Goal: Task Accomplishment & Management: Use online tool/utility

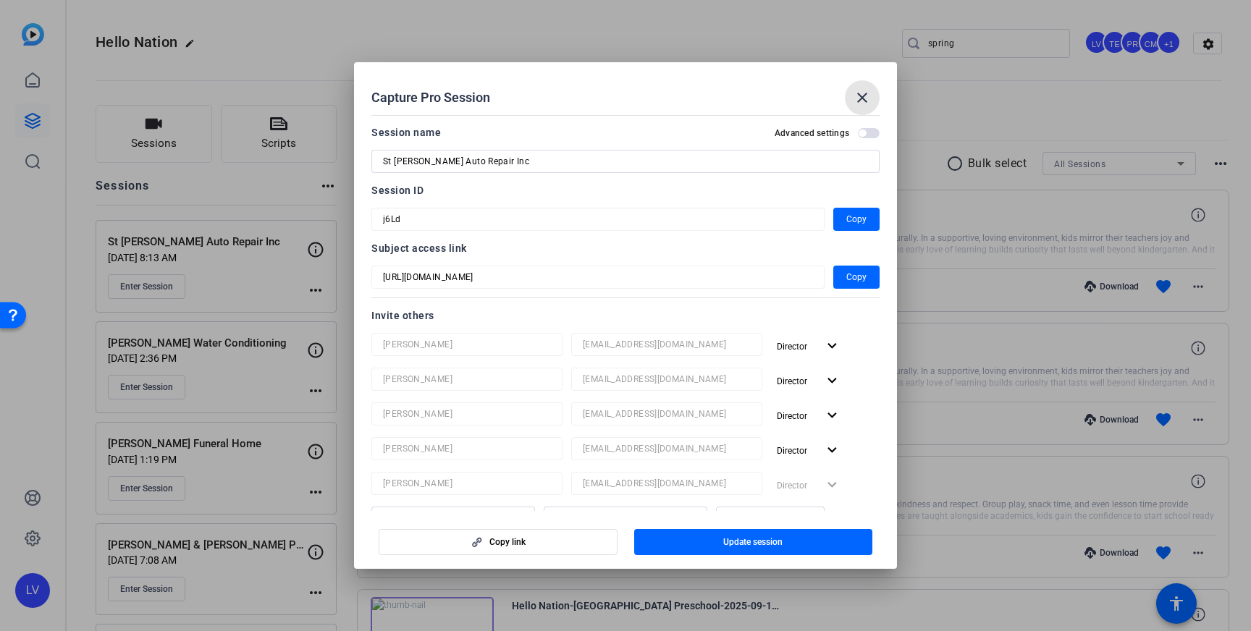
drag, startPoint x: 857, startPoint y: 101, endPoint x: 716, endPoint y: 124, distance: 143.0
click at [857, 101] on mat-icon "close" at bounding box center [862, 97] width 17 height 17
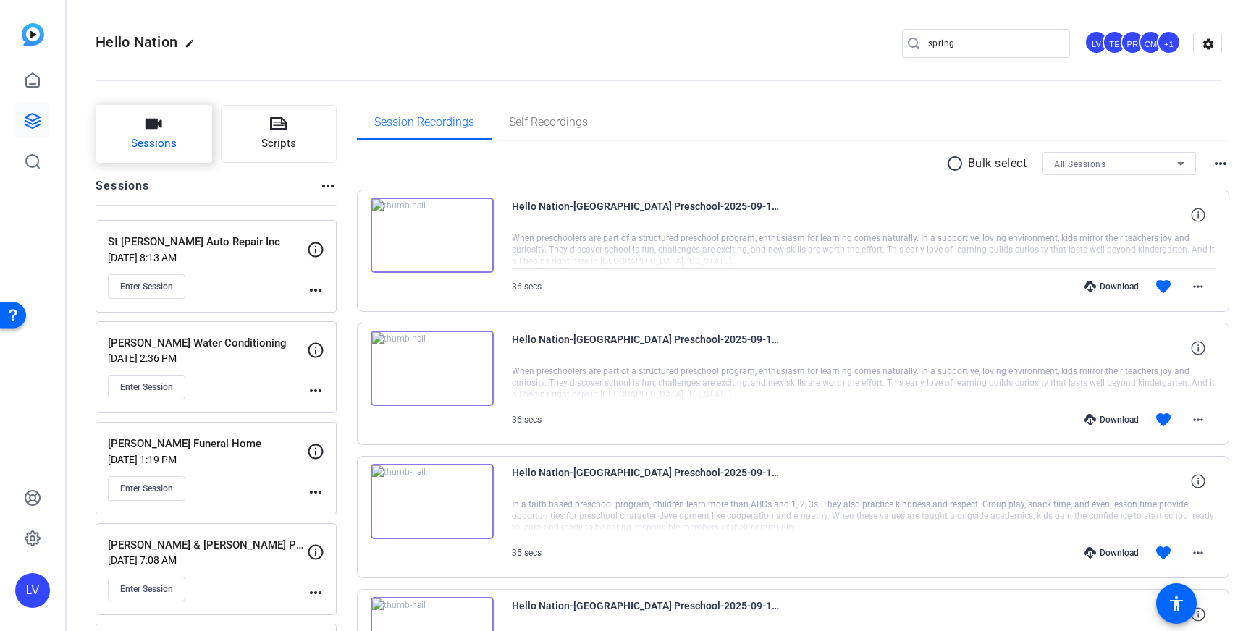
click at [154, 125] on icon "button" at bounding box center [154, 124] width 17 height 10
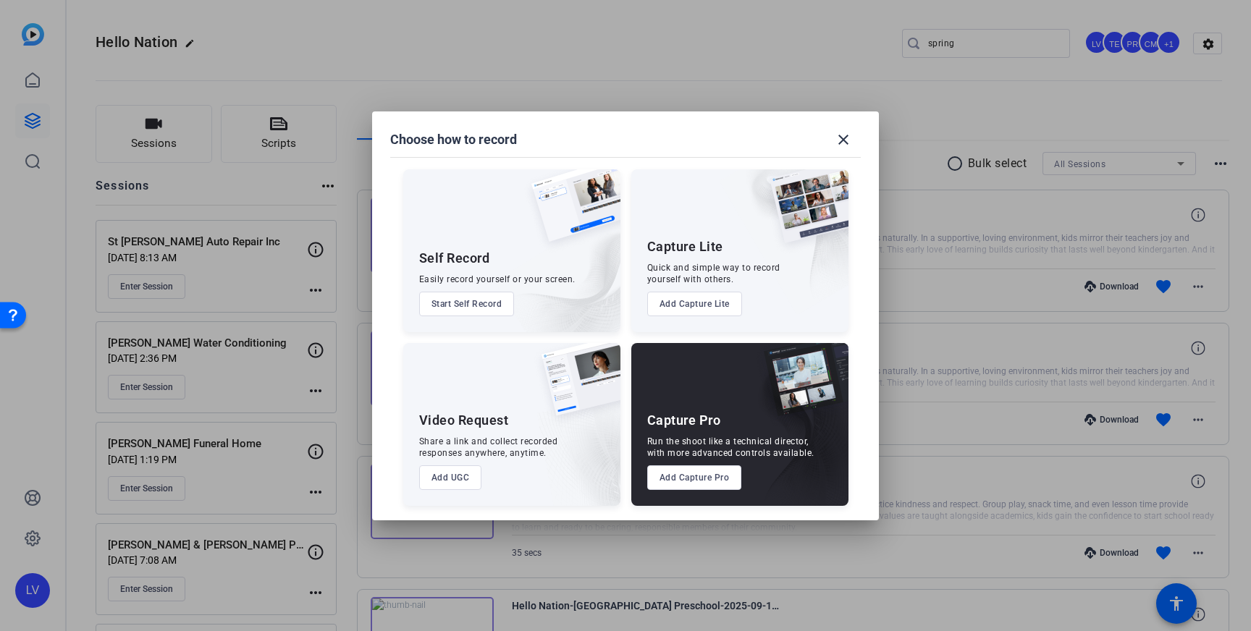
click at [667, 471] on button "Add Capture Pro" at bounding box center [694, 478] width 95 height 25
click at [691, 477] on button "Add Capture Pro" at bounding box center [694, 478] width 95 height 25
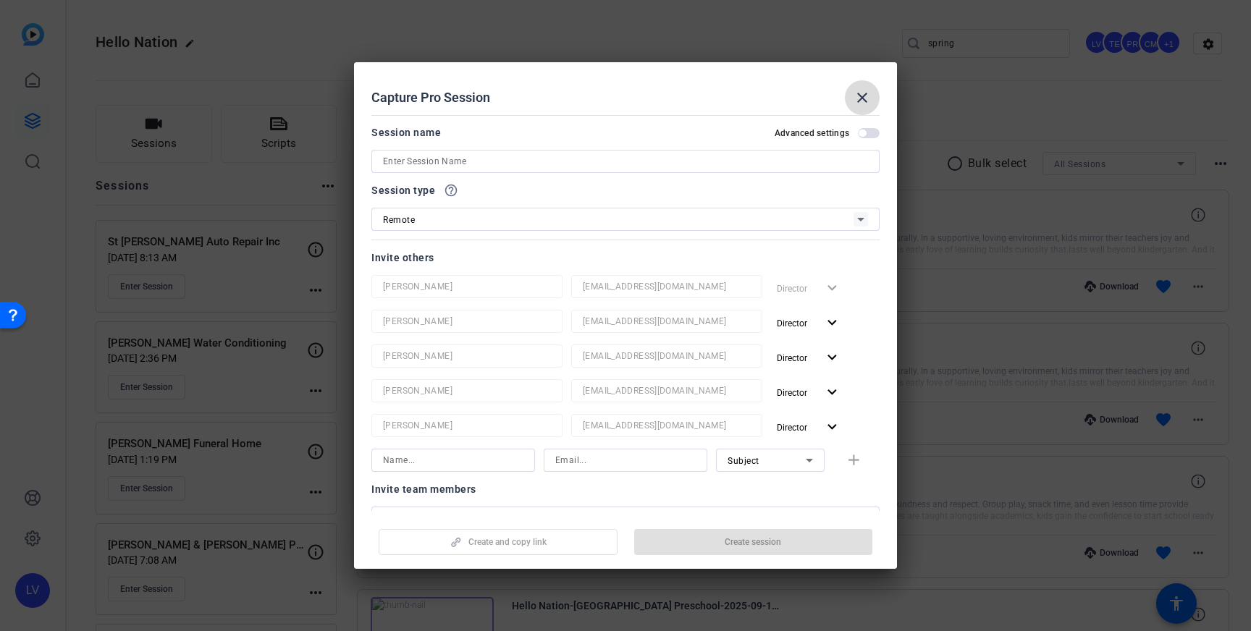
click at [854, 101] on mat-icon "close" at bounding box center [862, 97] width 17 height 17
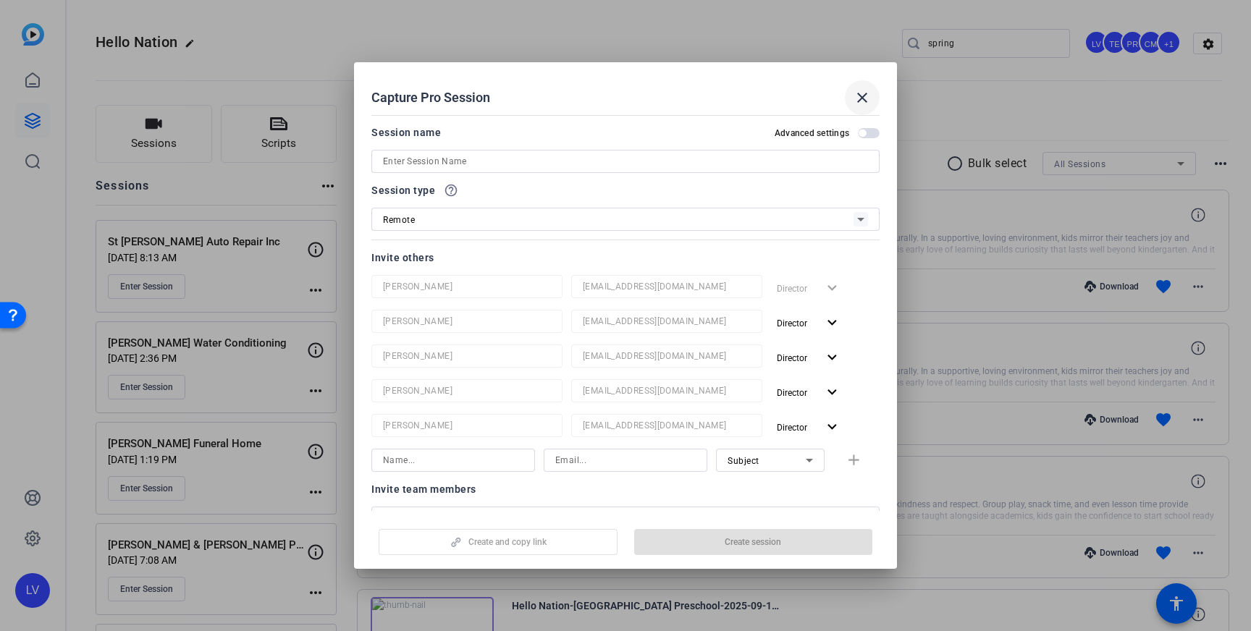
click at [860, 97] on mat-icon "close" at bounding box center [862, 97] width 17 height 17
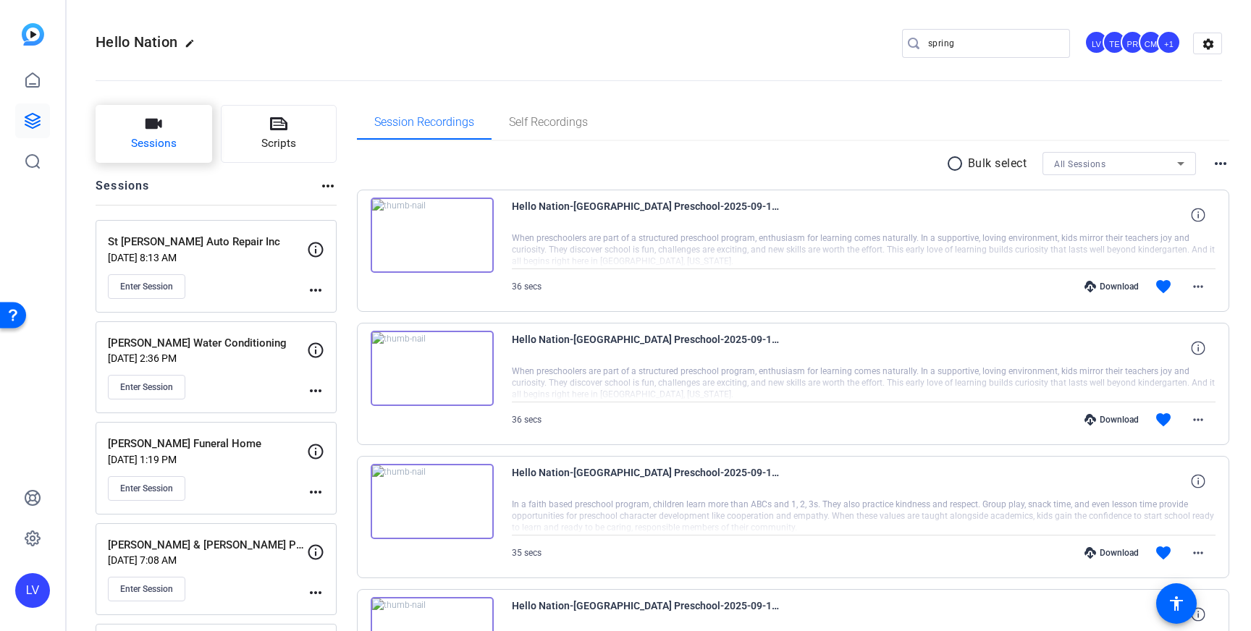
click at [122, 141] on button "Sessions" at bounding box center [154, 134] width 117 height 58
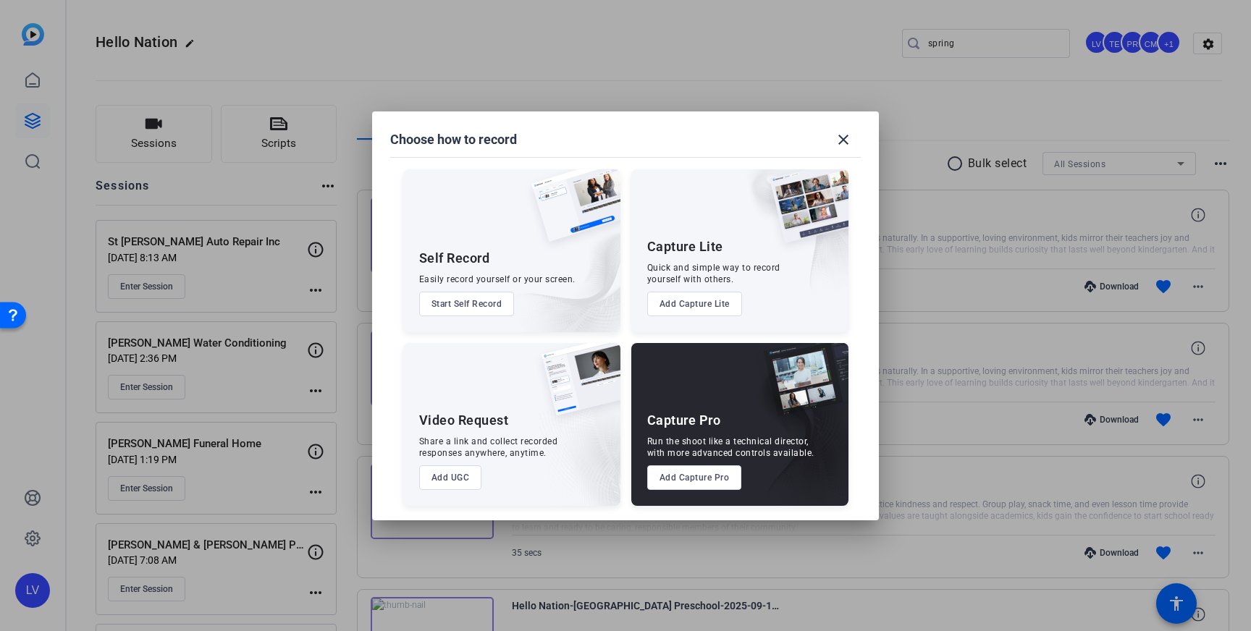
click at [675, 478] on button "Add Capture Pro" at bounding box center [694, 478] width 95 height 25
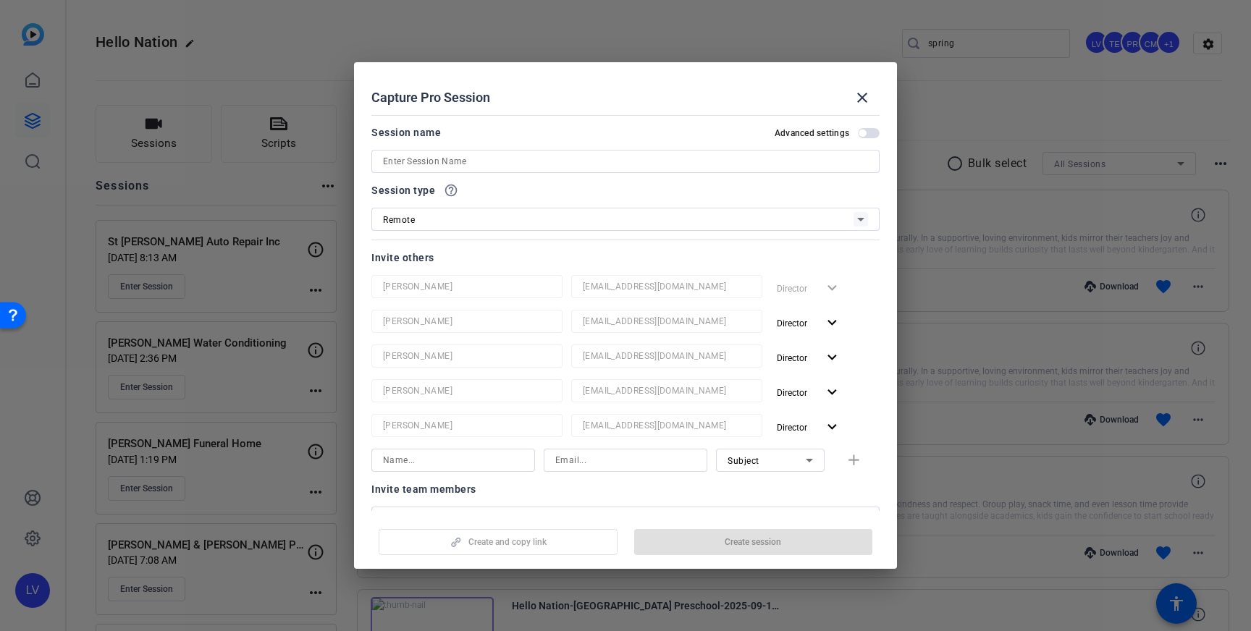
click at [592, 159] on input at bounding box center [625, 161] width 485 height 17
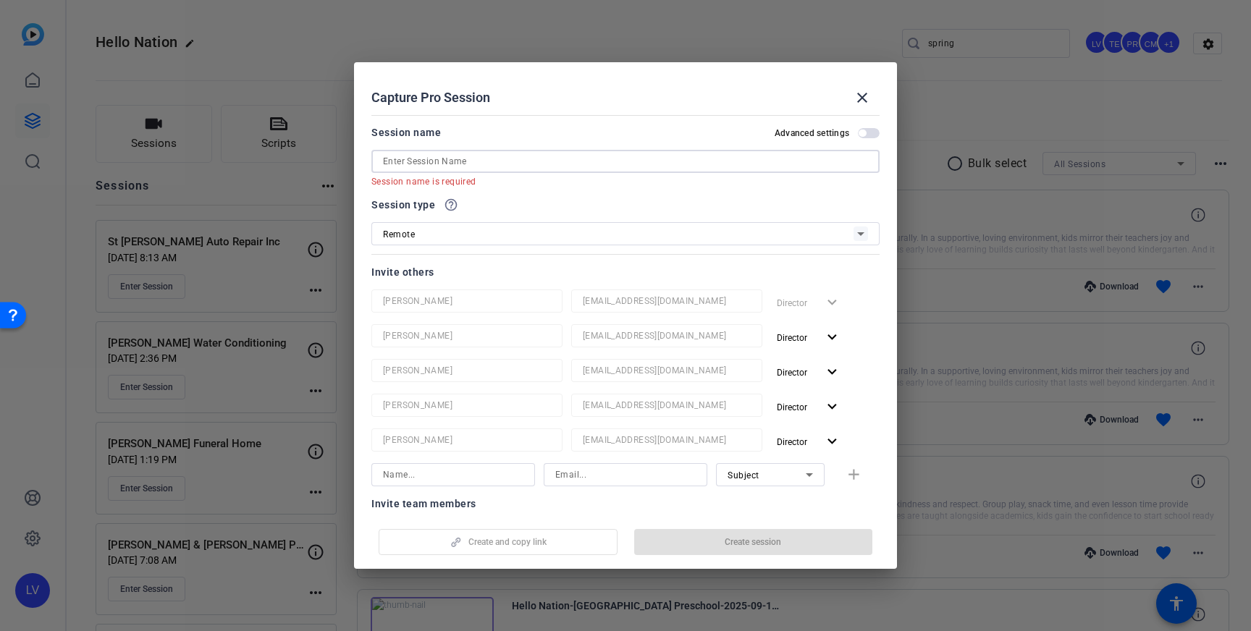
paste input "Real Estate Network"
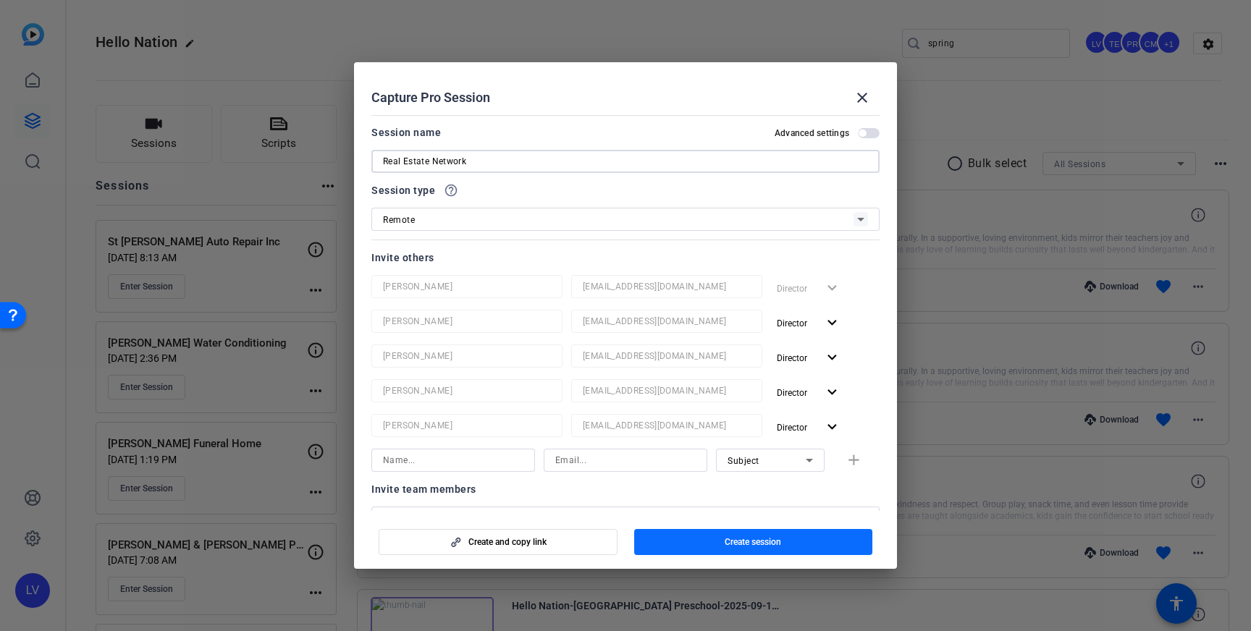
type input "Real Estate Network"
click at [773, 543] on span "Create session" at bounding box center [753, 543] width 56 height 12
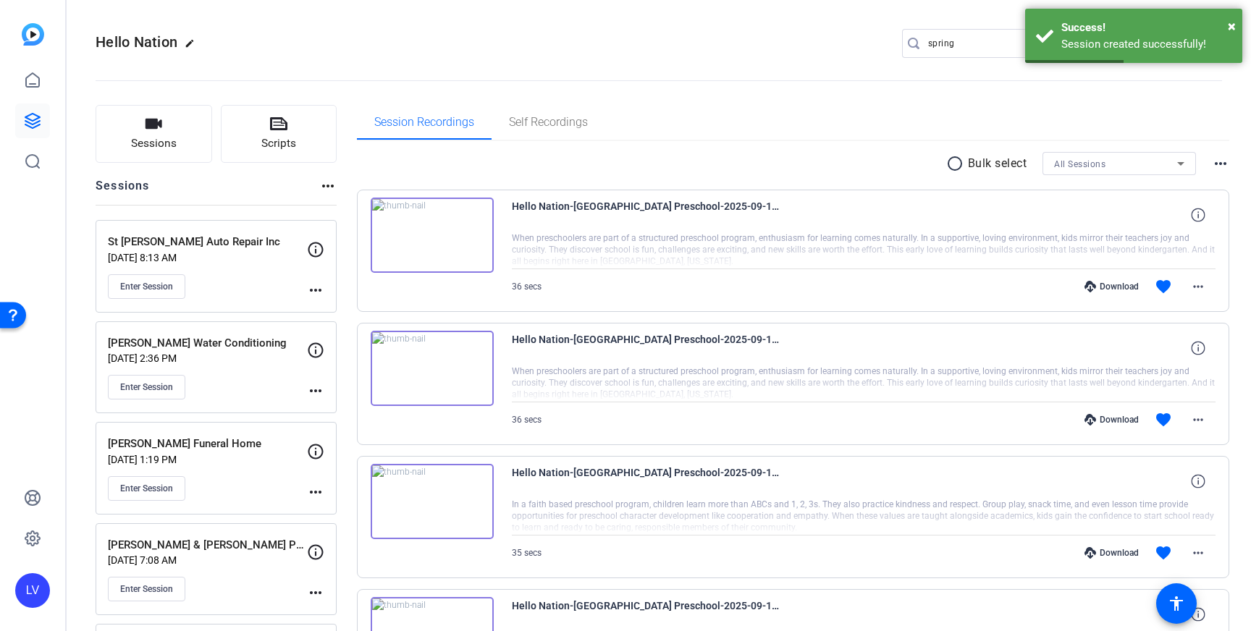
scroll to position [4, 0]
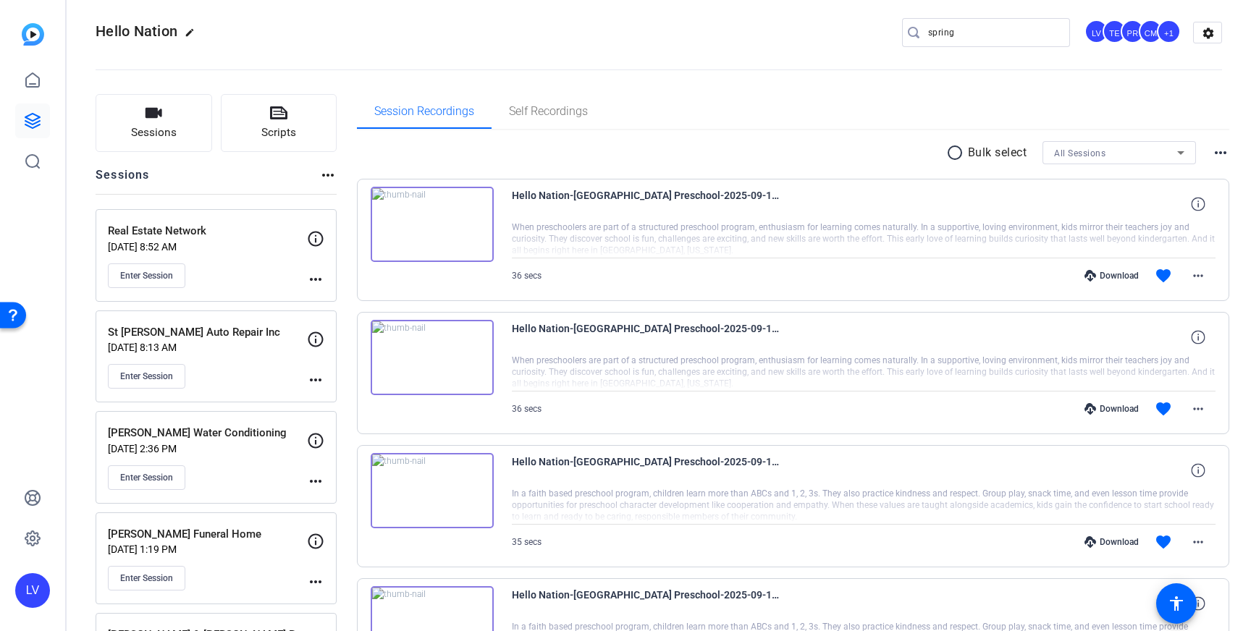
click at [316, 288] on div "Real Estate Network Sep 11, 2025 @ 8:52 AM Enter Session more_horiz" at bounding box center [216, 255] width 241 height 93
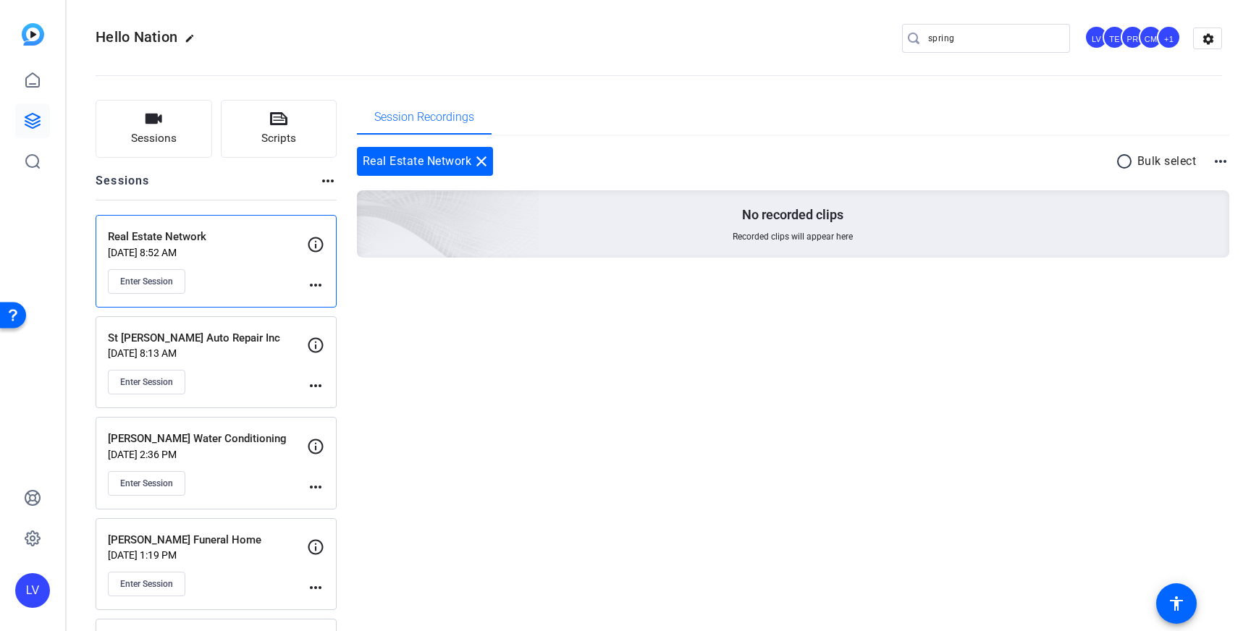
scroll to position [4, 0]
click at [486, 157] on mat-icon "close" at bounding box center [481, 162] width 17 height 17
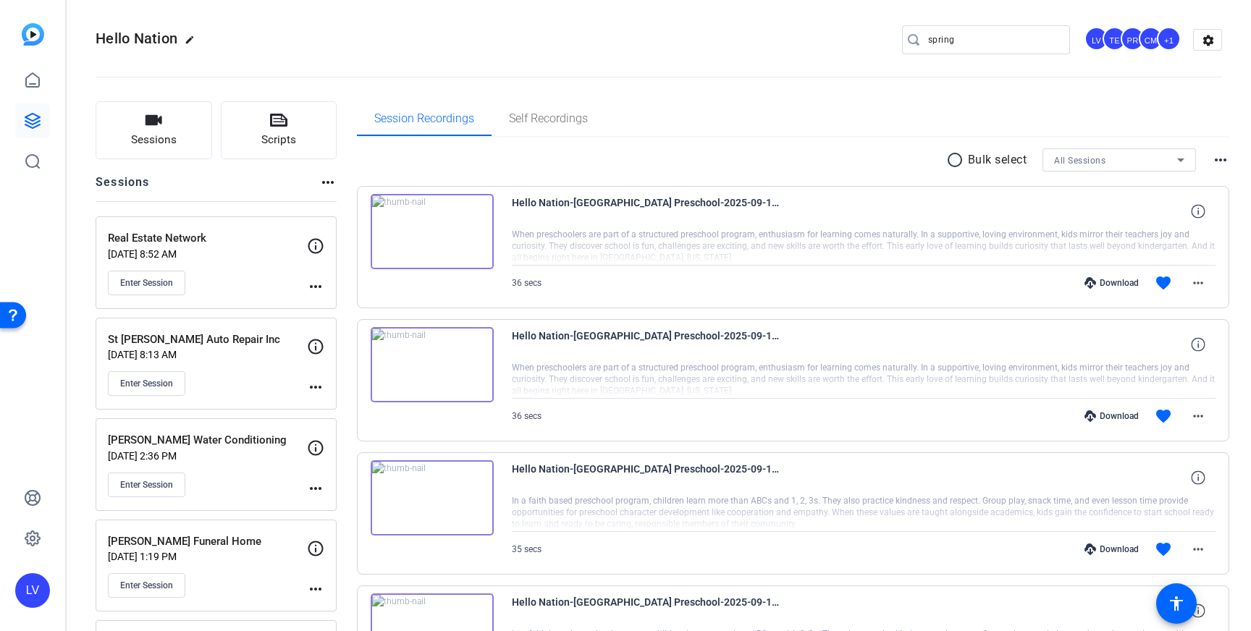
click at [314, 285] on mat-icon "more_horiz" at bounding box center [315, 286] width 17 height 17
click at [324, 302] on span "Edit Session" at bounding box center [352, 307] width 66 height 17
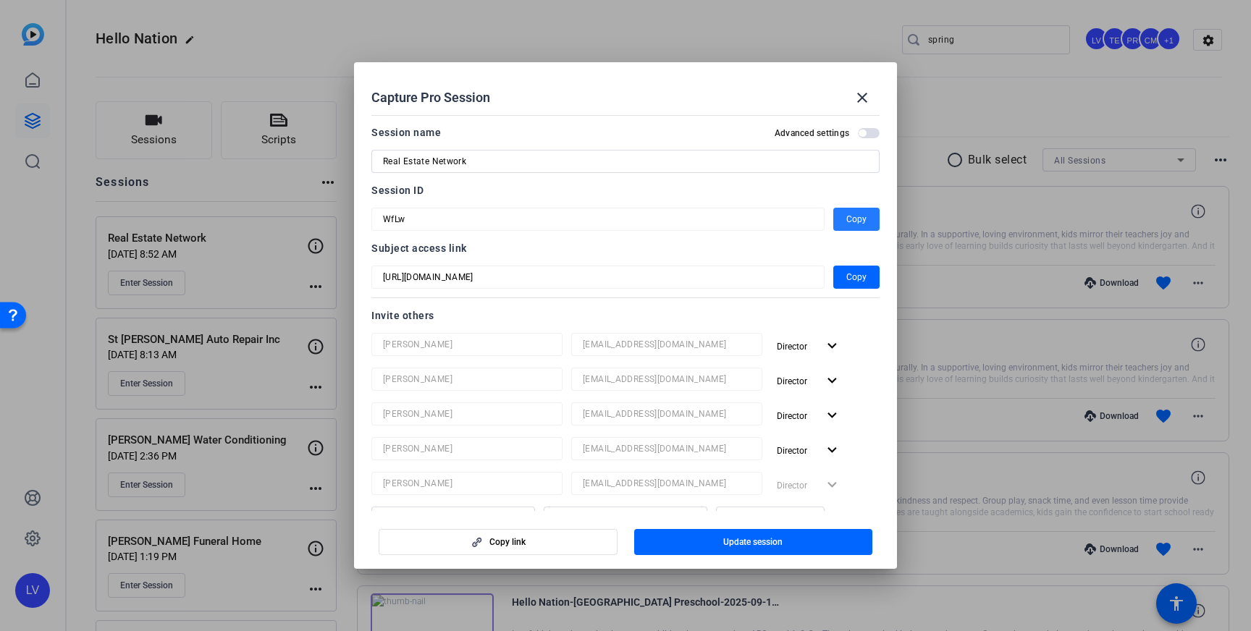
click at [845, 214] on span "button" at bounding box center [857, 219] width 46 height 35
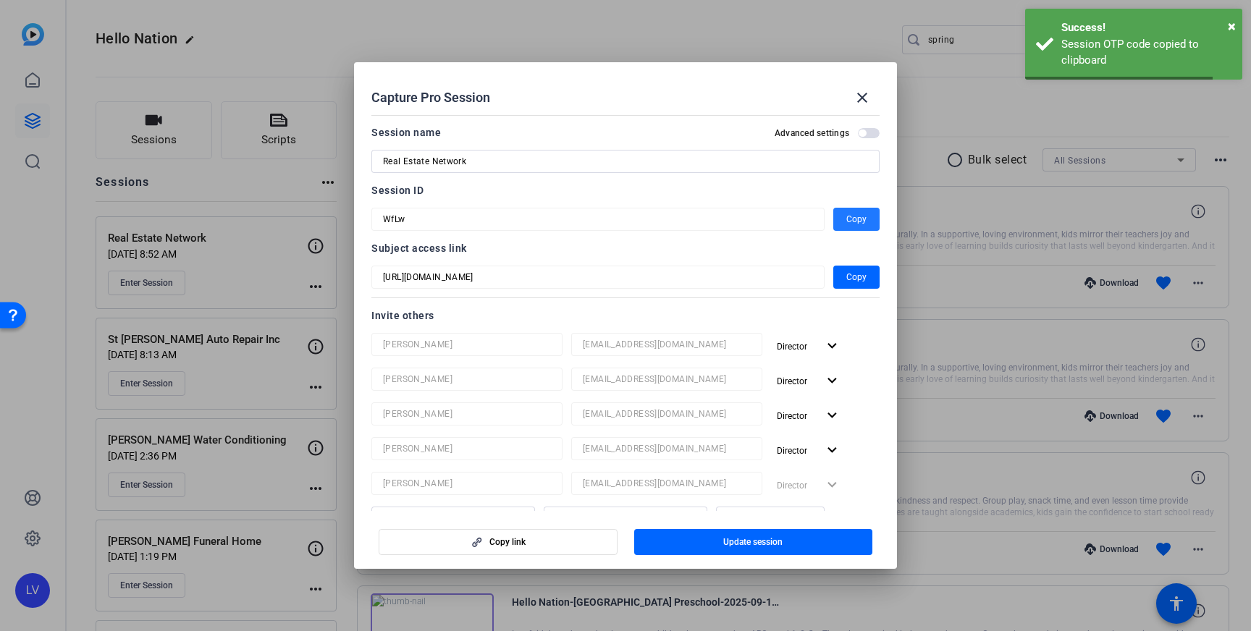
drag, startPoint x: 865, startPoint y: 94, endPoint x: 577, endPoint y: 46, distance: 291.6
click at [864, 95] on mat-icon "close" at bounding box center [862, 97] width 17 height 17
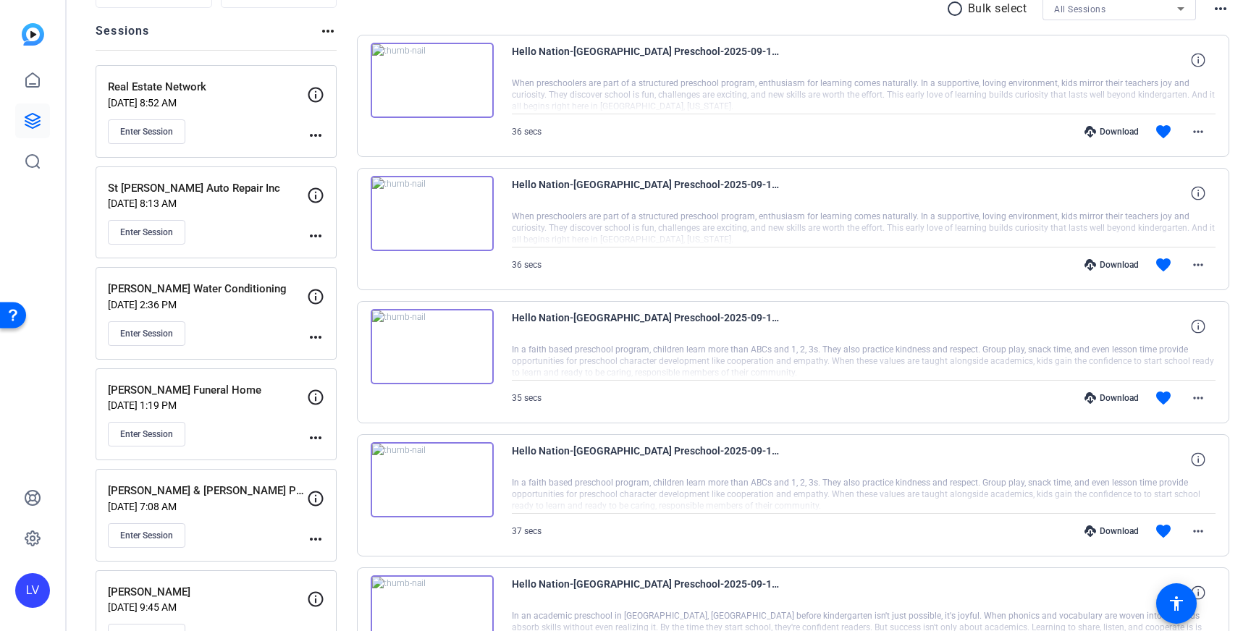
scroll to position [0, 0]
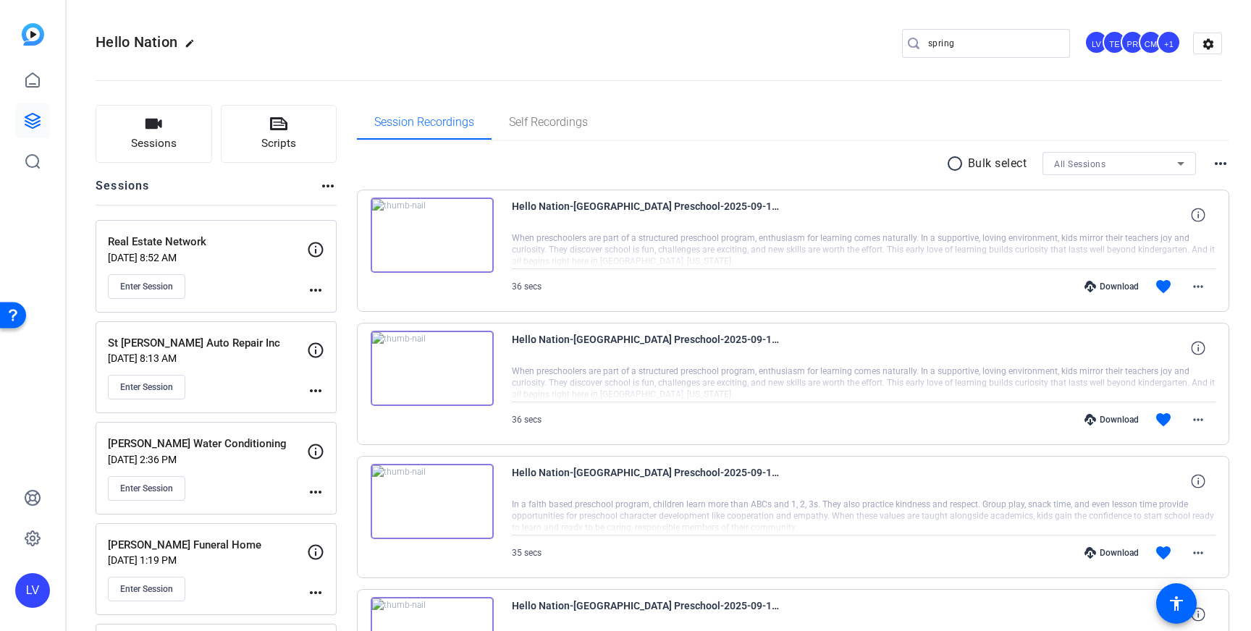
click at [964, 48] on input "spring" at bounding box center [993, 43] width 130 height 17
drag, startPoint x: 966, startPoint y: 41, endPoint x: 911, endPoint y: 41, distance: 55.0
click at [911, 41] on div "spring" at bounding box center [980, 43] width 156 height 29
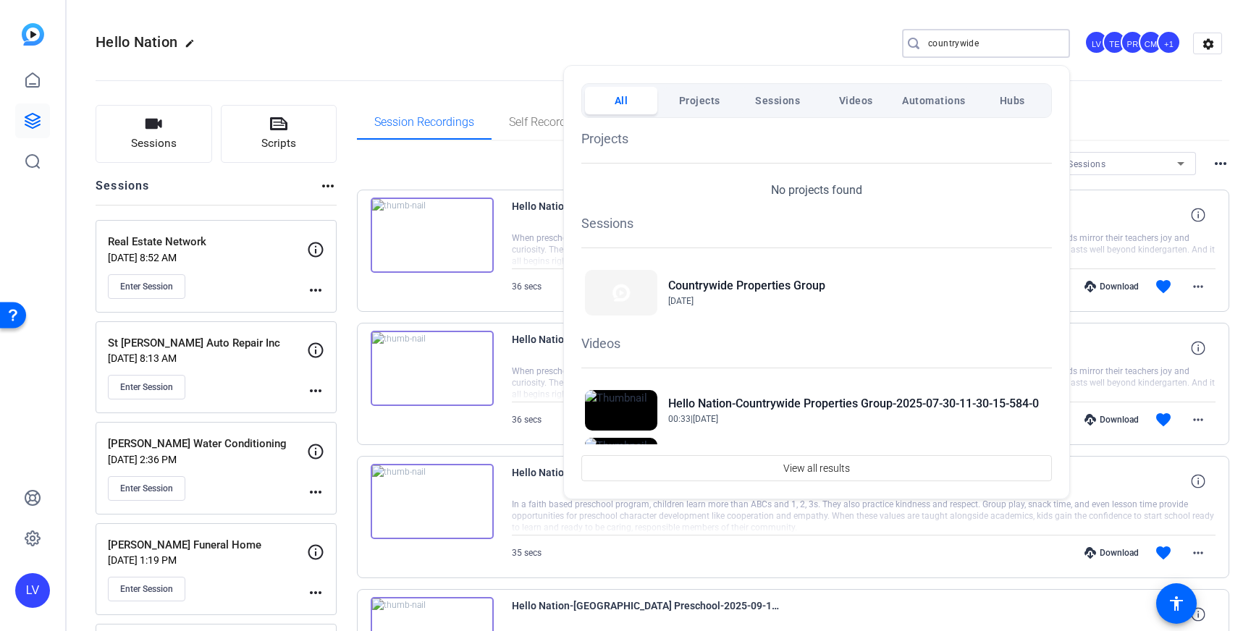
type input "countrywide"
click at [437, 91] on div at bounding box center [625, 315] width 1251 height 631
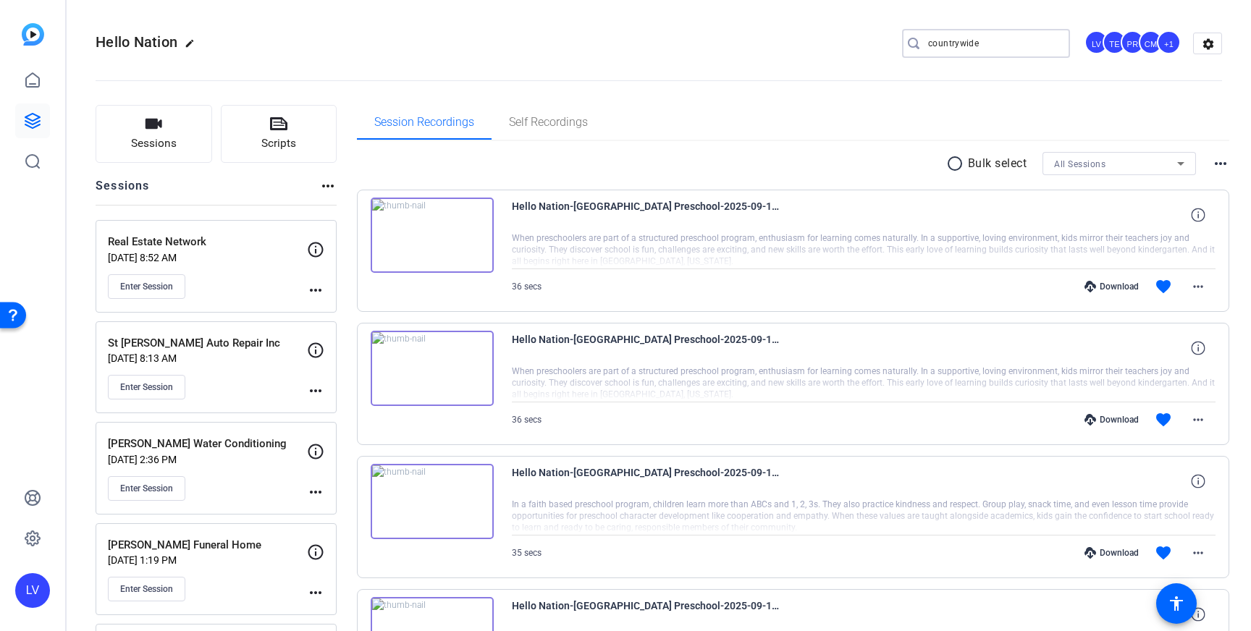
drag, startPoint x: 989, startPoint y: 43, endPoint x: 883, endPoint y: 42, distance: 105.7
click at [886, 42] on div "Hello Nation edit countrywide LV TE PR CM +1 settings" at bounding box center [659, 44] width 1127 height 22
click at [705, 38] on div "Hello Nation edit countrywide LV TE PR CM +1 settings" at bounding box center [659, 44] width 1127 height 22
click at [148, 385] on span "Enter Session" at bounding box center [146, 388] width 53 height 12
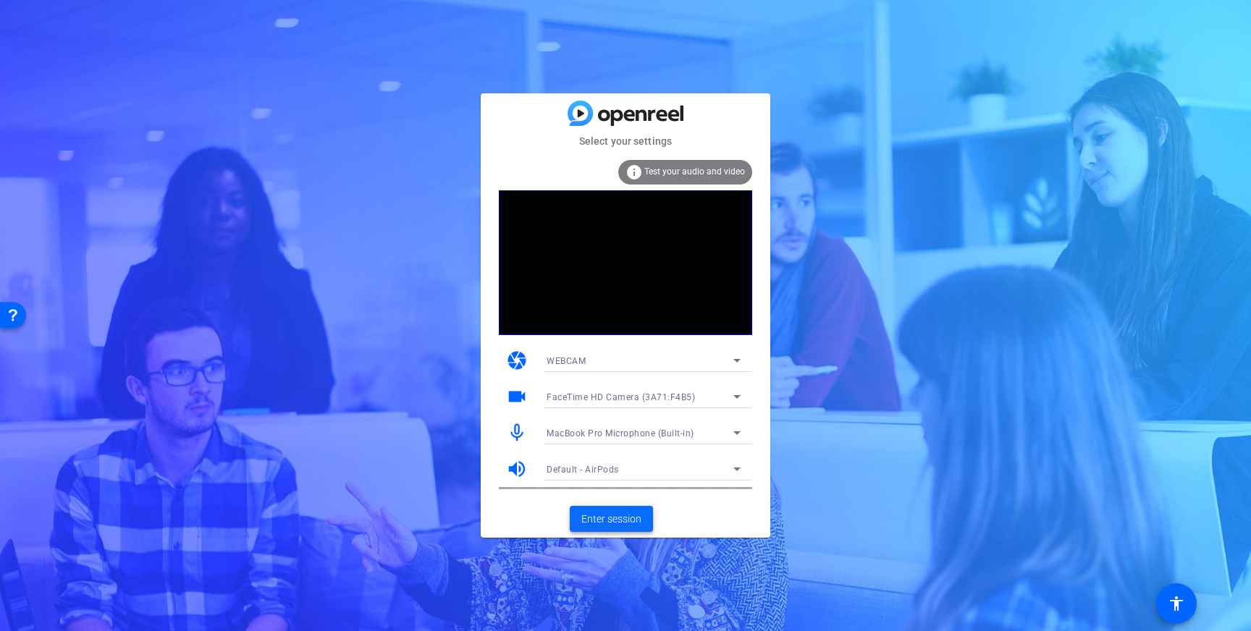
click at [612, 529] on span at bounding box center [611, 519] width 83 height 35
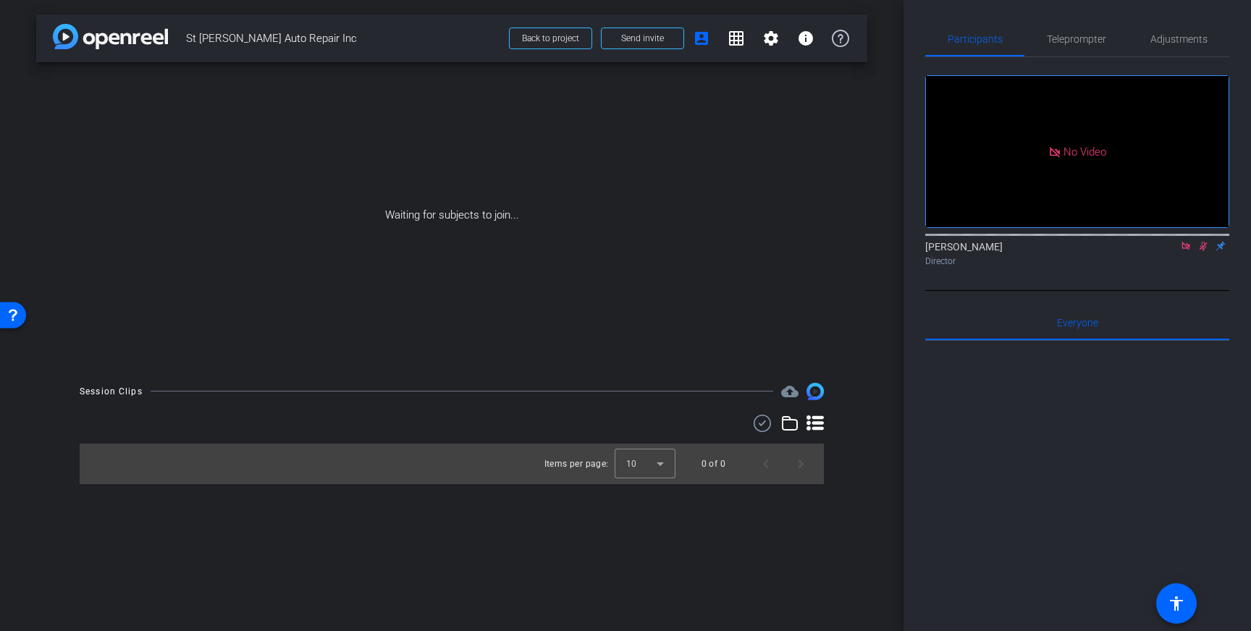
click at [1186, 250] on icon at bounding box center [1186, 246] width 8 height 8
click at [1188, 251] on icon at bounding box center [1187, 246] width 8 height 9
click at [1078, 38] on span "Teleprompter" at bounding box center [1076, 39] width 59 height 10
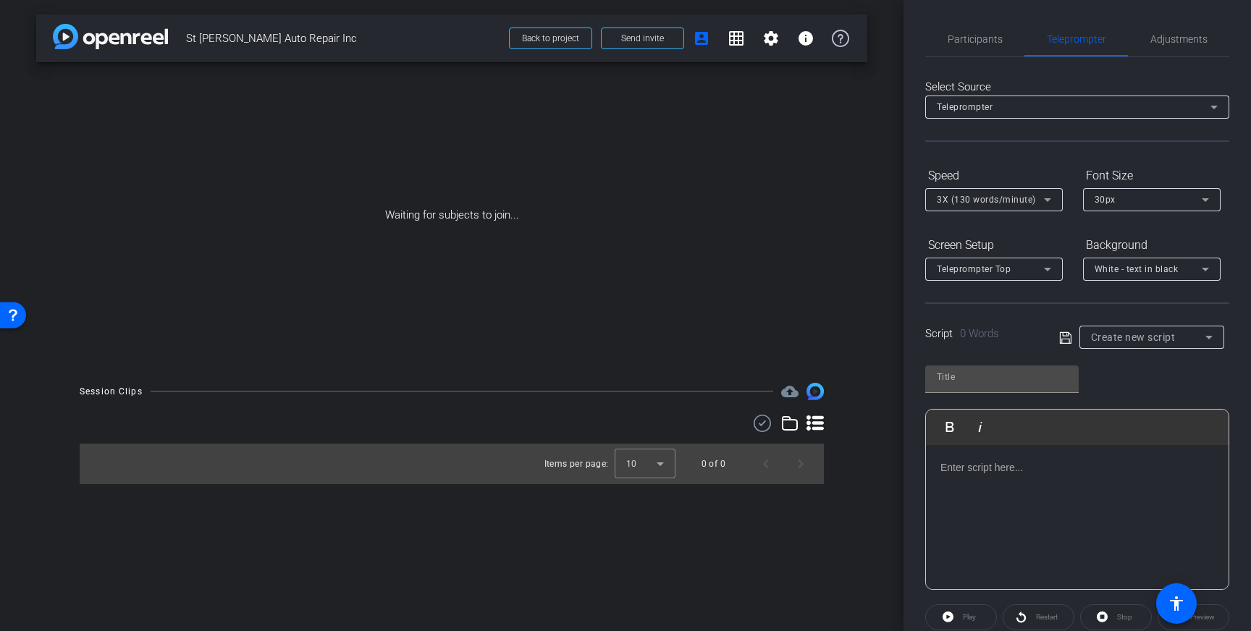
click at [1019, 466] on p at bounding box center [1078, 468] width 274 height 16
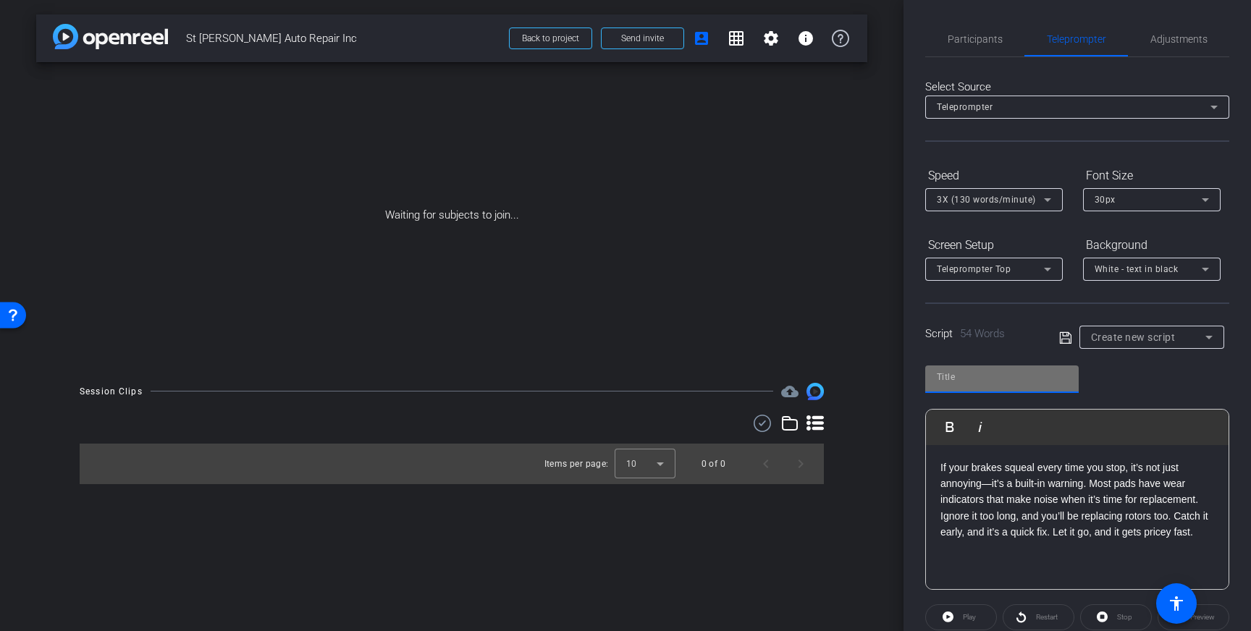
click at [991, 379] on input "text" at bounding box center [1002, 377] width 130 height 17
type input "St. [PERSON_NAME]"
click at [1070, 340] on icon at bounding box center [1065, 337] width 13 height 17
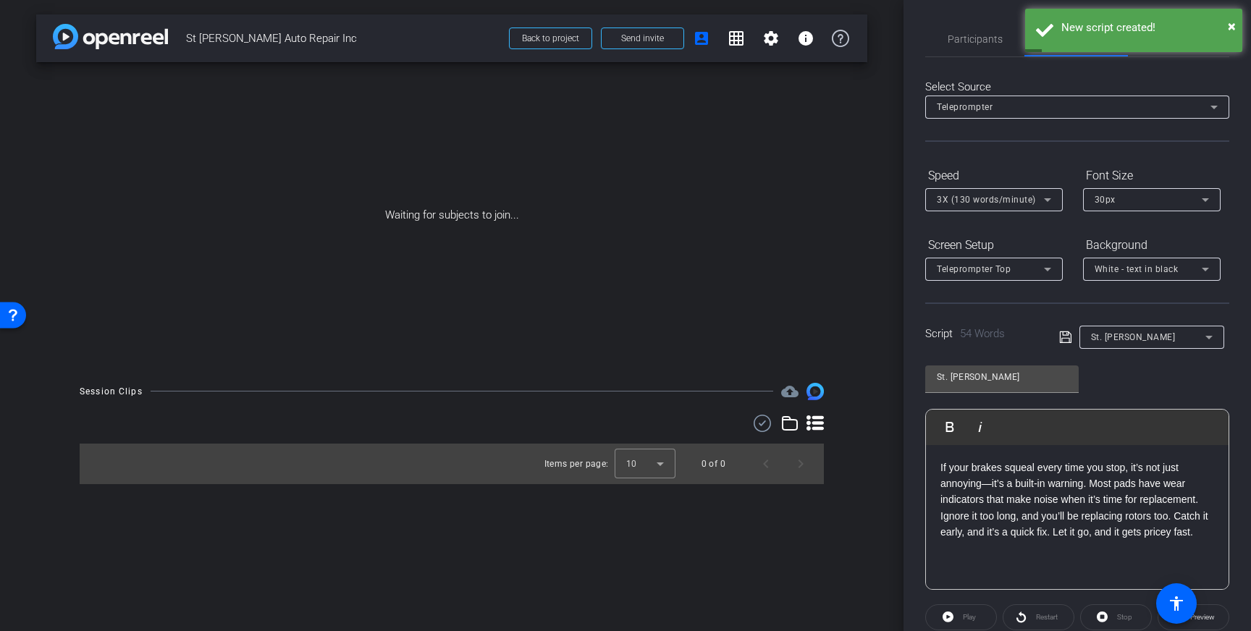
click at [1064, 329] on icon at bounding box center [1065, 337] width 13 height 17
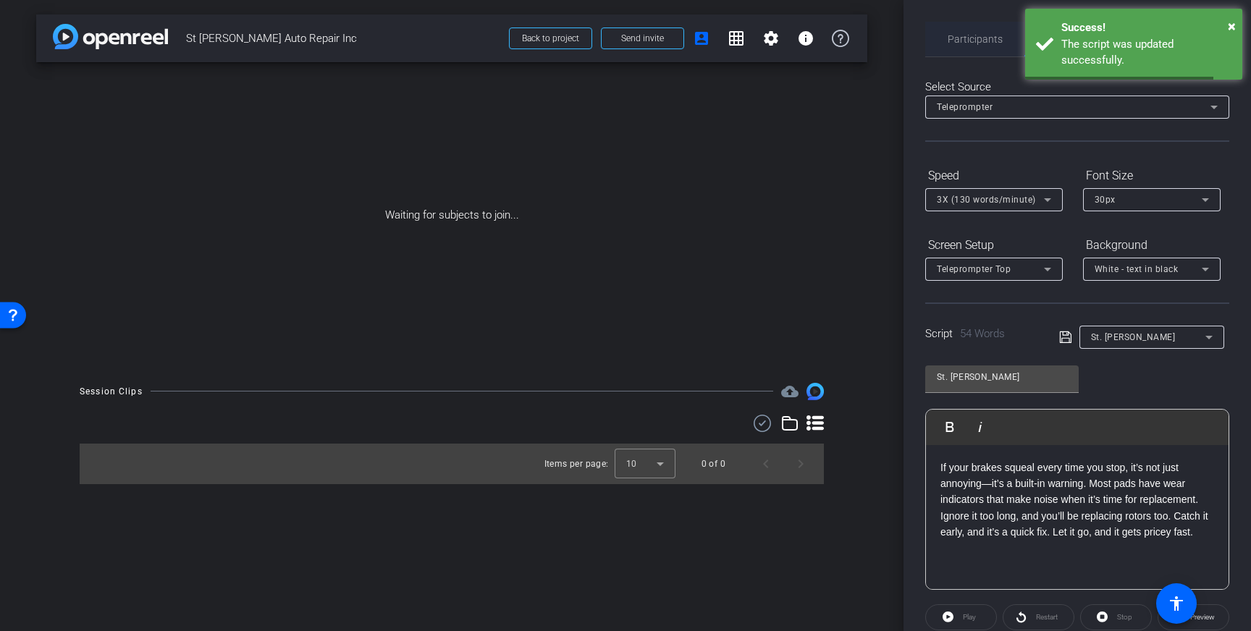
click at [958, 41] on span "Participants" at bounding box center [975, 39] width 55 height 10
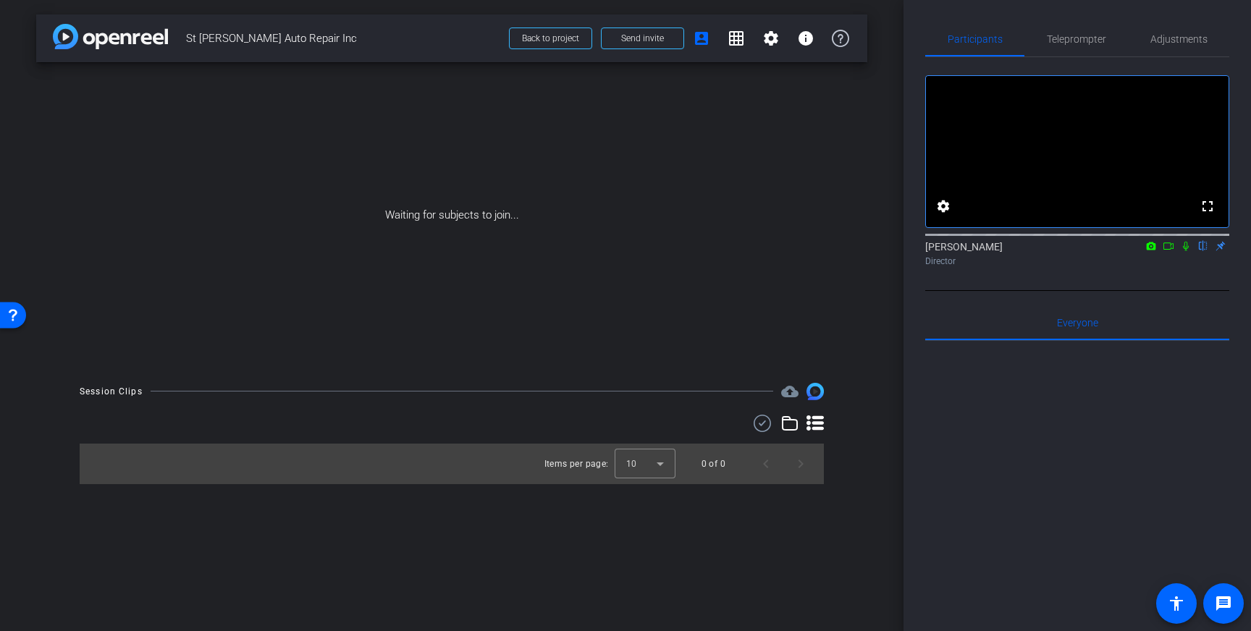
drag, startPoint x: 1151, startPoint y: 527, endPoint x: 1159, endPoint y: 547, distance: 21.8
click at [1151, 527] on div at bounding box center [1077, 520] width 304 height 358
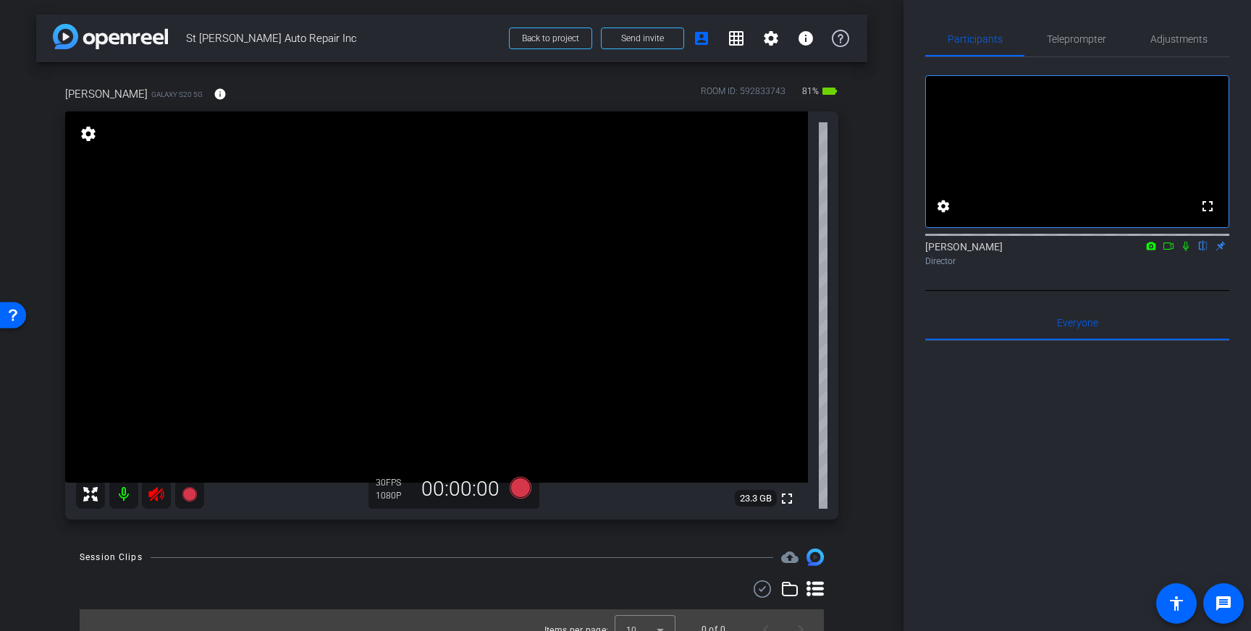
click at [156, 505] on mat-icon at bounding box center [156, 494] width 29 height 29
drag, startPoint x: 1217, startPoint y: 38, endPoint x: 1194, endPoint y: 49, distance: 24.9
click at [1217, 39] on div "Adjustments" at bounding box center [1178, 39] width 101 height 35
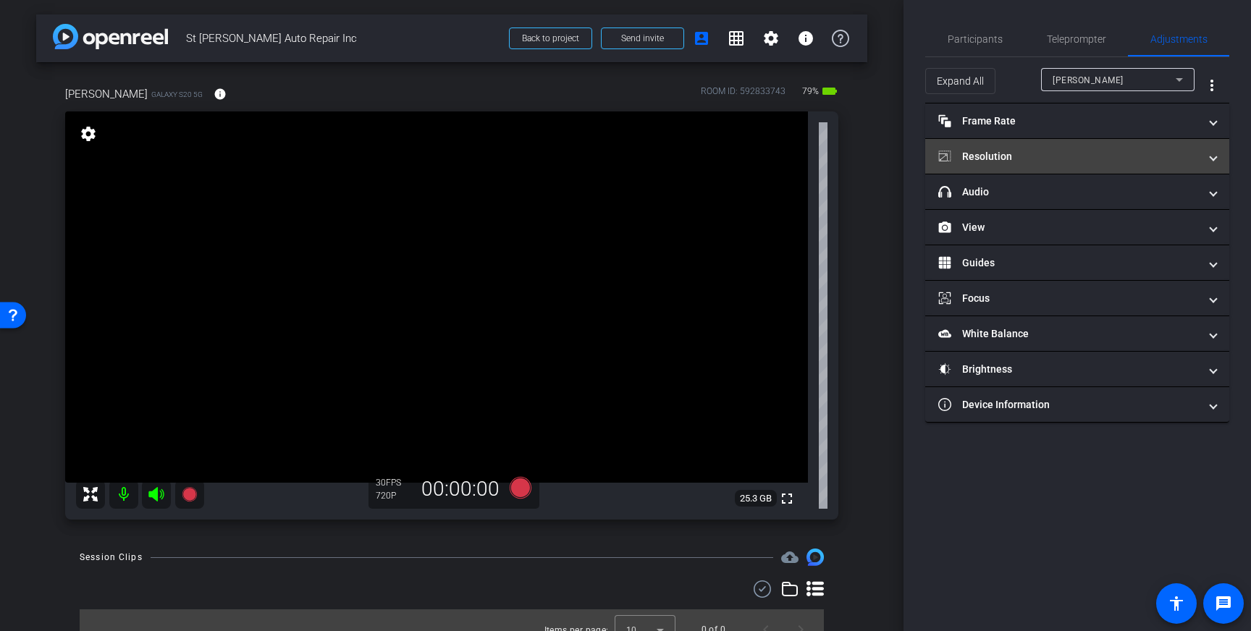
click at [1161, 159] on mat-panel-title "Resolution" at bounding box center [1069, 156] width 261 height 15
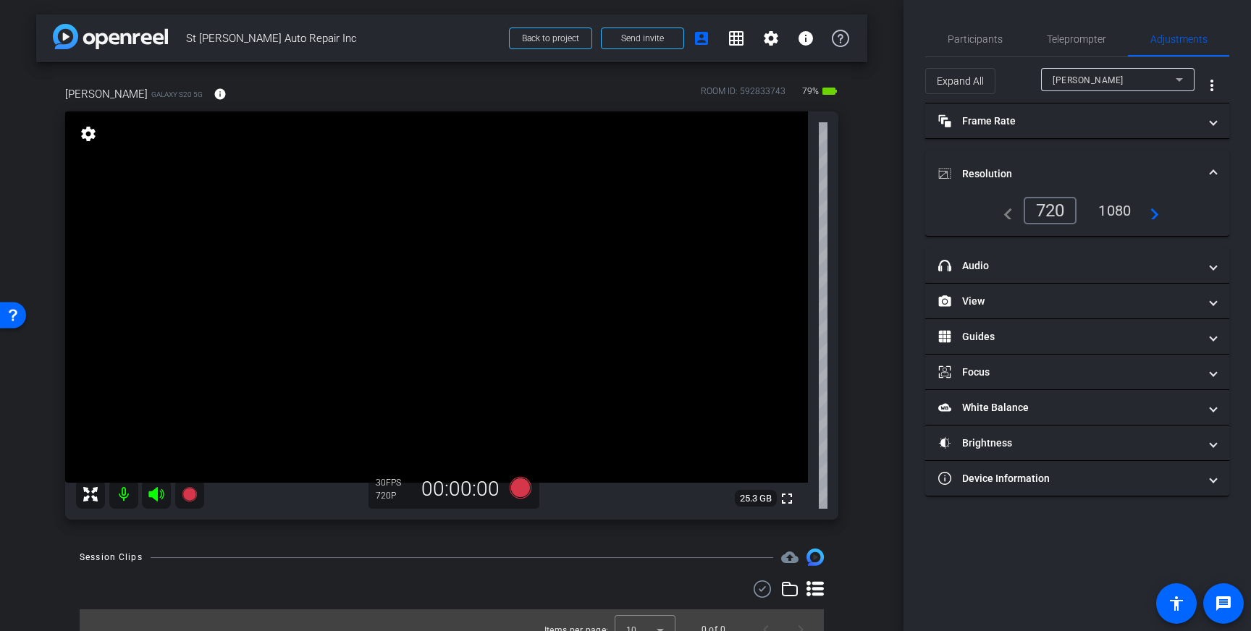
click at [1107, 207] on div "1080" at bounding box center [1115, 210] width 54 height 25
click at [1223, 170] on mat-expansion-panel-header "Resolution" at bounding box center [1077, 174] width 304 height 46
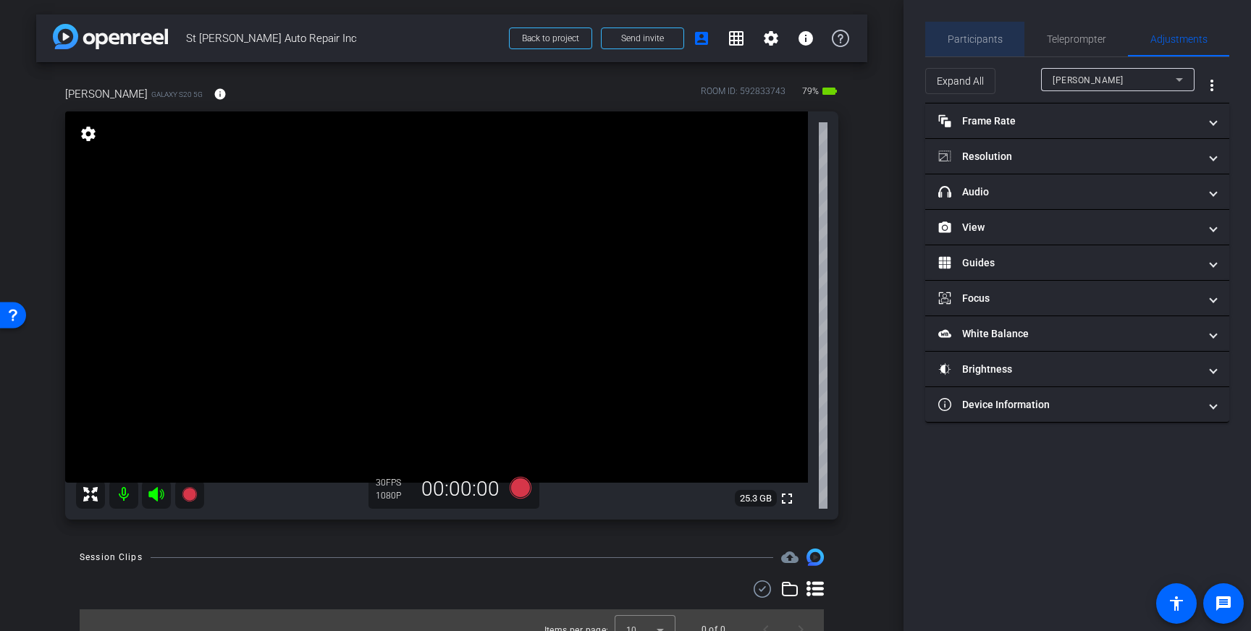
click at [988, 48] on span "Participants" at bounding box center [975, 39] width 55 height 35
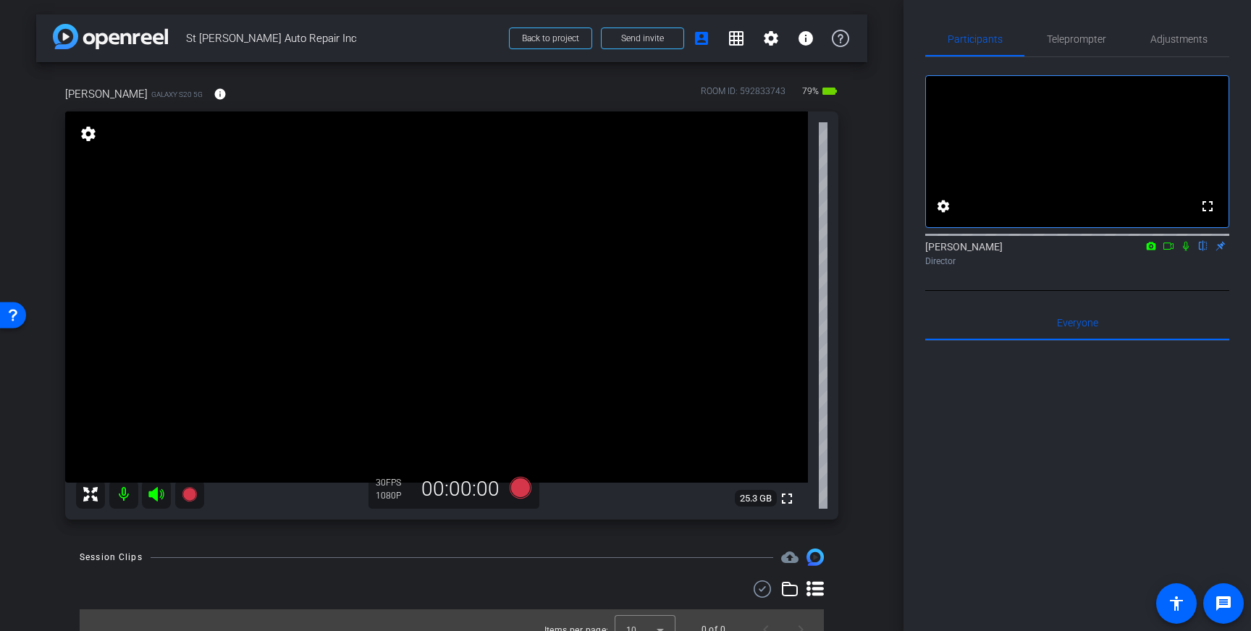
click at [1188, 251] on icon at bounding box center [1186, 246] width 6 height 9
drag, startPoint x: 1187, startPoint y: 264, endPoint x: 1198, endPoint y: 278, distance: 18.0
click at [1188, 251] on icon at bounding box center [1187, 246] width 8 height 9
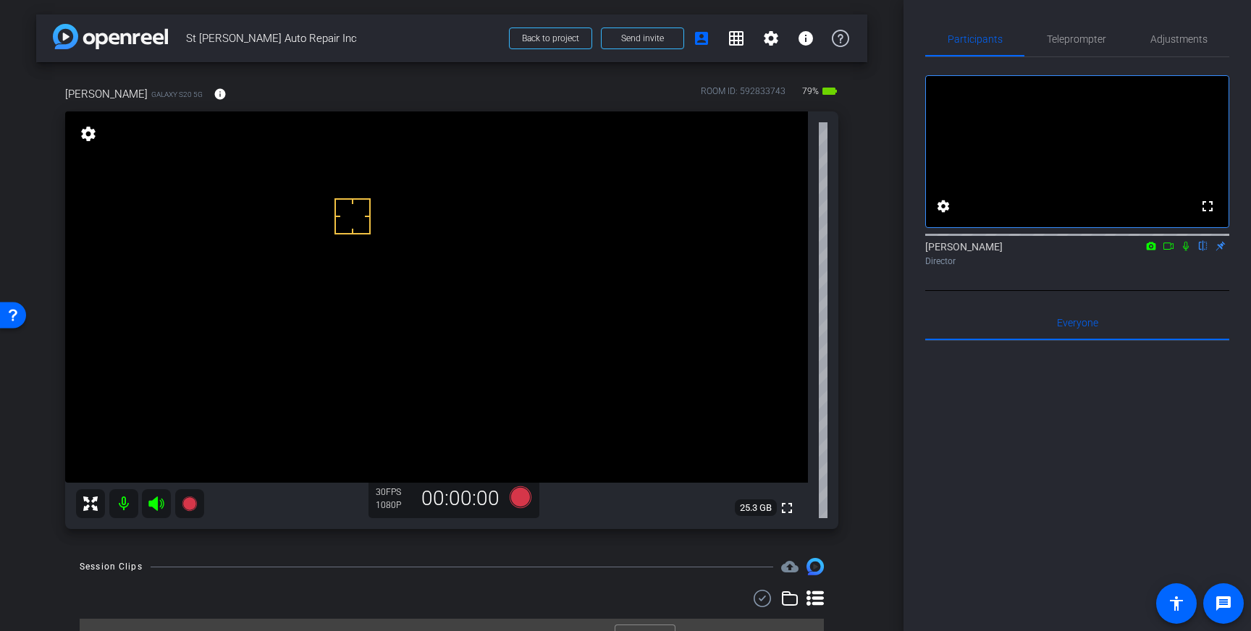
drag, startPoint x: 353, startPoint y: 217, endPoint x: 350, endPoint y: 224, distance: 8.3
click at [517, 500] on icon at bounding box center [521, 498] width 22 height 22
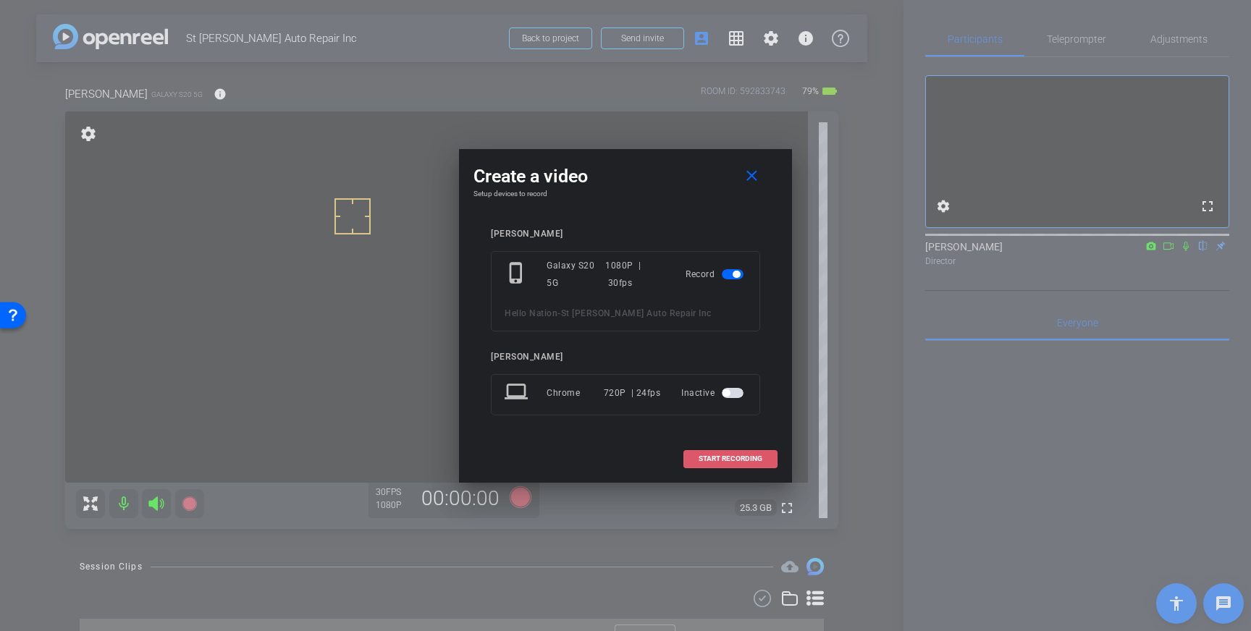
click at [721, 461] on span "START RECORDING" at bounding box center [731, 459] width 64 height 7
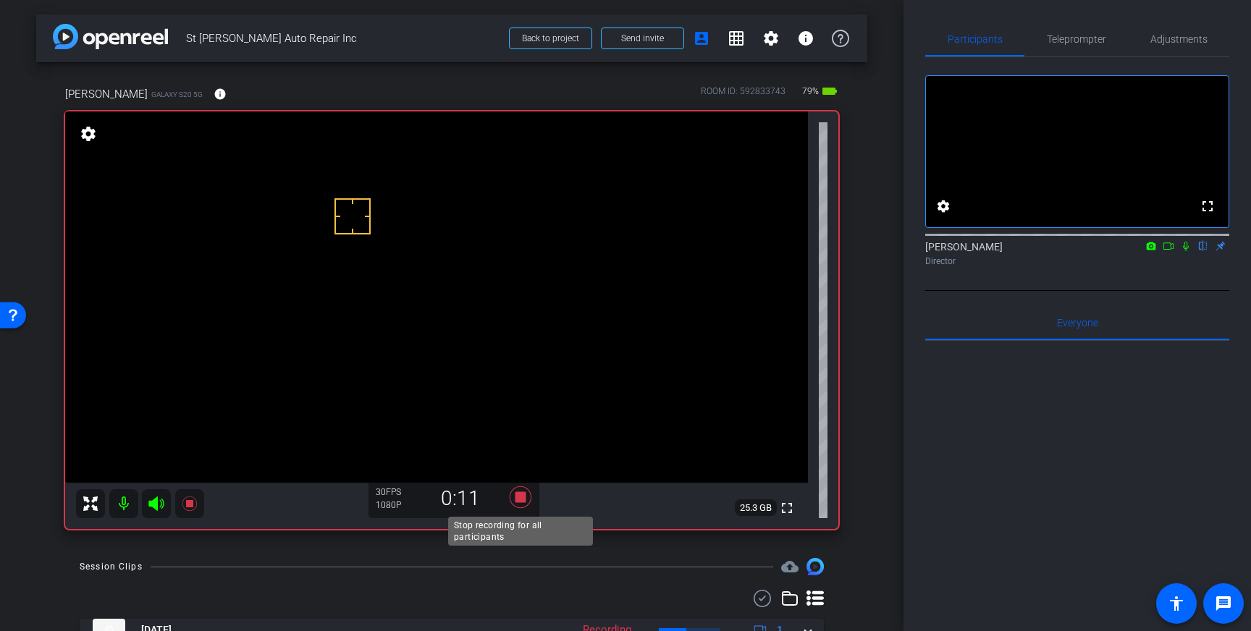
click at [520, 501] on icon at bounding box center [521, 498] width 22 height 22
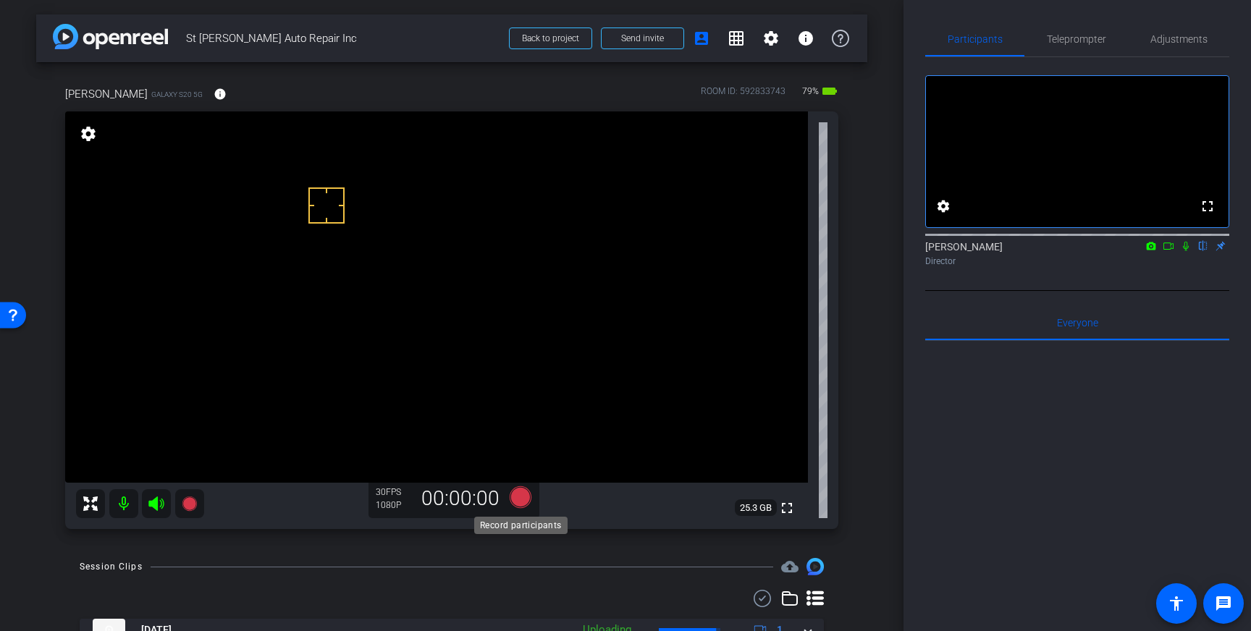
click at [519, 497] on icon at bounding box center [521, 498] width 22 height 22
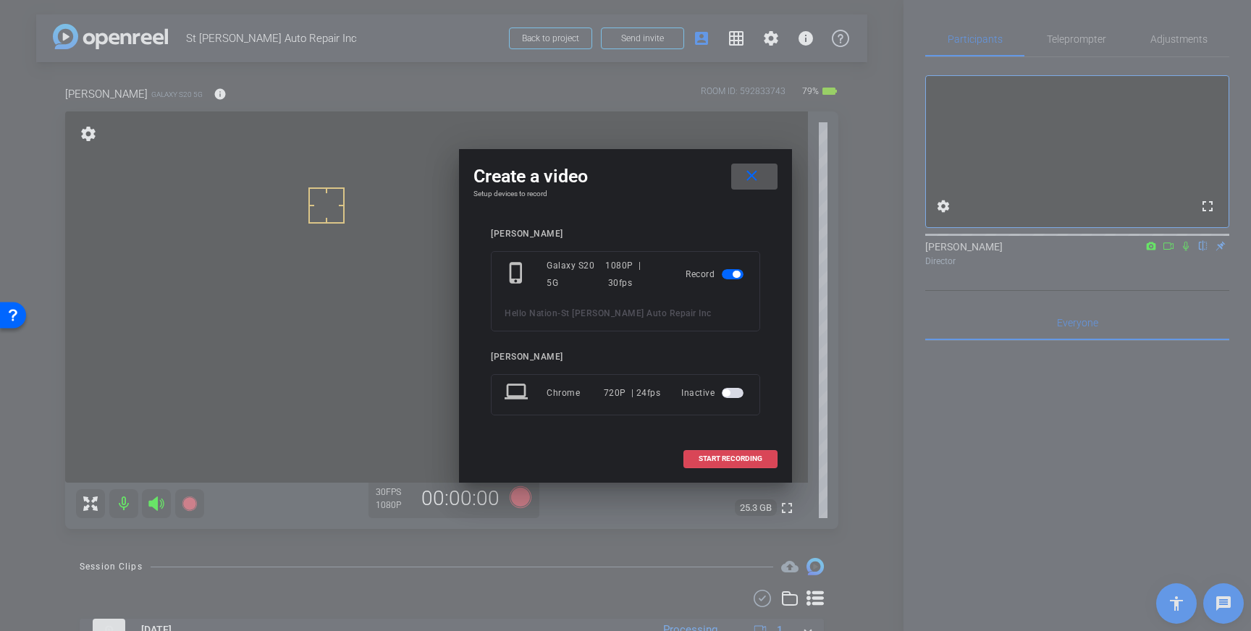
click at [732, 458] on span "START RECORDING" at bounding box center [731, 459] width 64 height 7
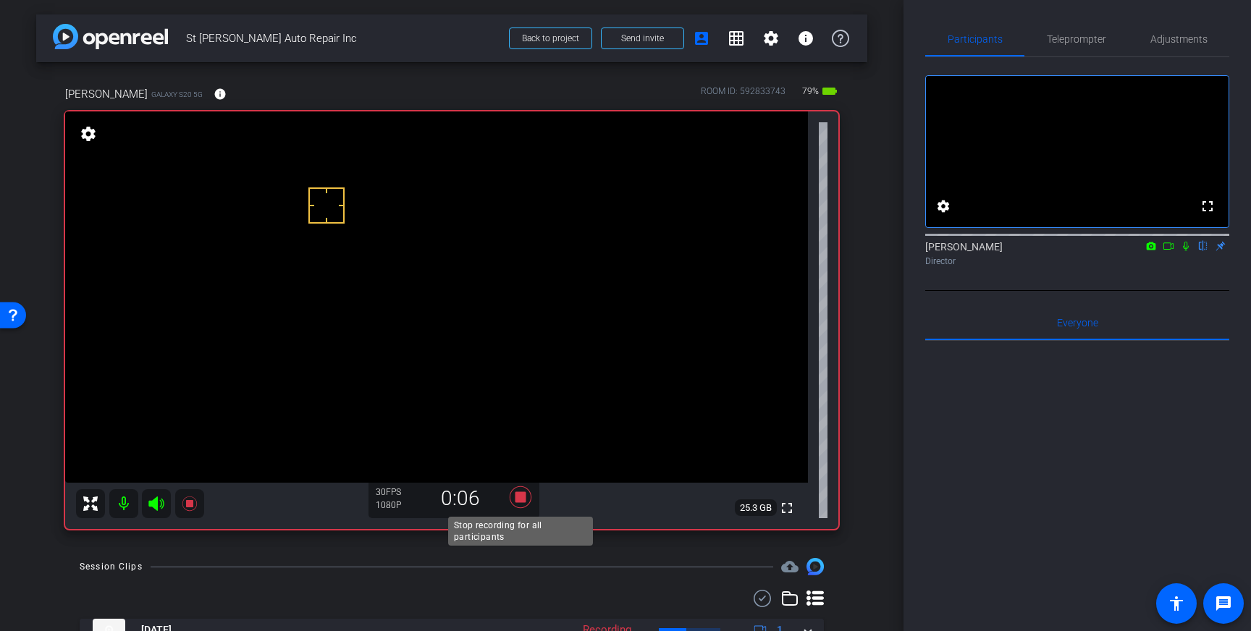
click at [522, 495] on icon at bounding box center [521, 498] width 22 height 22
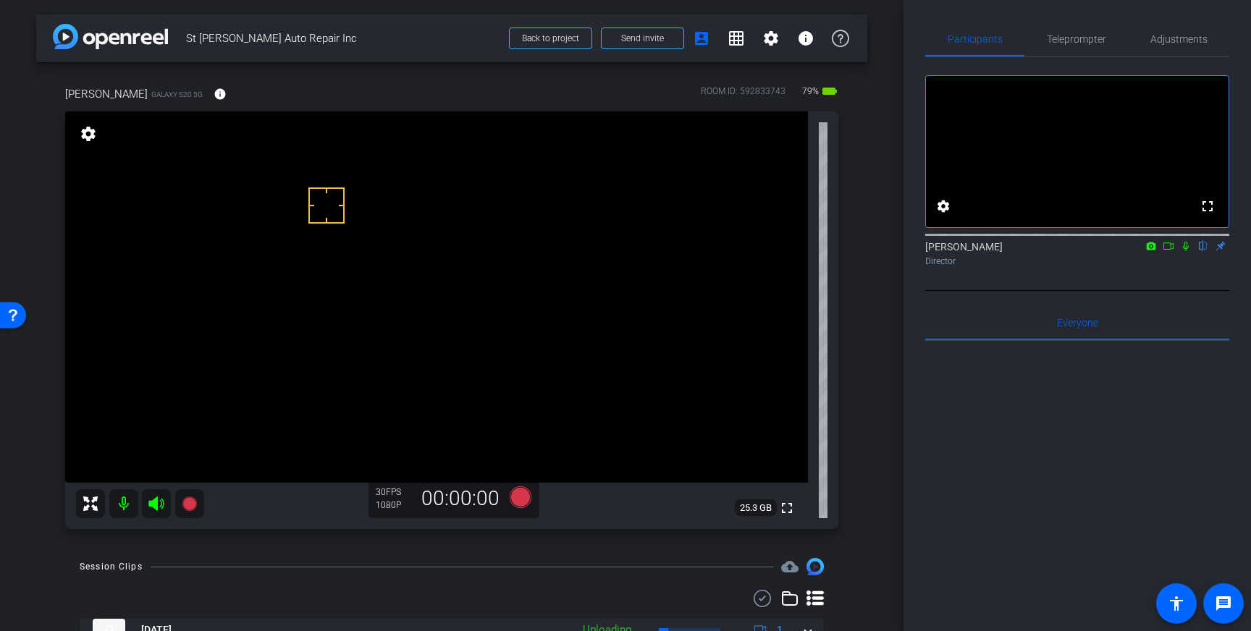
drag, startPoint x: 1087, startPoint y: 36, endPoint x: 1078, endPoint y: 143, distance: 106.8
click at [1086, 38] on span "Teleprompter" at bounding box center [1076, 39] width 59 height 10
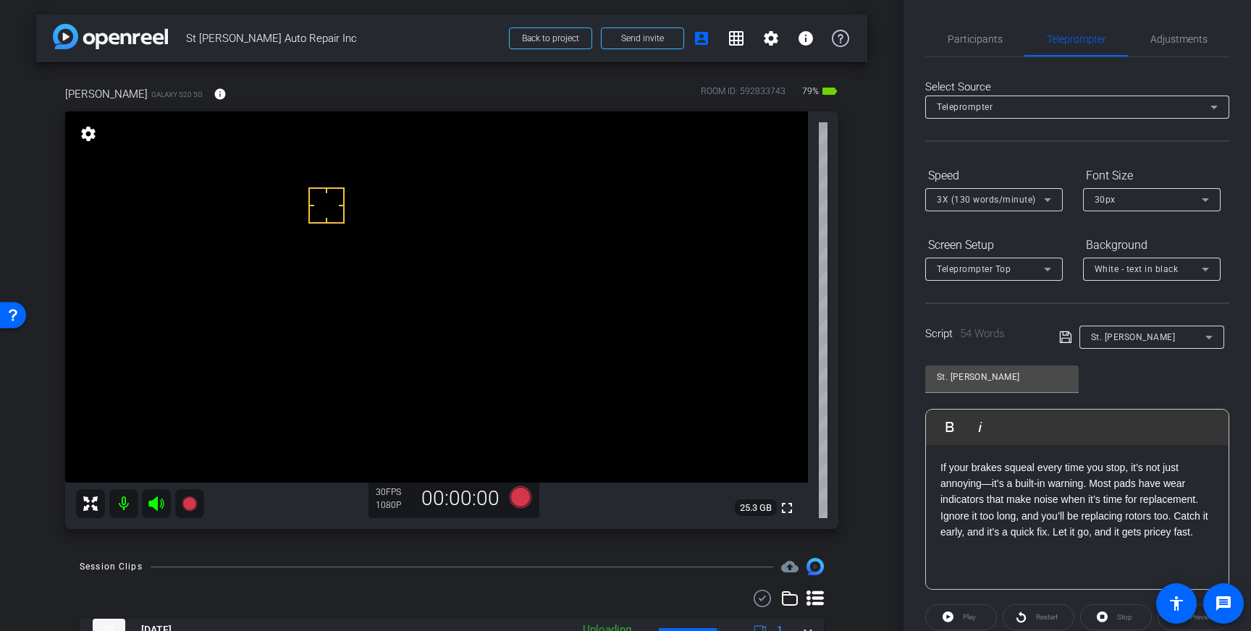
scroll to position [160, 0]
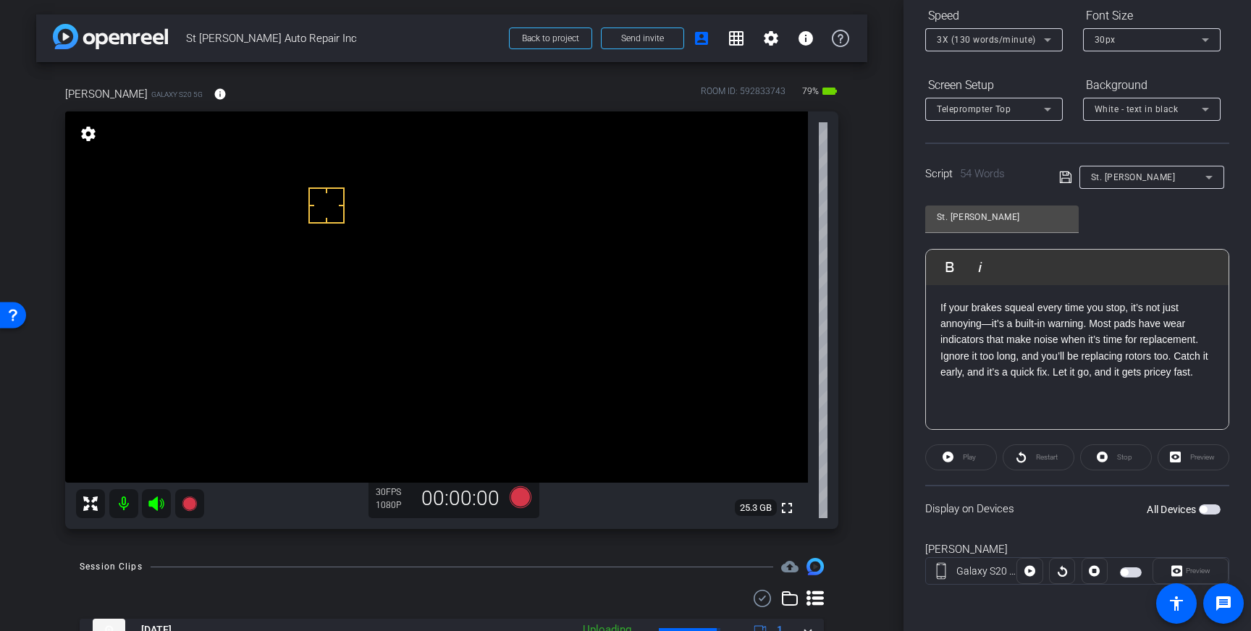
click at [1204, 506] on button "All Devices" at bounding box center [1210, 510] width 22 height 10
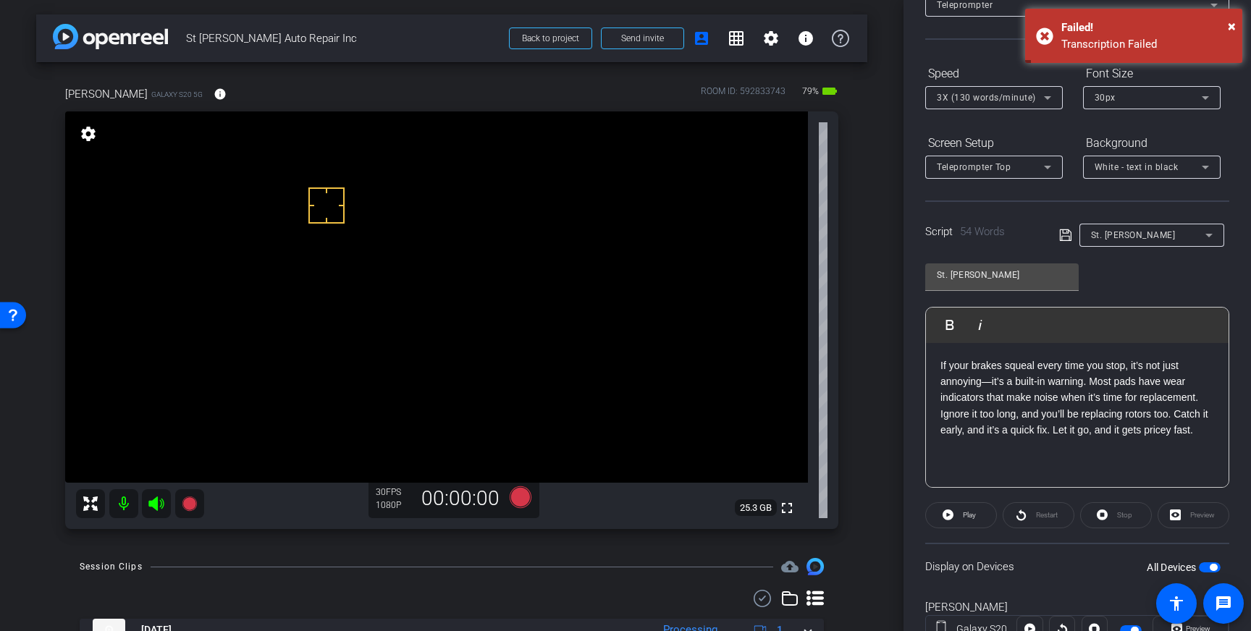
scroll to position [0, 0]
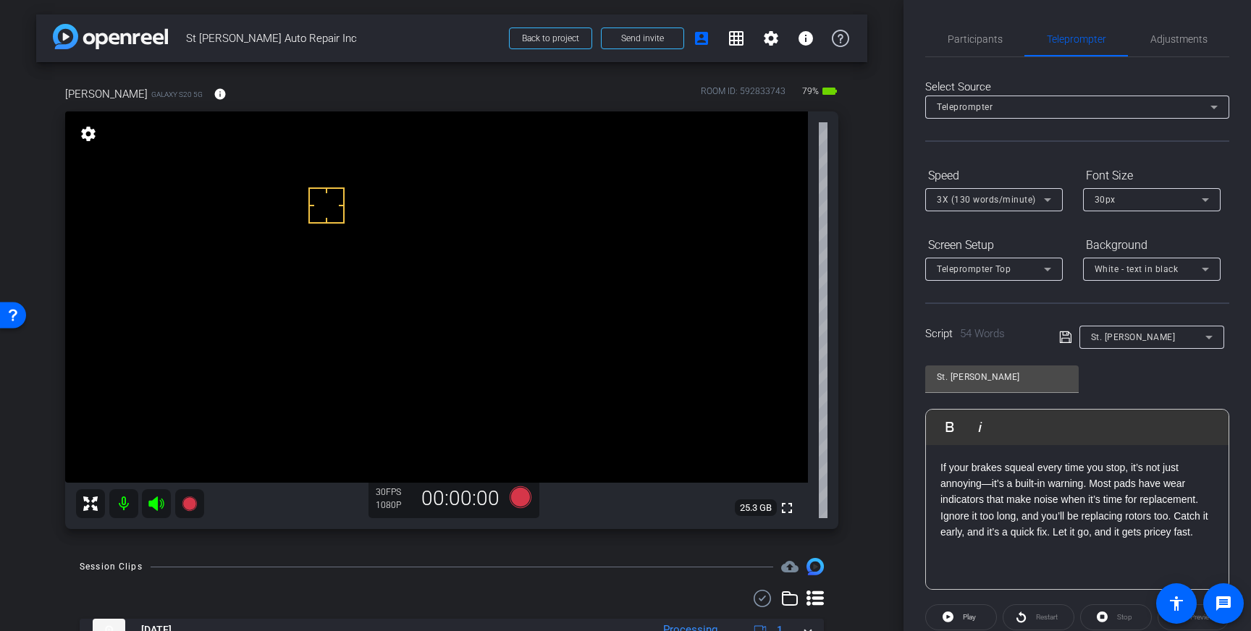
click at [1047, 202] on icon at bounding box center [1047, 199] width 17 height 17
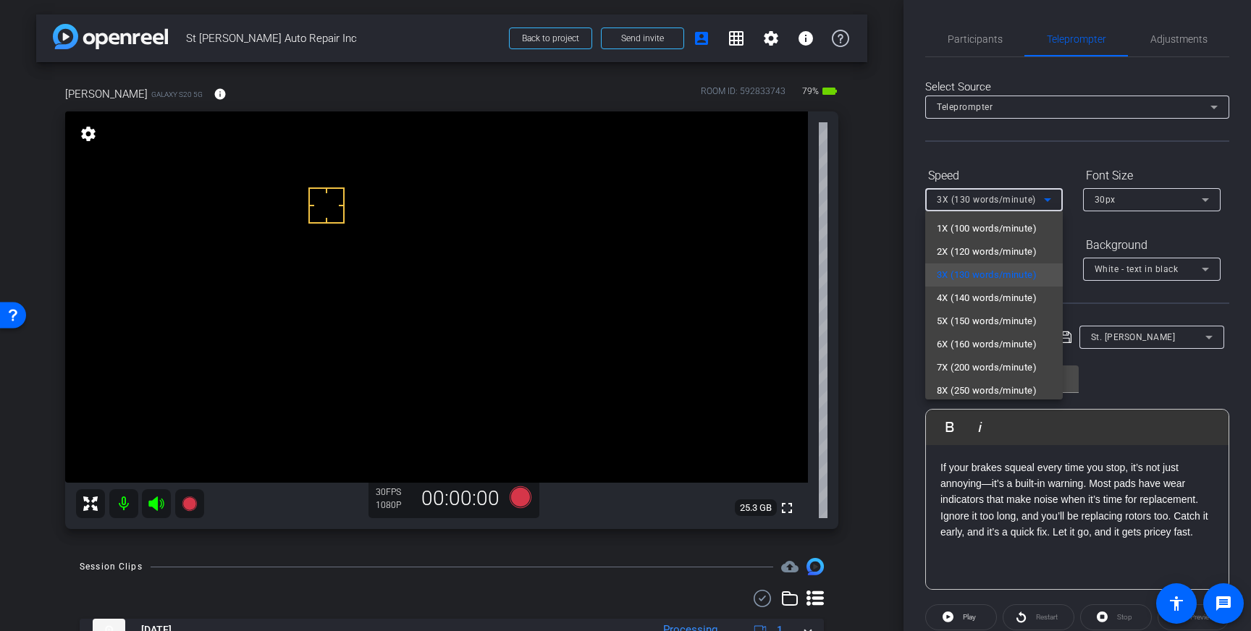
click at [1047, 202] on div at bounding box center [625, 315] width 1251 height 631
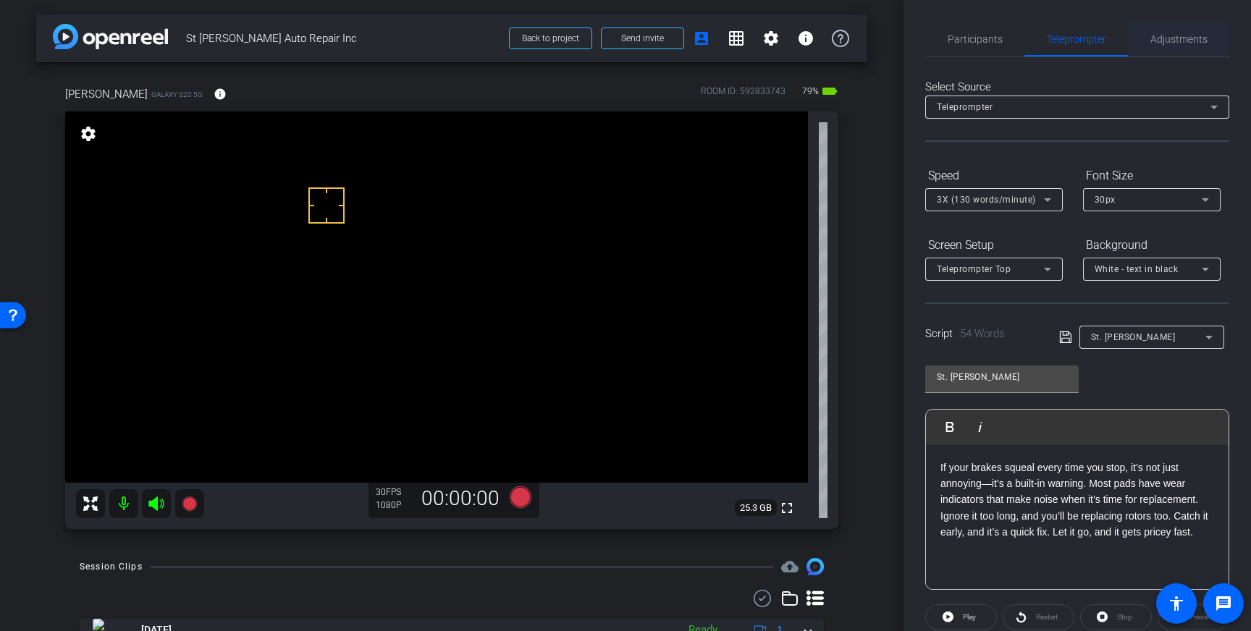
click at [1203, 46] on span "Adjustments" at bounding box center [1179, 39] width 57 height 35
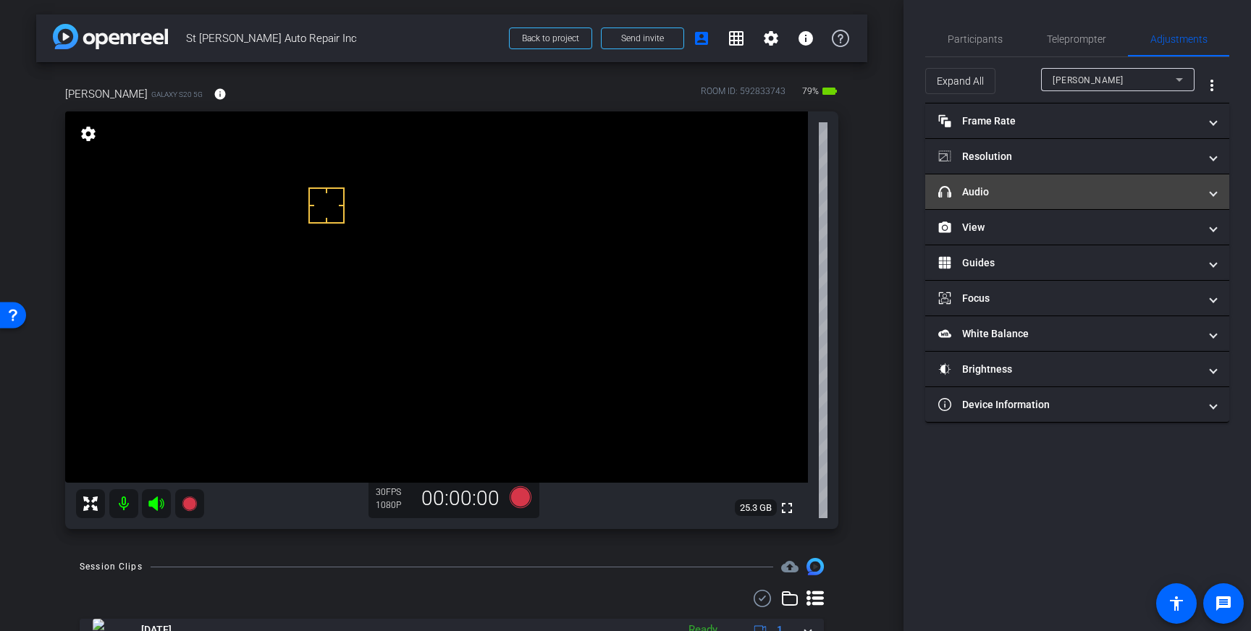
click at [1154, 197] on mat-panel-title "headphone icon Audio" at bounding box center [1069, 192] width 261 height 15
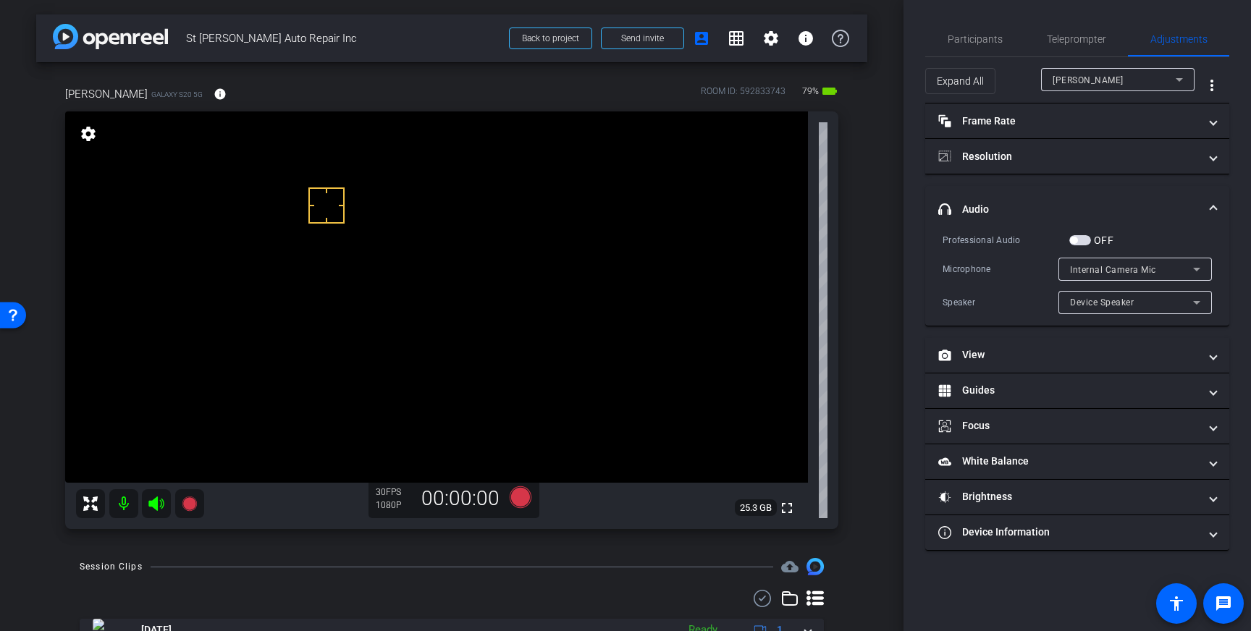
click at [1084, 243] on span "button" at bounding box center [1081, 240] width 22 height 10
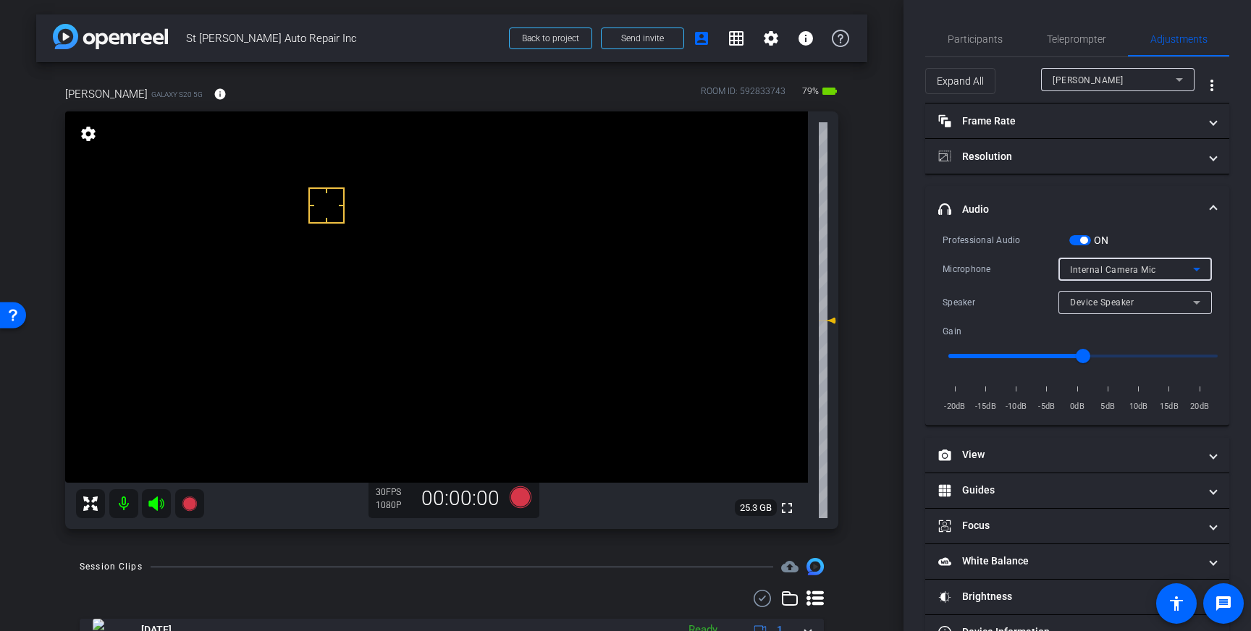
click at [1174, 276] on div "Internal Camera Mic" at bounding box center [1131, 270] width 123 height 18
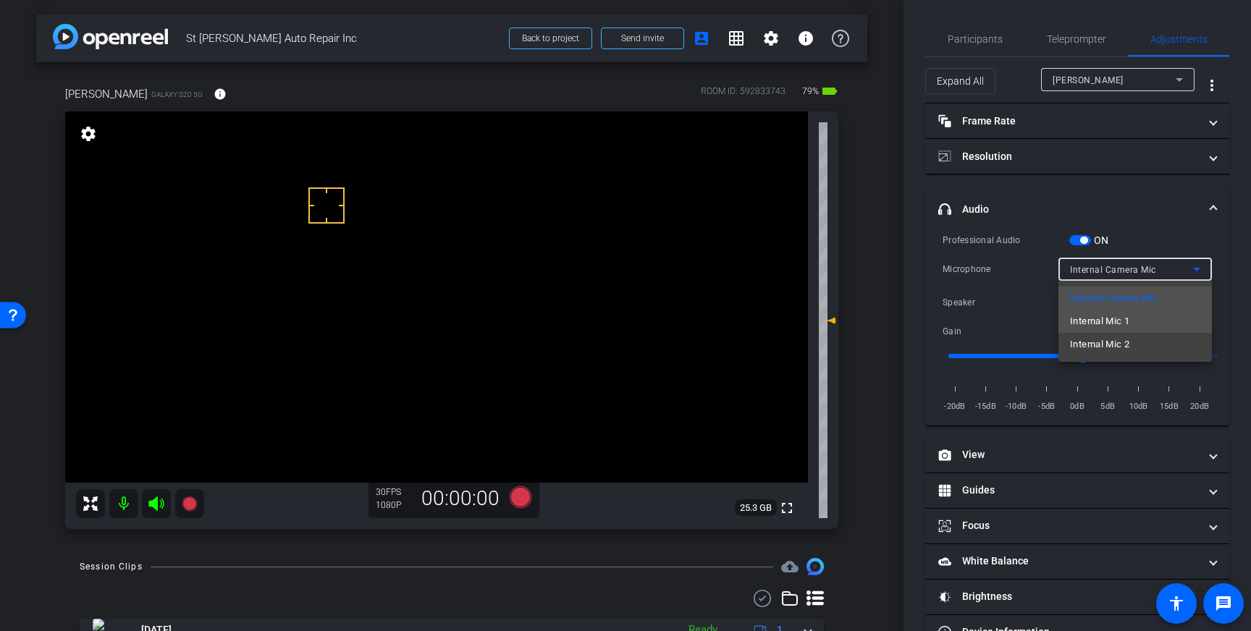
click at [1157, 320] on mat-option "Internal Mic 1" at bounding box center [1136, 321] width 154 height 23
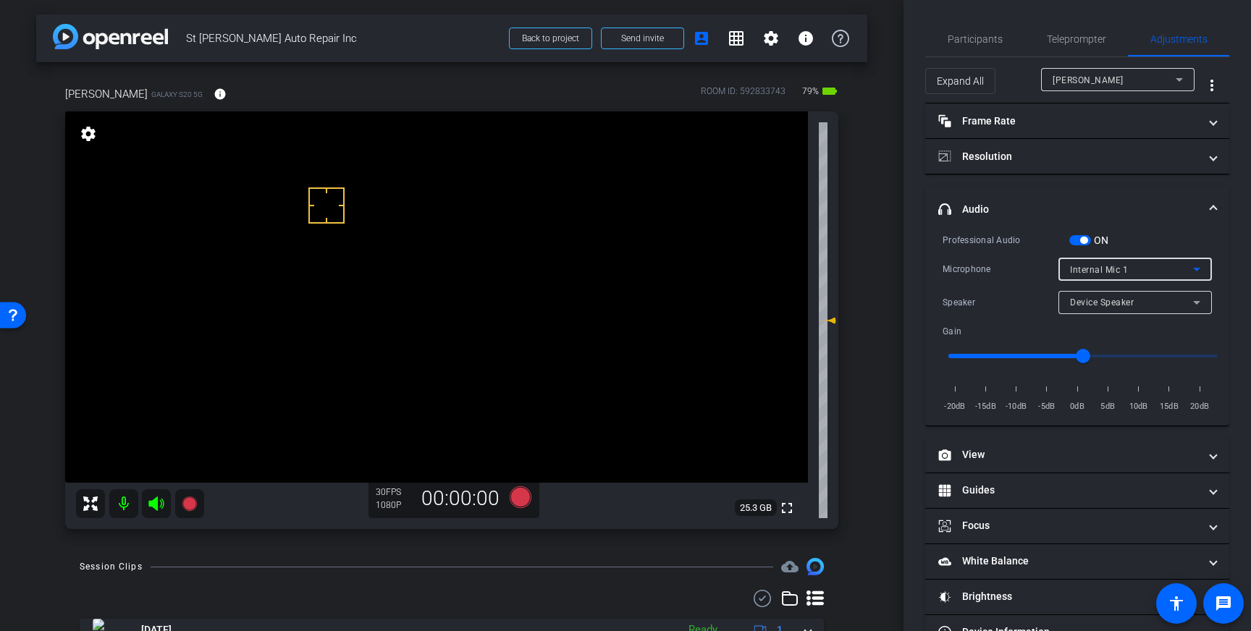
click at [1193, 268] on icon at bounding box center [1196, 269] width 17 height 17
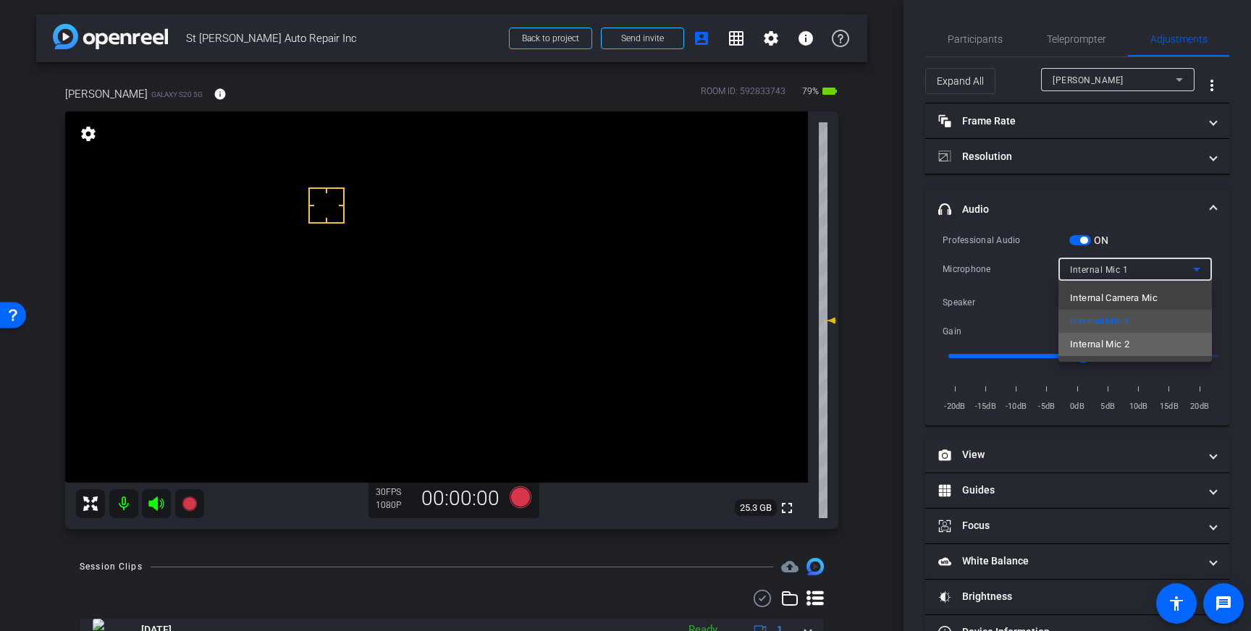
click at [1132, 339] on mat-option "Internal Mic 2" at bounding box center [1136, 344] width 154 height 23
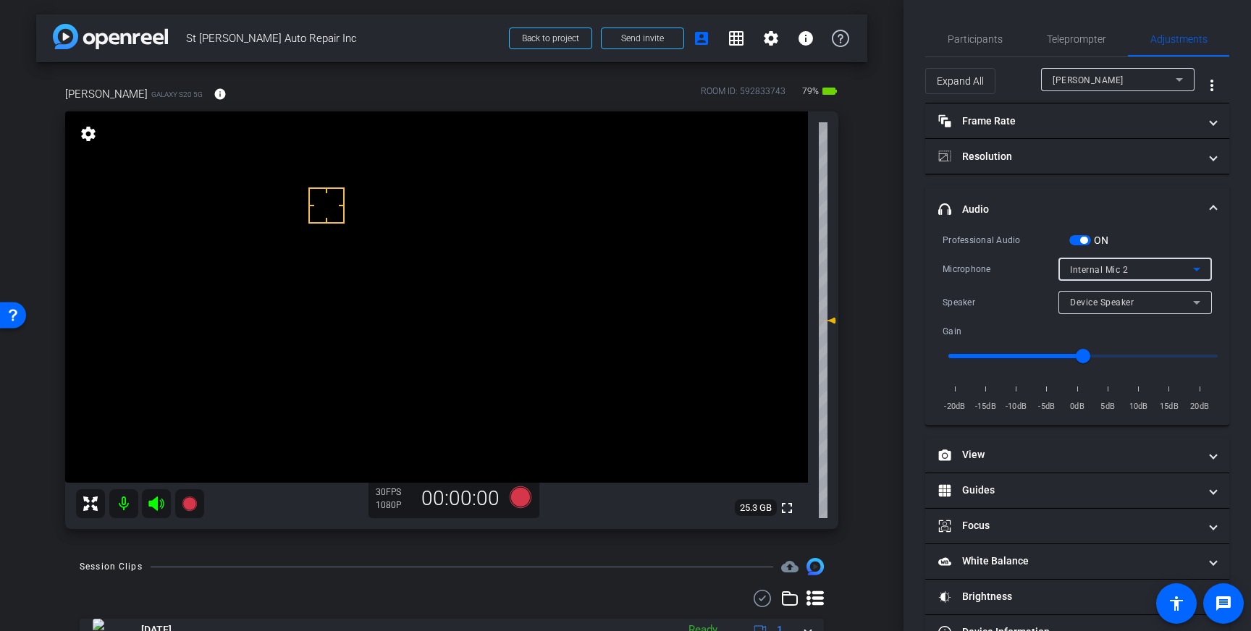
click at [1190, 268] on icon at bounding box center [1196, 269] width 17 height 17
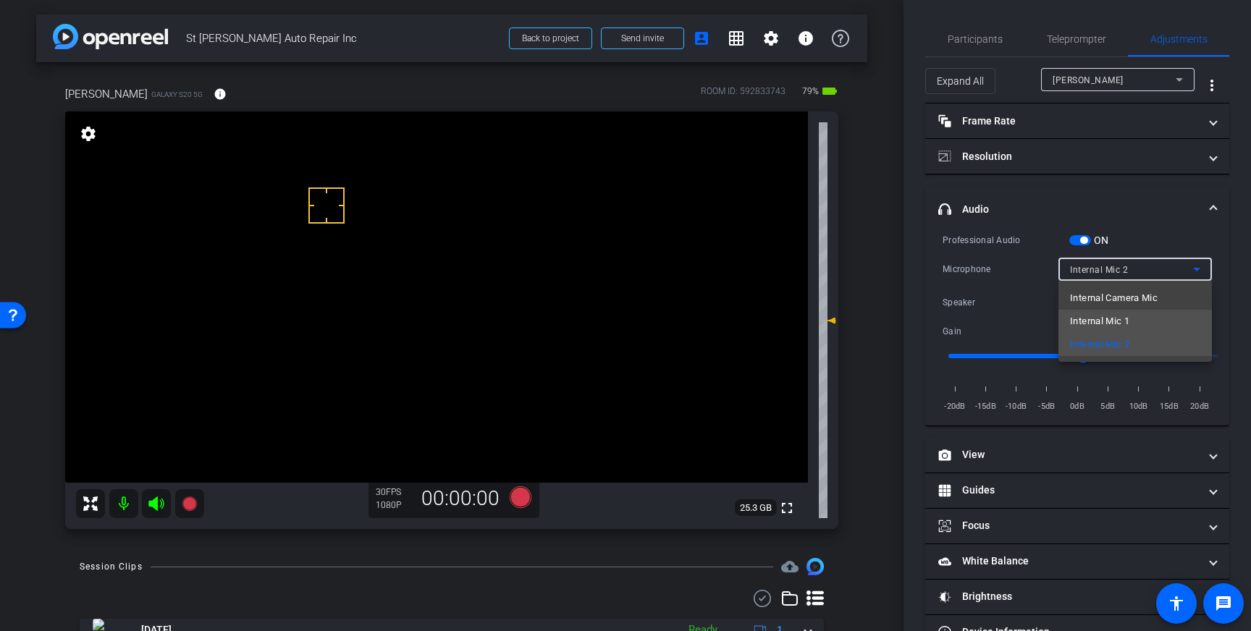
click at [1142, 316] on mat-option "Internal Mic 1" at bounding box center [1136, 321] width 154 height 23
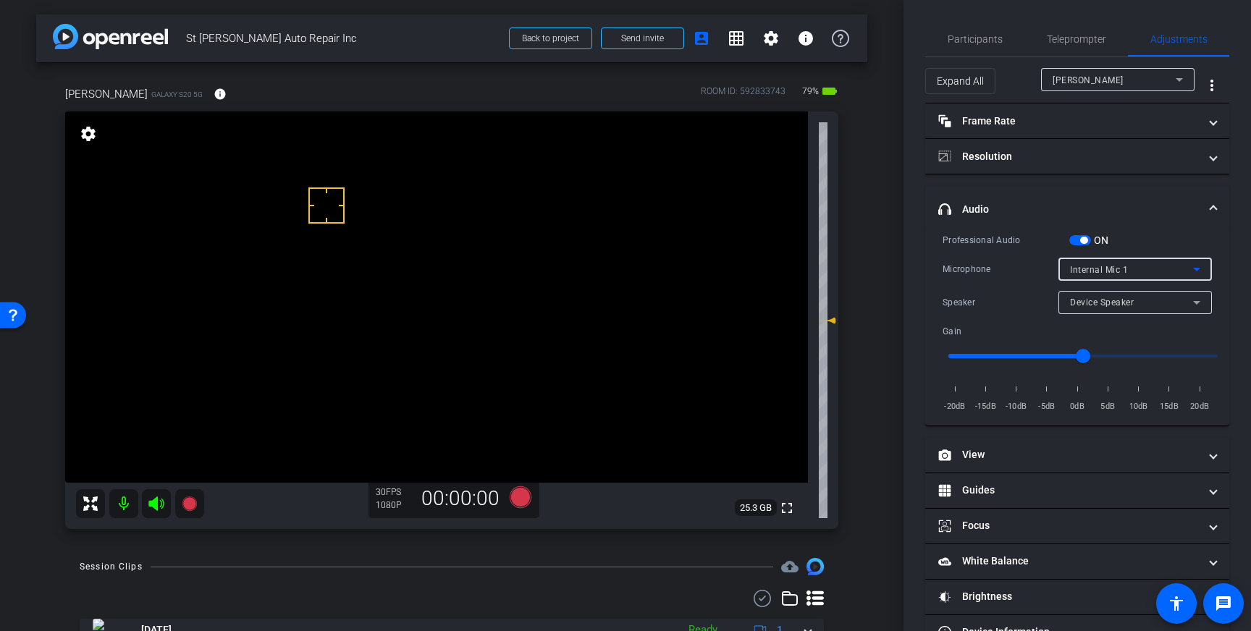
click at [1192, 269] on icon at bounding box center [1196, 269] width 17 height 17
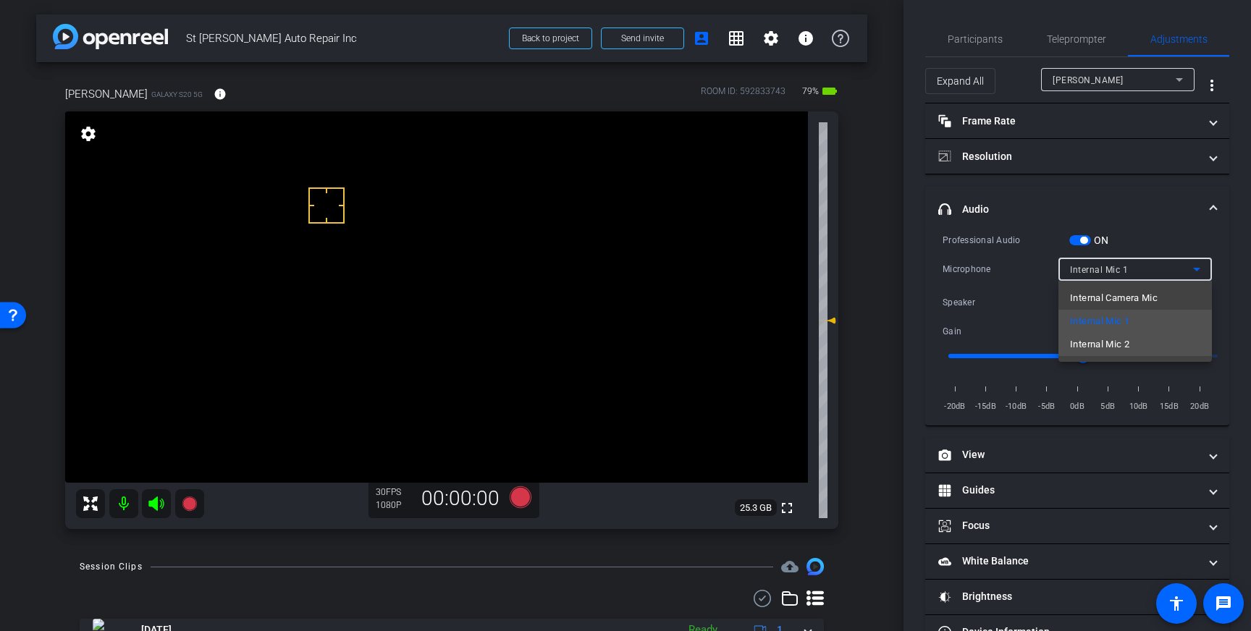
click at [1130, 338] on span "Internal Mic 2" at bounding box center [1099, 344] width 59 height 17
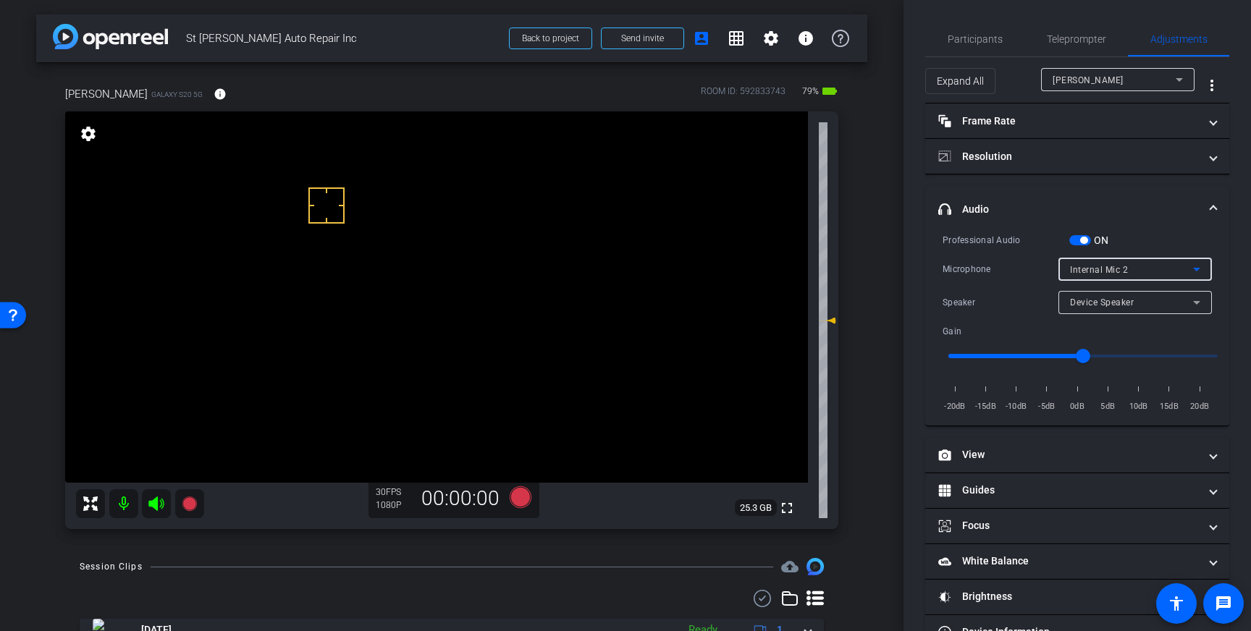
drag, startPoint x: 1202, startPoint y: 206, endPoint x: 1186, endPoint y: 190, distance: 22.5
click at [1202, 206] on span "headphone icon Audio" at bounding box center [1075, 209] width 272 height 15
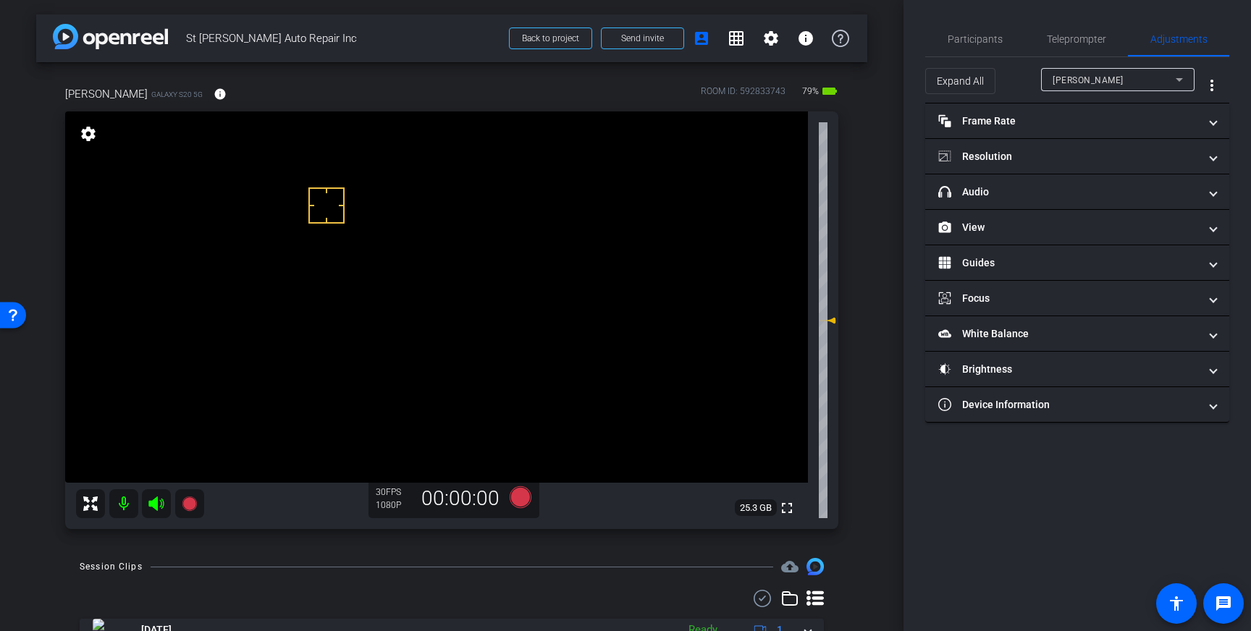
click at [1053, 17] on div "Participants Teleprompter Adjustments settings [PERSON_NAME] flip Director Ever…" at bounding box center [1078, 315] width 348 height 631
drag, startPoint x: 1066, startPoint y: 50, endPoint x: 1071, endPoint y: 101, distance: 51.7
click at [1066, 51] on span "Teleprompter" at bounding box center [1076, 39] width 59 height 35
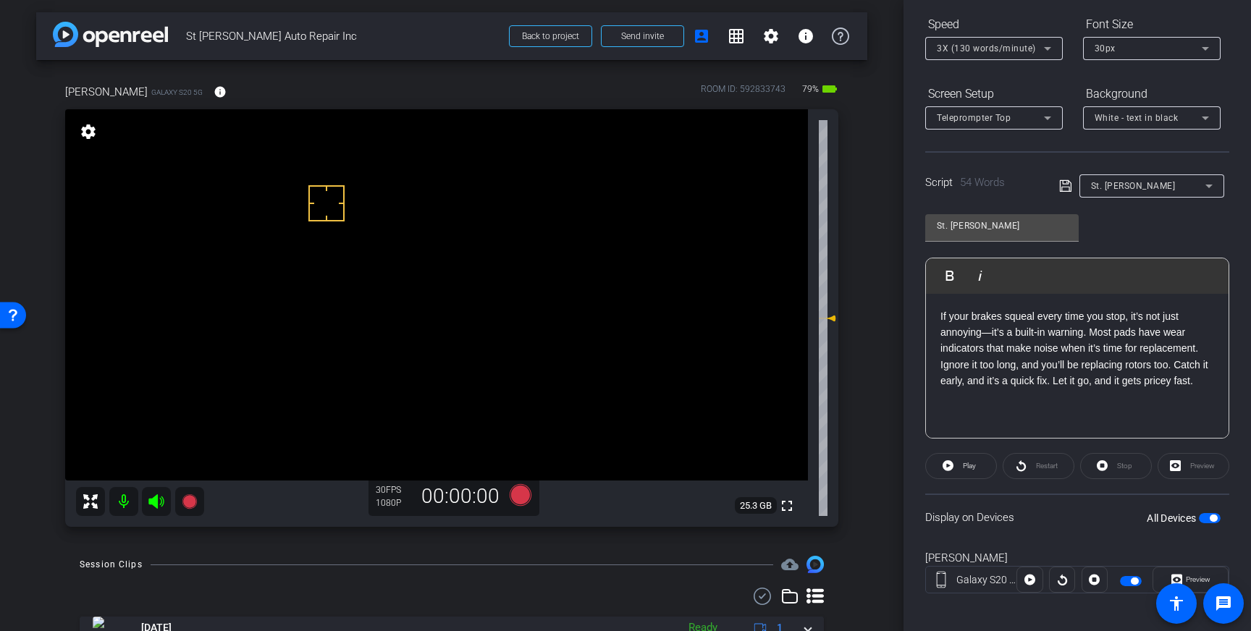
scroll to position [3, 0]
click at [508, 496] on icon at bounding box center [520, 495] width 35 height 26
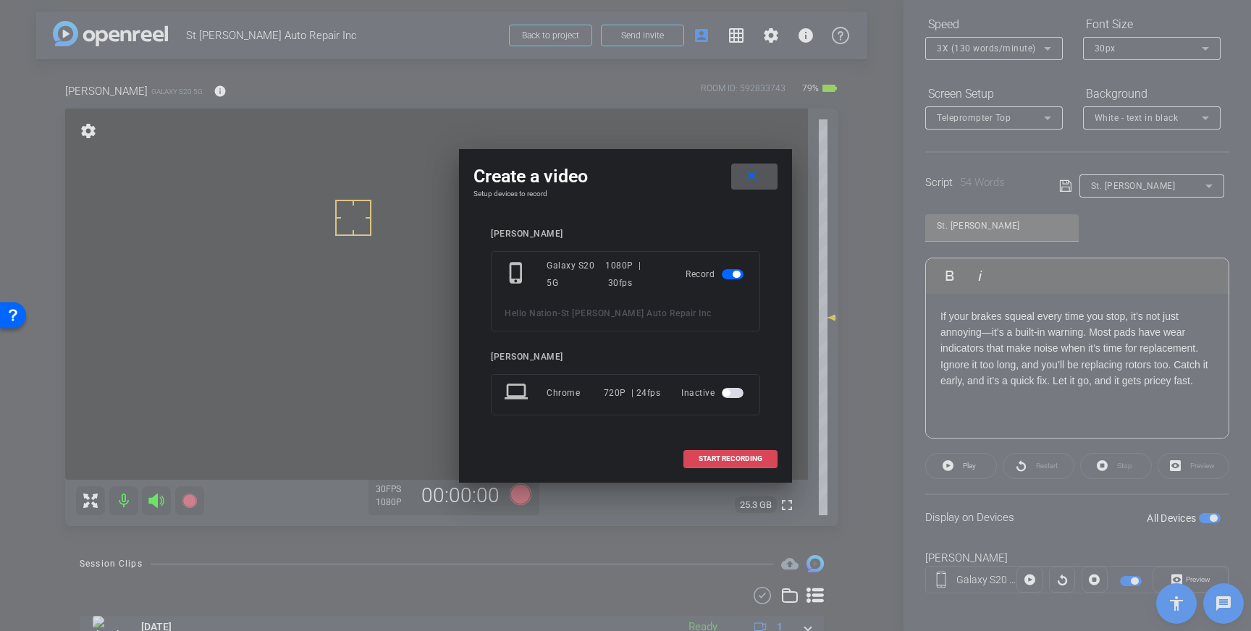
click at [716, 457] on span "START RECORDING" at bounding box center [731, 459] width 64 height 7
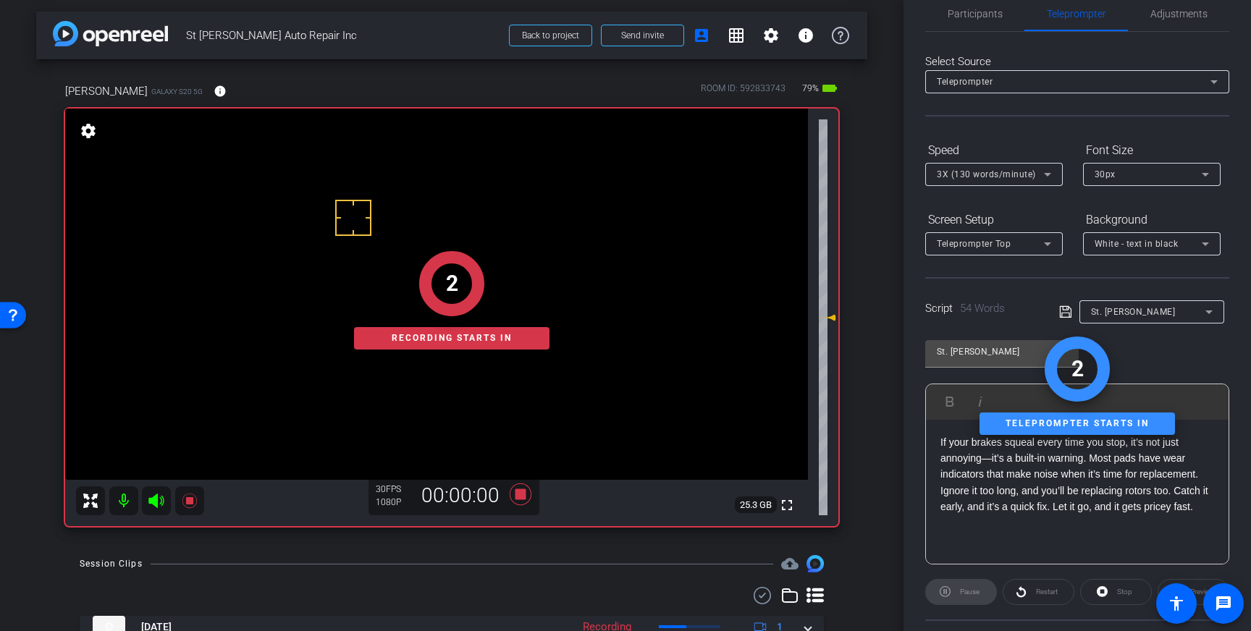
scroll to position [0, 0]
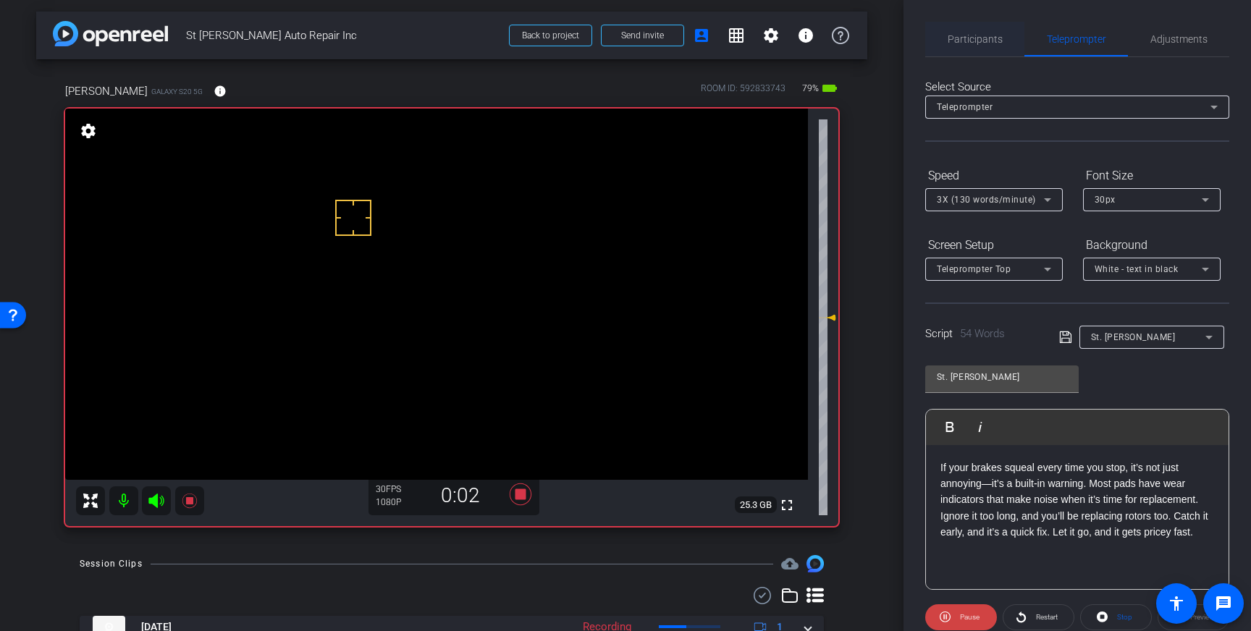
click at [989, 46] on span "Participants" at bounding box center [975, 39] width 55 height 35
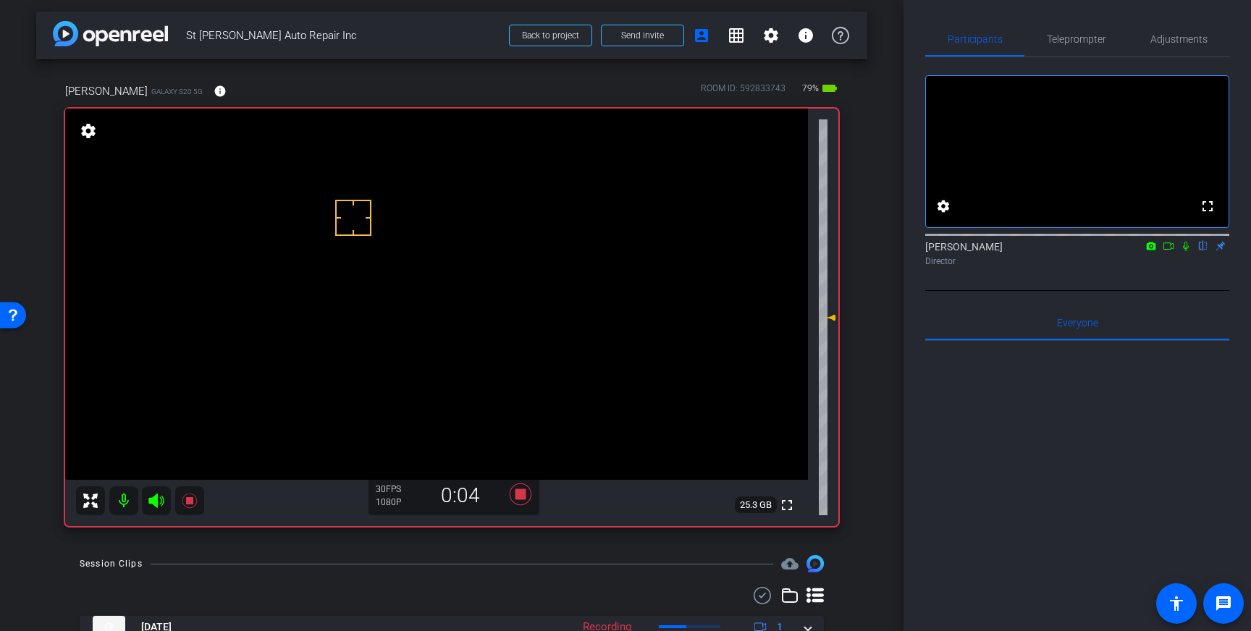
click at [1185, 251] on icon at bounding box center [1186, 246] width 12 height 10
click at [1188, 251] on icon at bounding box center [1187, 246] width 8 height 9
click at [530, 498] on icon at bounding box center [521, 495] width 22 height 22
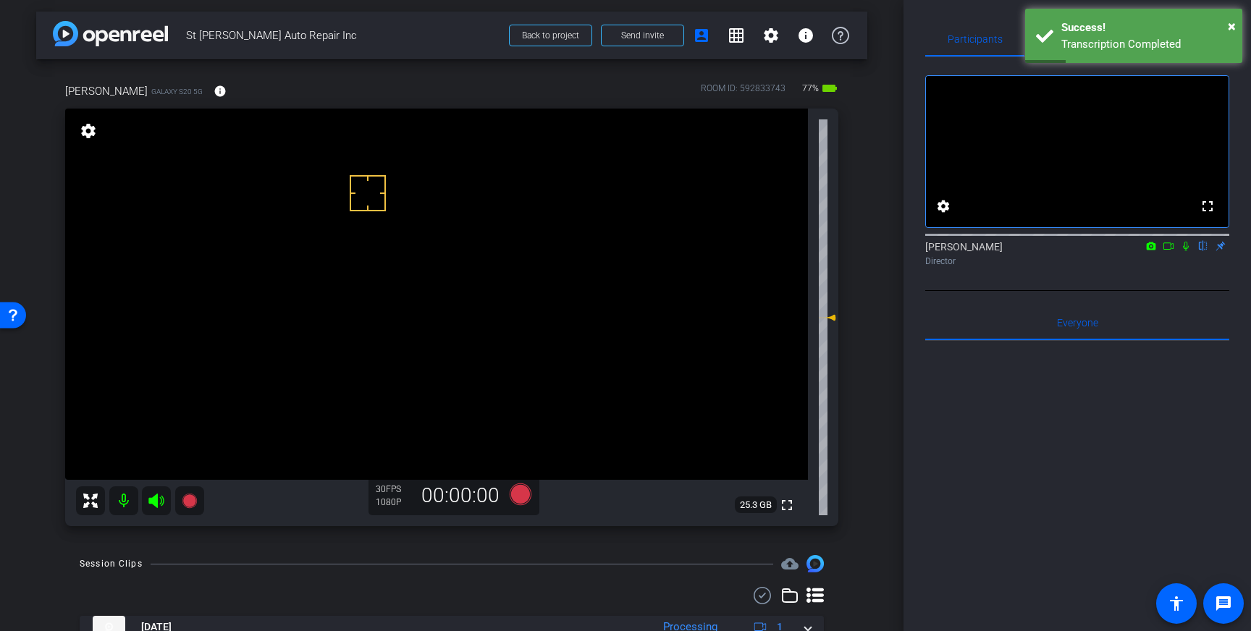
drag, startPoint x: 369, startPoint y: 206, endPoint x: 368, endPoint y: 193, distance: 13.1
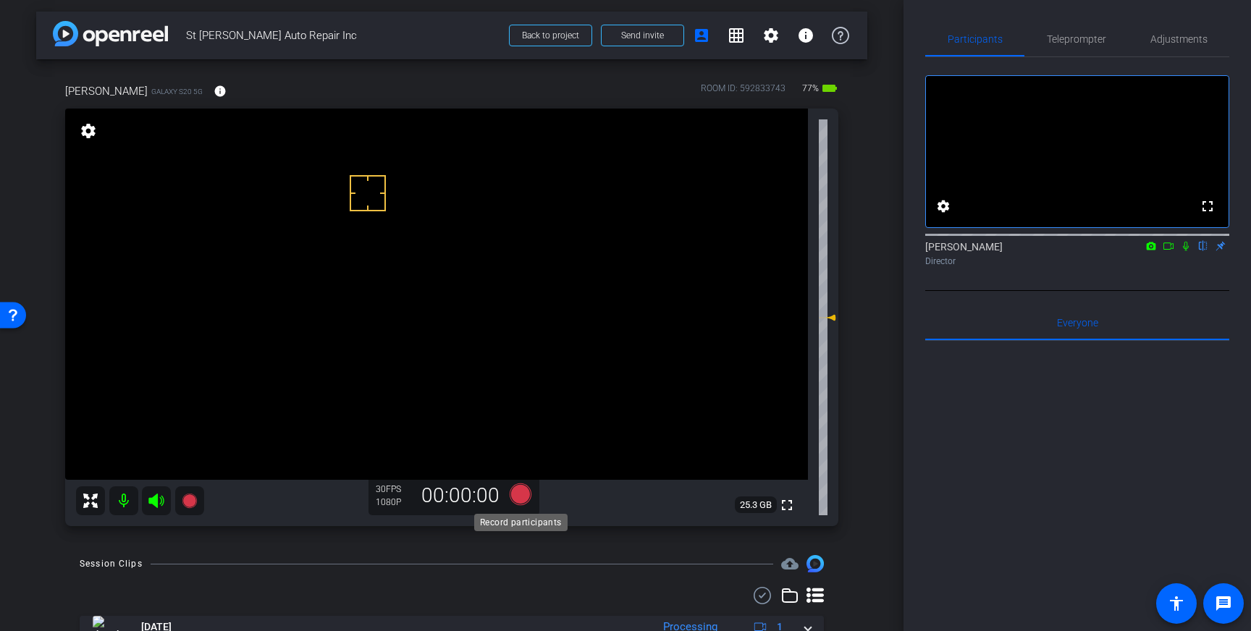
click at [517, 495] on icon at bounding box center [521, 495] width 22 height 22
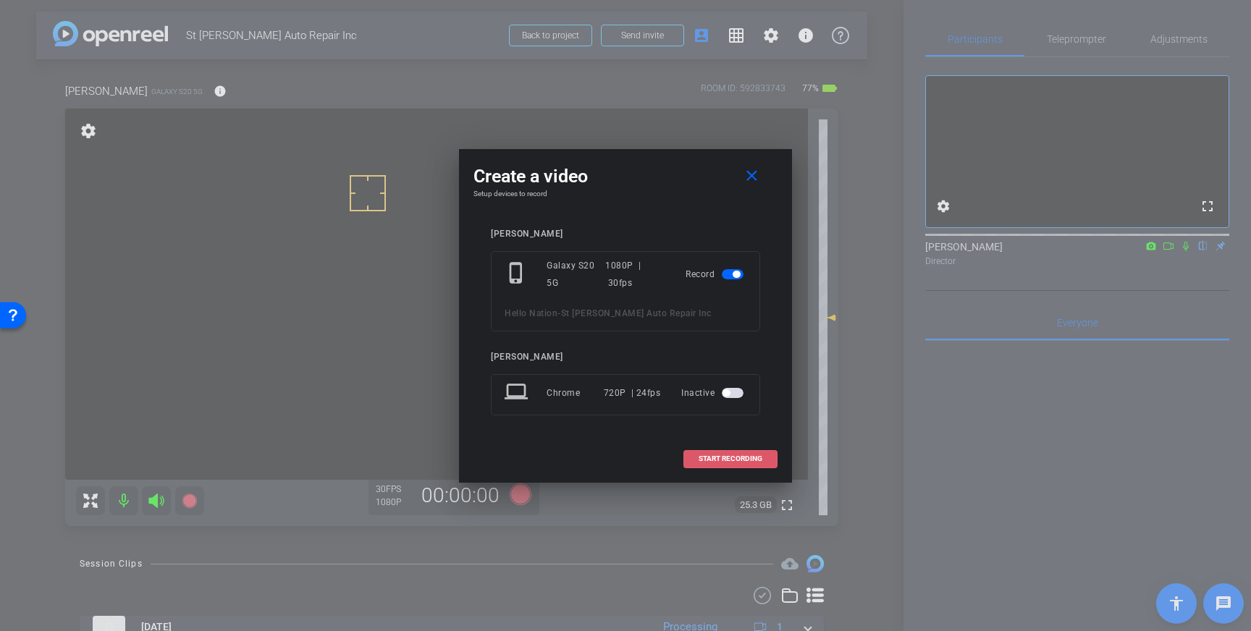
click at [702, 456] on span "START RECORDING" at bounding box center [731, 459] width 64 height 7
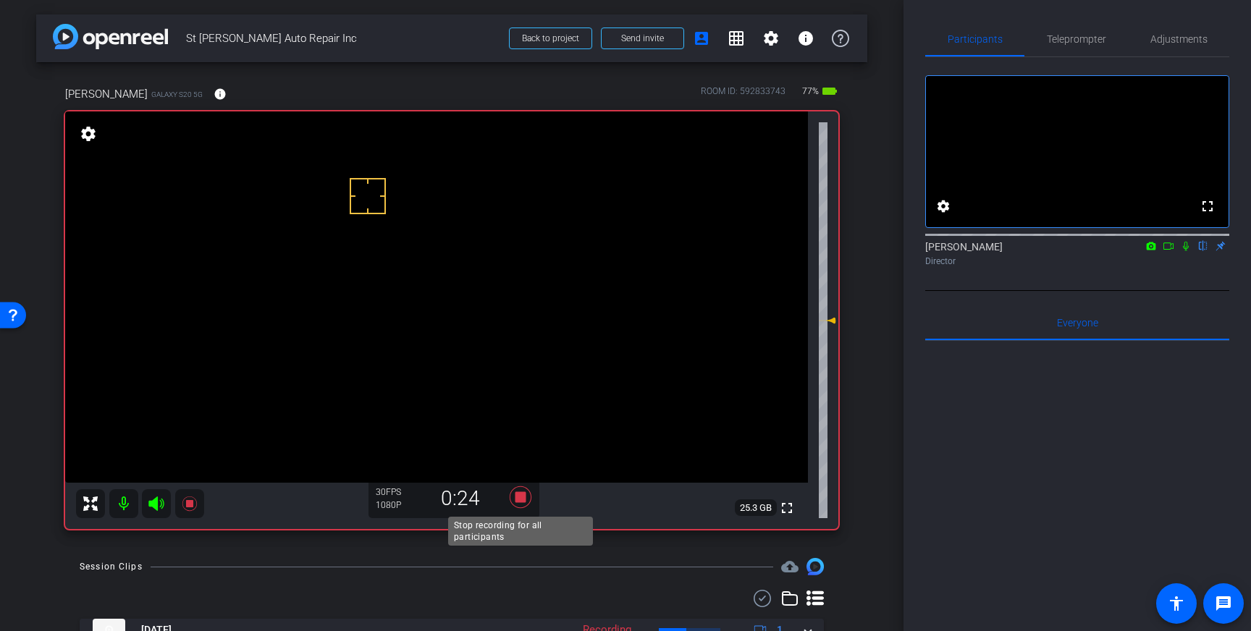
click at [524, 501] on icon at bounding box center [521, 498] width 22 height 22
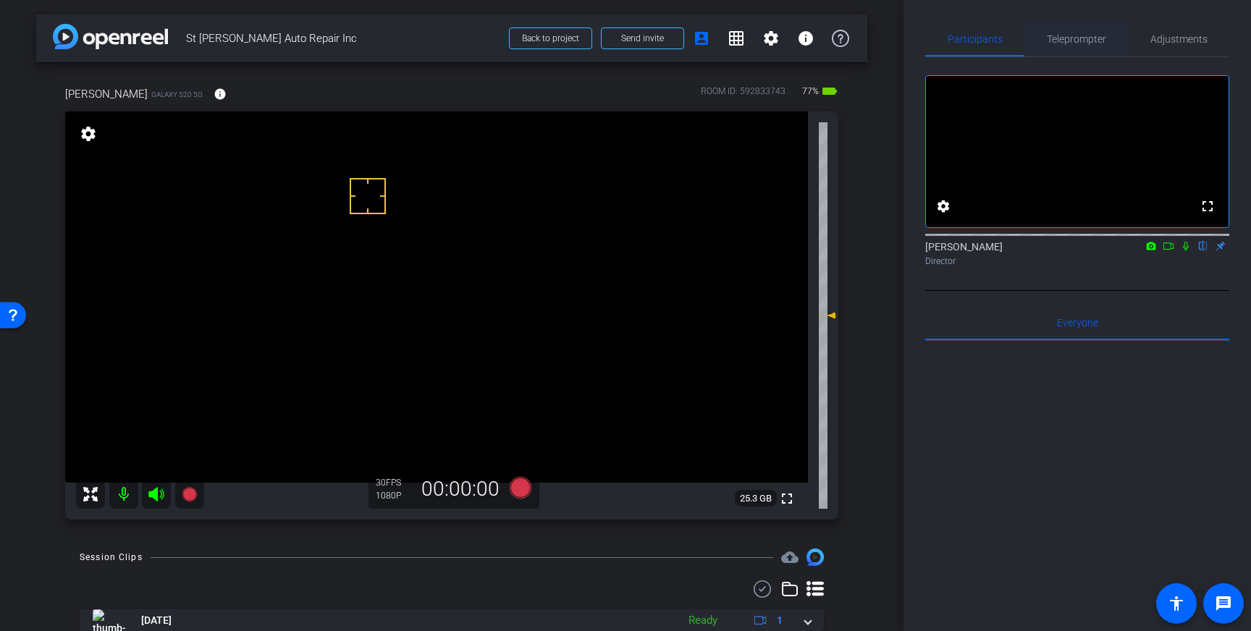
click at [1092, 34] on span "Teleprompter" at bounding box center [1076, 39] width 59 height 10
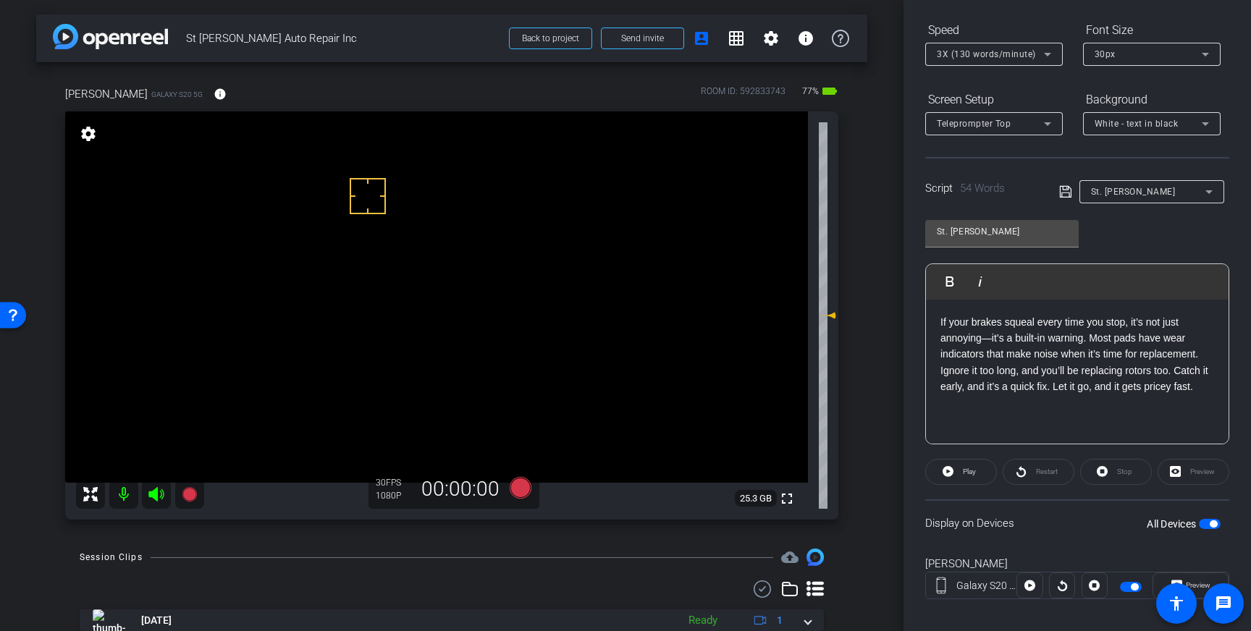
scroll to position [160, 0]
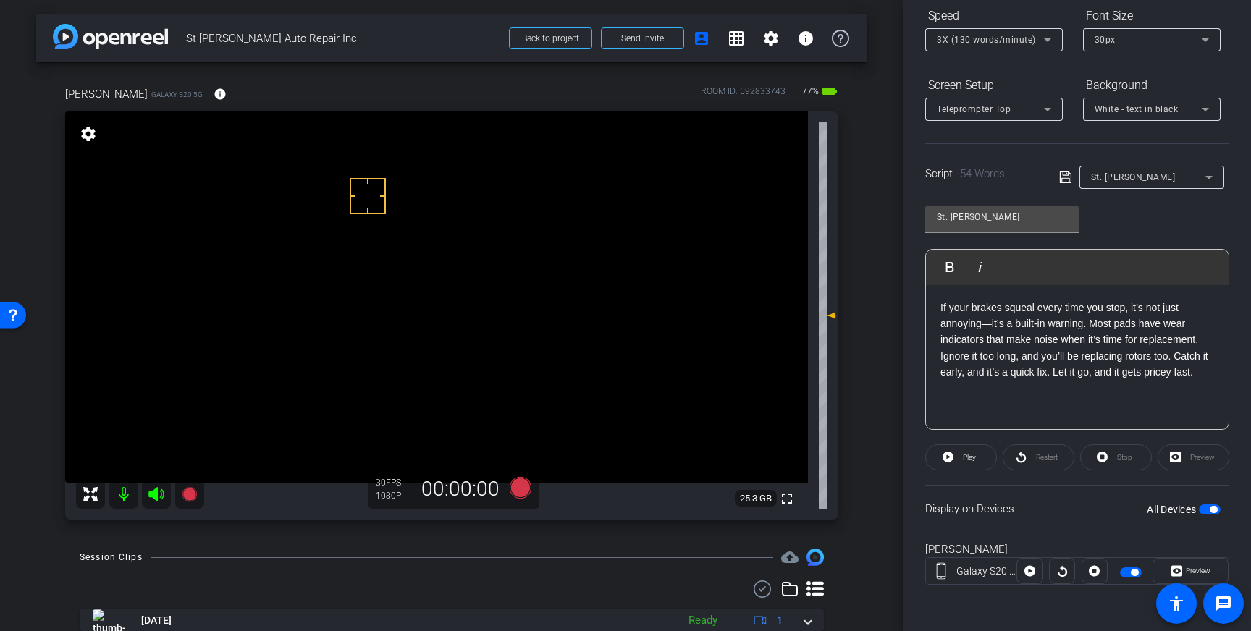
drag, startPoint x: 1209, startPoint y: 511, endPoint x: 1251, endPoint y: 525, distance: 44.4
click at [1208, 511] on span "button" at bounding box center [1210, 510] width 22 height 10
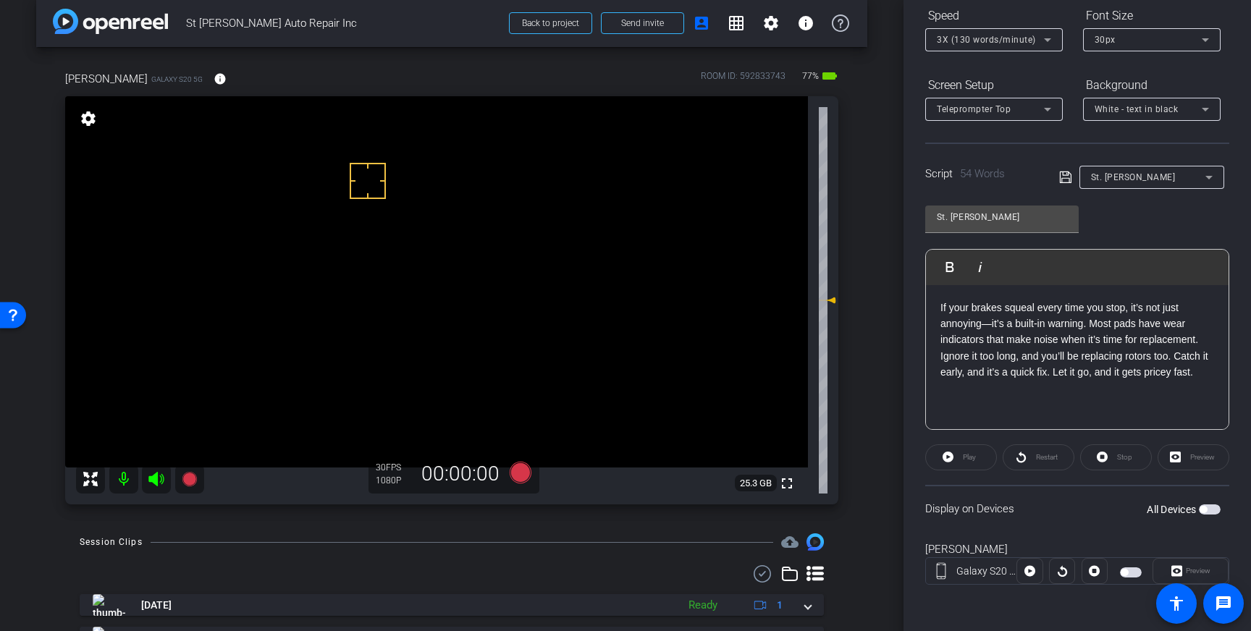
drag, startPoint x: 369, startPoint y: 243, endPoint x: 358, endPoint y: 243, distance: 11.6
drag, startPoint x: 447, startPoint y: 289, endPoint x: 982, endPoint y: 295, distance: 535.2
click at [474, 295] on video at bounding box center [436, 281] width 743 height 371
click at [1214, 506] on span "button" at bounding box center [1210, 510] width 22 height 10
drag, startPoint x: 362, startPoint y: 208, endPoint x: 344, endPoint y: 206, distance: 18.2
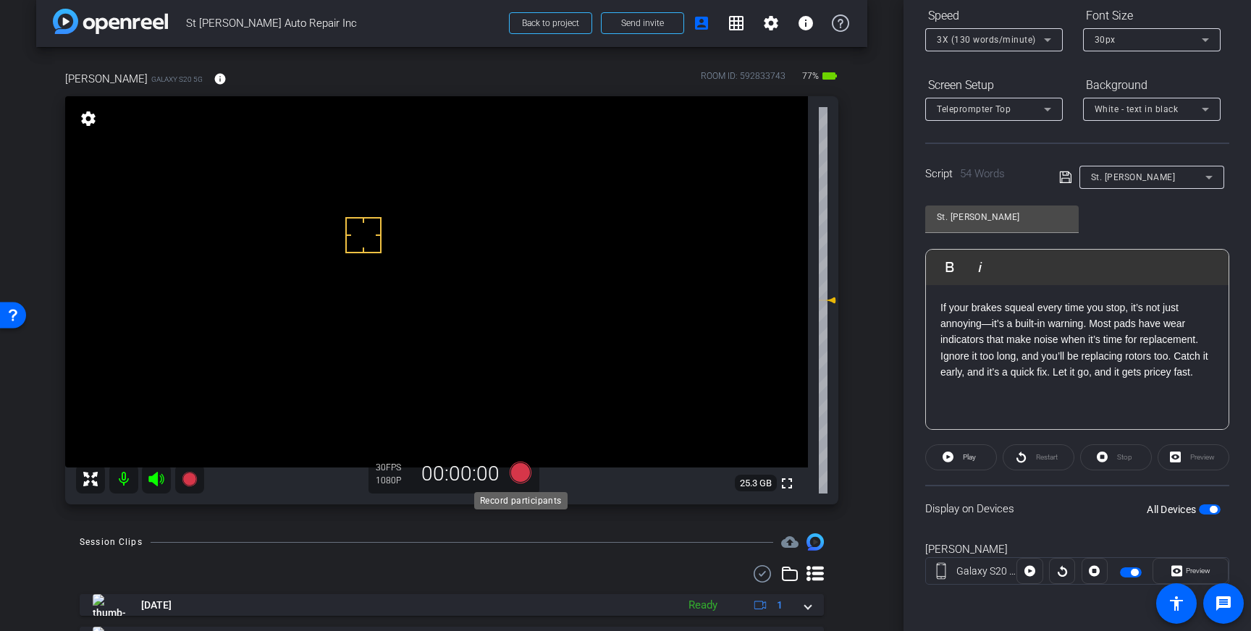
click at [515, 478] on icon at bounding box center [521, 473] width 22 height 22
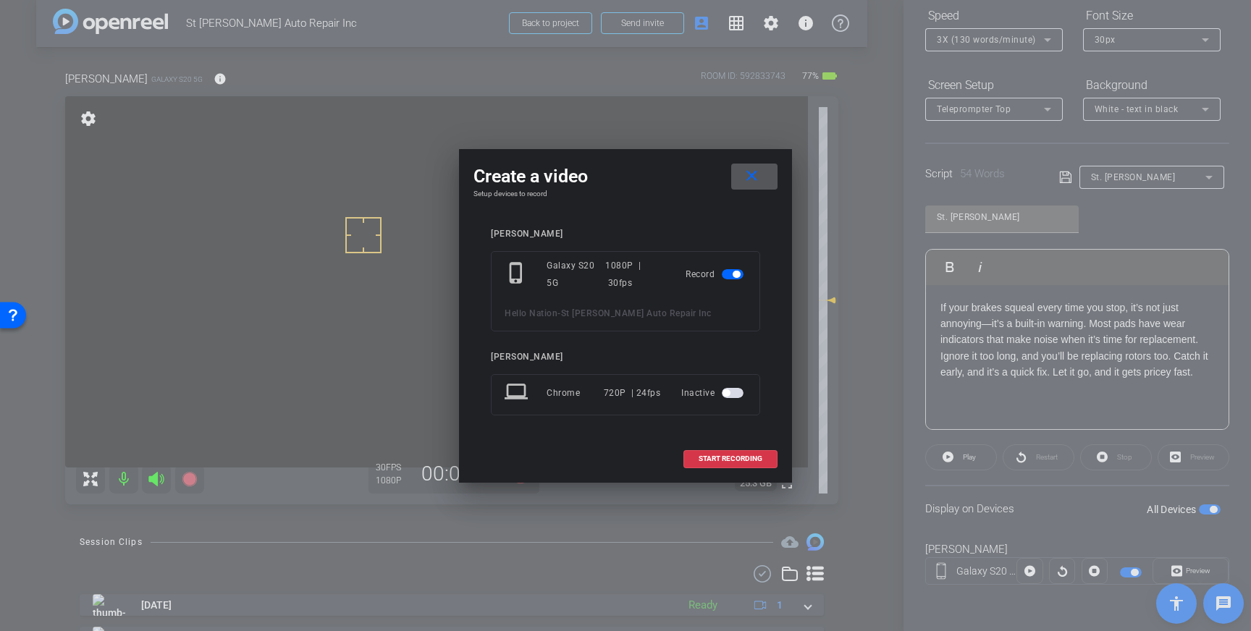
drag, startPoint x: 729, startPoint y: 456, endPoint x: 810, endPoint y: 428, distance: 86.6
click at [729, 456] on span "START RECORDING" at bounding box center [731, 459] width 64 height 7
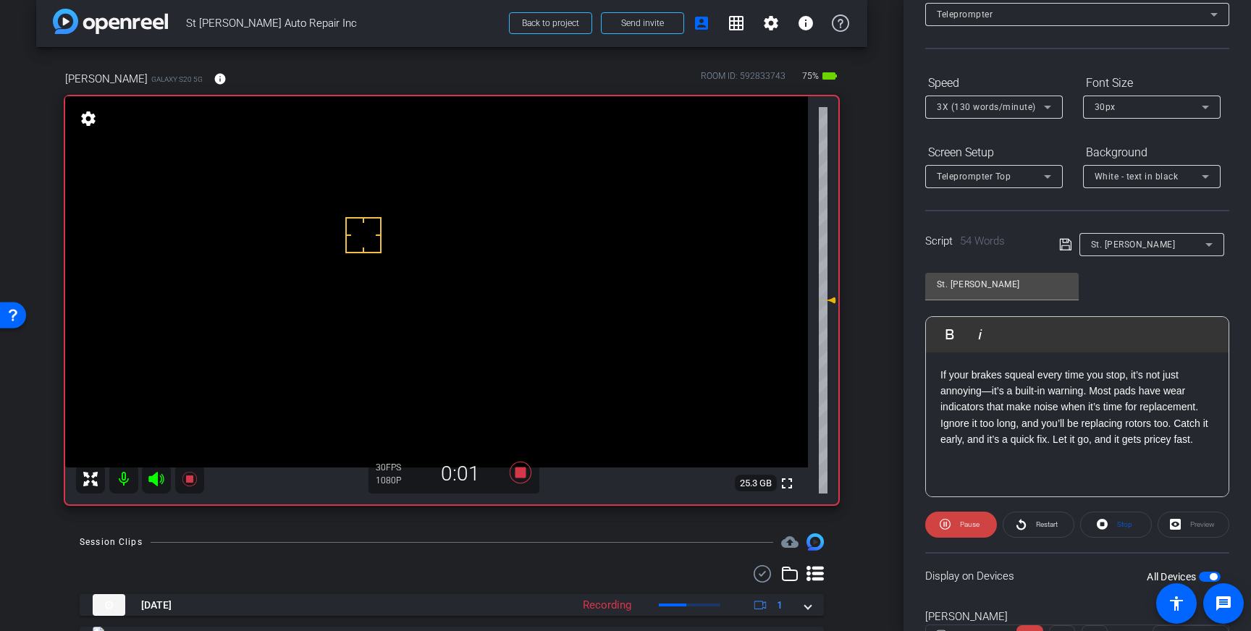
scroll to position [0, 0]
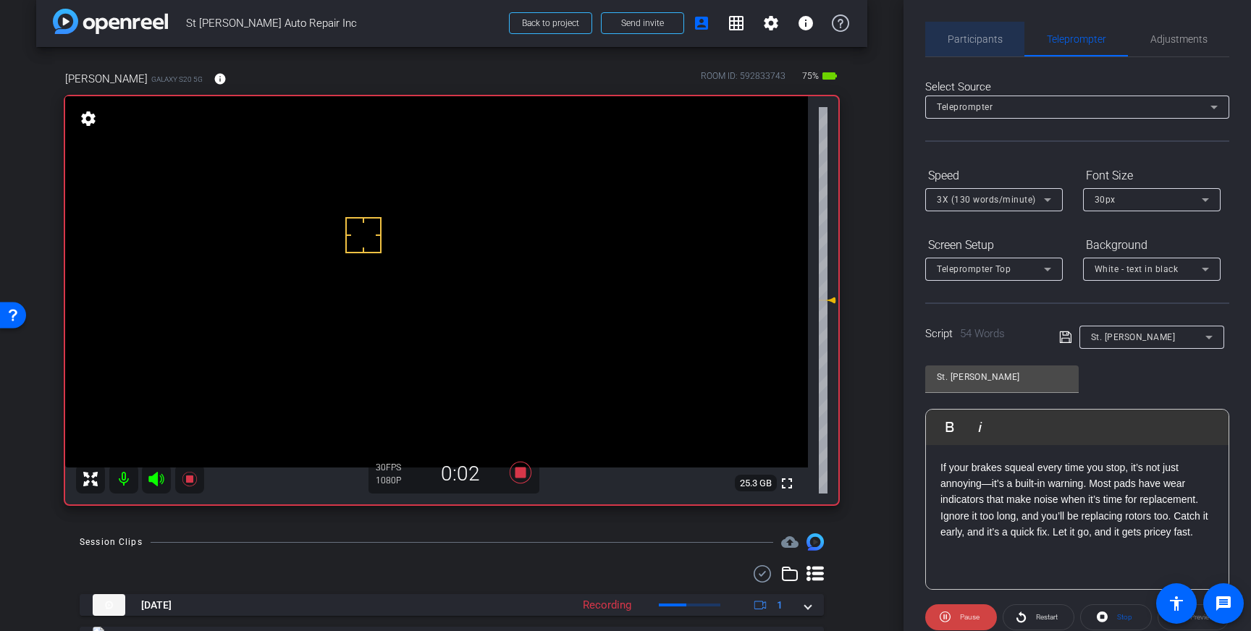
click at [978, 39] on span "Participants" at bounding box center [975, 39] width 55 height 10
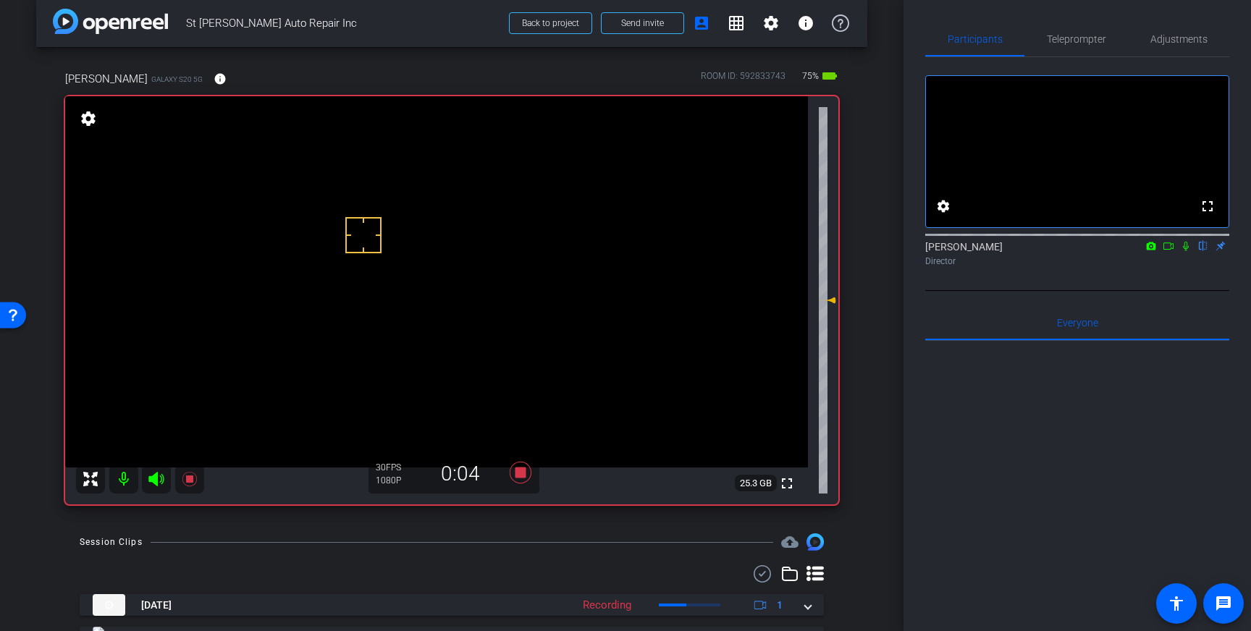
click at [1188, 251] on icon at bounding box center [1186, 246] width 12 height 10
click at [1188, 251] on icon at bounding box center [1187, 246] width 8 height 9
click at [520, 475] on icon at bounding box center [521, 473] width 22 height 22
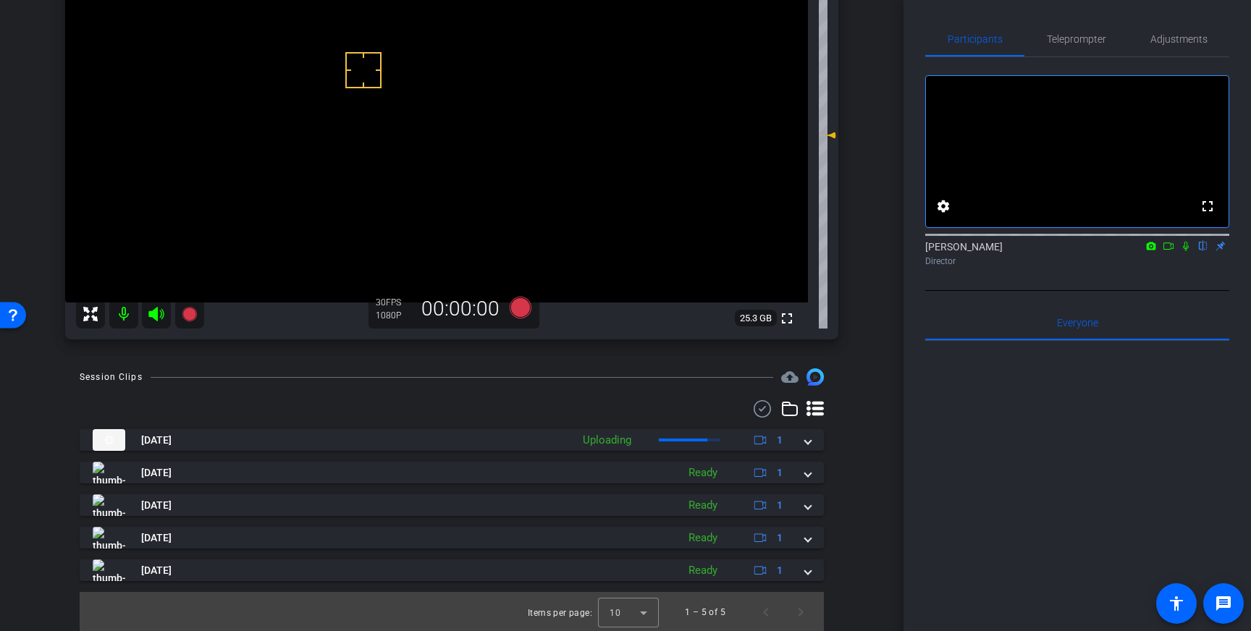
scroll to position [182, 0]
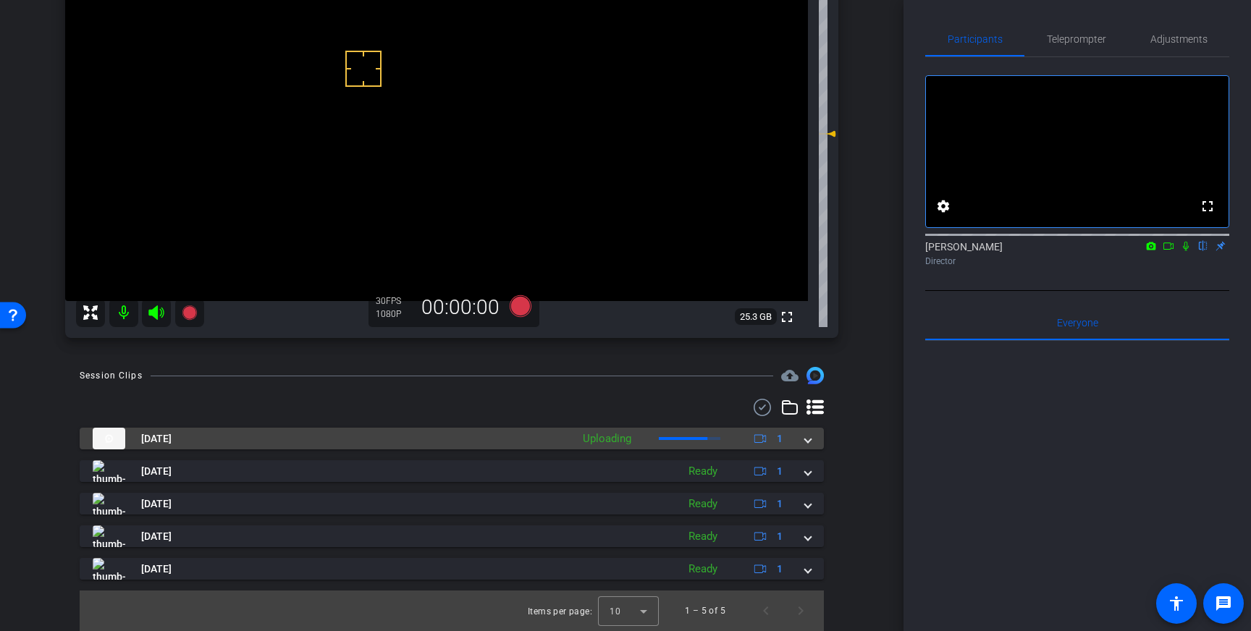
click at [810, 434] on span at bounding box center [808, 439] width 6 height 15
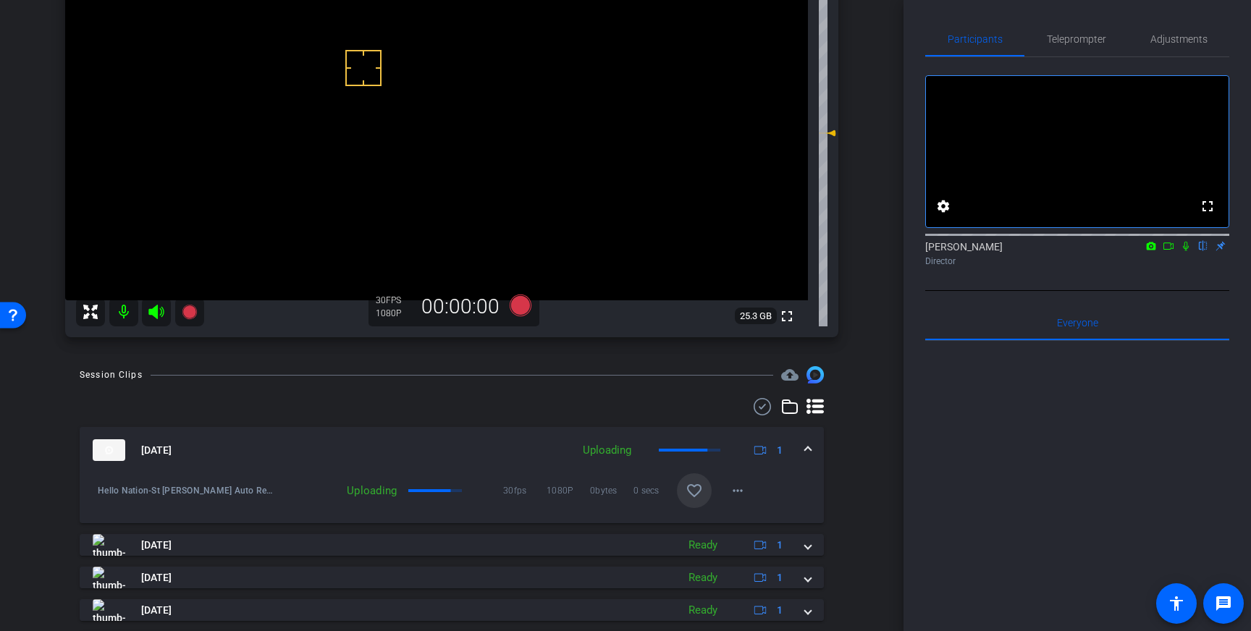
click at [695, 487] on mat-icon "favorite_border" at bounding box center [694, 490] width 17 height 17
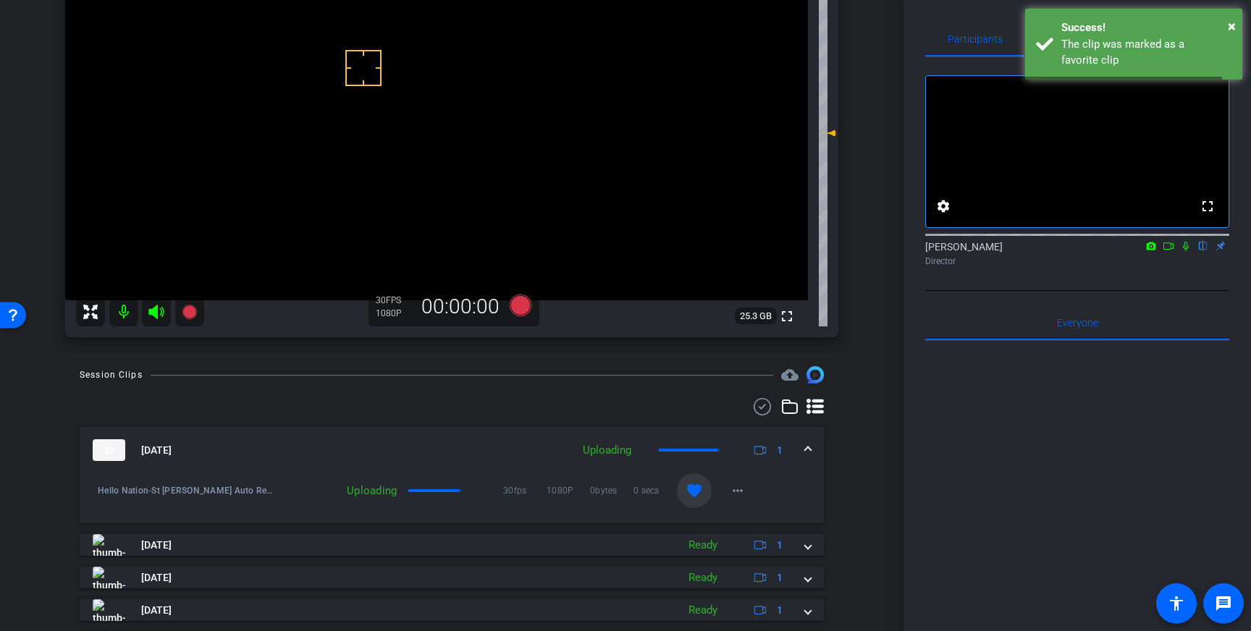
click at [803, 456] on div "[DATE] Uploading 1" at bounding box center [449, 451] width 713 height 22
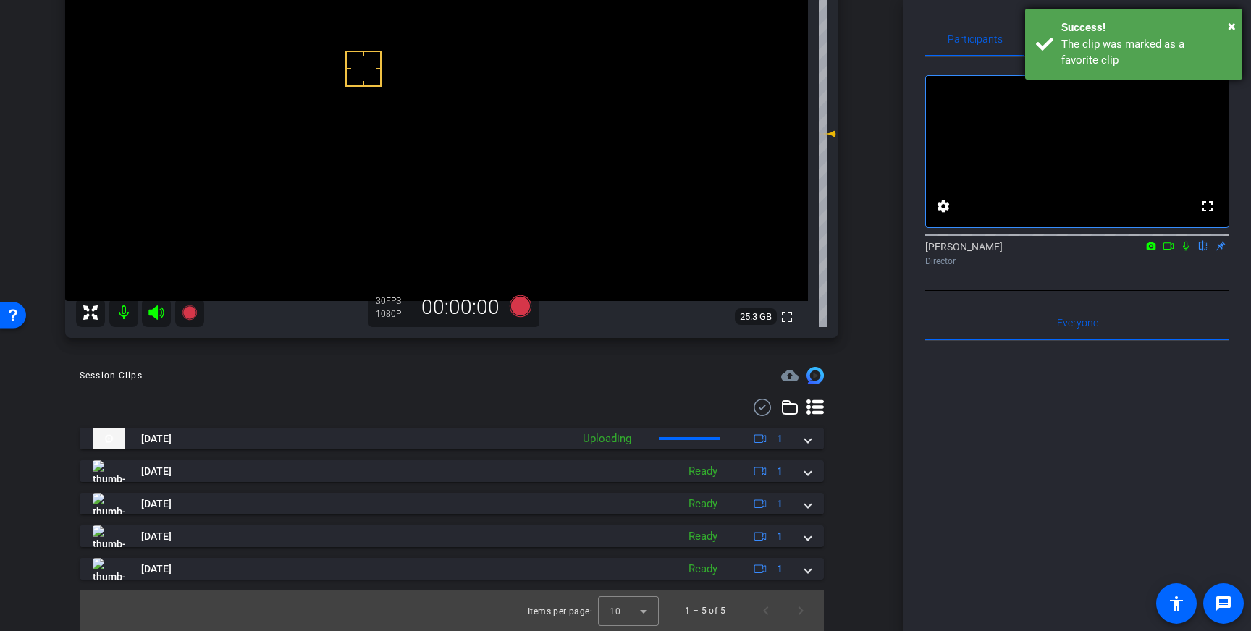
click at [1180, 64] on div "The clip was marked as a favorite clip" at bounding box center [1147, 52] width 170 height 33
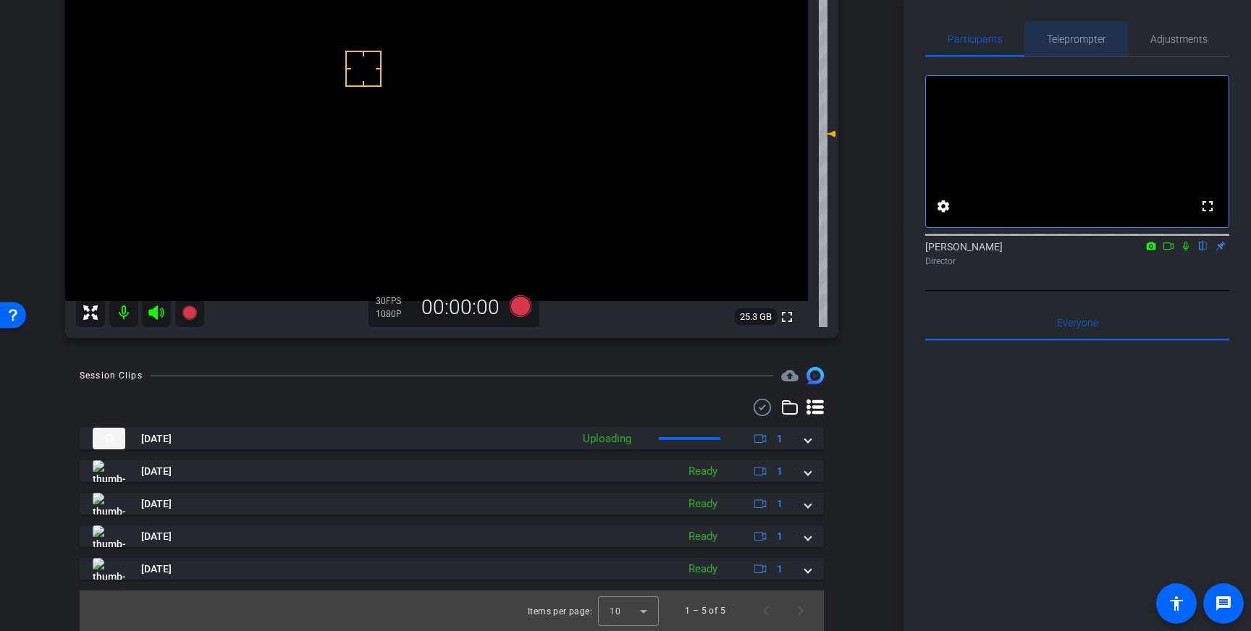
click at [1081, 41] on span "Teleprompter" at bounding box center [1076, 39] width 59 height 10
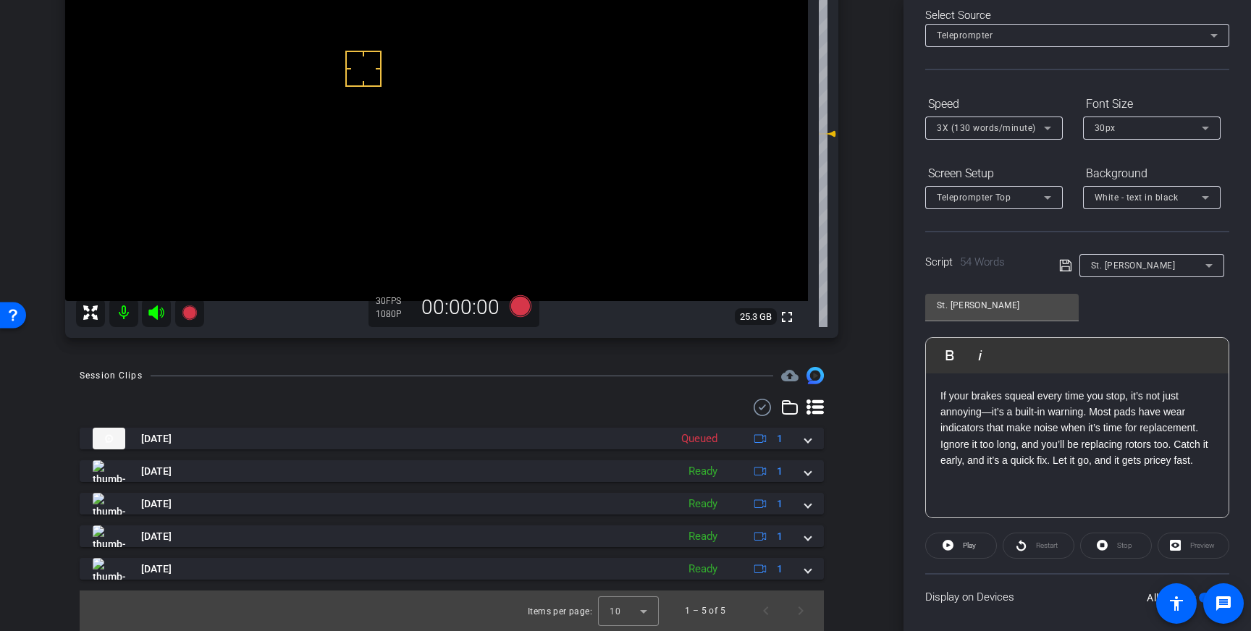
scroll to position [160, 0]
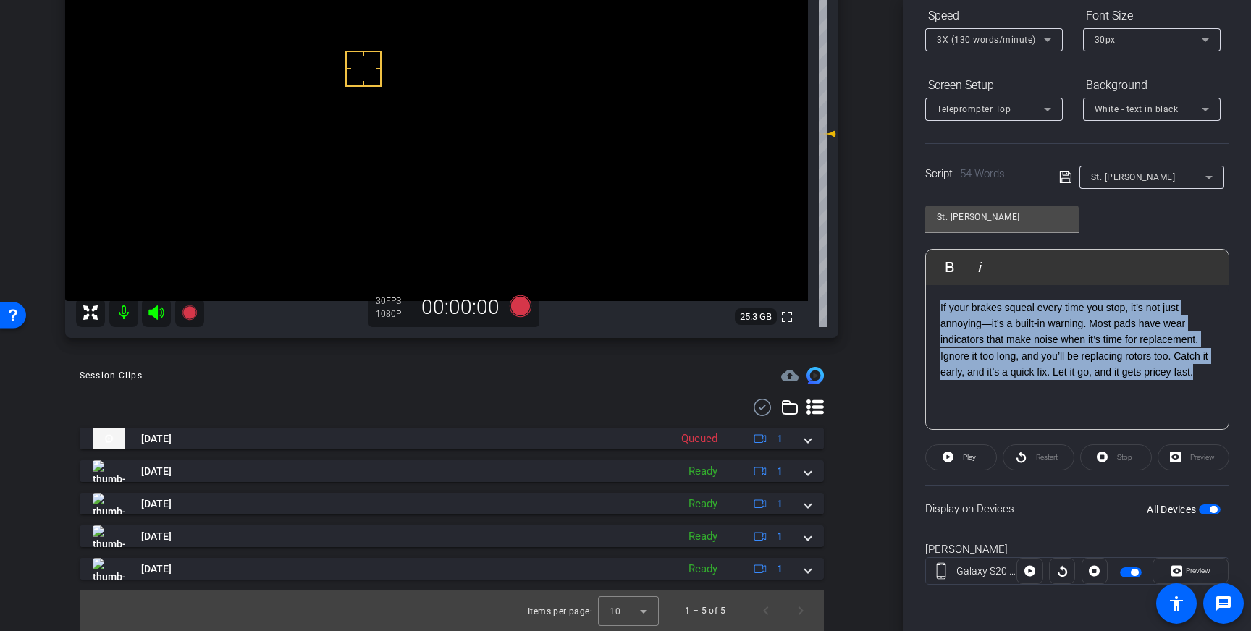
drag, startPoint x: 1204, startPoint y: 375, endPoint x: 958, endPoint y: 285, distance: 262.1
click at [958, 285] on div "If your brakes squeal every time you stop, it’s not just annoying—it’s a built-…" at bounding box center [1077, 357] width 303 height 145
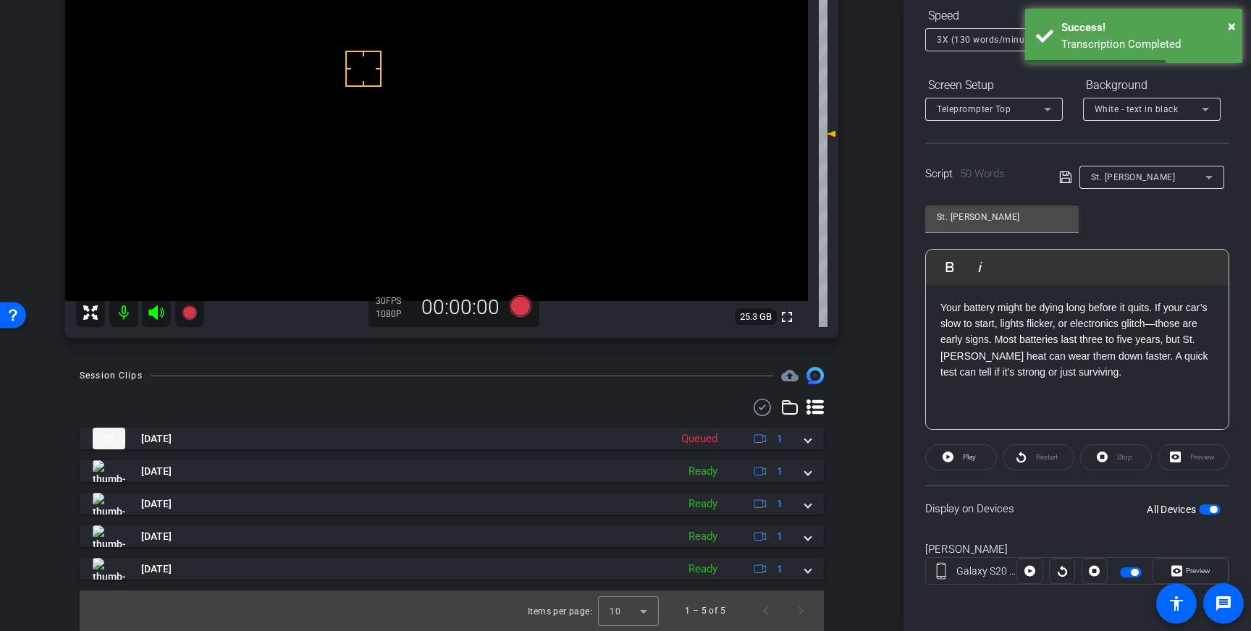
click at [1067, 182] on icon at bounding box center [1065, 178] width 12 height 12
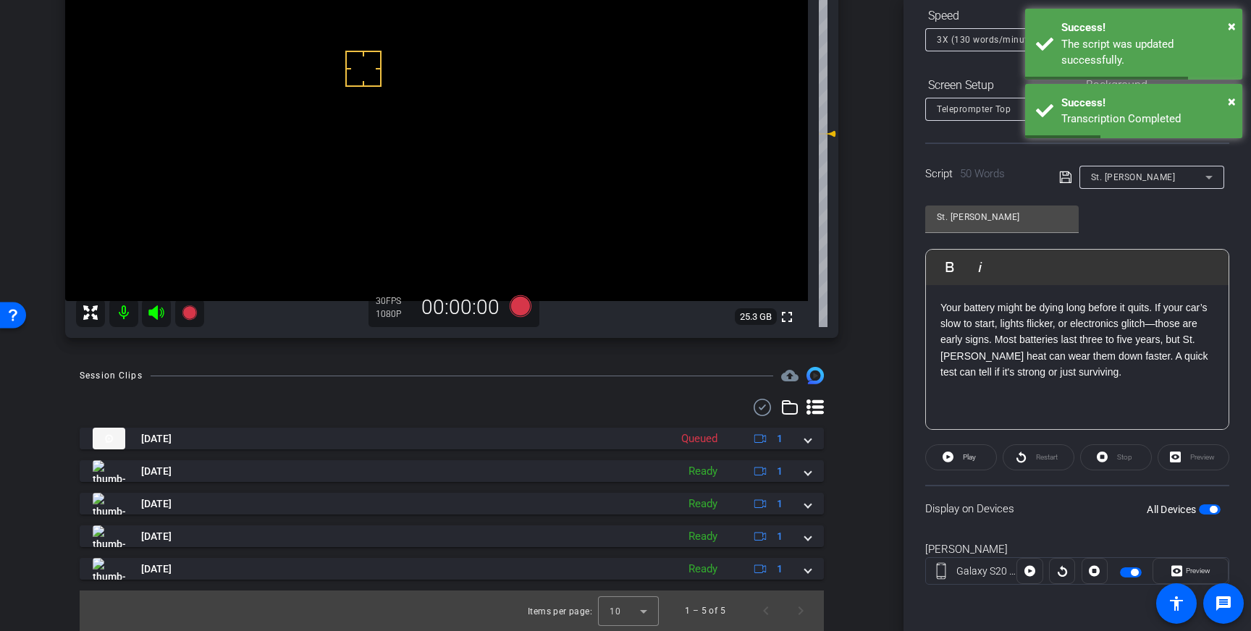
click at [1212, 508] on span "button" at bounding box center [1213, 509] width 7 height 7
drag, startPoint x: 1213, startPoint y: 509, endPoint x: 1214, endPoint y: 478, distance: 31.1
click at [1213, 509] on span "button" at bounding box center [1210, 510] width 22 height 10
click at [1065, 176] on icon at bounding box center [1065, 177] width 13 height 17
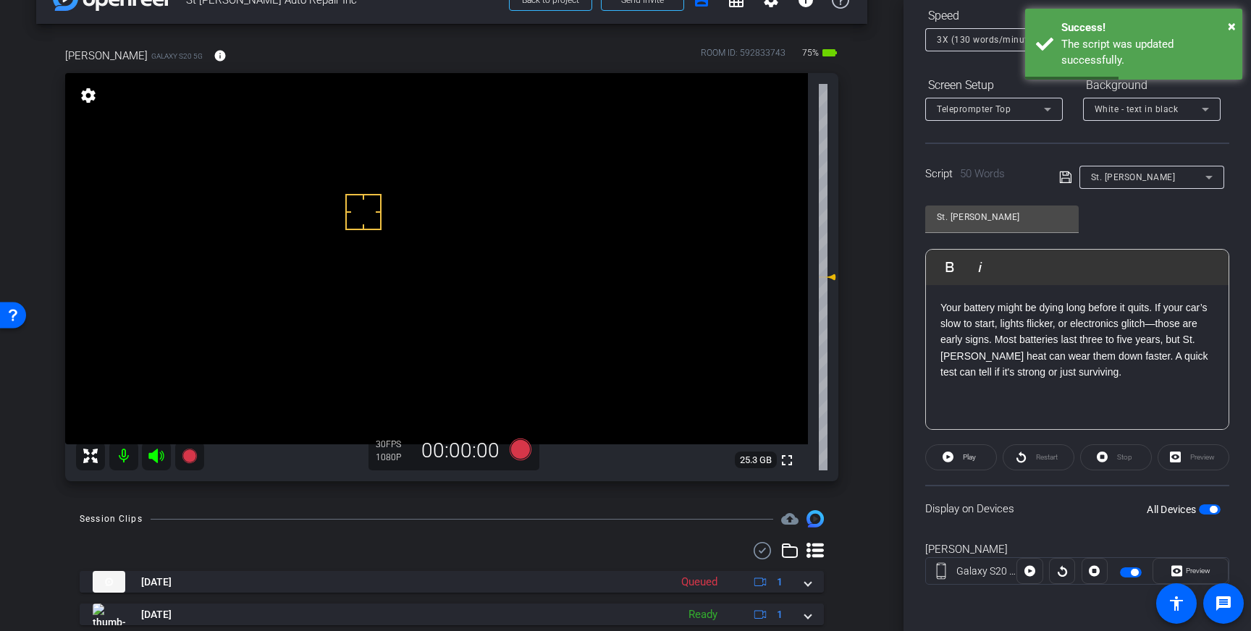
scroll to position [41, 0]
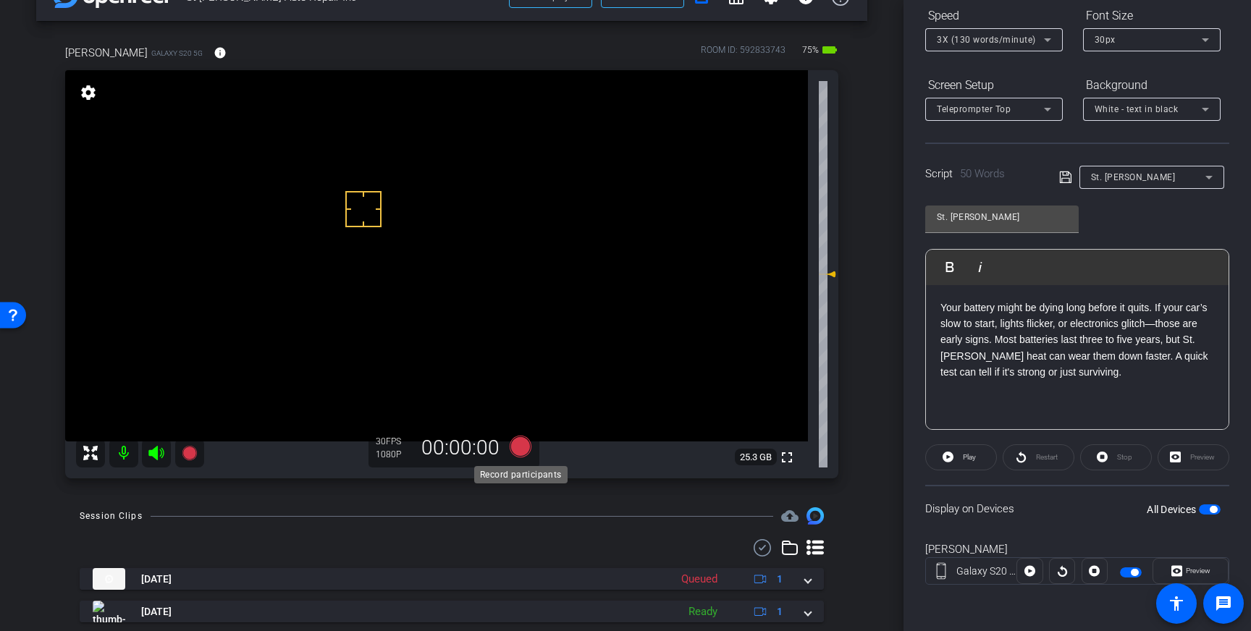
click at [518, 449] on icon at bounding box center [521, 447] width 22 height 22
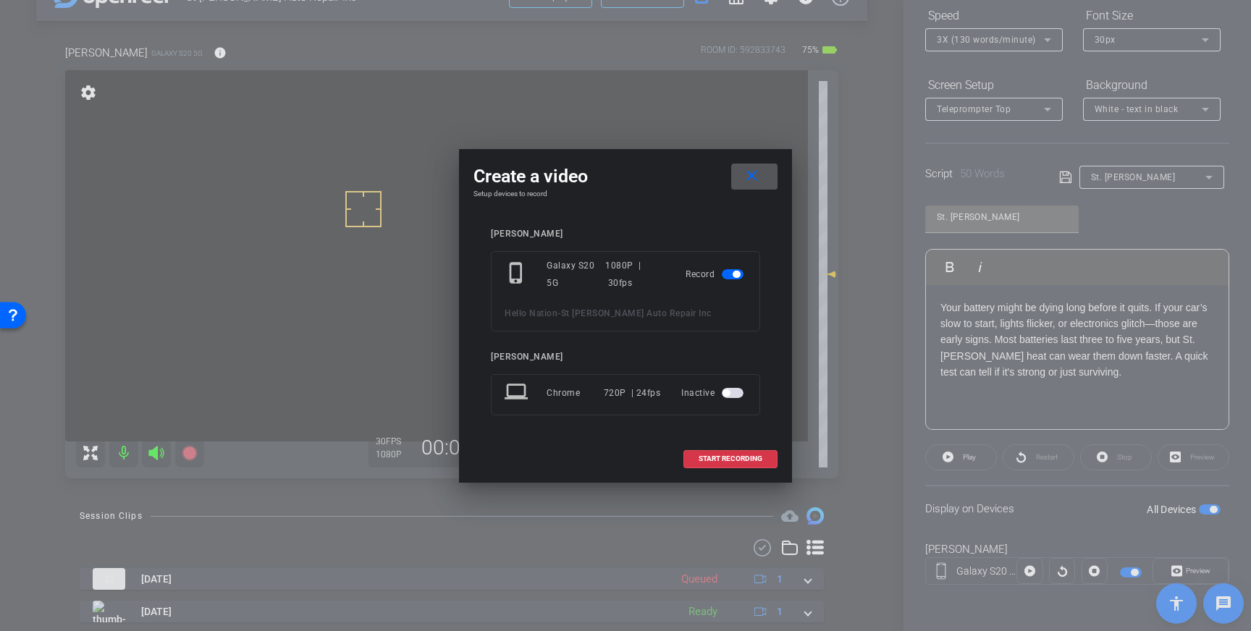
drag, startPoint x: 744, startPoint y: 459, endPoint x: 784, endPoint y: 450, distance: 41.6
click at [744, 459] on span "START RECORDING" at bounding box center [731, 459] width 64 height 7
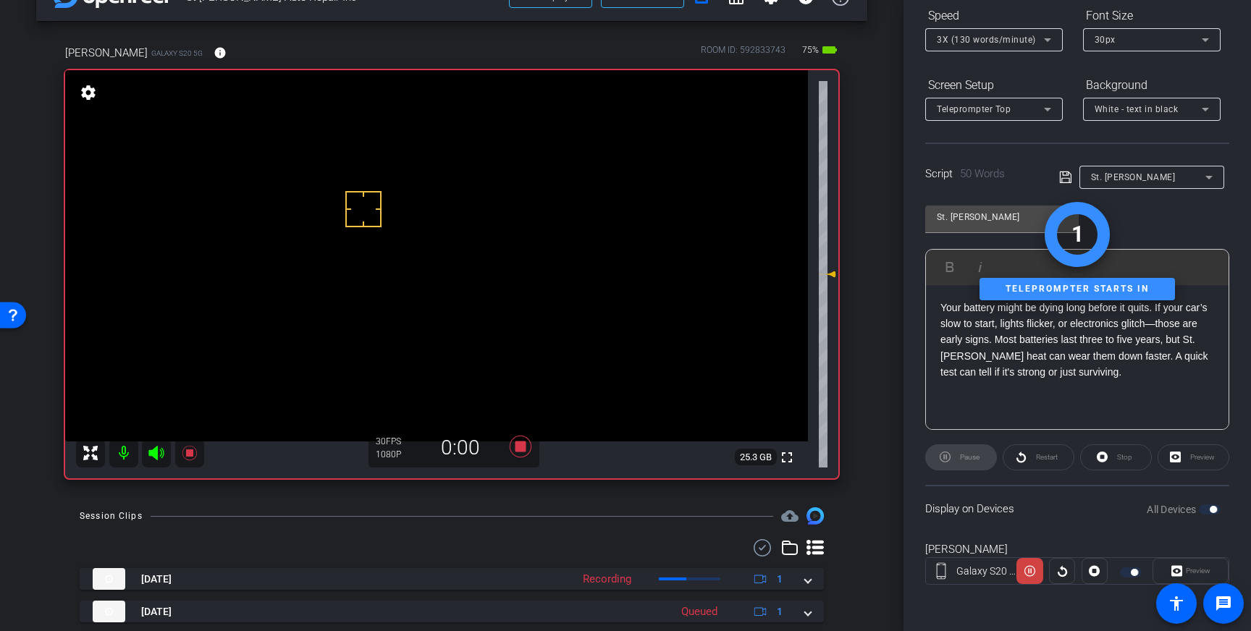
scroll to position [0, 0]
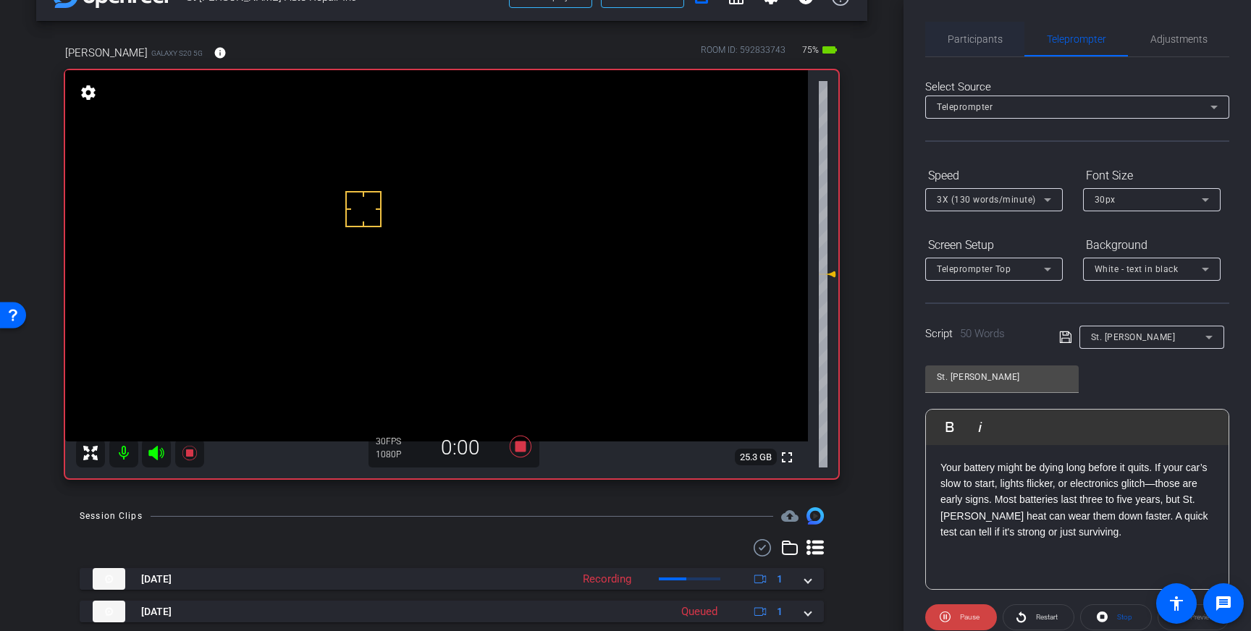
click at [959, 35] on span "Participants" at bounding box center [975, 39] width 55 height 10
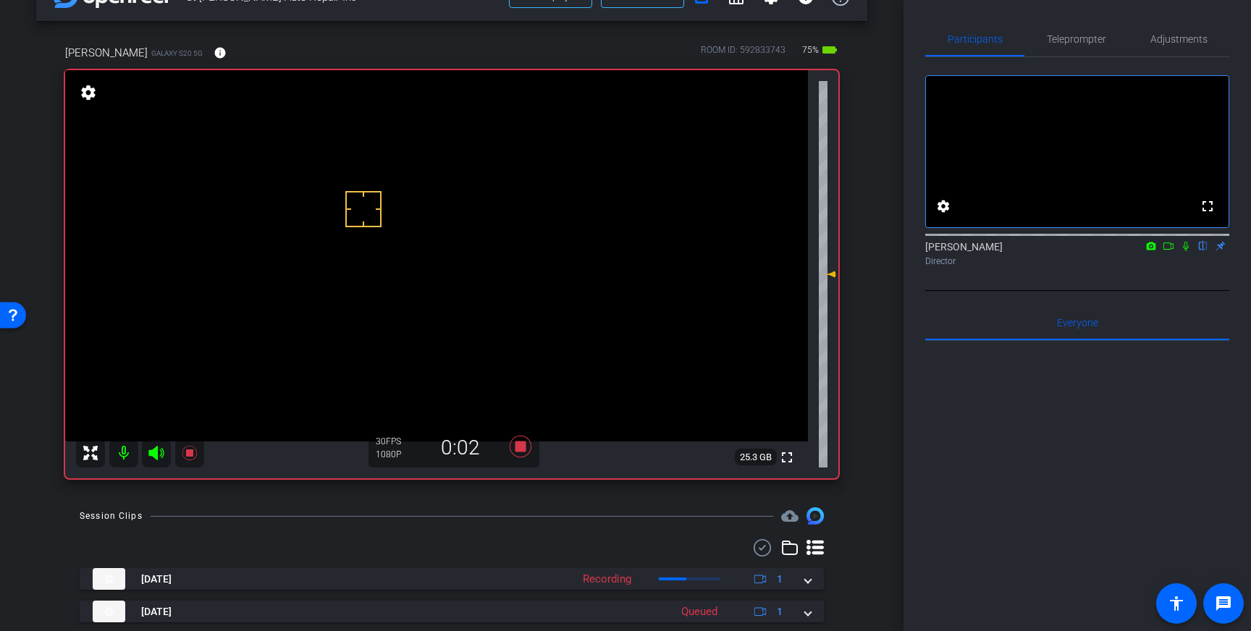
click at [1188, 251] on icon at bounding box center [1186, 246] width 6 height 9
click at [1183, 251] on icon at bounding box center [1187, 246] width 8 height 9
click at [526, 449] on icon at bounding box center [520, 447] width 35 height 26
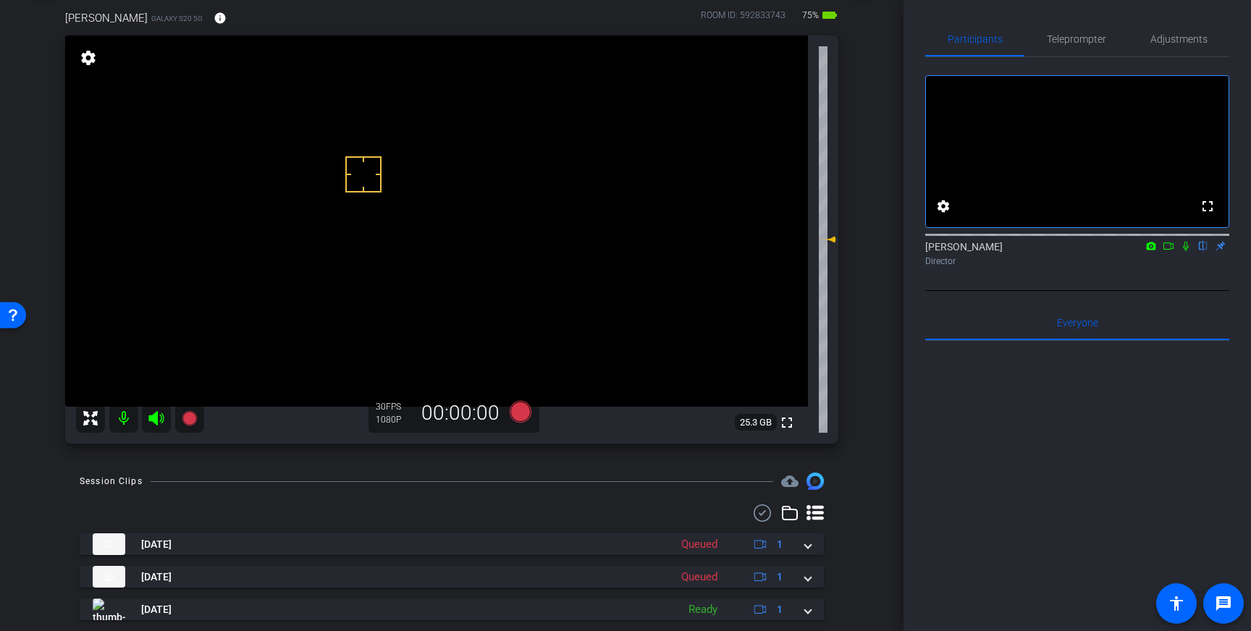
scroll to position [81, 0]
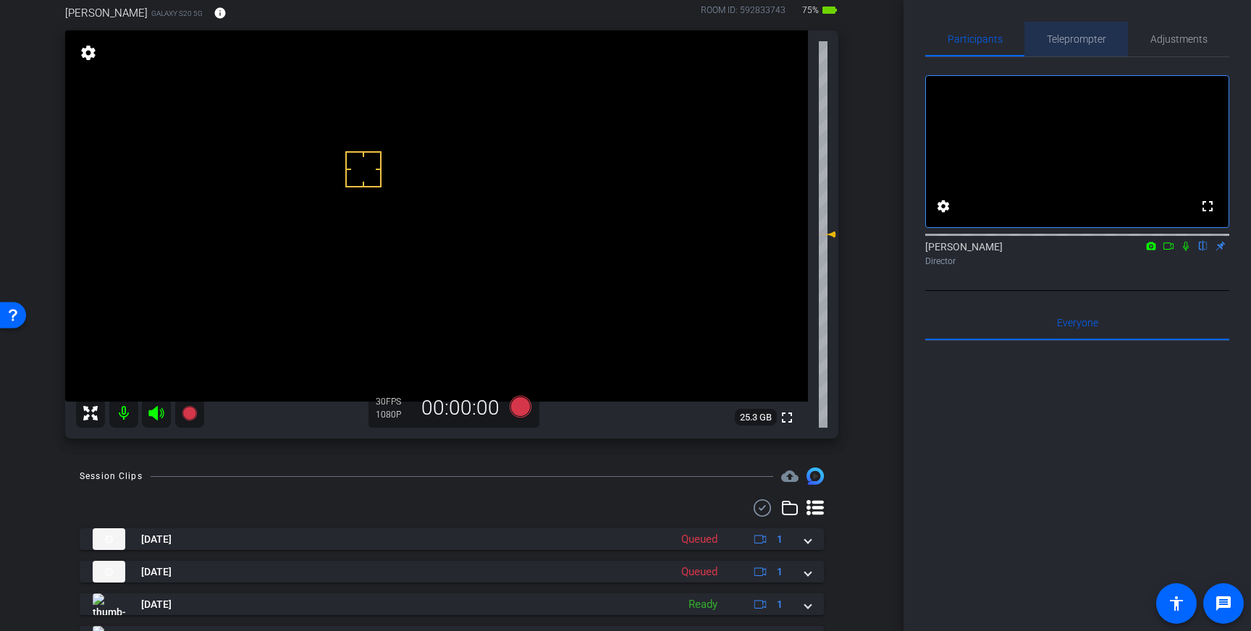
click at [1085, 32] on span "Teleprompter" at bounding box center [1076, 39] width 59 height 35
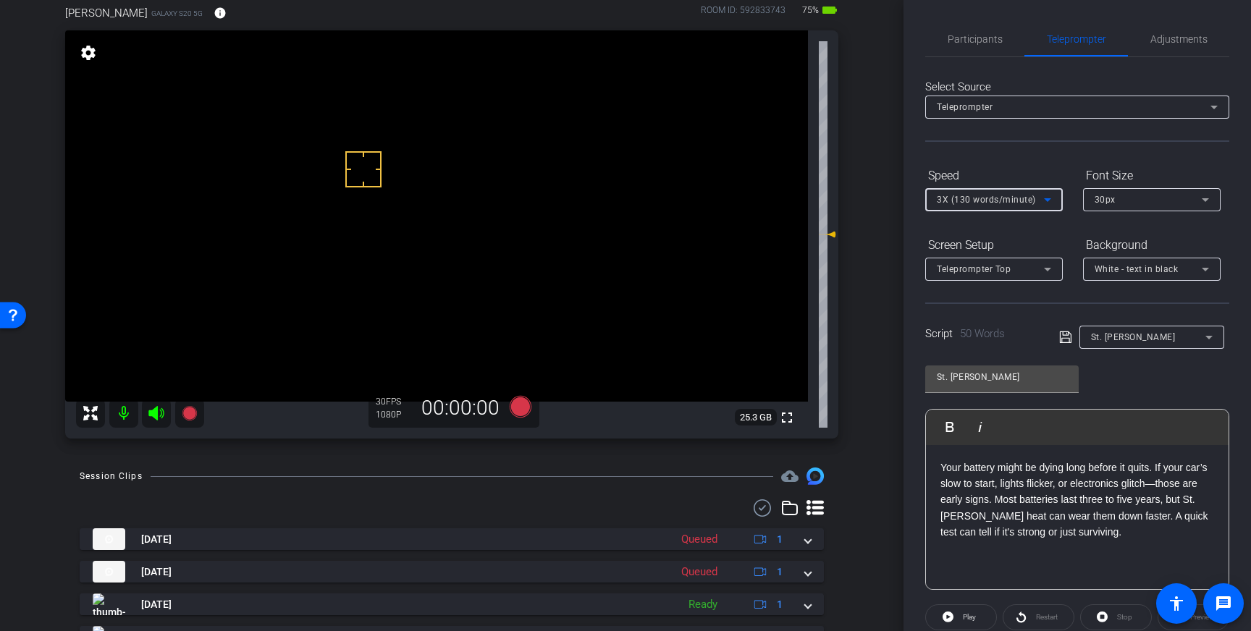
click at [990, 198] on span "3X (130 words/minute)" at bounding box center [986, 200] width 99 height 10
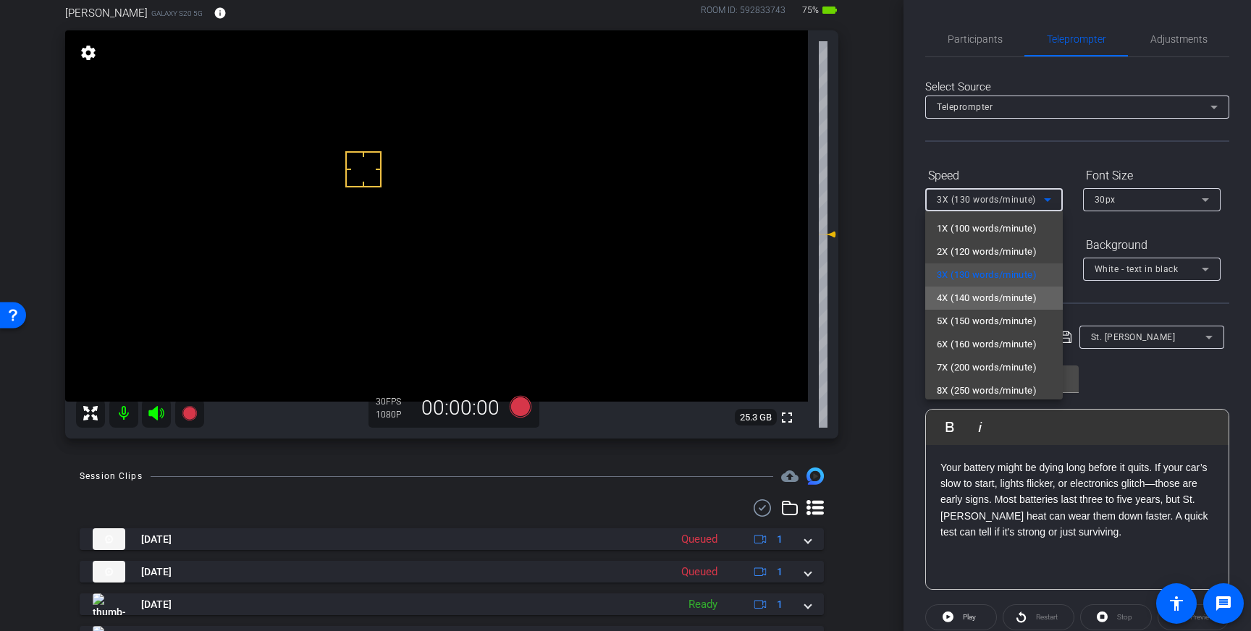
click at [989, 293] on span "4X (140 words/minute)" at bounding box center [987, 298] width 100 height 17
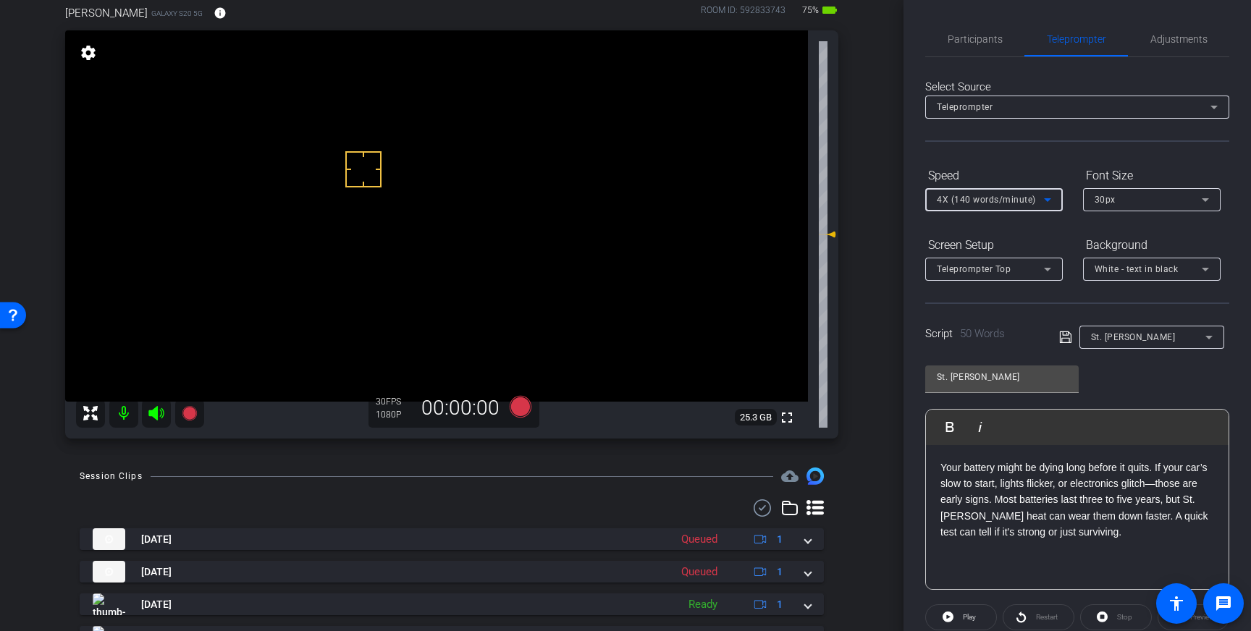
click at [1067, 338] on icon at bounding box center [1065, 338] width 12 height 12
click at [519, 404] on icon at bounding box center [521, 407] width 22 height 22
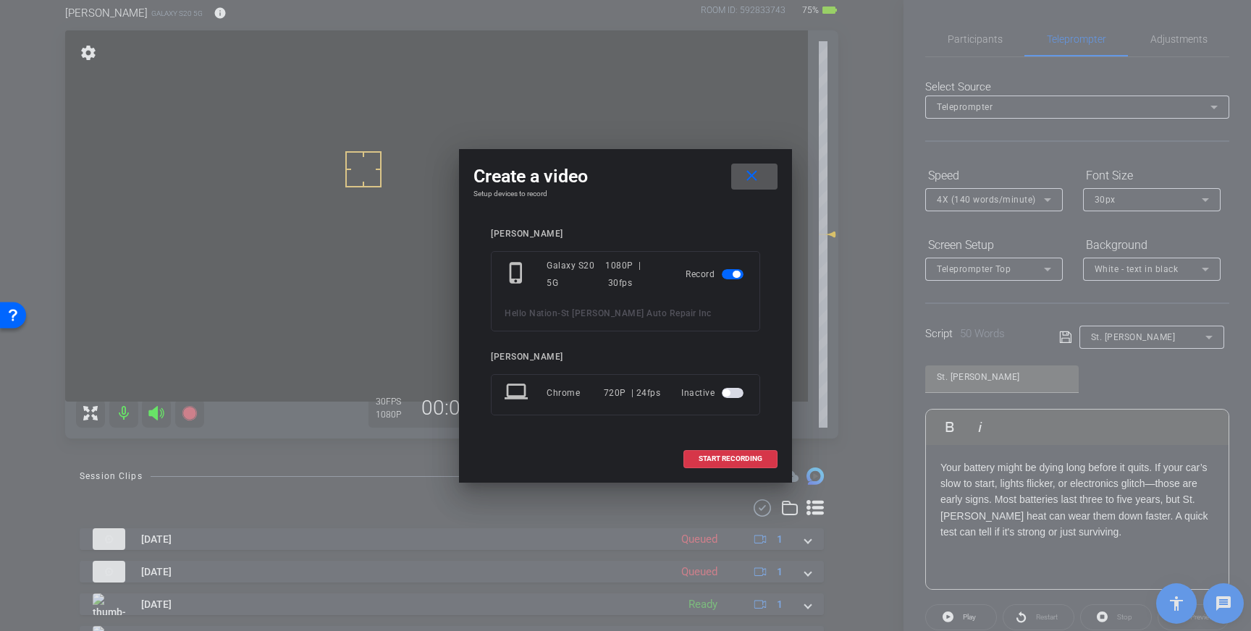
drag, startPoint x: 706, startPoint y: 461, endPoint x: 786, endPoint y: 444, distance: 81.5
click at [706, 461] on span "START RECORDING" at bounding box center [731, 459] width 64 height 7
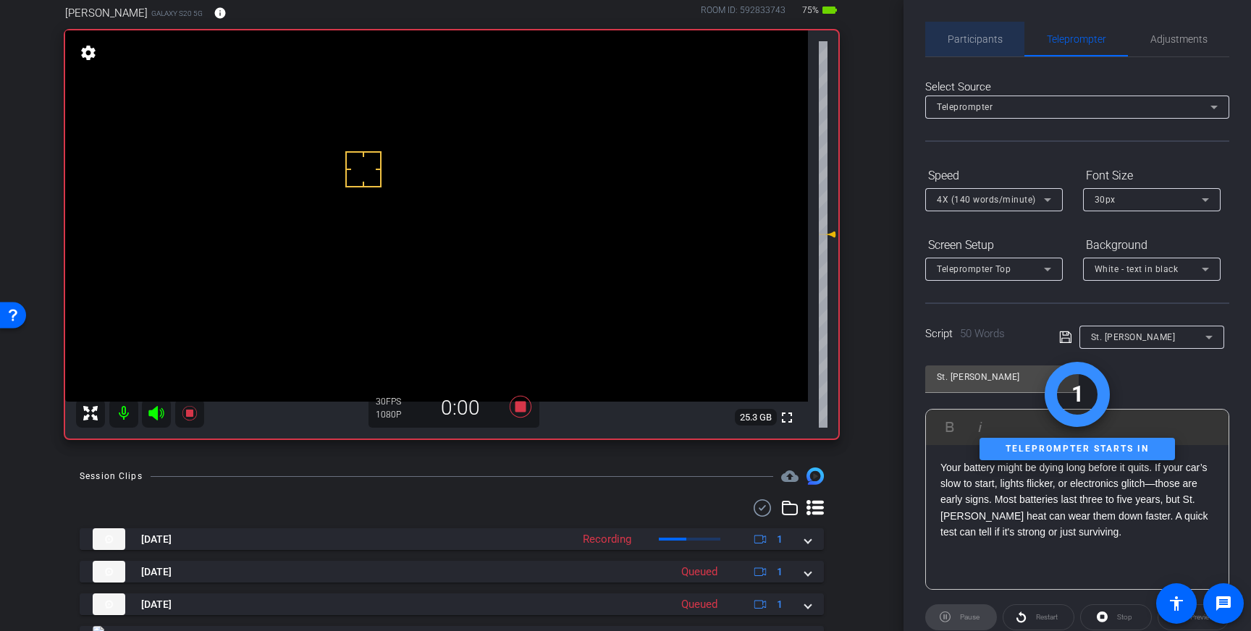
click at [995, 44] on span "Participants" at bounding box center [975, 39] width 55 height 10
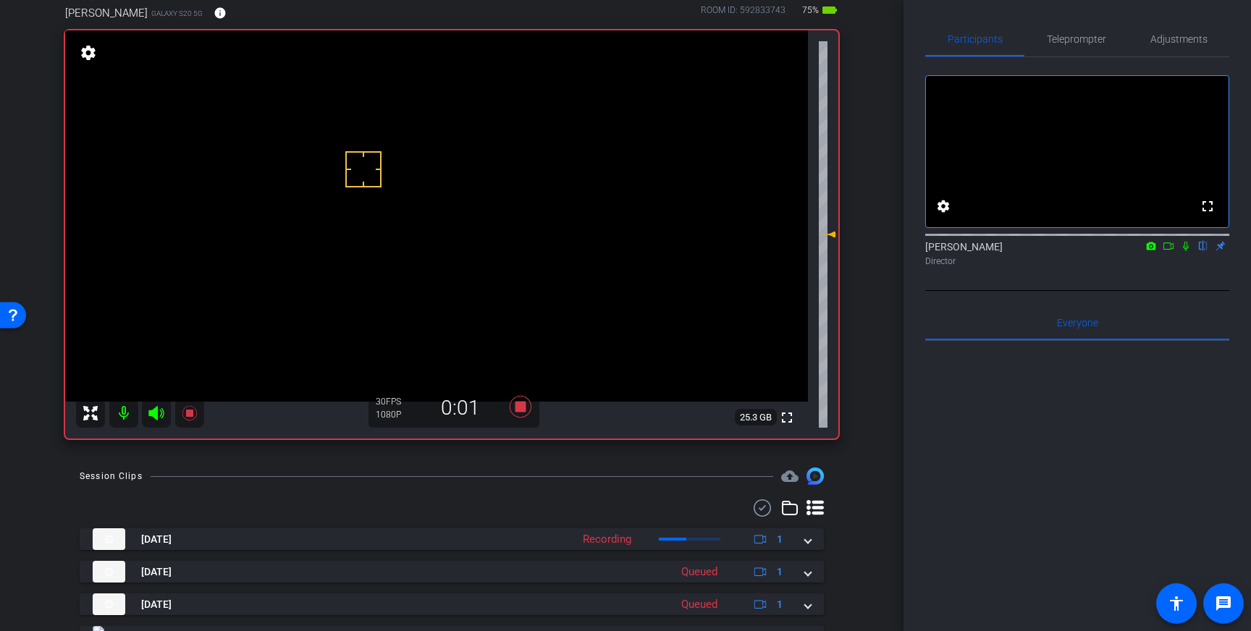
click at [1188, 251] on icon at bounding box center [1186, 246] width 12 height 10
click at [524, 411] on icon at bounding box center [521, 407] width 22 height 22
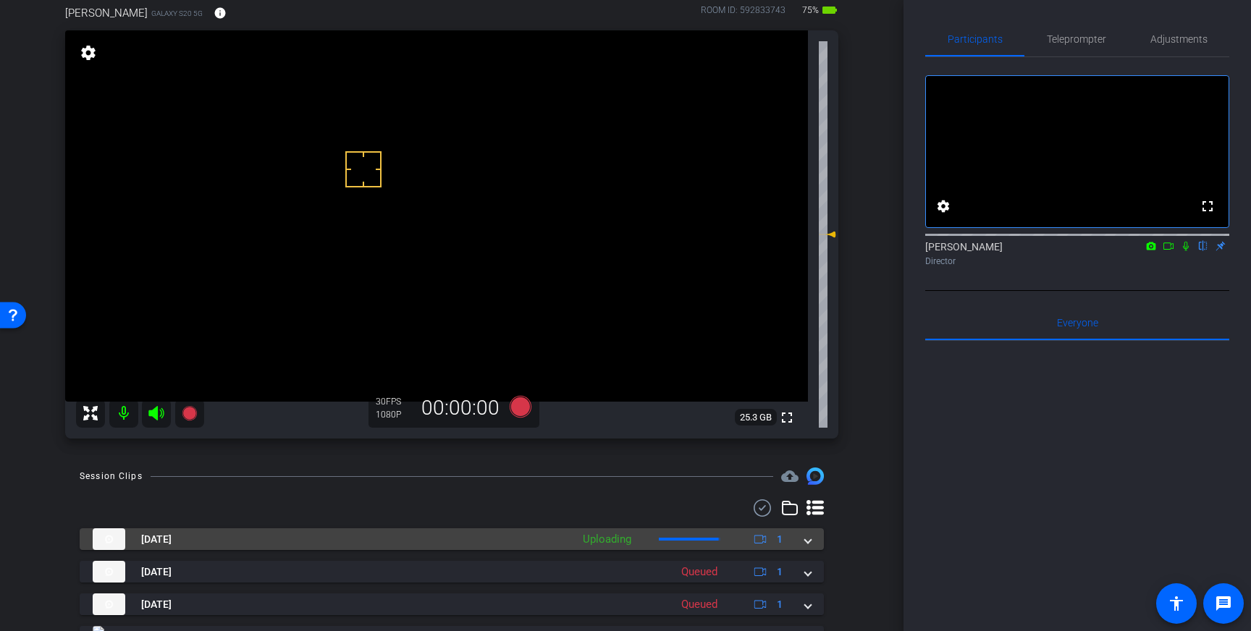
click at [793, 546] on mat-panel-description "Uploading 1" at bounding box center [685, 540] width 218 height 22
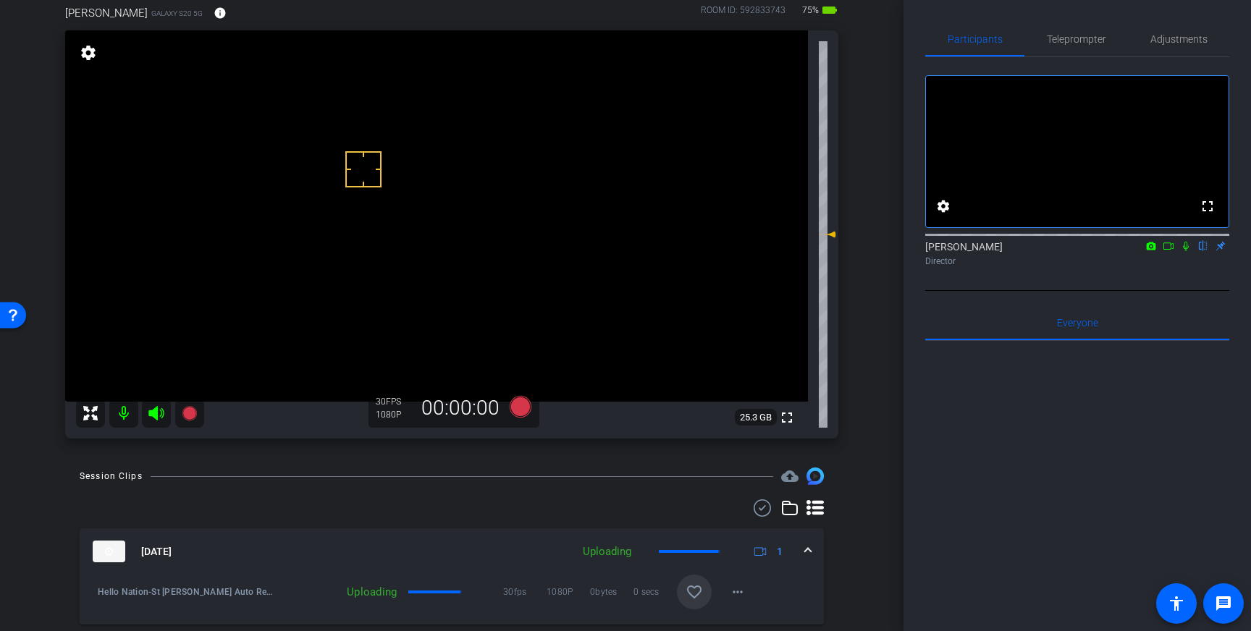
click at [702, 590] on mat-icon "favorite_border" at bounding box center [694, 592] width 17 height 17
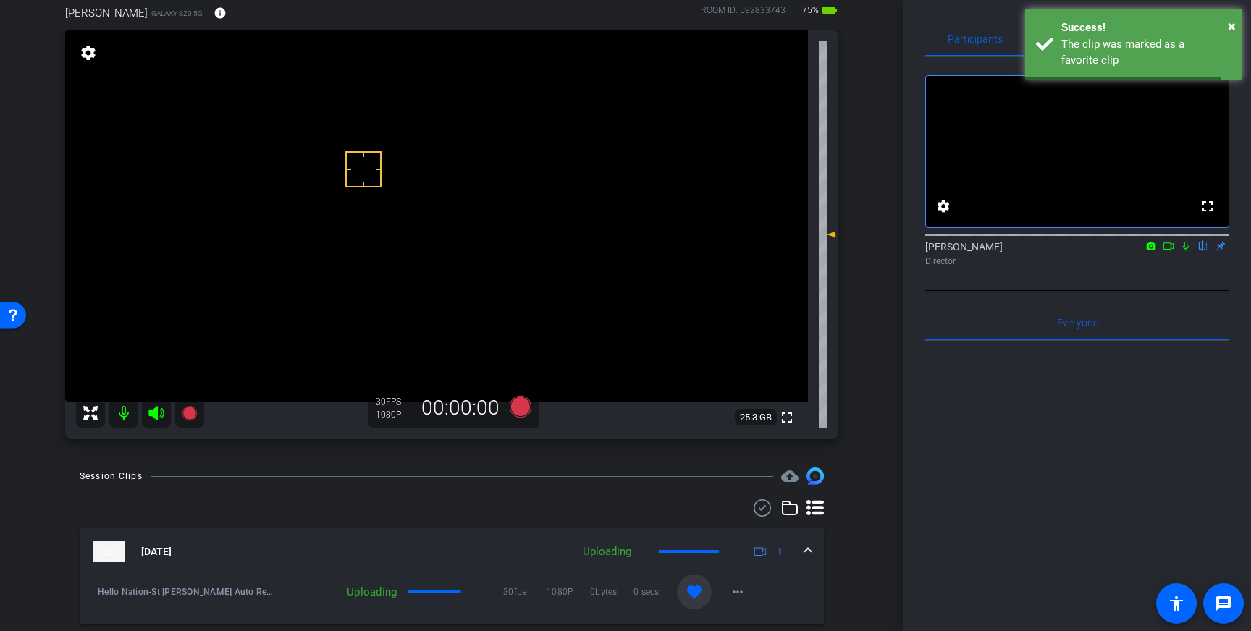
click at [801, 556] on div "[DATE] Uploading 1" at bounding box center [449, 552] width 713 height 22
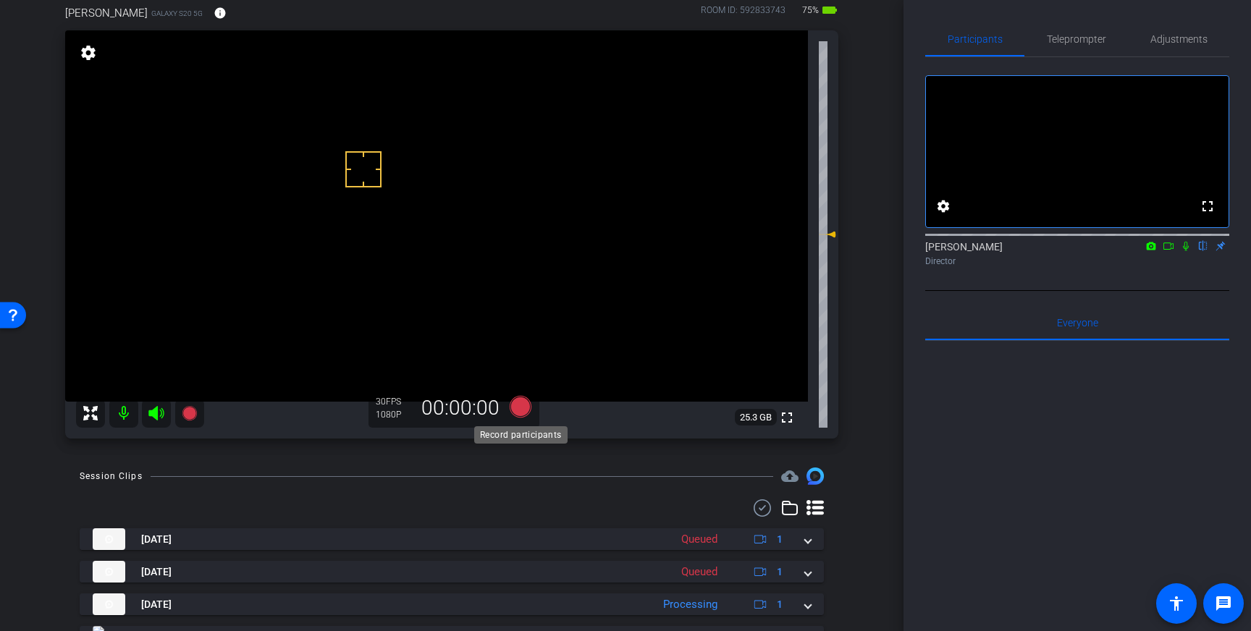
click at [526, 411] on icon at bounding box center [521, 407] width 22 height 22
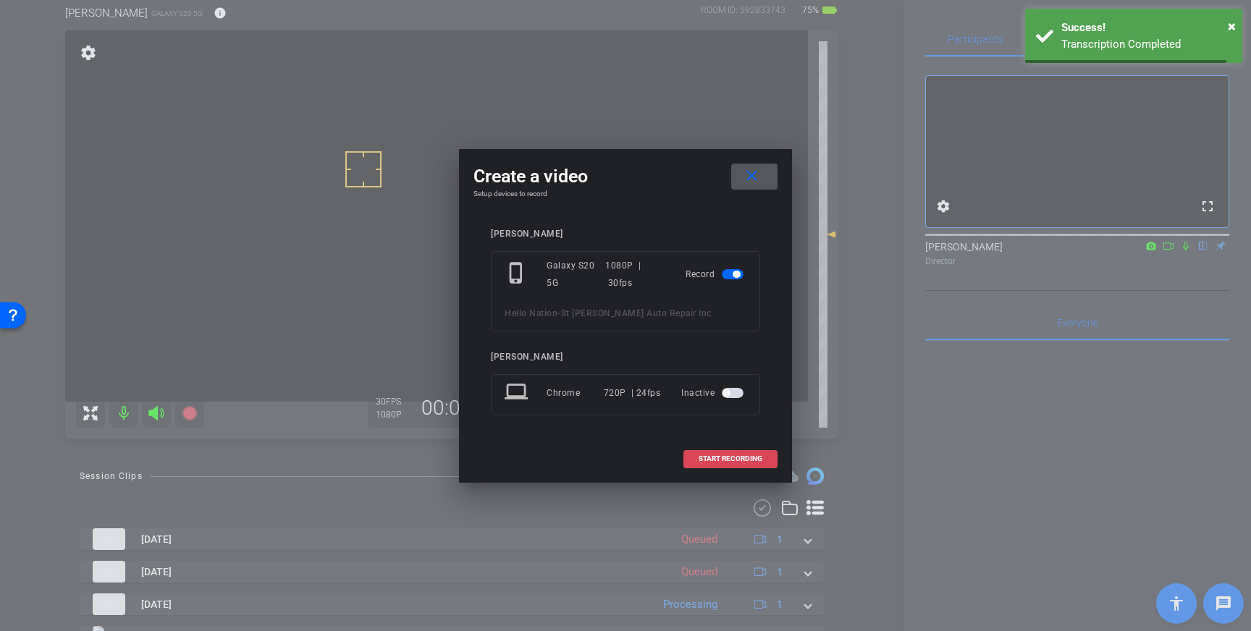
click at [708, 452] on span at bounding box center [730, 459] width 93 height 35
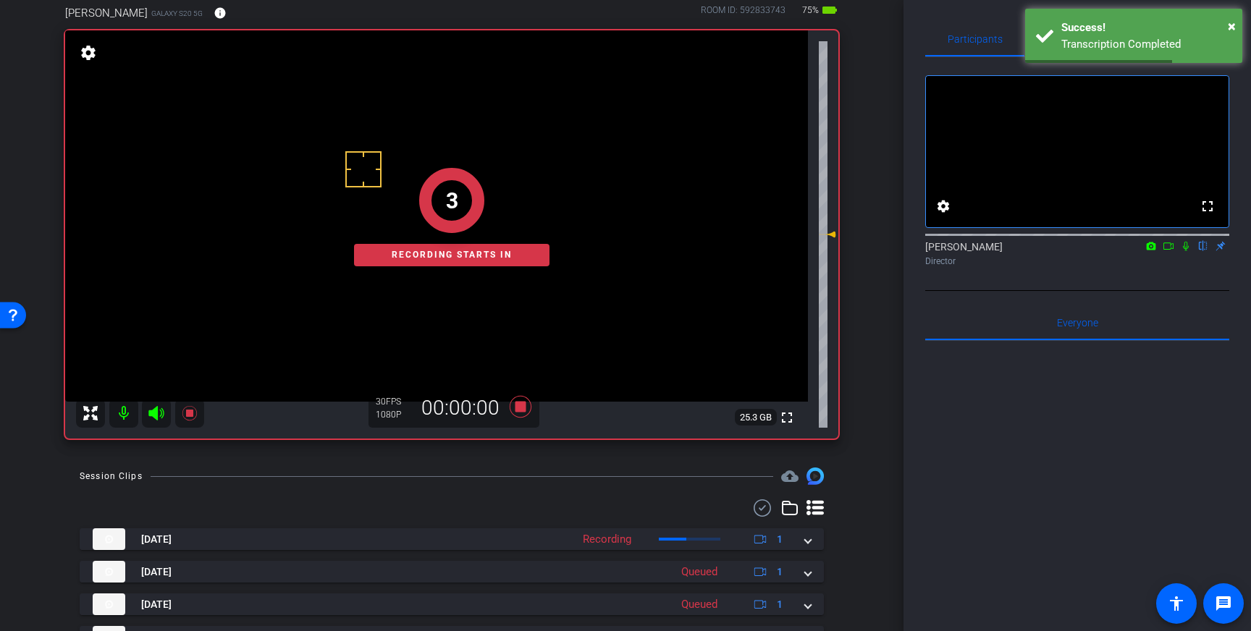
click at [1185, 251] on icon at bounding box center [1186, 246] width 12 height 10
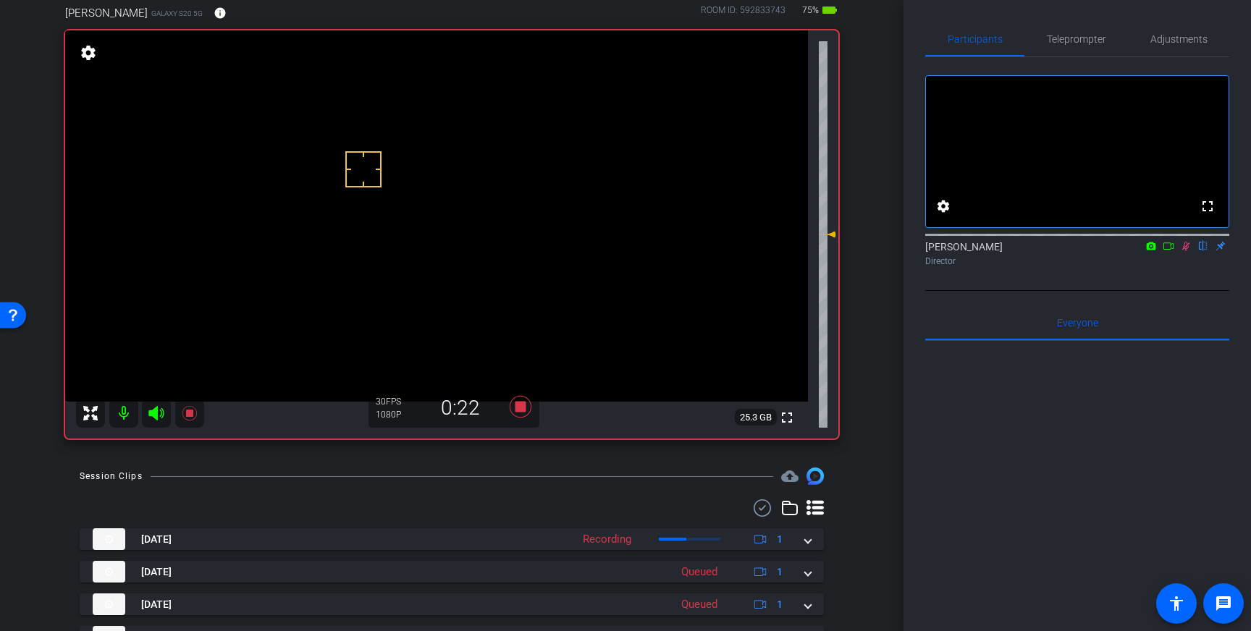
click at [1185, 251] on icon at bounding box center [1186, 246] width 12 height 10
click at [525, 412] on icon at bounding box center [521, 407] width 22 height 22
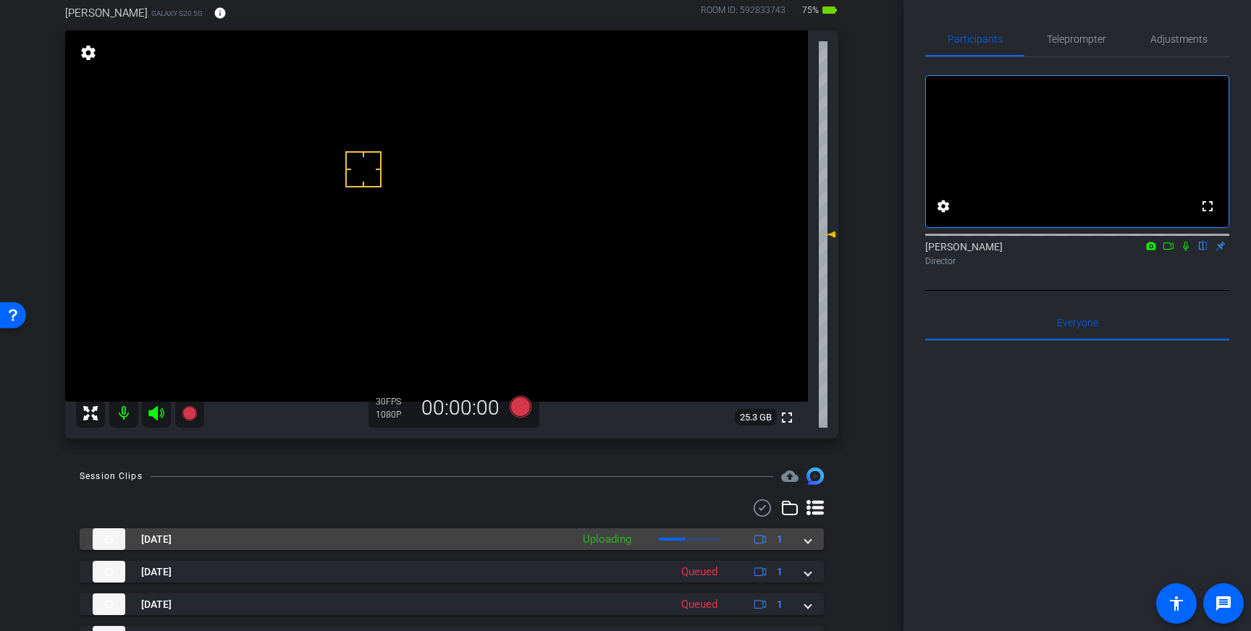
click at [818, 544] on mat-expansion-panel-header "[DATE] Uploading 1" at bounding box center [452, 540] width 744 height 22
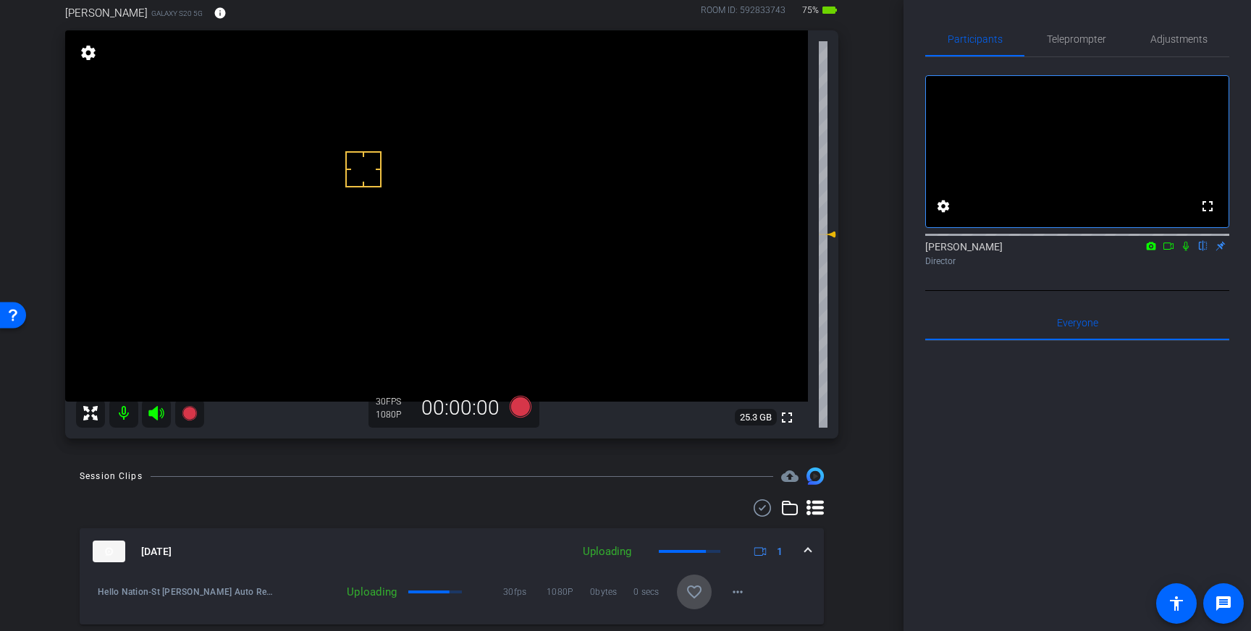
click at [700, 585] on mat-icon "favorite_border" at bounding box center [694, 592] width 17 height 17
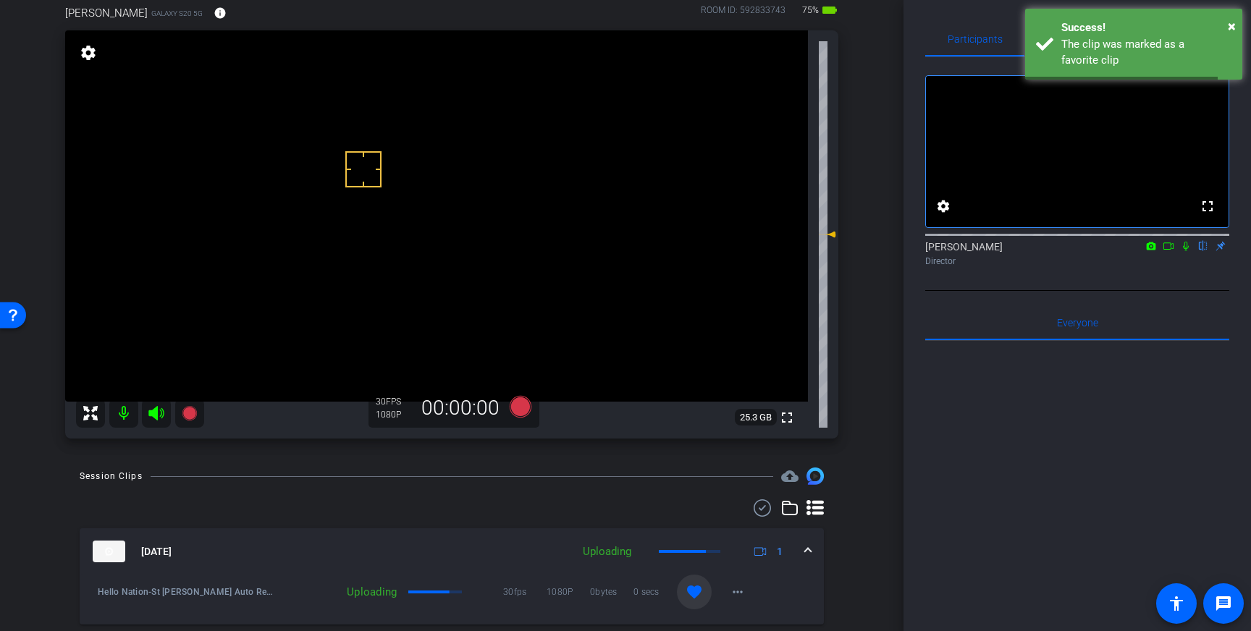
click at [807, 554] on span at bounding box center [808, 552] width 6 height 15
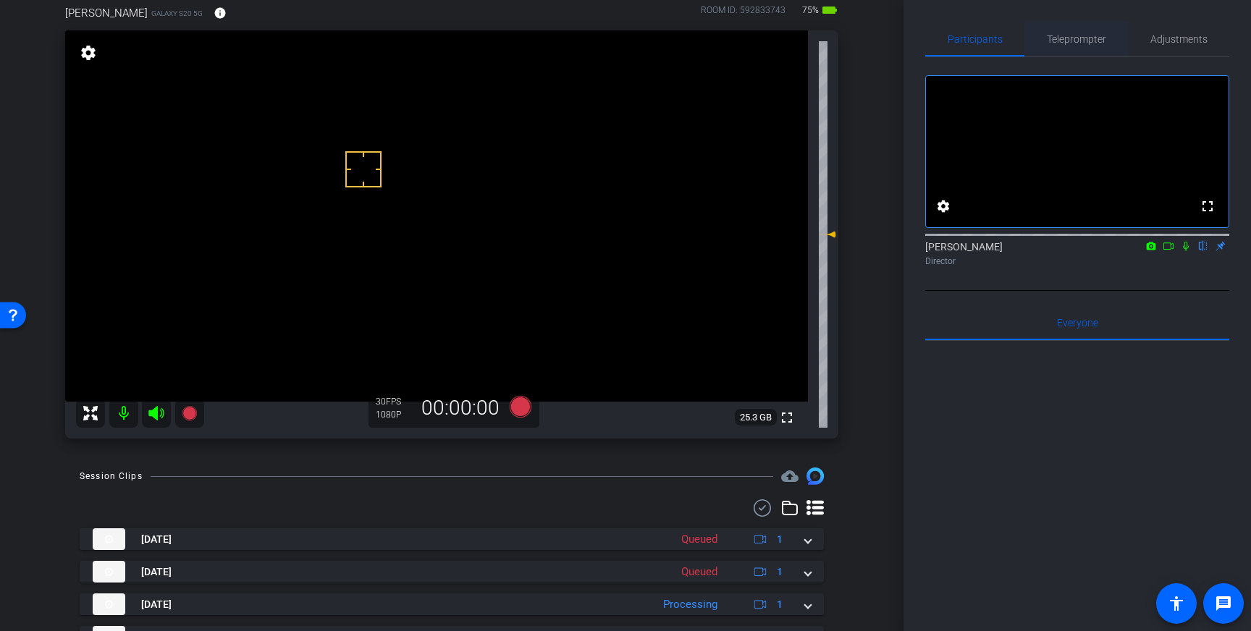
click at [1083, 38] on span "Teleprompter" at bounding box center [1076, 39] width 59 height 10
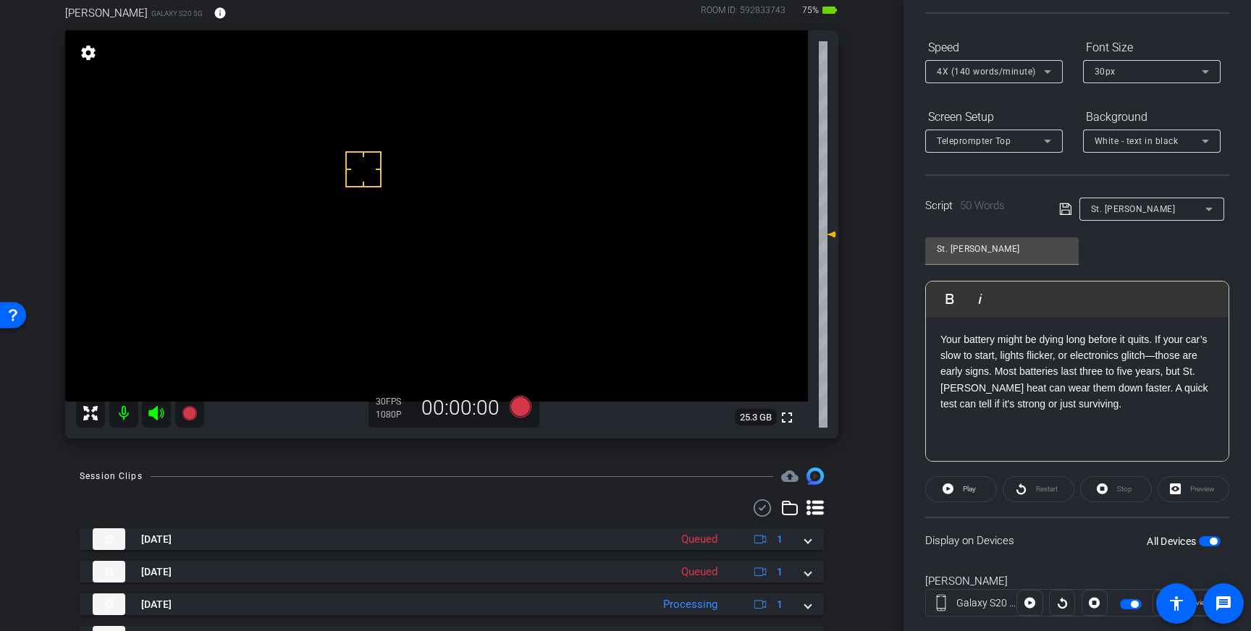
scroll to position [160, 0]
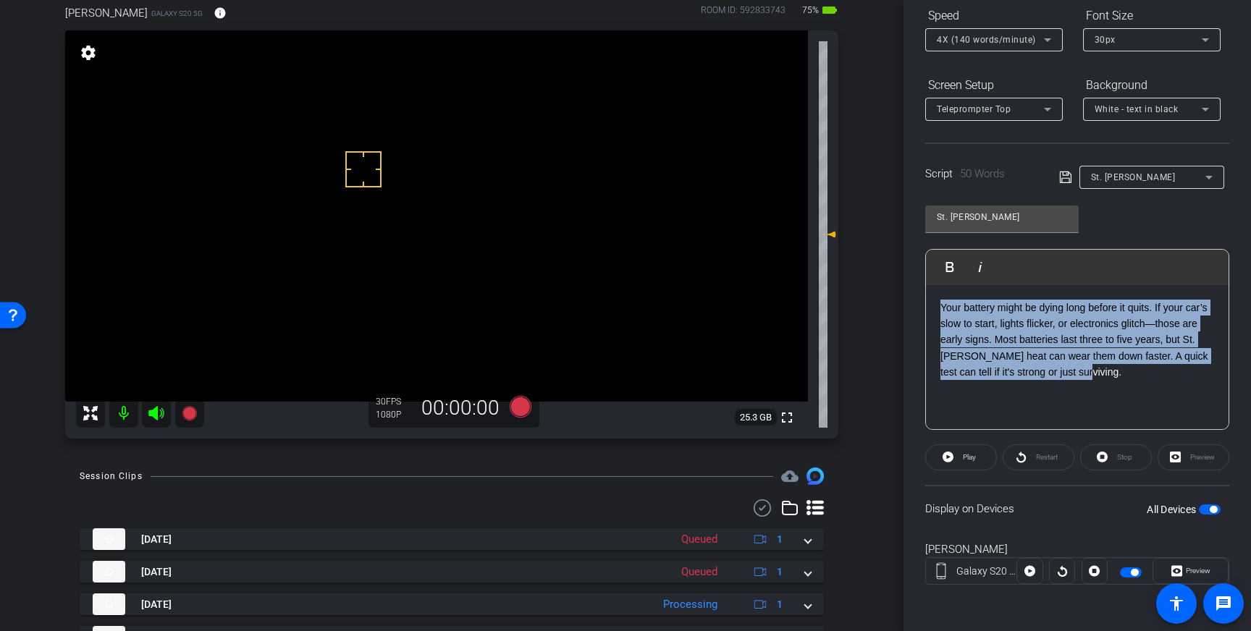
drag, startPoint x: 1090, startPoint y: 378, endPoint x: 933, endPoint y: 307, distance: 171.8
click at [933, 307] on div "Your battery might be dying long before it quits. If your car’s slow to start, …" at bounding box center [1077, 357] width 303 height 145
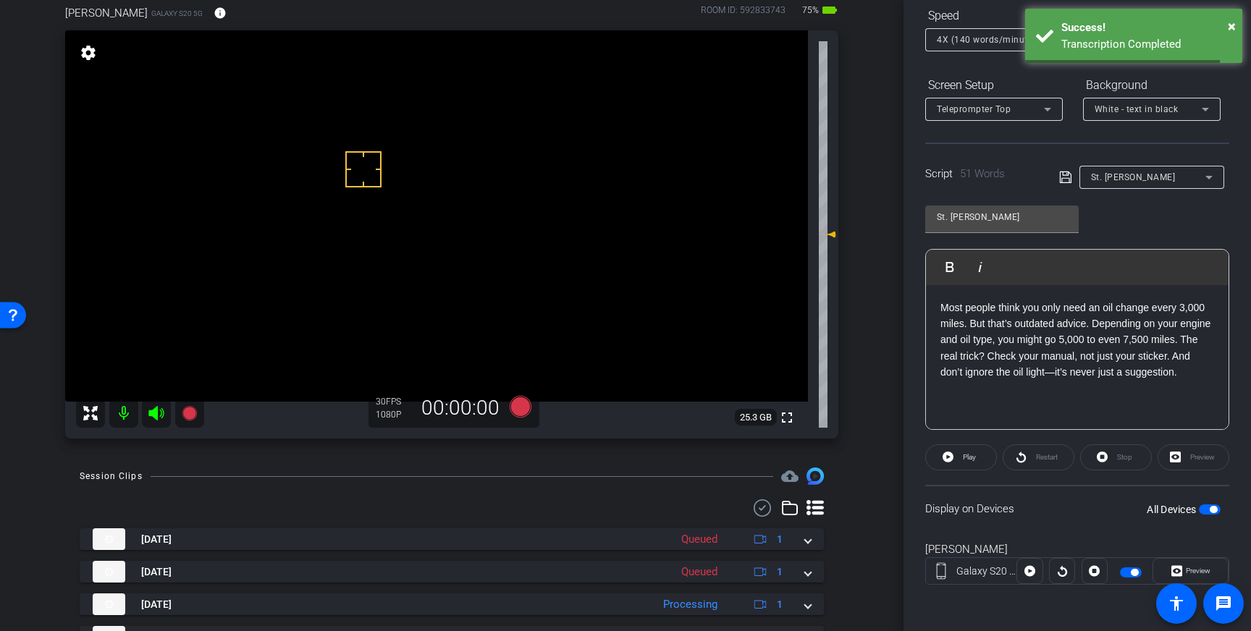
click at [1063, 174] on icon at bounding box center [1065, 178] width 12 height 12
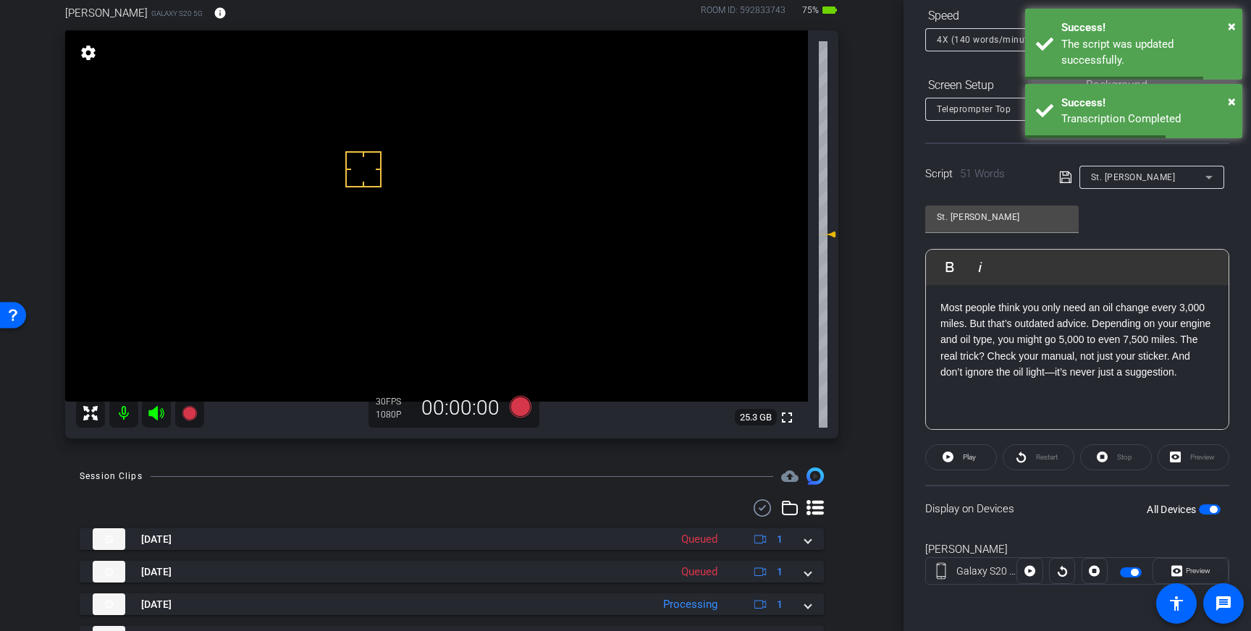
click at [1209, 508] on span "button" at bounding box center [1210, 510] width 22 height 10
click at [1212, 508] on span "button" at bounding box center [1210, 510] width 22 height 10
click at [1063, 179] on icon at bounding box center [1065, 177] width 13 height 17
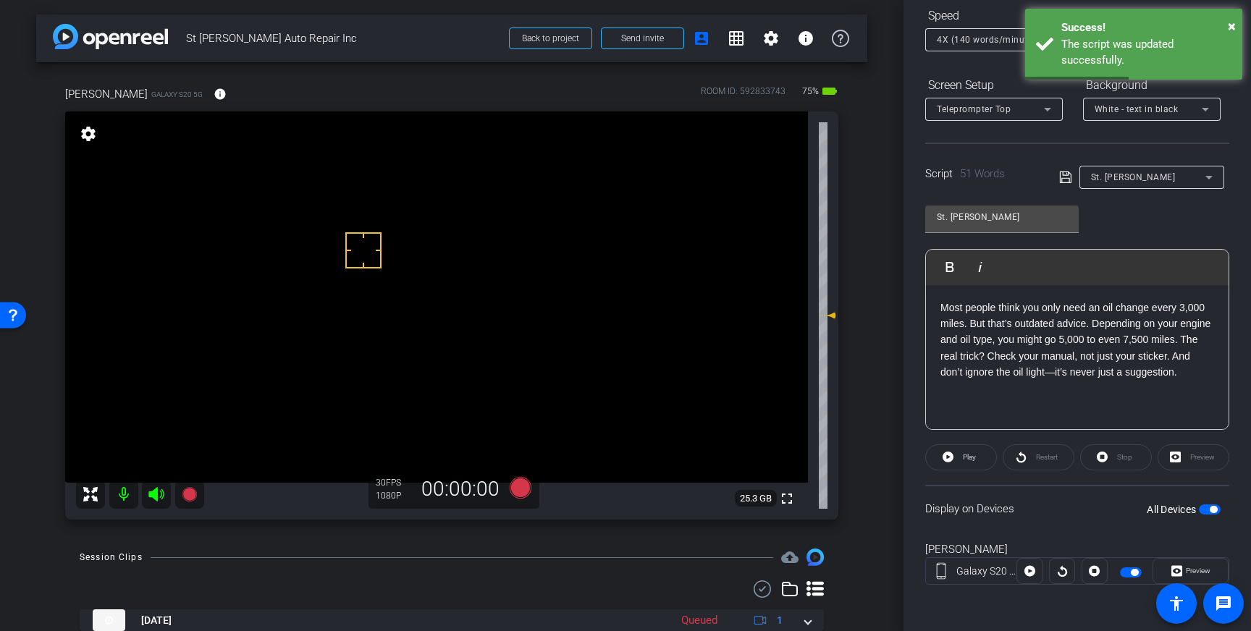
scroll to position [1, 0]
drag, startPoint x: 390, startPoint y: 229, endPoint x: 402, endPoint y: 238, distance: 15.5
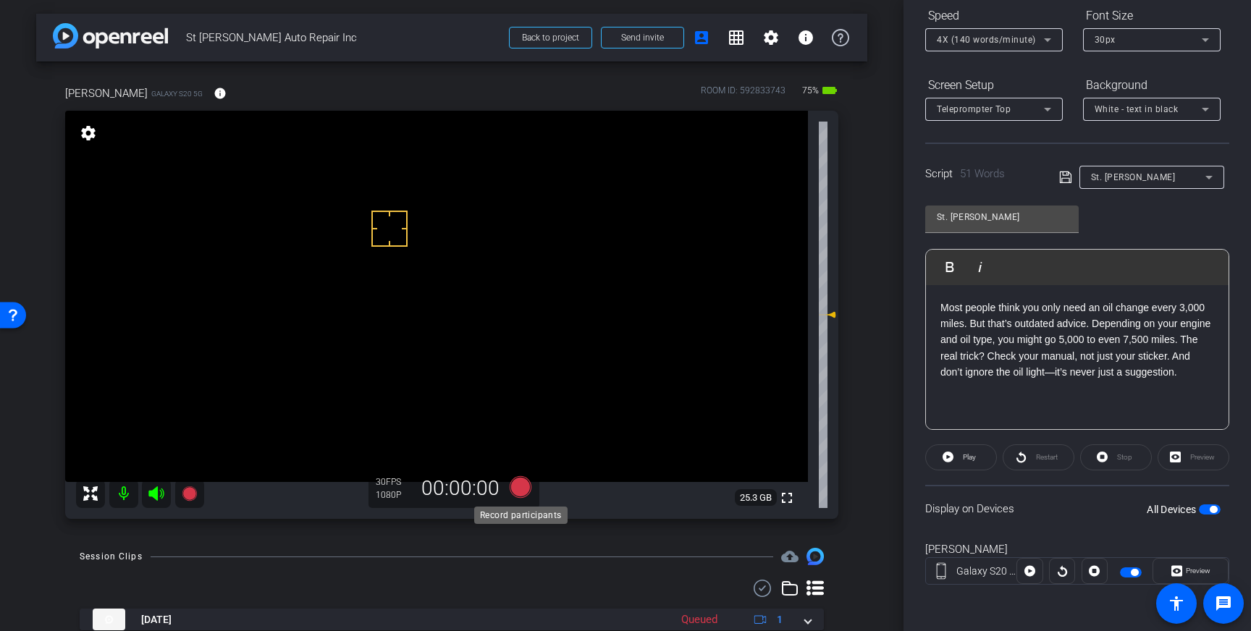
click at [519, 487] on icon at bounding box center [521, 488] width 22 height 22
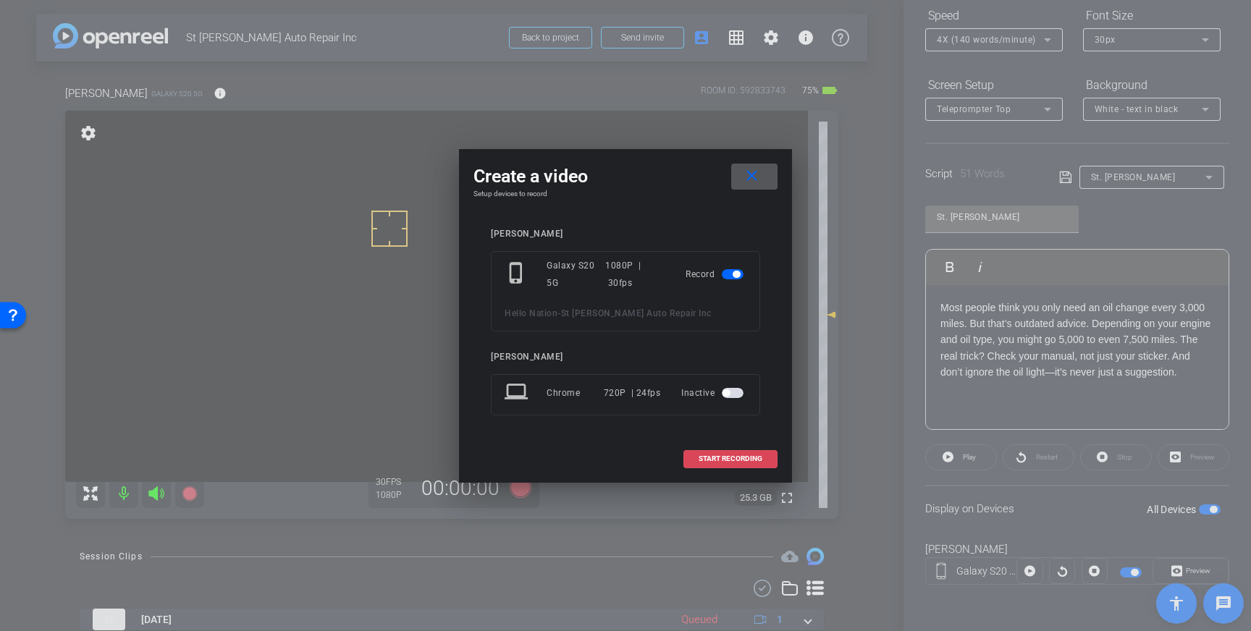
click at [750, 458] on span "START RECORDING" at bounding box center [731, 459] width 64 height 7
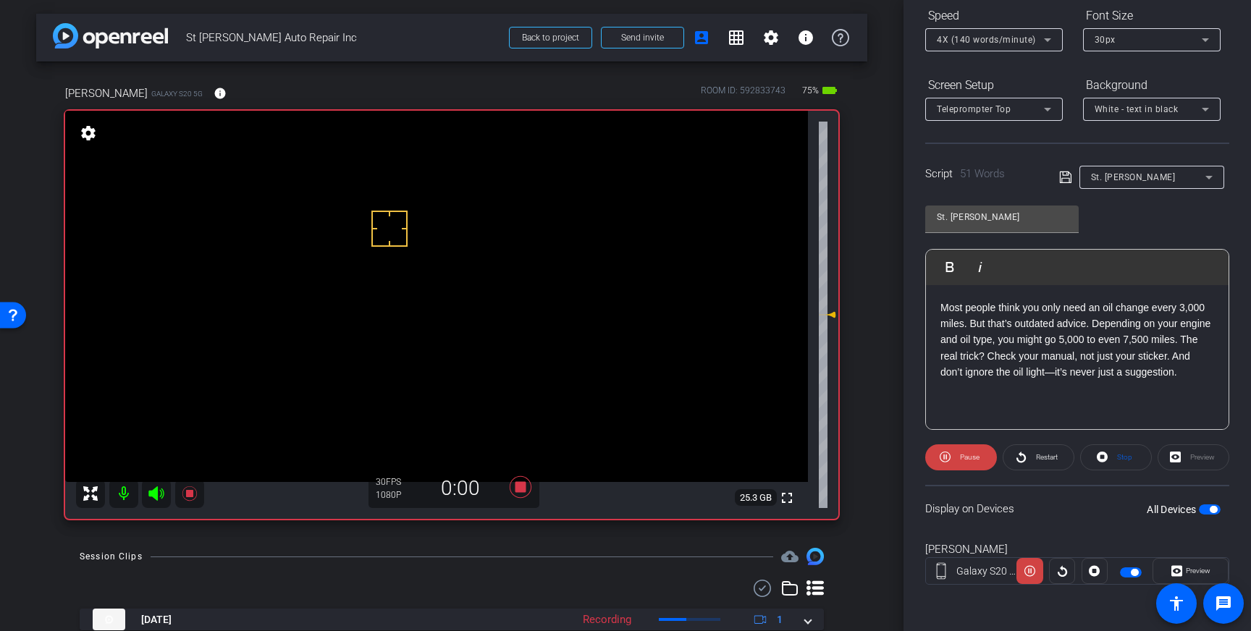
scroll to position [0, 0]
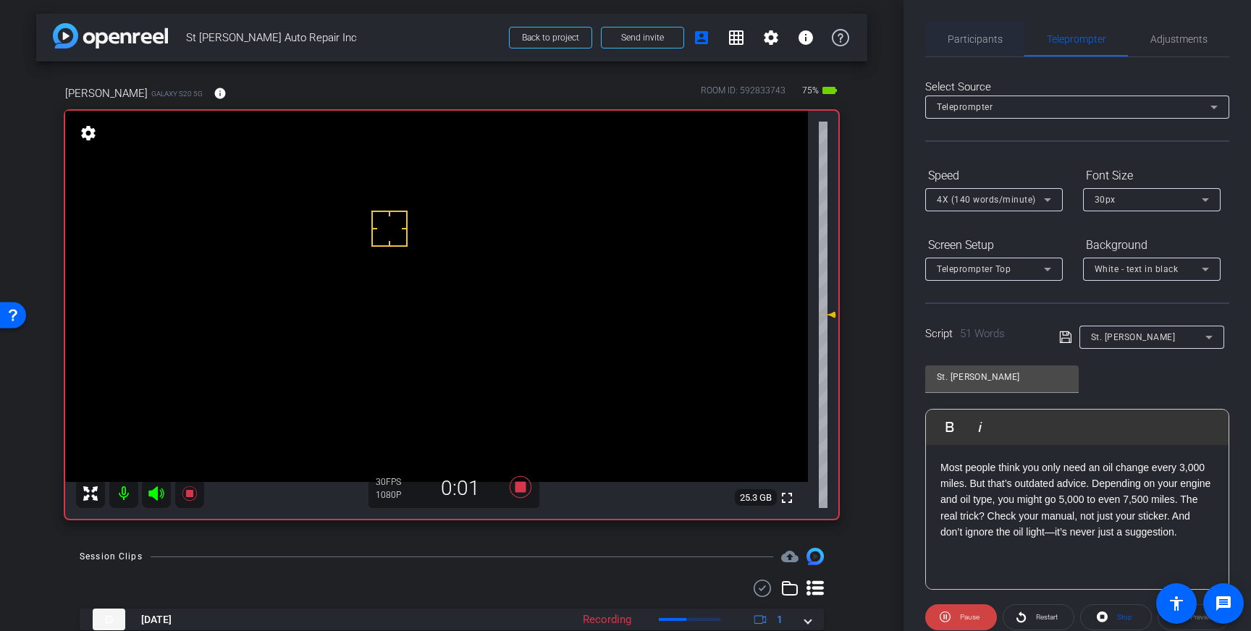
click at [957, 40] on span "Participants" at bounding box center [975, 39] width 55 height 10
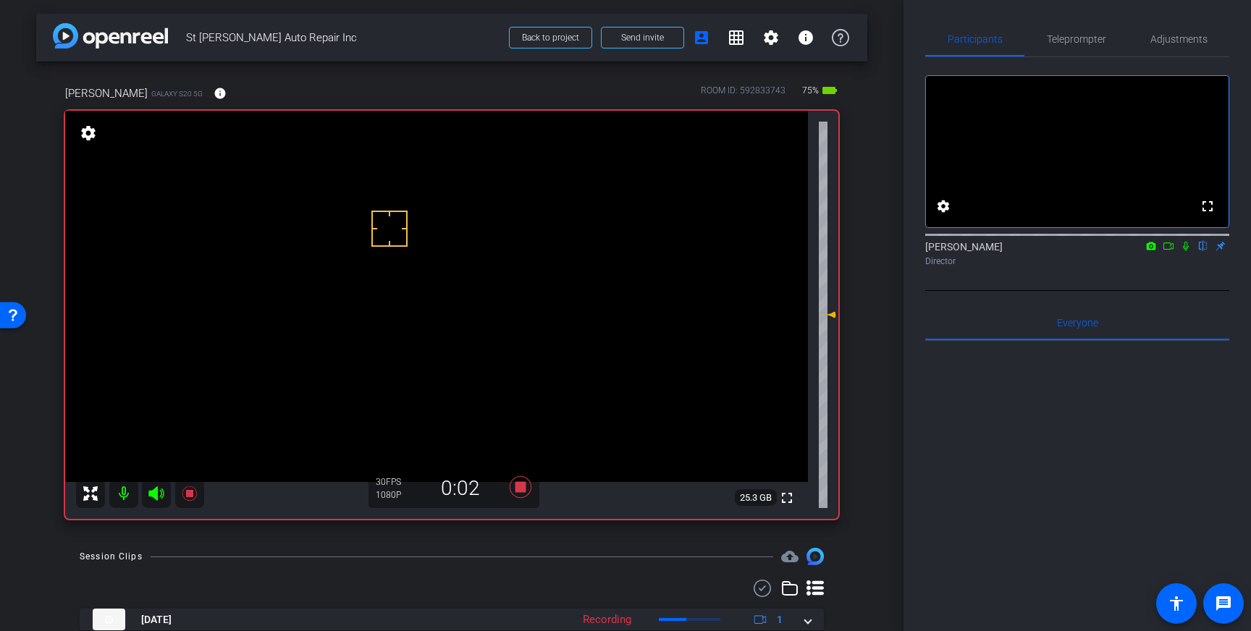
click at [1187, 251] on icon at bounding box center [1186, 246] width 6 height 9
click at [1191, 251] on icon at bounding box center [1186, 246] width 12 height 10
click at [524, 490] on icon at bounding box center [521, 488] width 22 height 22
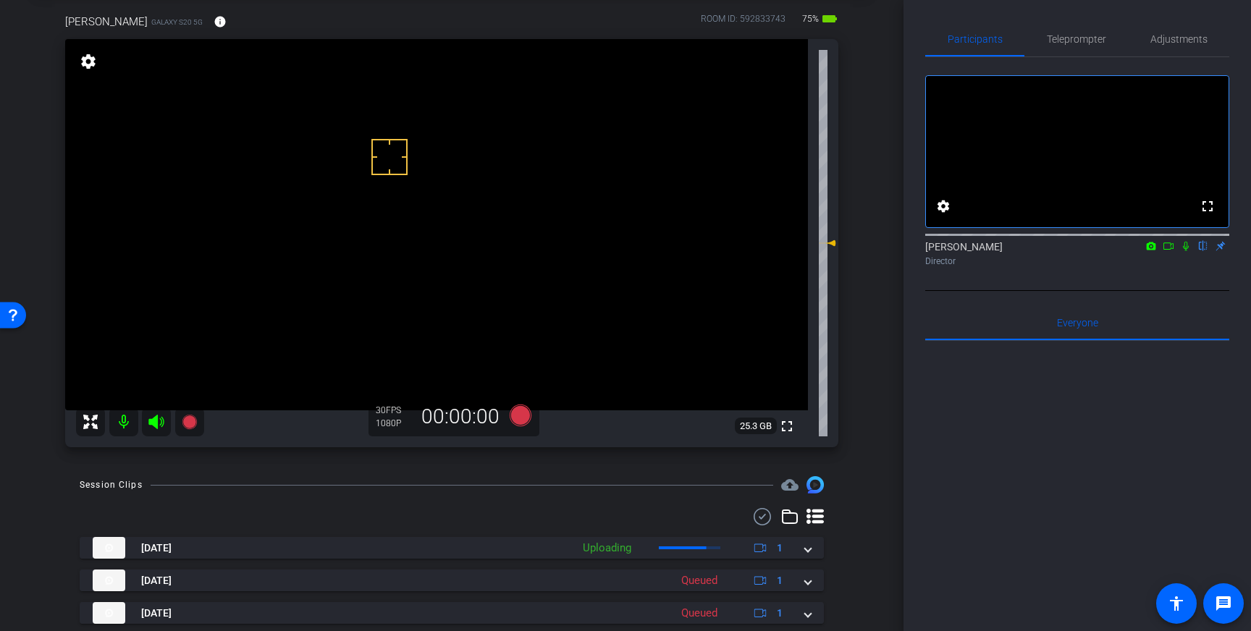
scroll to position [74, 0]
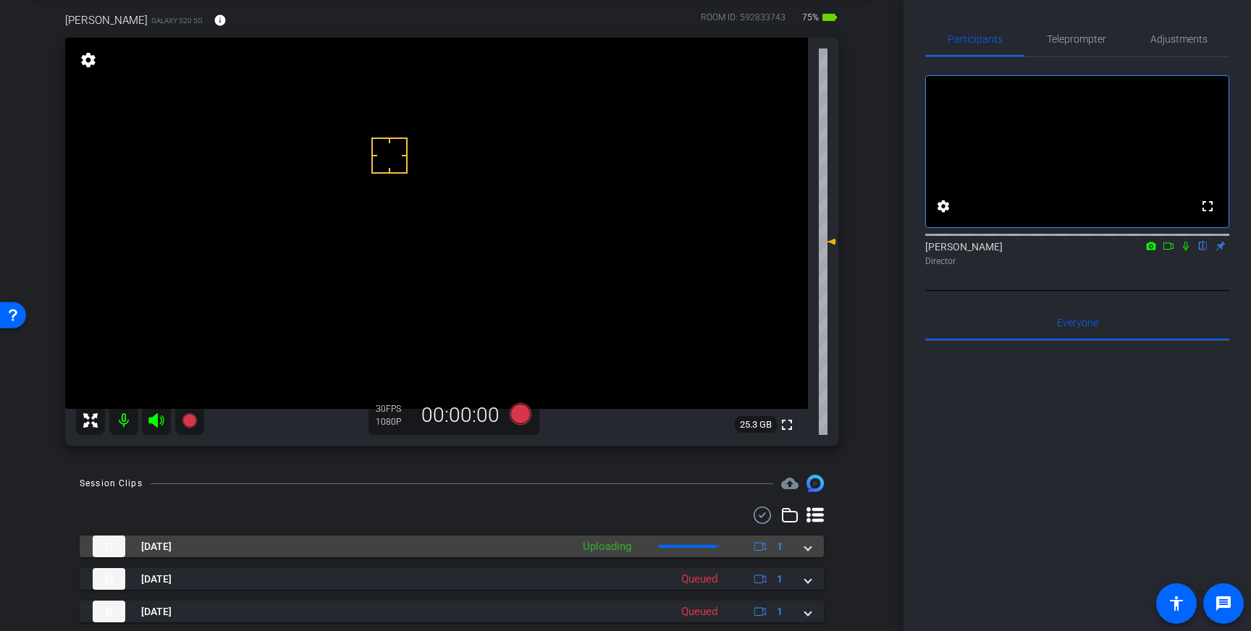
click at [809, 550] on span at bounding box center [808, 547] width 6 height 15
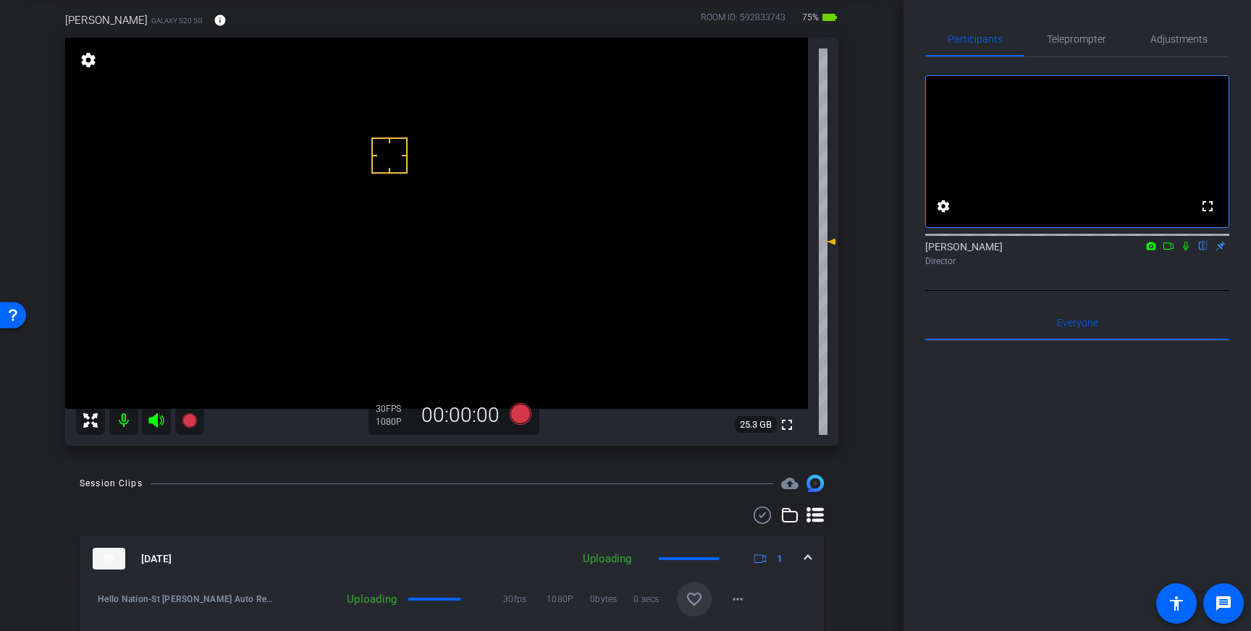
click at [809, 557] on span at bounding box center [808, 559] width 6 height 15
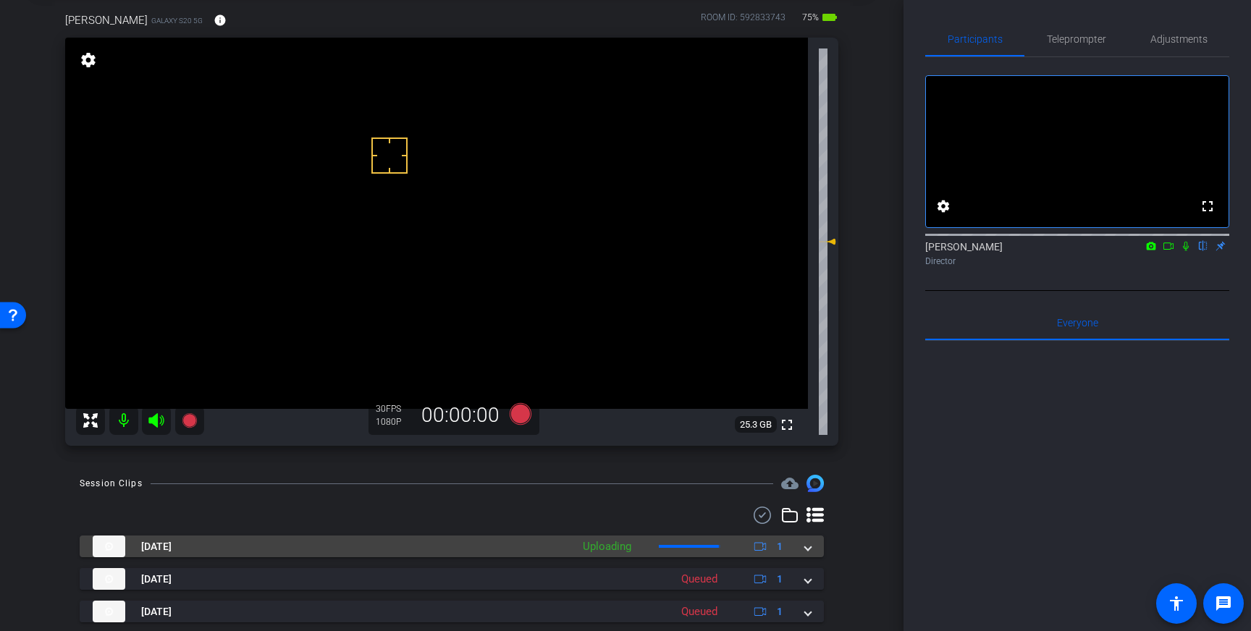
click at [810, 553] on span at bounding box center [808, 547] width 6 height 15
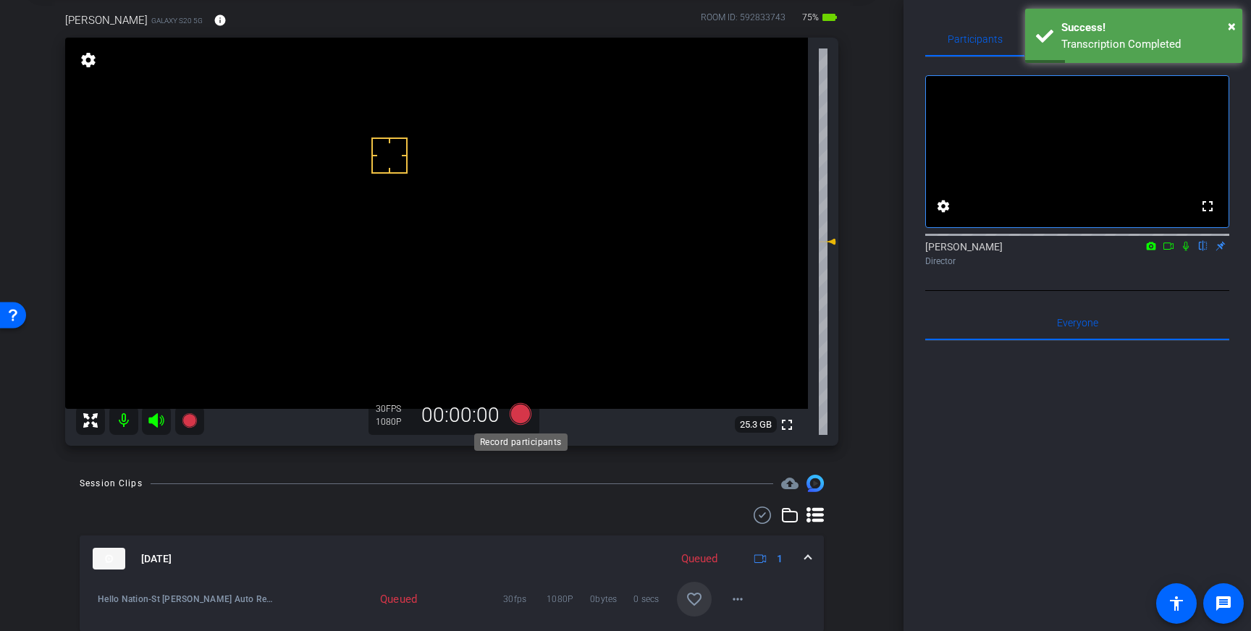
click at [521, 419] on icon at bounding box center [521, 414] width 22 height 22
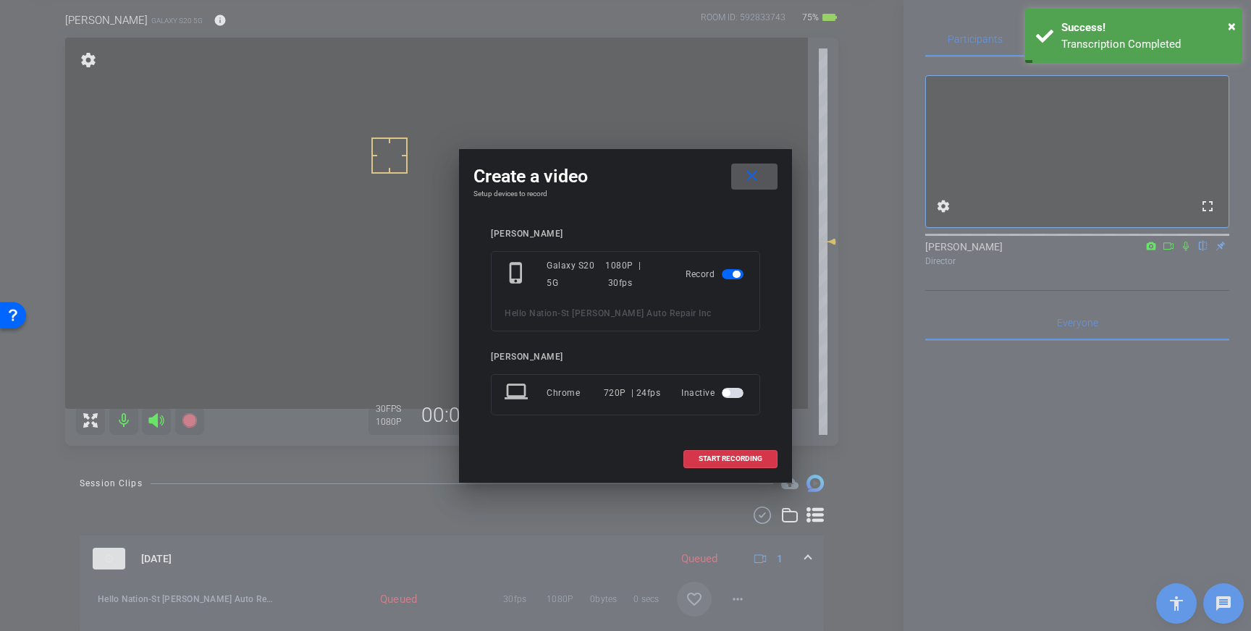
drag, startPoint x: 718, startPoint y: 452, endPoint x: 806, endPoint y: 416, distance: 94.8
click at [721, 453] on span at bounding box center [730, 459] width 93 height 35
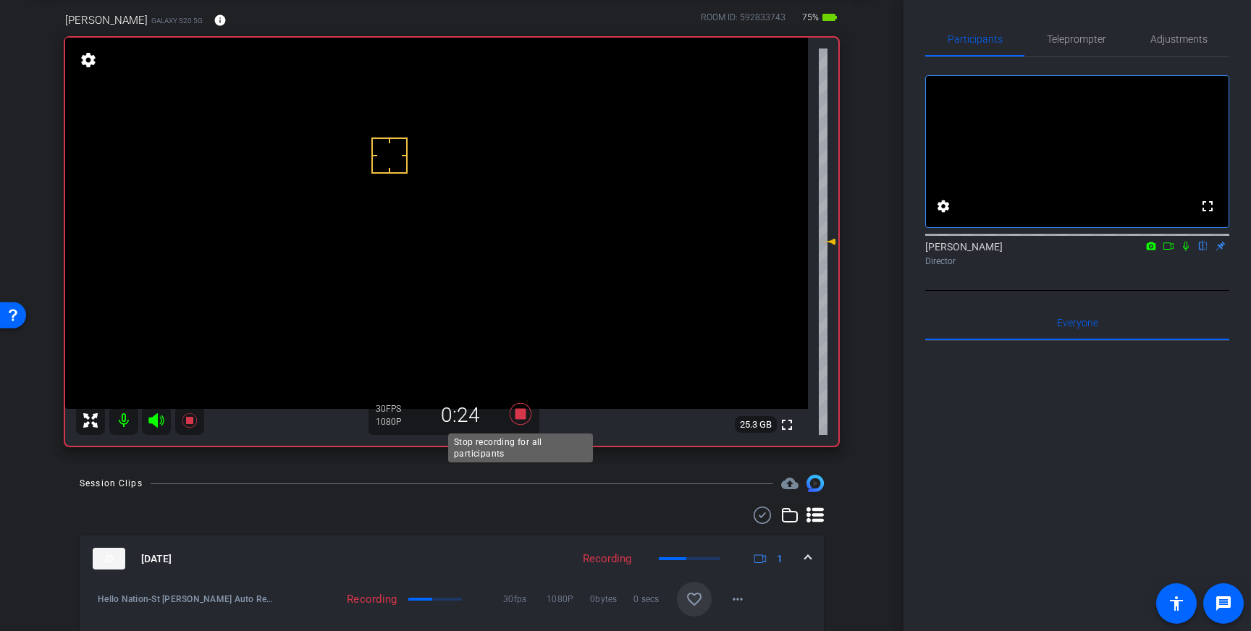
click at [527, 416] on icon at bounding box center [520, 414] width 35 height 26
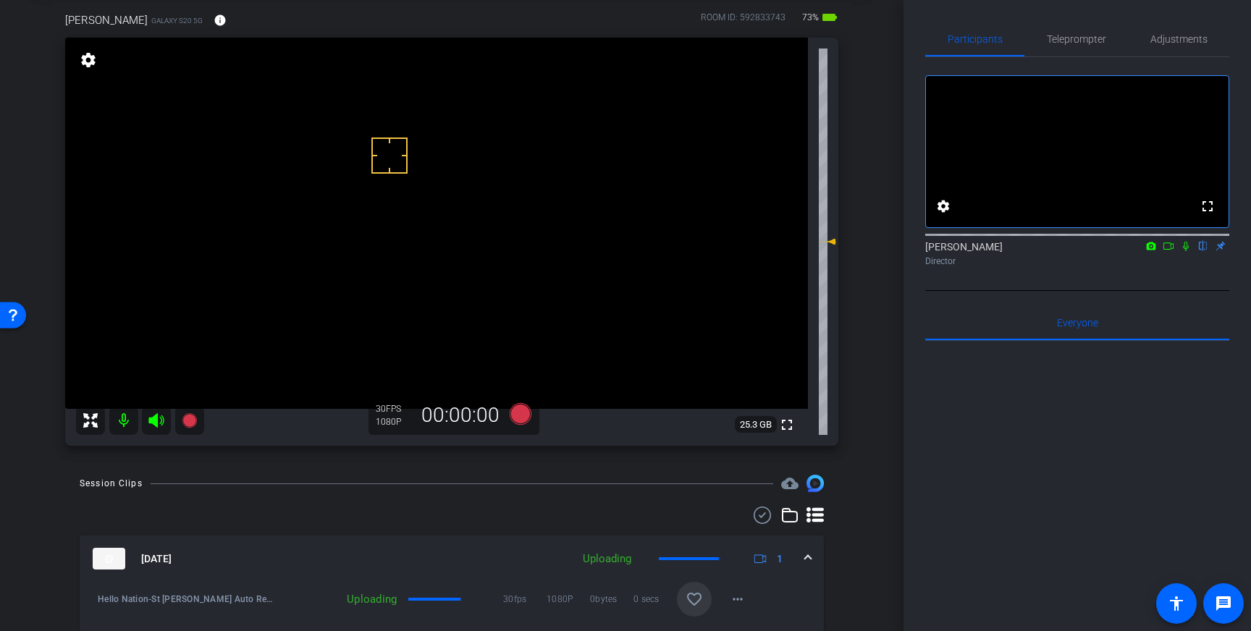
scroll to position [78, 0]
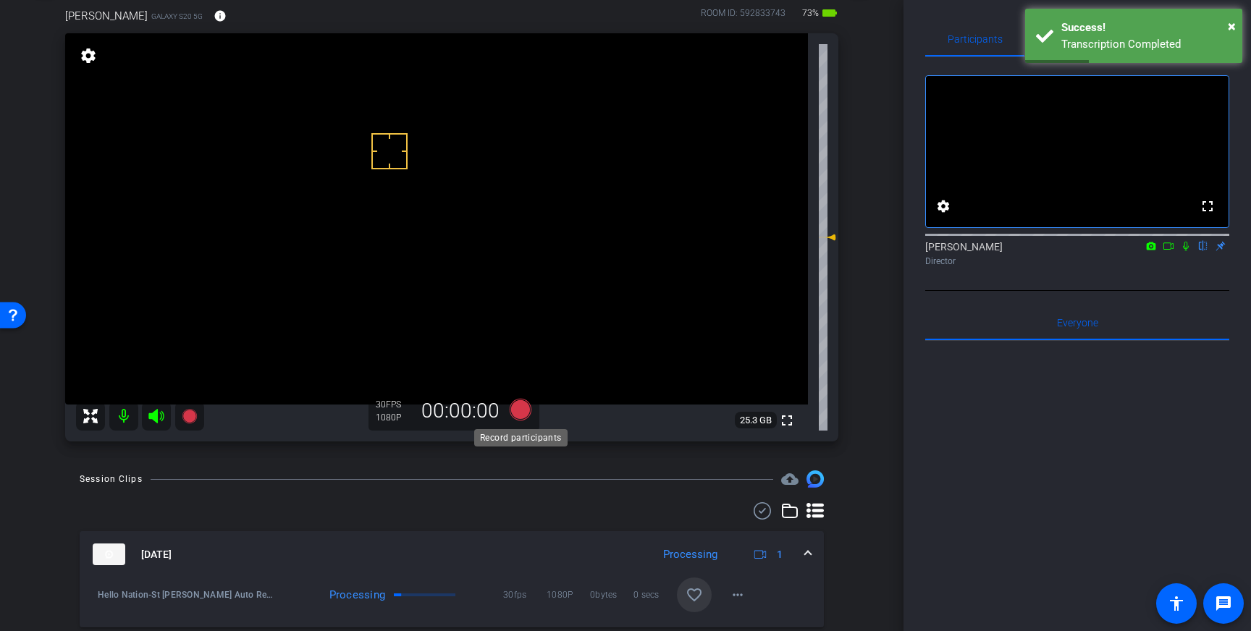
click at [519, 411] on icon at bounding box center [521, 410] width 22 height 22
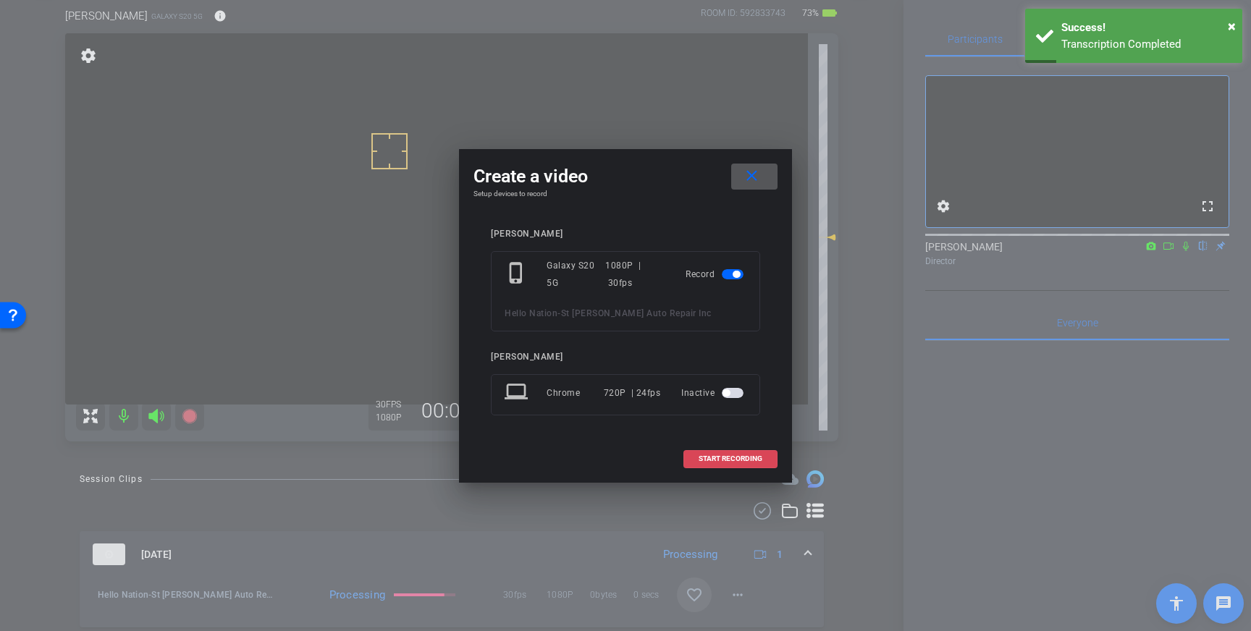
click at [710, 466] on span at bounding box center [730, 459] width 93 height 35
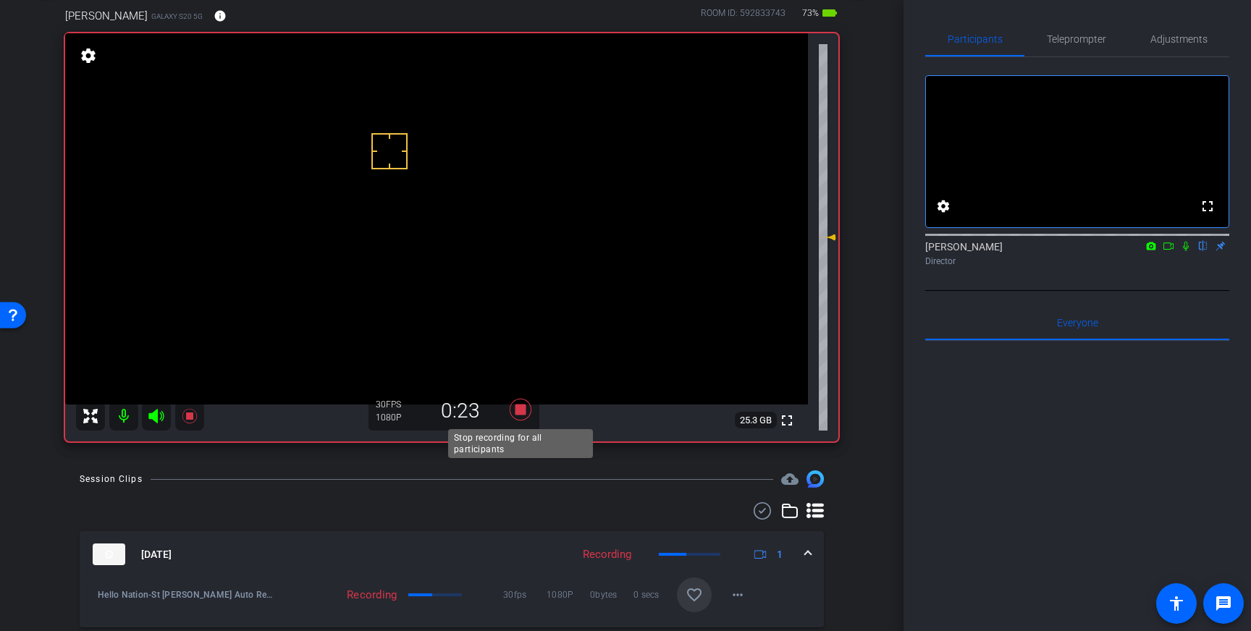
click at [523, 407] on icon at bounding box center [521, 410] width 22 height 22
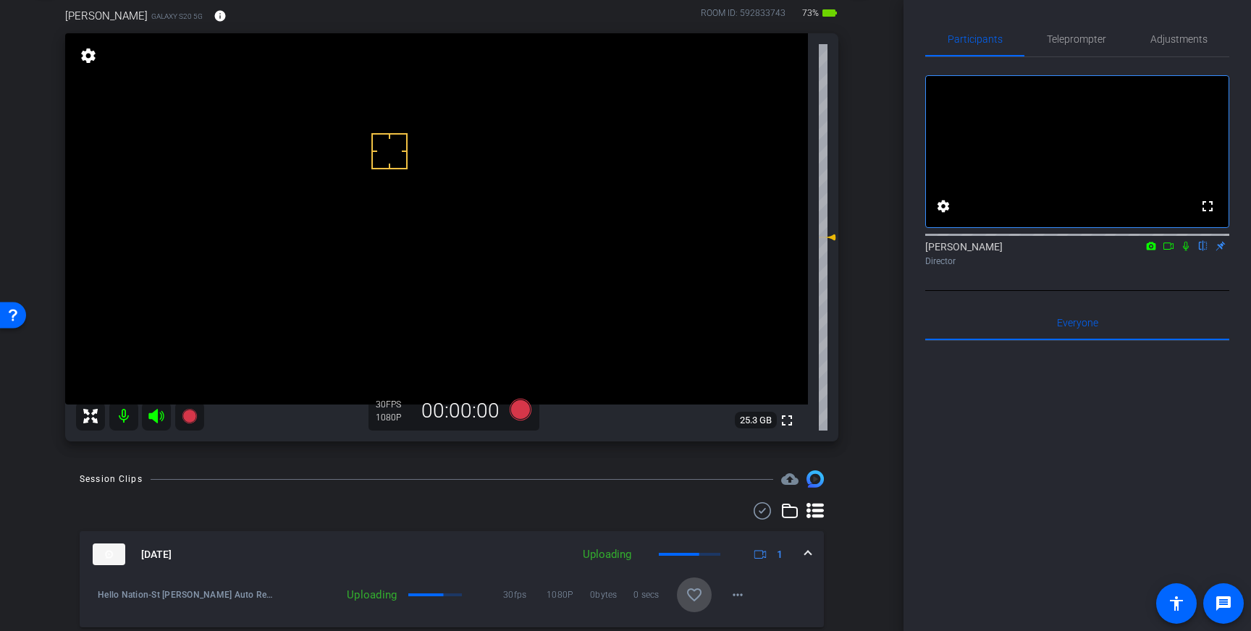
click at [700, 585] on span at bounding box center [694, 595] width 35 height 35
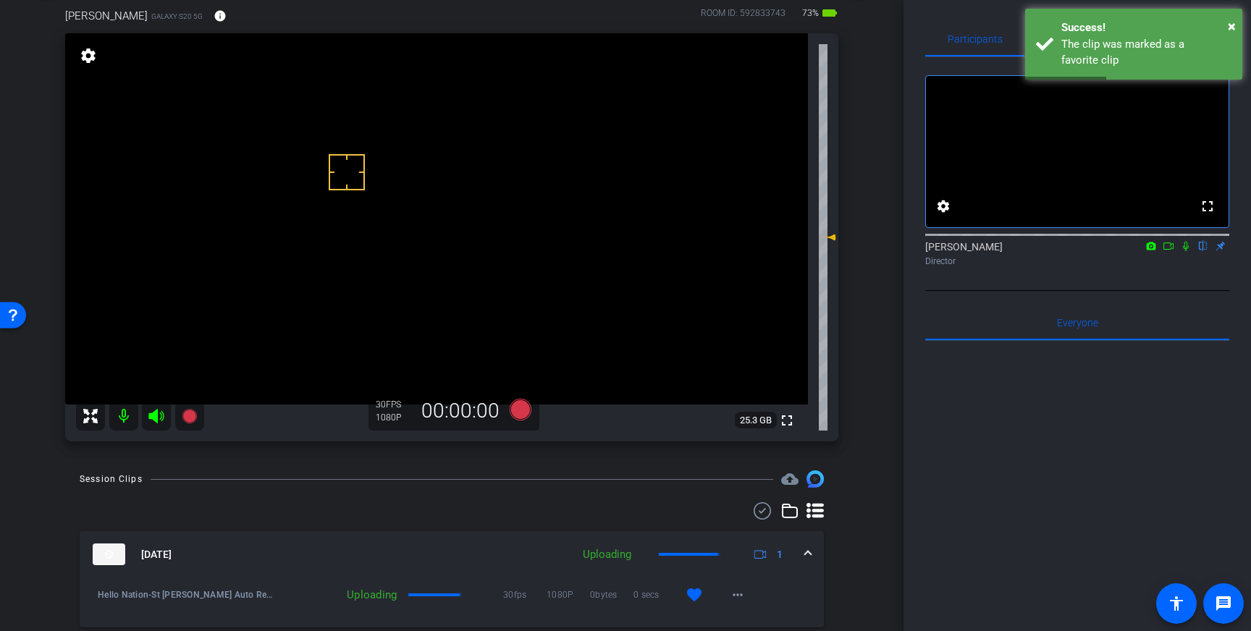
drag, startPoint x: 368, startPoint y: 122, endPoint x: 404, endPoint y: 203, distance: 88.8
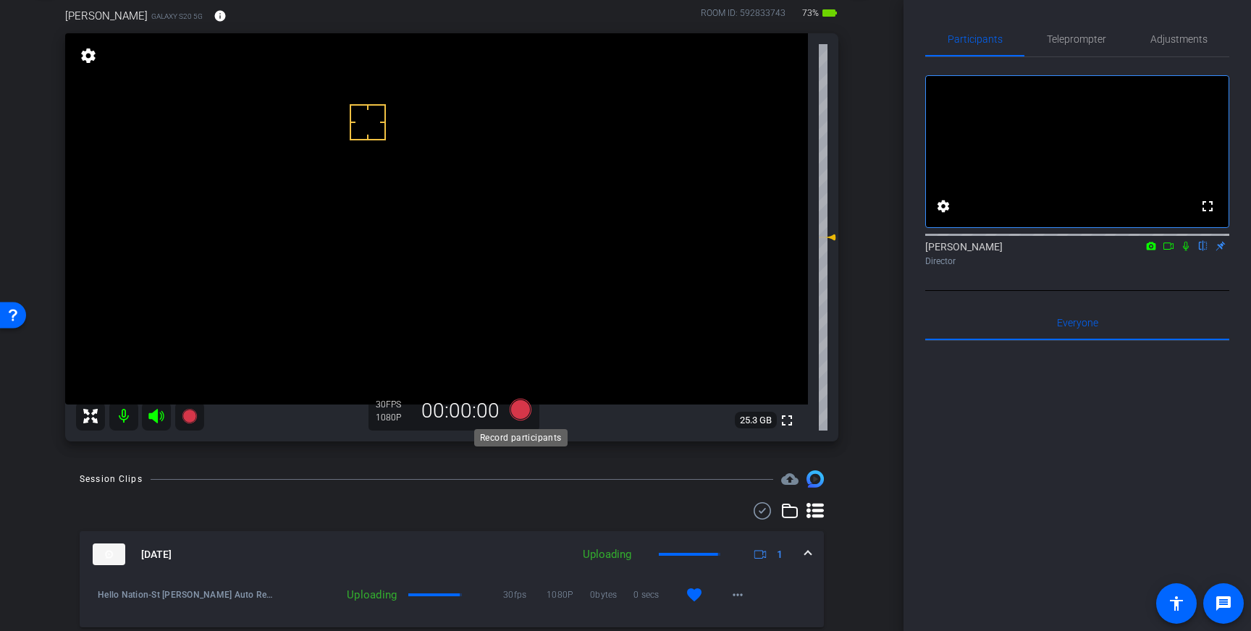
click at [515, 411] on icon at bounding box center [521, 410] width 22 height 22
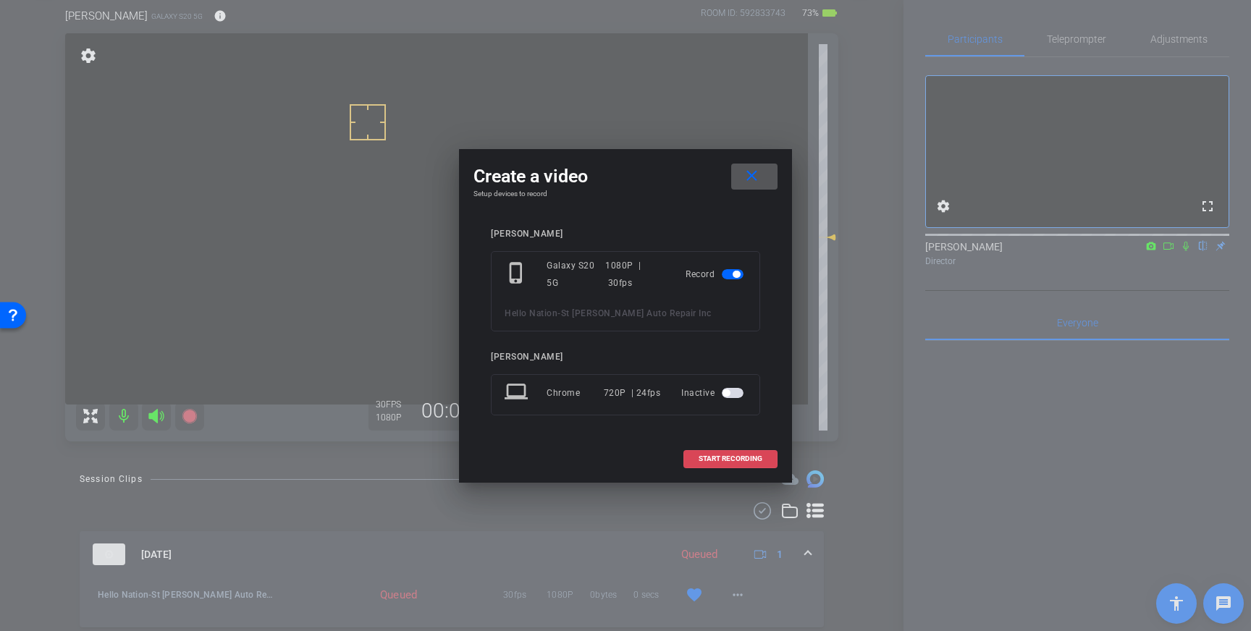
click at [715, 458] on span "START RECORDING" at bounding box center [731, 459] width 64 height 7
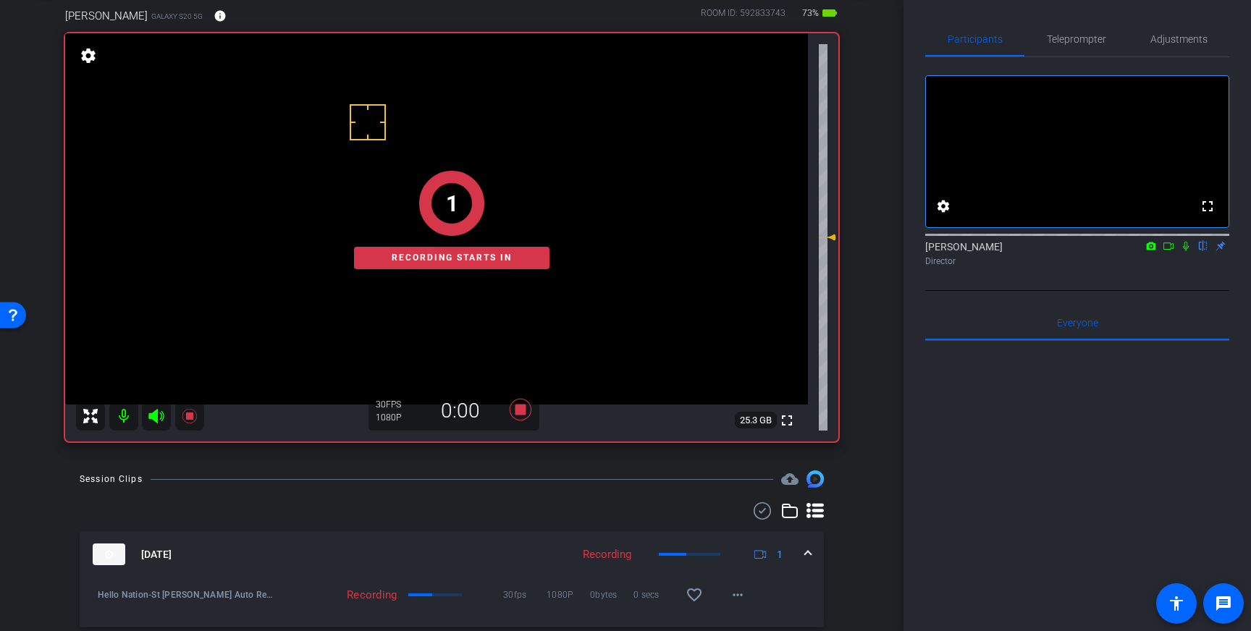
click at [1184, 251] on icon at bounding box center [1186, 246] width 12 height 10
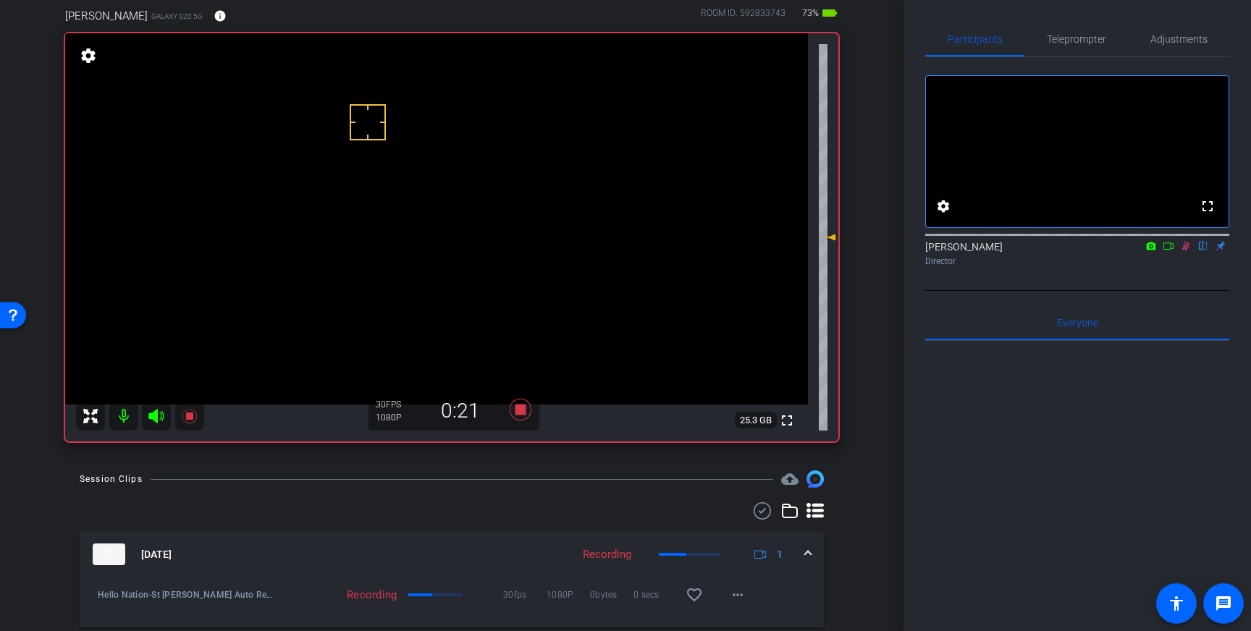
click at [1189, 251] on icon at bounding box center [1186, 246] width 12 height 10
click at [528, 412] on icon at bounding box center [520, 410] width 35 height 26
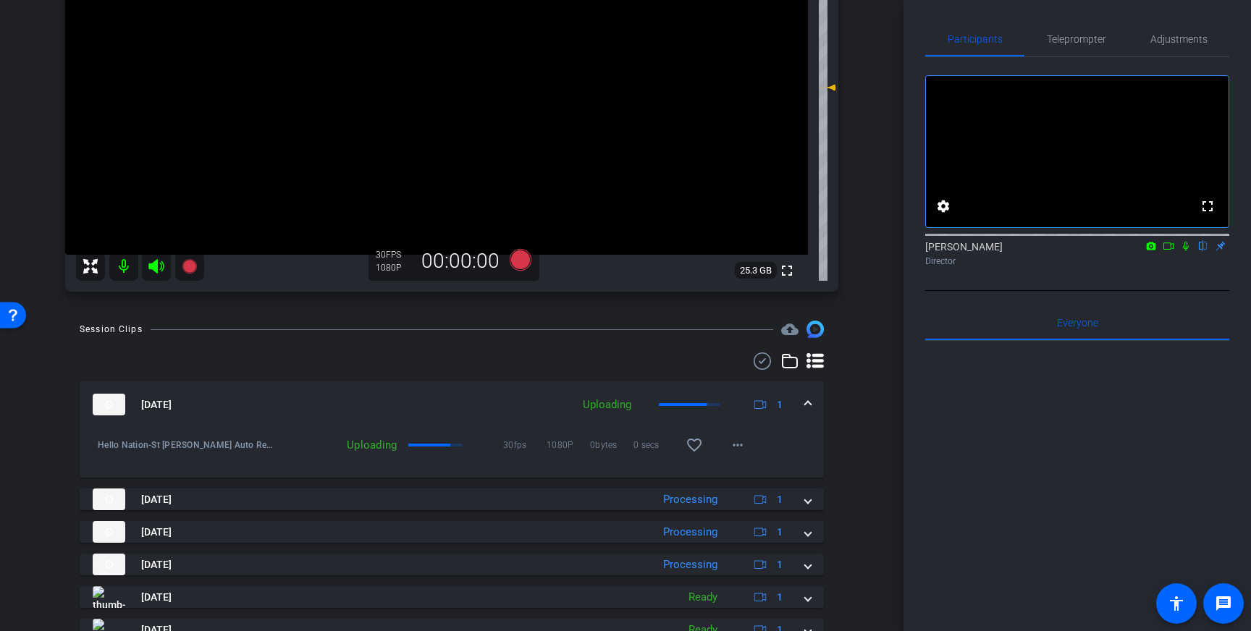
scroll to position [229, 0]
click at [695, 449] on mat-icon "favorite_border" at bounding box center [694, 444] width 17 height 17
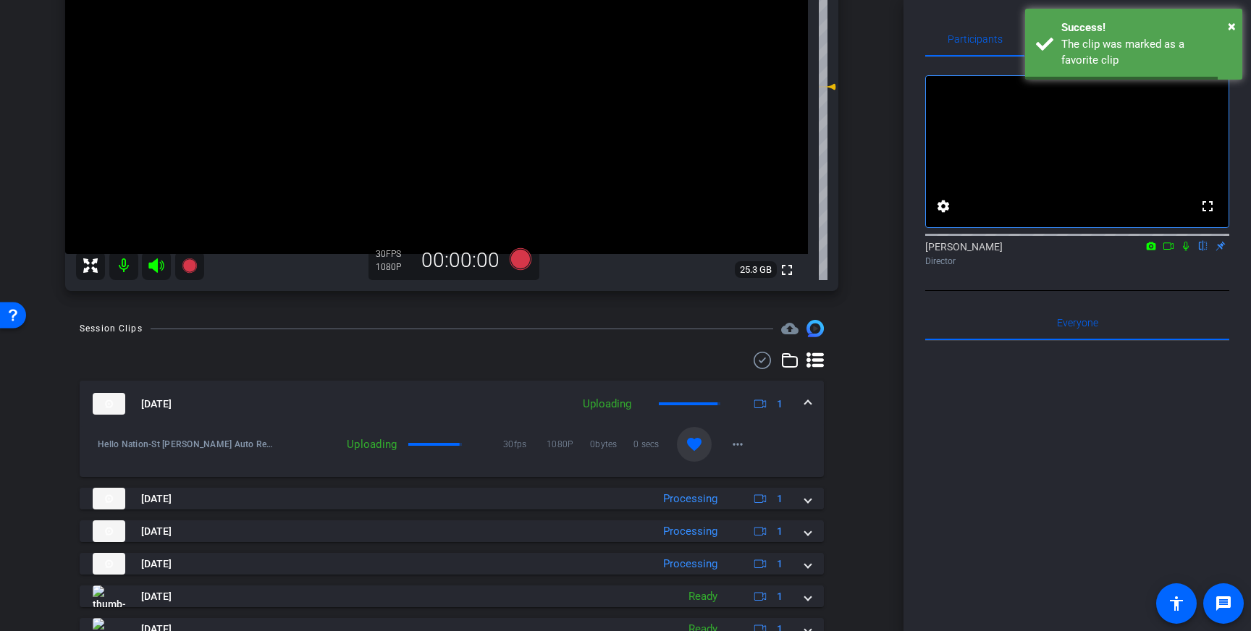
click at [809, 398] on span at bounding box center [808, 404] width 6 height 15
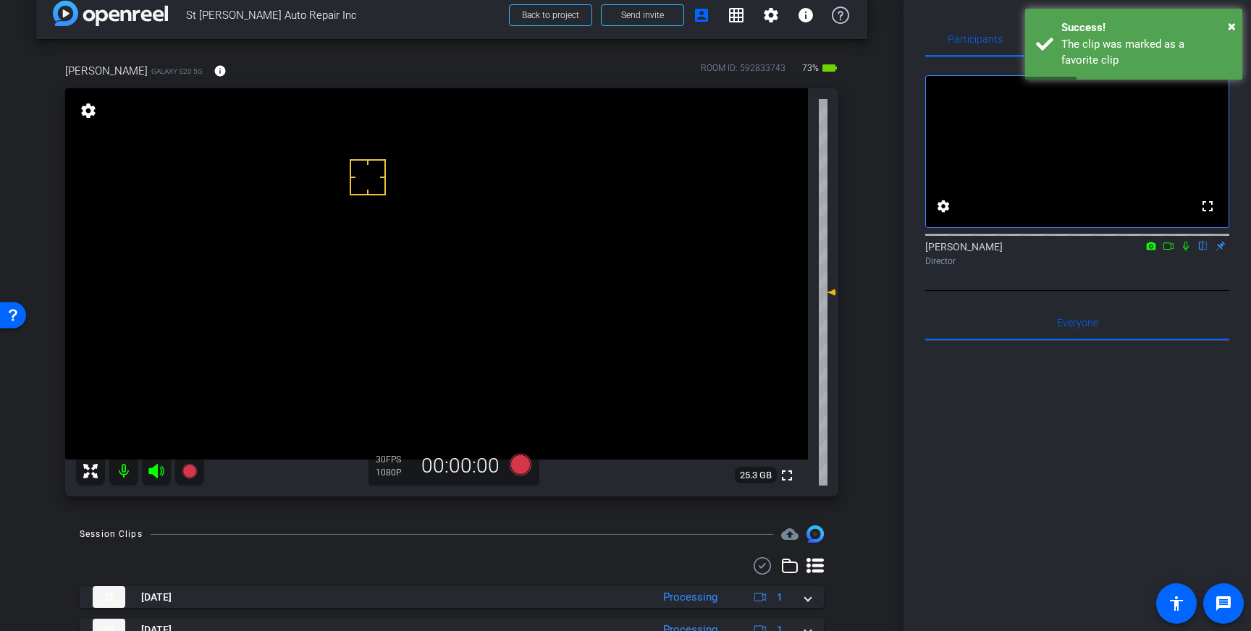
scroll to position [0, 0]
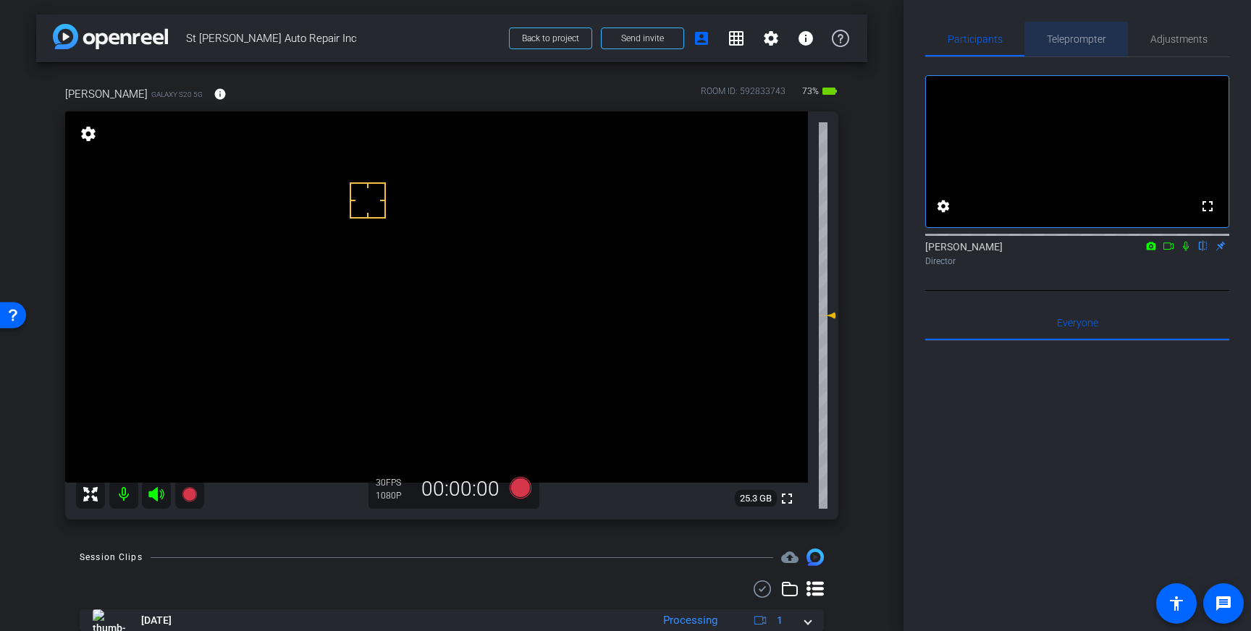
click at [1079, 54] on span "Teleprompter" at bounding box center [1076, 39] width 59 height 35
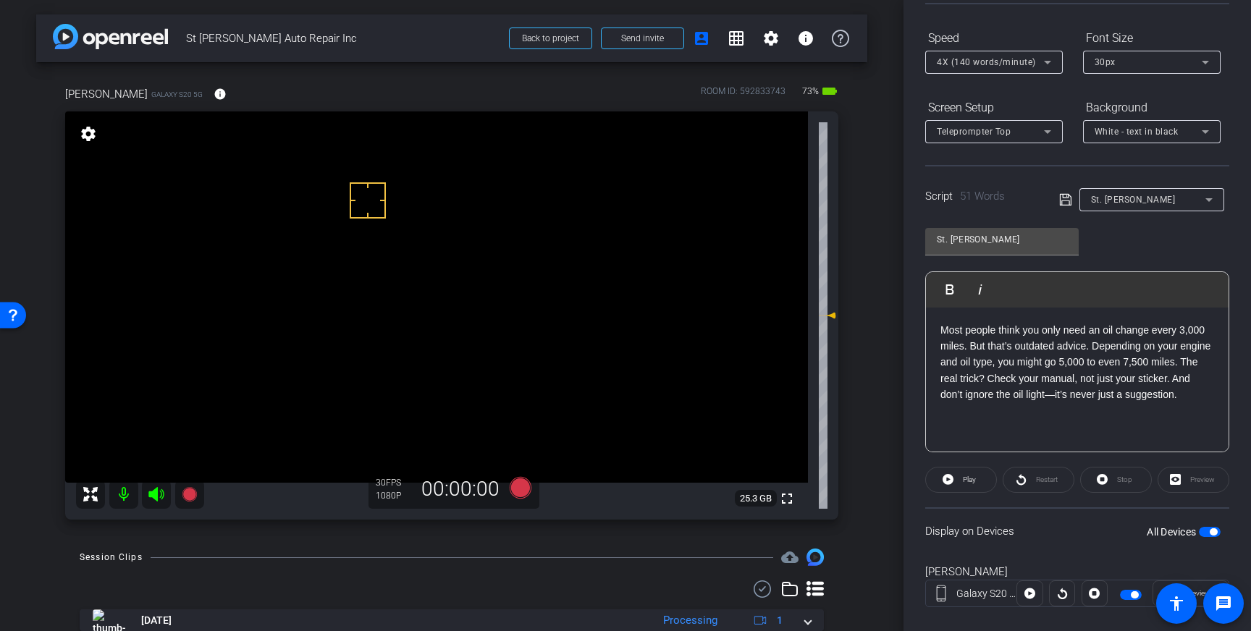
scroll to position [135, 0]
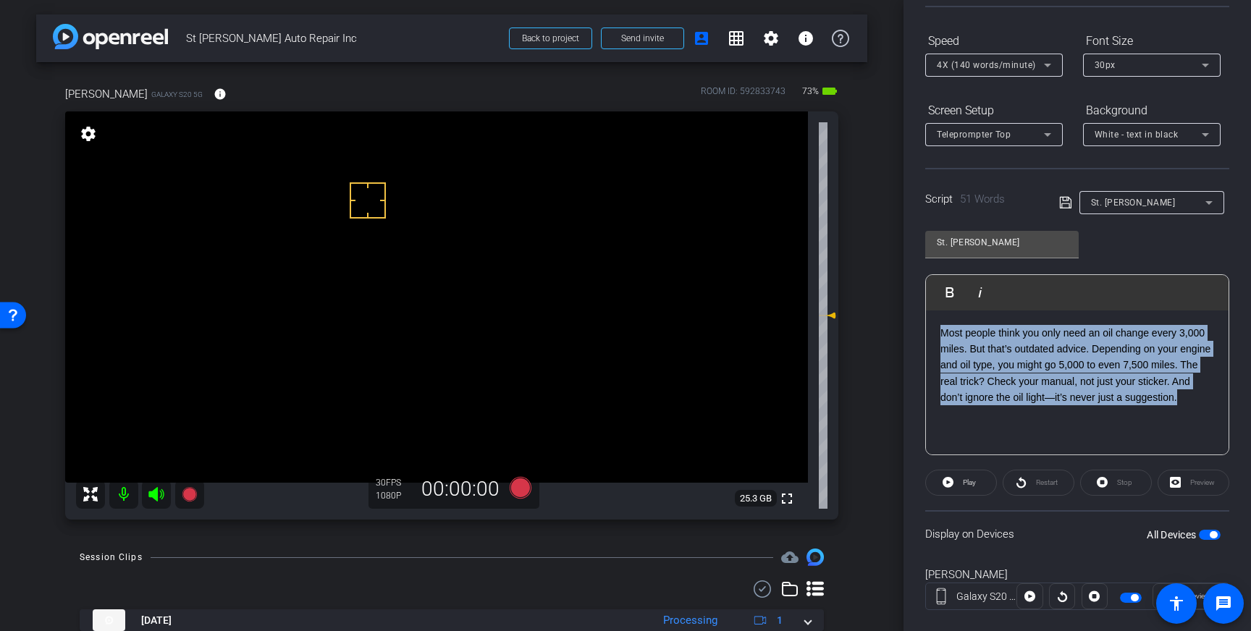
drag, startPoint x: 1184, startPoint y: 395, endPoint x: 939, endPoint y: 331, distance: 253.8
click at [939, 331] on div "Most people think you only need an oil change every 3,000 miles. But that’s out…" at bounding box center [1077, 383] width 303 height 145
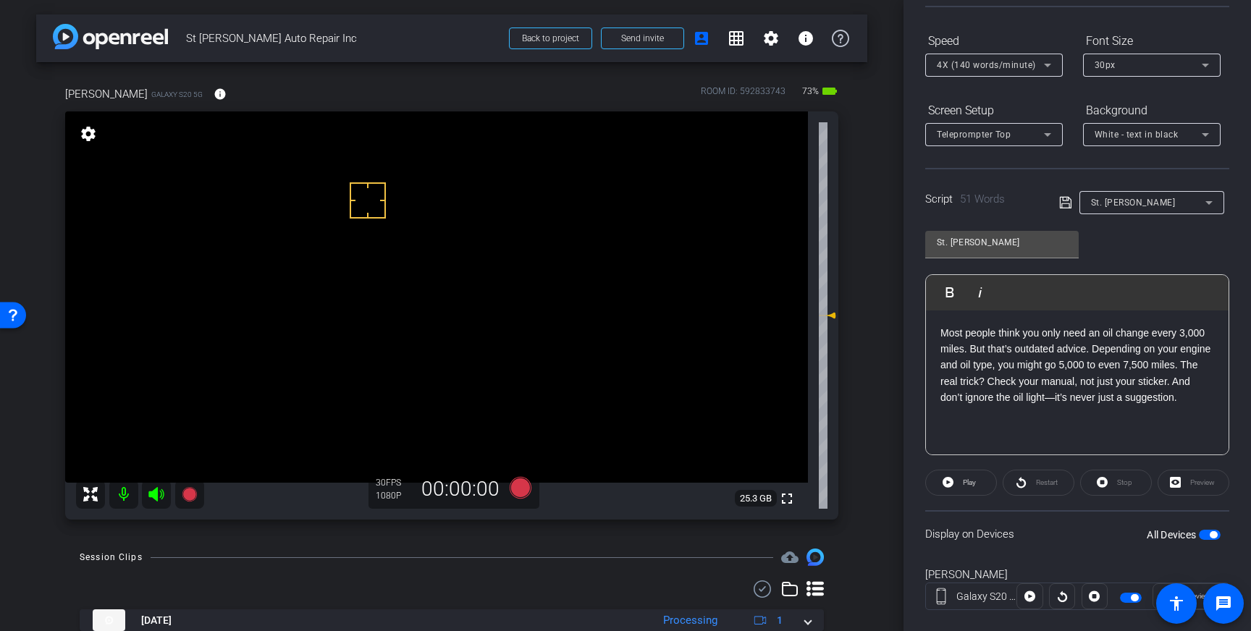
click at [1067, 199] on icon at bounding box center [1065, 202] width 13 height 17
click at [1209, 534] on span "button" at bounding box center [1210, 535] width 22 height 10
click at [1212, 537] on span "button" at bounding box center [1210, 535] width 22 height 10
click at [1065, 201] on icon at bounding box center [1065, 203] width 12 height 12
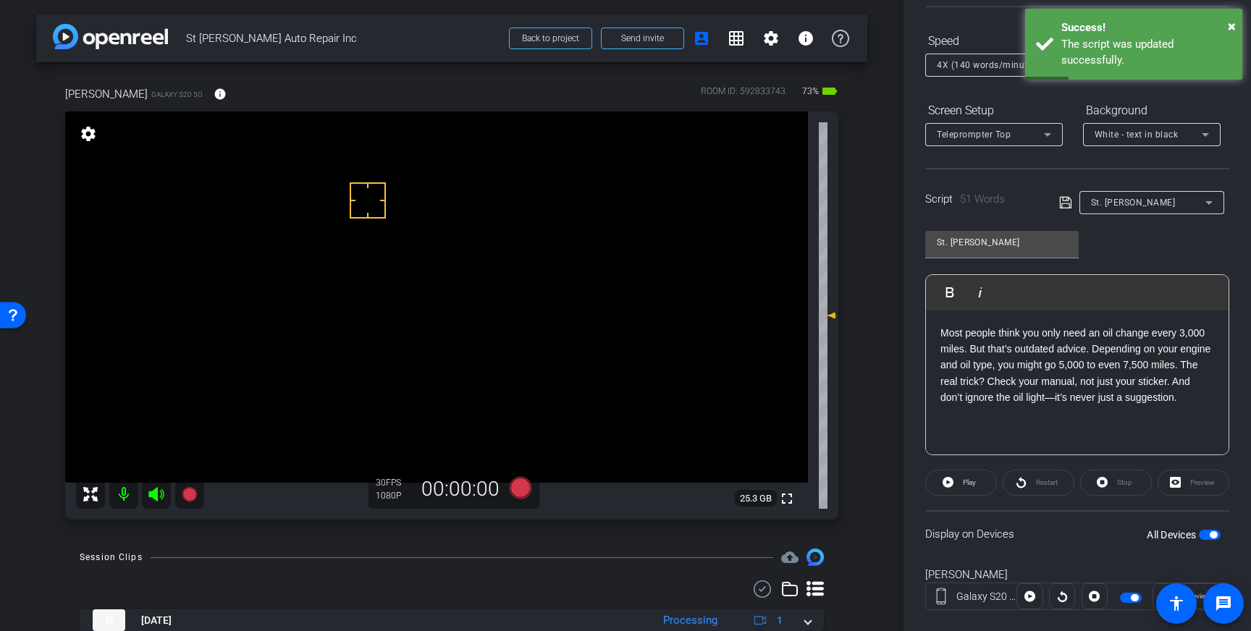
click at [1189, 400] on p "Most people think you only need an oil change every 3,000 miles. But that’s out…" at bounding box center [1078, 365] width 274 height 81
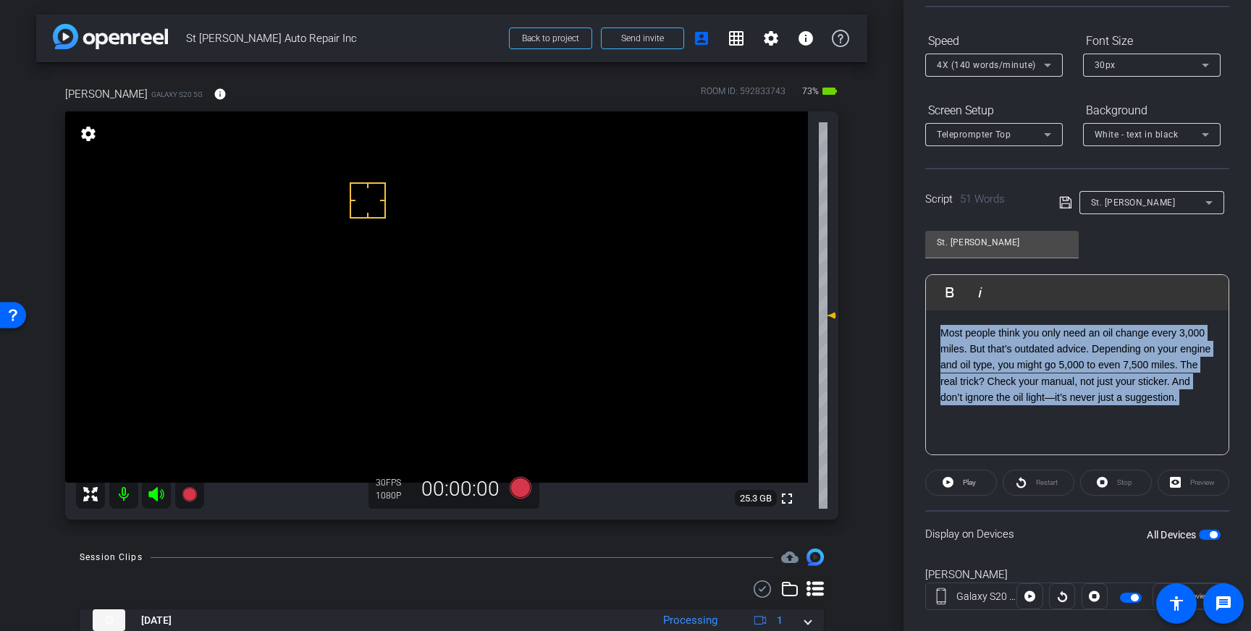
drag, startPoint x: 1189, startPoint y: 400, endPoint x: 957, endPoint y: 359, distance: 235.4
click at [957, 359] on p "Most people think you only need an oil change every 3,000 miles. But that’s out…" at bounding box center [1078, 365] width 274 height 81
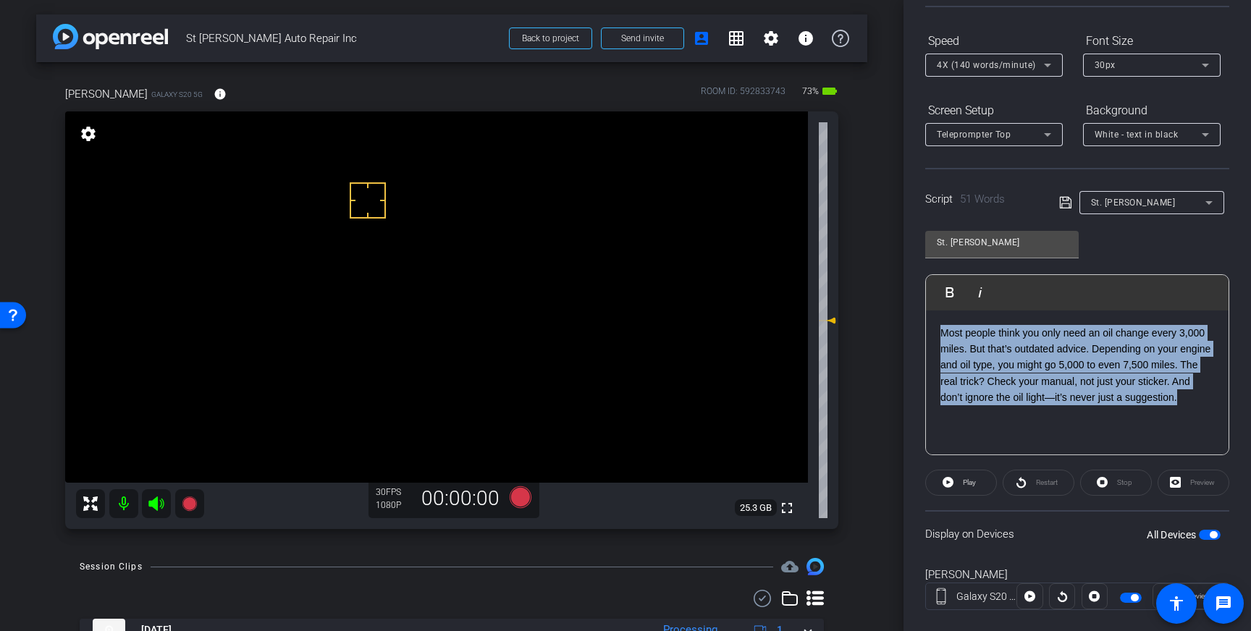
drag, startPoint x: 1188, startPoint y: 400, endPoint x: 942, endPoint y: 334, distance: 254.4
click at [942, 334] on p "Most people think you only need an oil change every 3,000 miles. But that’s out…" at bounding box center [1078, 365] width 274 height 81
drag, startPoint x: 1183, startPoint y: 400, endPoint x: 893, endPoint y: 338, distance: 296.3
click at [893, 338] on div "arrow_back St [PERSON_NAME] Auto Repair Inc Back to project Send invite account…" at bounding box center [625, 315] width 1251 height 631
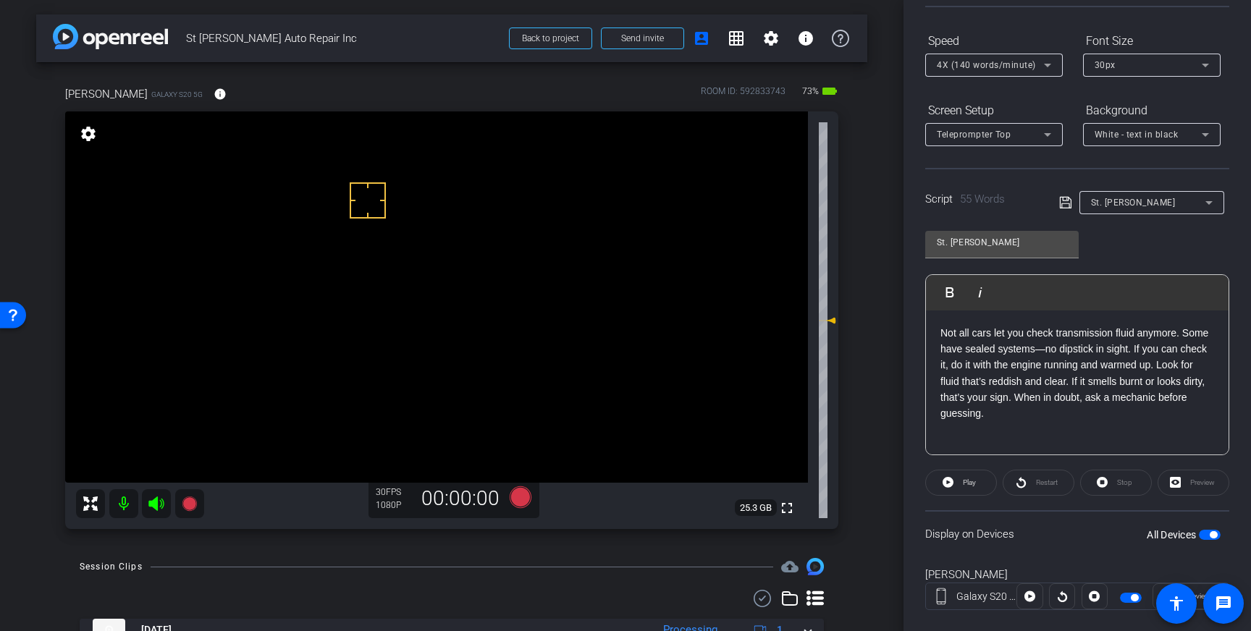
click at [1067, 208] on icon at bounding box center [1065, 202] width 13 height 17
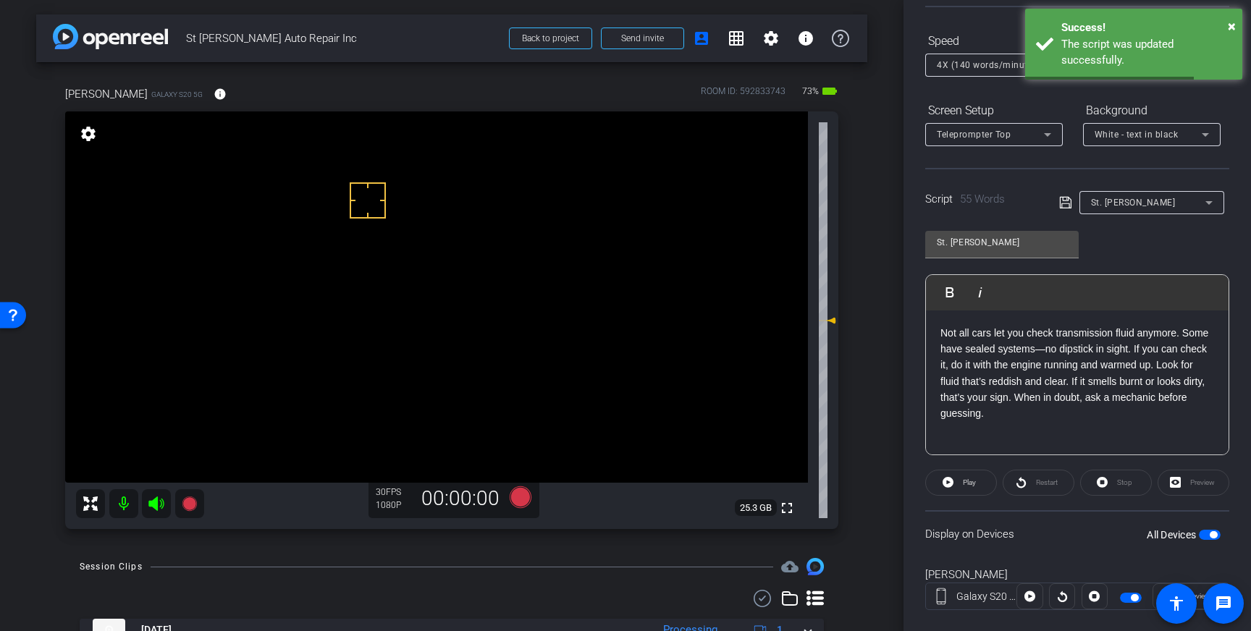
click at [1201, 531] on span "button" at bounding box center [1210, 535] width 22 height 10
click at [1207, 535] on span "button" at bounding box center [1210, 535] width 22 height 10
click at [1067, 199] on icon at bounding box center [1065, 202] width 13 height 17
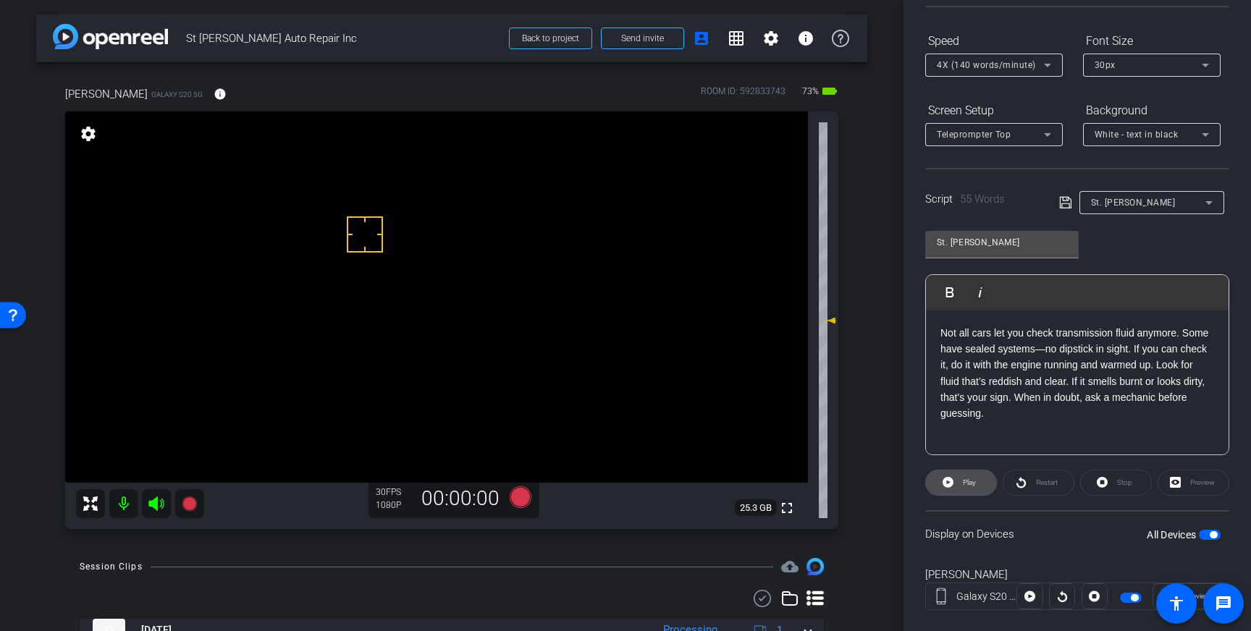
click at [976, 484] on span "Play" at bounding box center [969, 483] width 13 height 8
drag, startPoint x: 1105, startPoint y: 481, endPoint x: 1070, endPoint y: 477, distance: 34.9
click at [1105, 481] on icon at bounding box center [1102, 482] width 11 height 11
click at [966, 484] on span "Play" at bounding box center [969, 483] width 13 height 8
click at [965, 485] on span "Pause" at bounding box center [970, 483] width 20 height 8
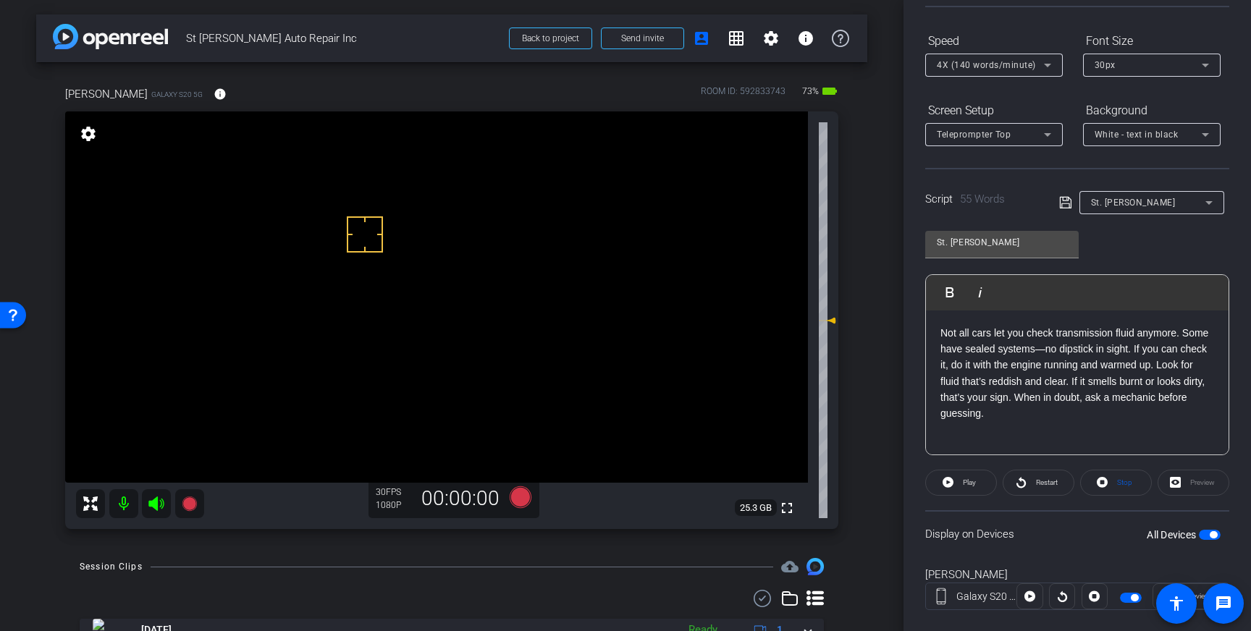
click at [1159, 365] on p "Not all cars let you check transmission fluid anymore. Some have sealed systems…" at bounding box center [1078, 373] width 274 height 97
click at [1159, 367] on p "Not all cars let you check transmission fluid anymore. Some have sealed systems…" at bounding box center [1078, 373] width 274 height 97
click at [1101, 365] on p "Not all cars let you check transmission fluid anymore. Some have sealed systems…" at bounding box center [1078, 365] width 274 height 81
click at [1136, 366] on p "Not all cars let you check transmission fluid anymore. Some have sealed systems…" at bounding box center [1078, 365] width 274 height 81
click at [1065, 203] on icon at bounding box center [1065, 202] width 13 height 17
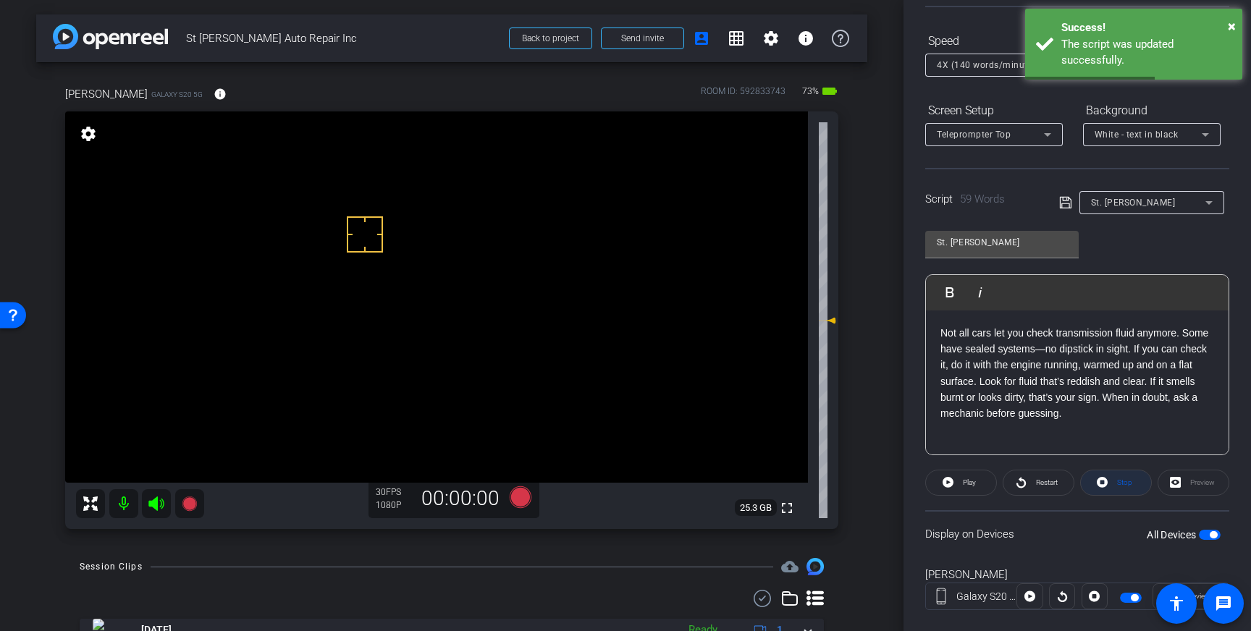
click at [1129, 481] on span "Stop" at bounding box center [1124, 483] width 15 height 8
click at [1209, 536] on span "button" at bounding box center [1210, 535] width 22 height 10
click at [1065, 204] on icon at bounding box center [1065, 202] width 13 height 17
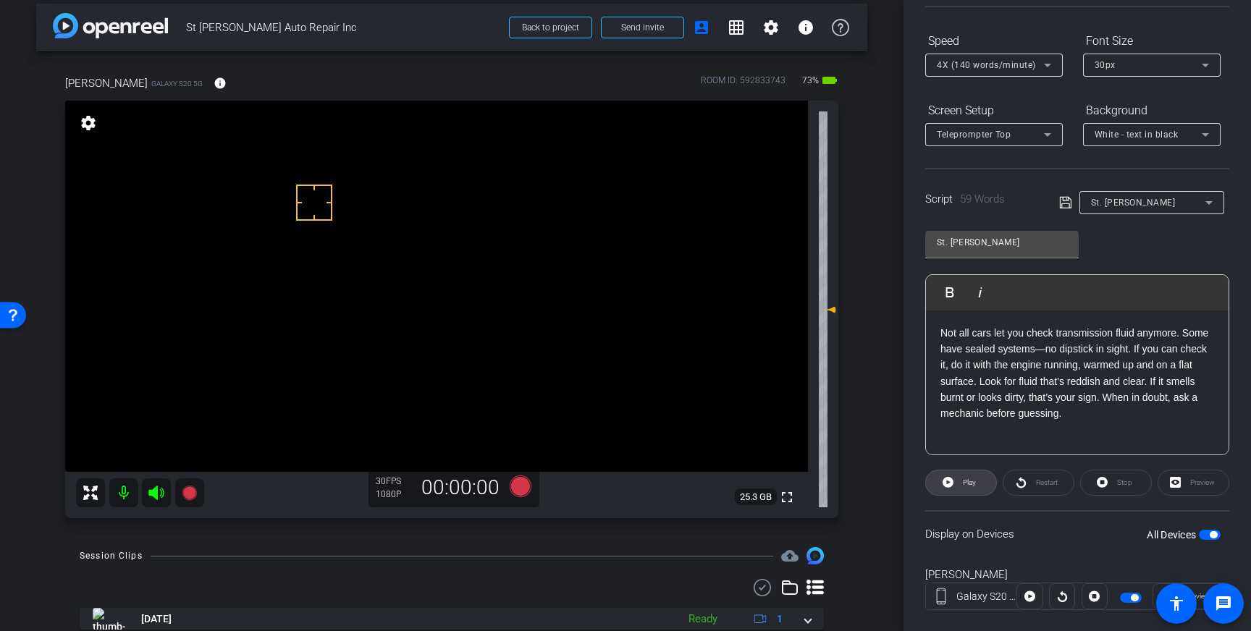
drag, startPoint x: 975, startPoint y: 479, endPoint x: 1067, endPoint y: 475, distance: 91.3
click at [975, 479] on span "Play" at bounding box center [969, 483] width 13 height 8
click at [1122, 490] on span "Stop" at bounding box center [1123, 483] width 19 height 20
drag, startPoint x: 357, startPoint y: 226, endPoint x: 418, endPoint y: 232, distance: 61.2
click at [516, 481] on icon at bounding box center [521, 487] width 22 height 22
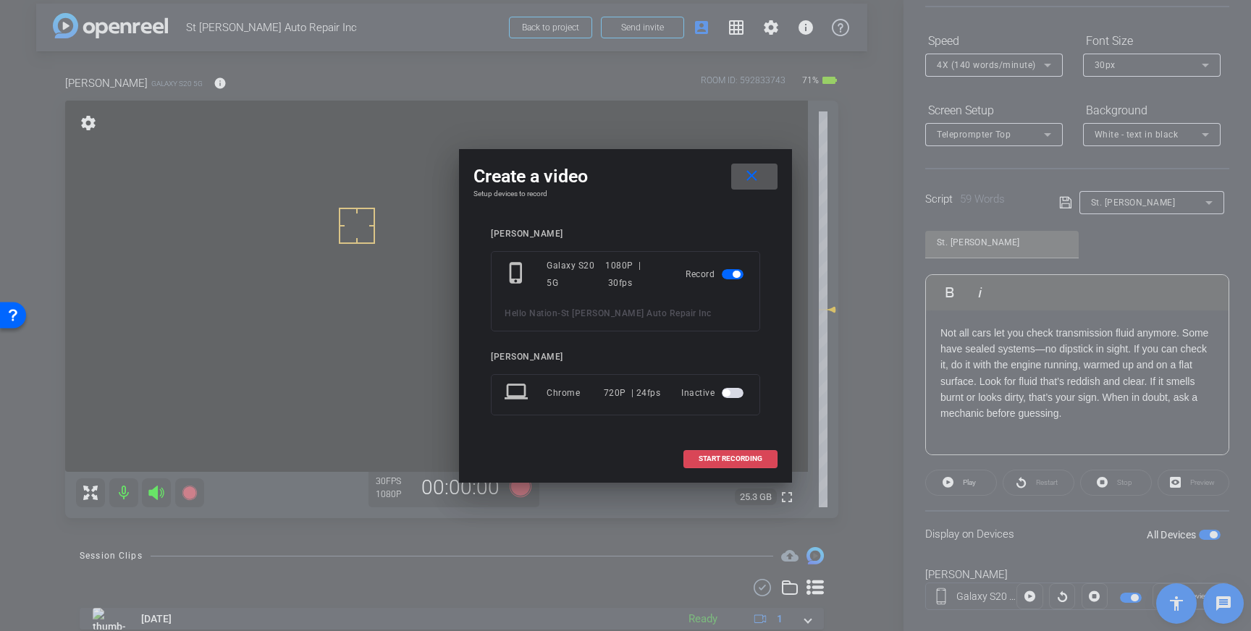
click at [715, 459] on span "START RECORDING" at bounding box center [731, 459] width 64 height 7
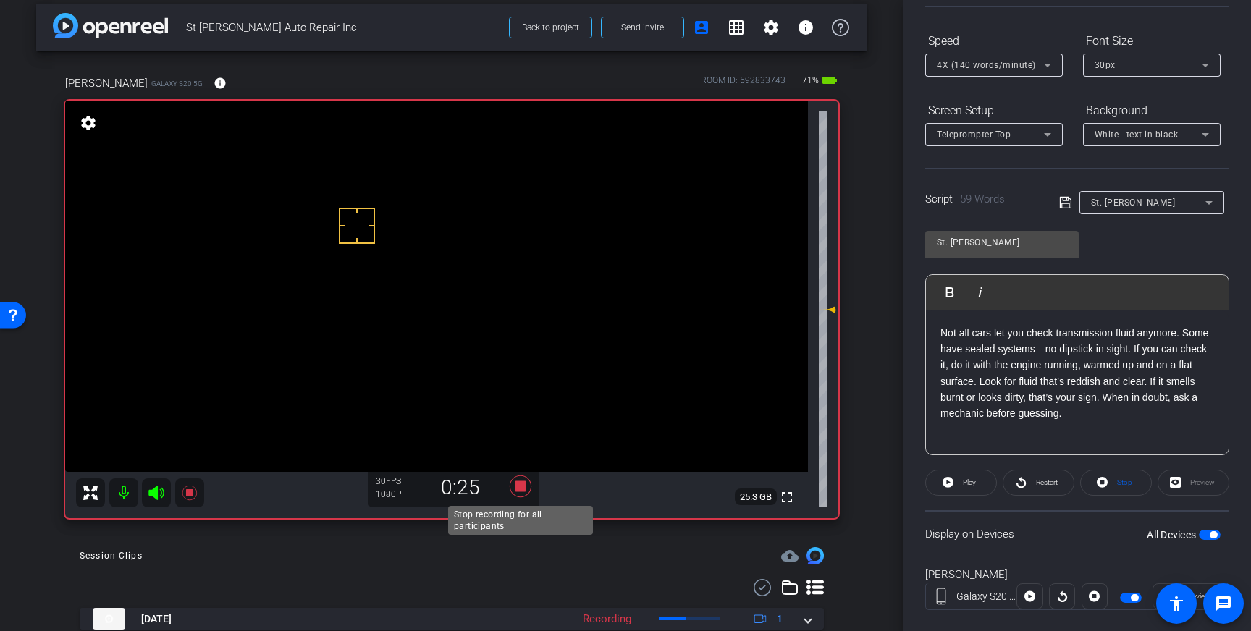
click at [521, 487] on icon at bounding box center [521, 487] width 22 height 22
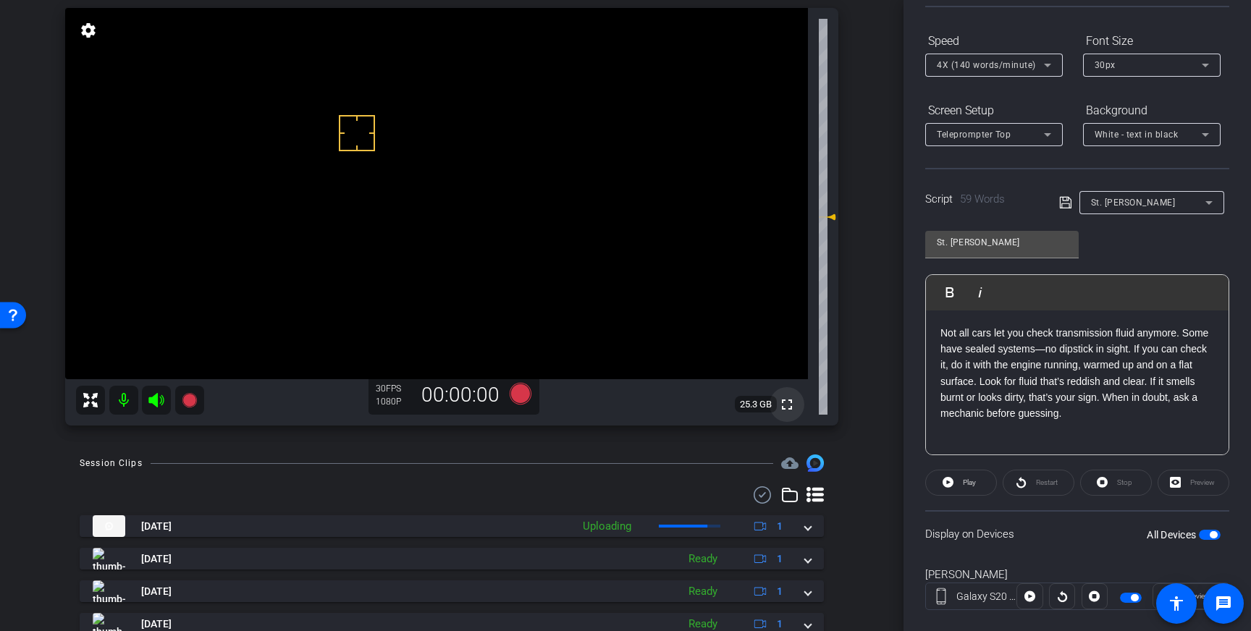
scroll to position [121, 0]
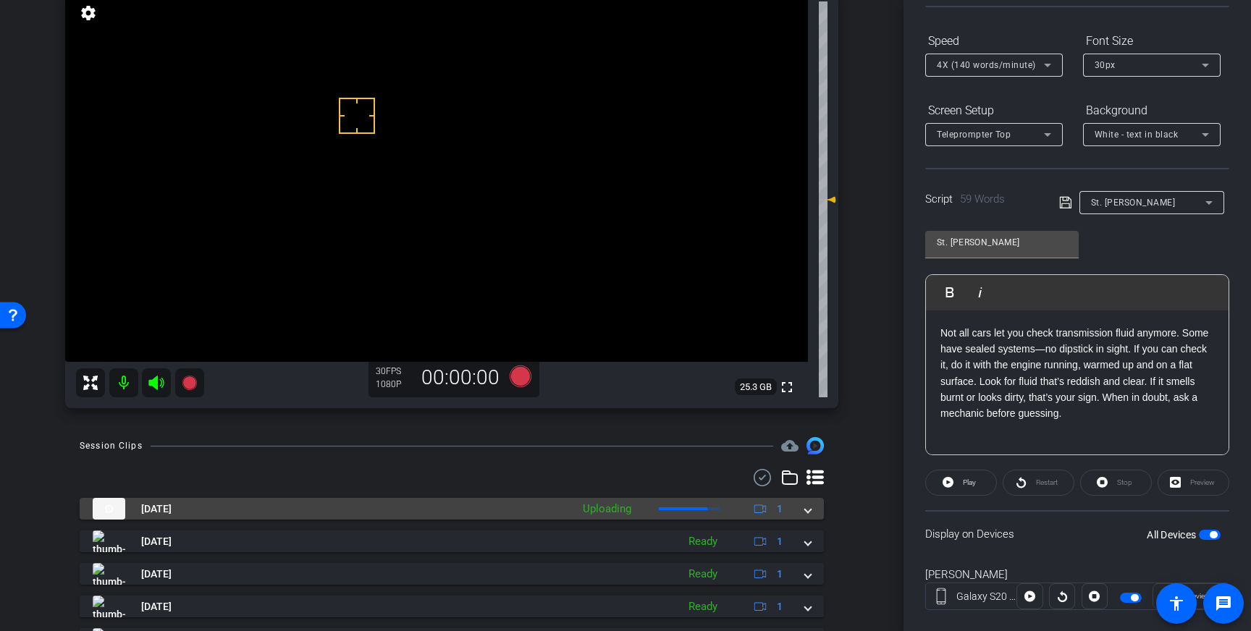
click at [809, 508] on span at bounding box center [808, 509] width 6 height 15
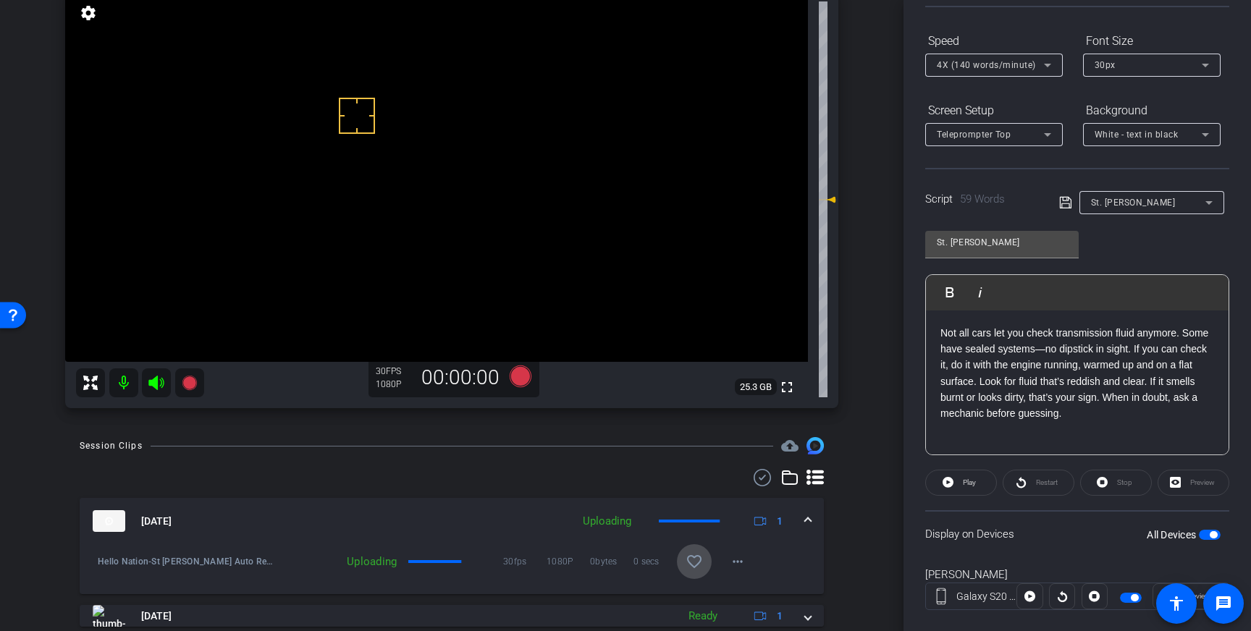
click at [704, 553] on span at bounding box center [694, 562] width 35 height 35
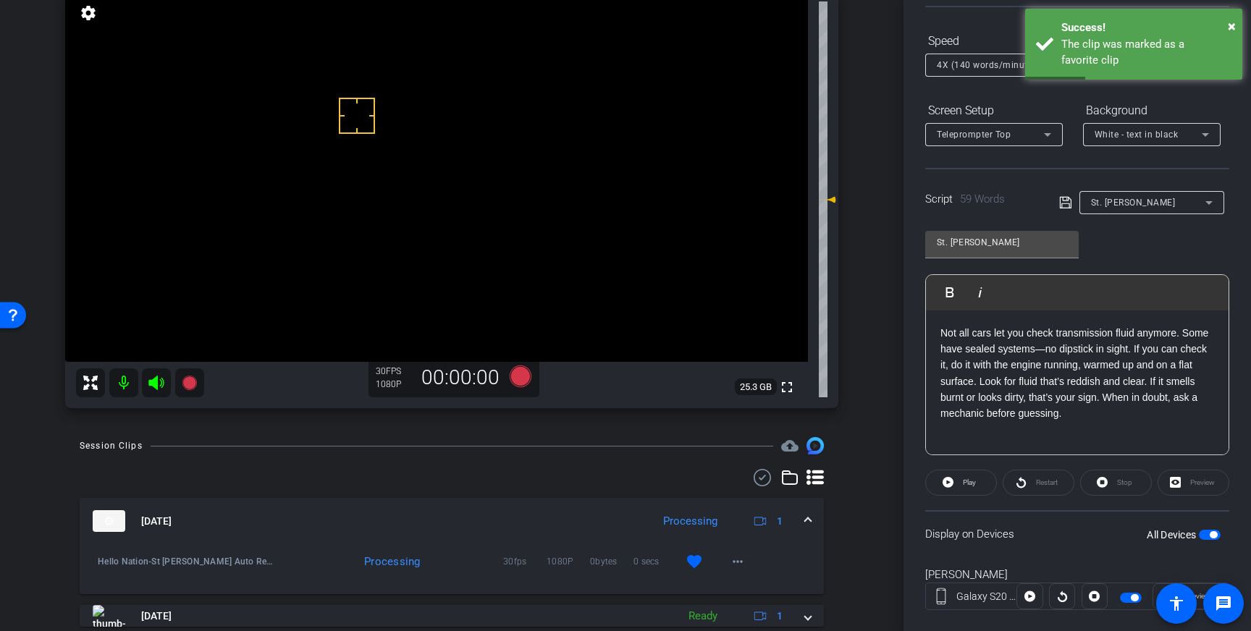
click at [807, 524] on span at bounding box center [808, 521] width 6 height 15
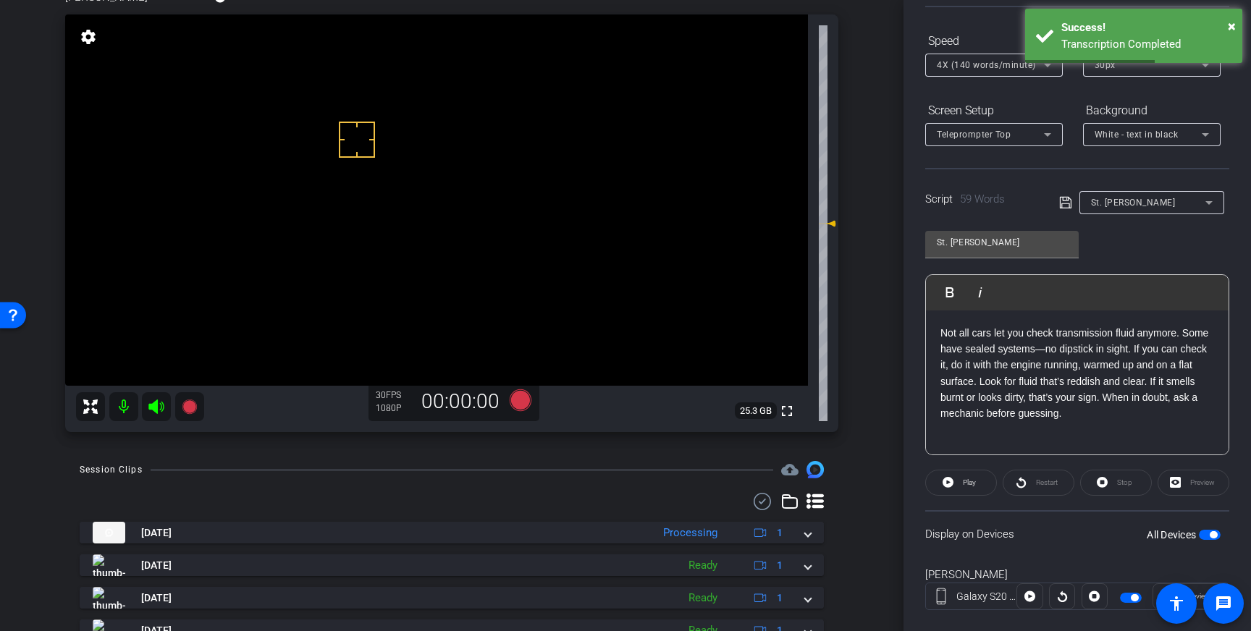
scroll to position [86, 0]
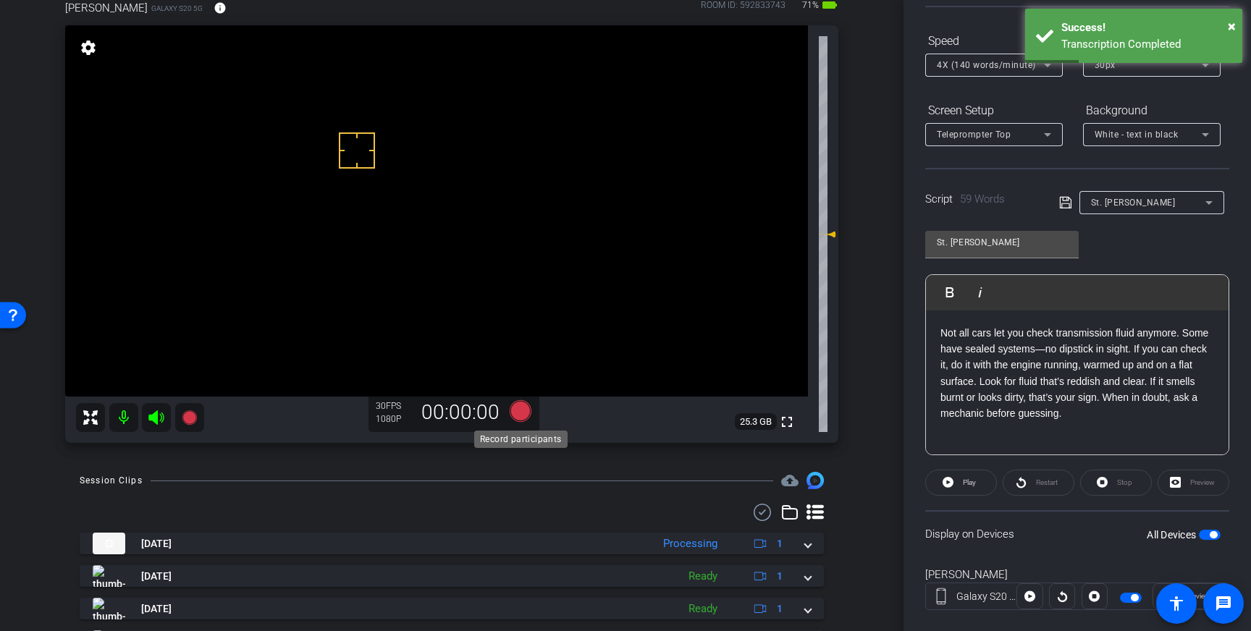
click at [526, 410] on icon at bounding box center [521, 411] width 22 height 22
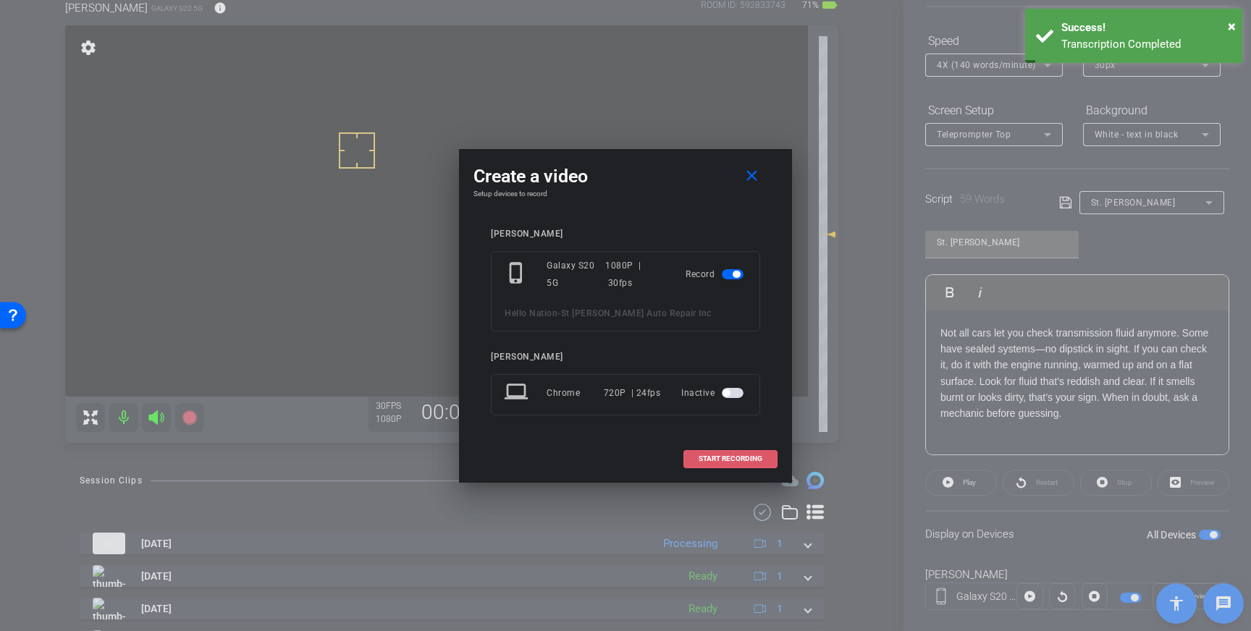
click at [737, 456] on span "START RECORDING" at bounding box center [731, 459] width 64 height 7
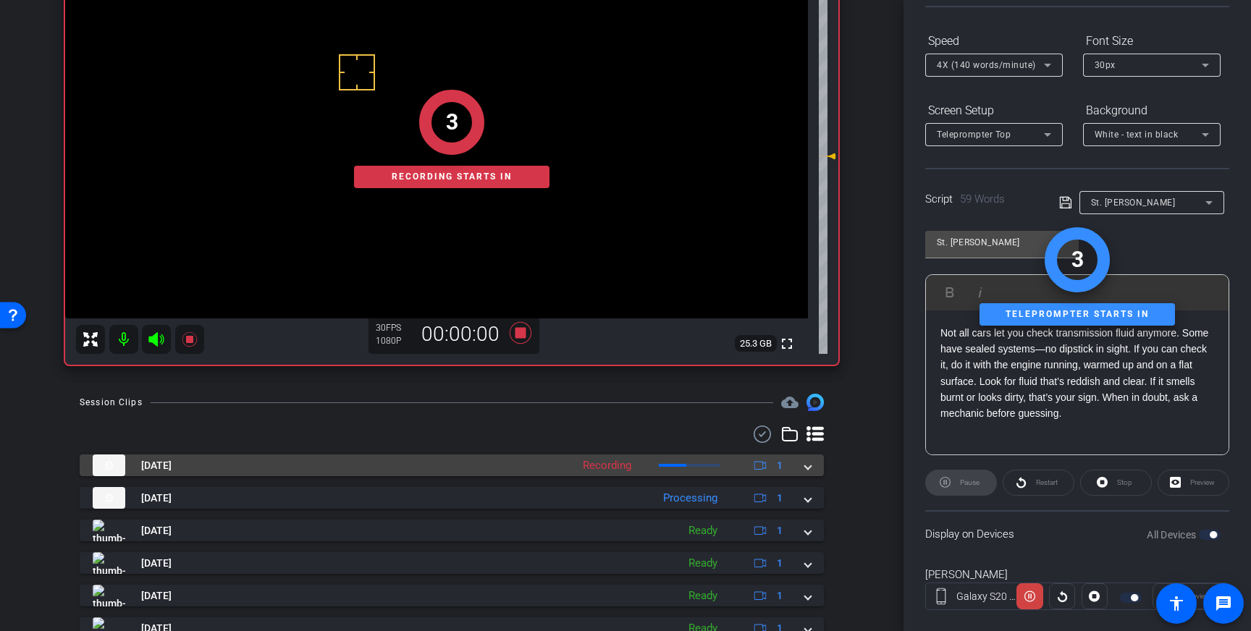
scroll to position [169, 0]
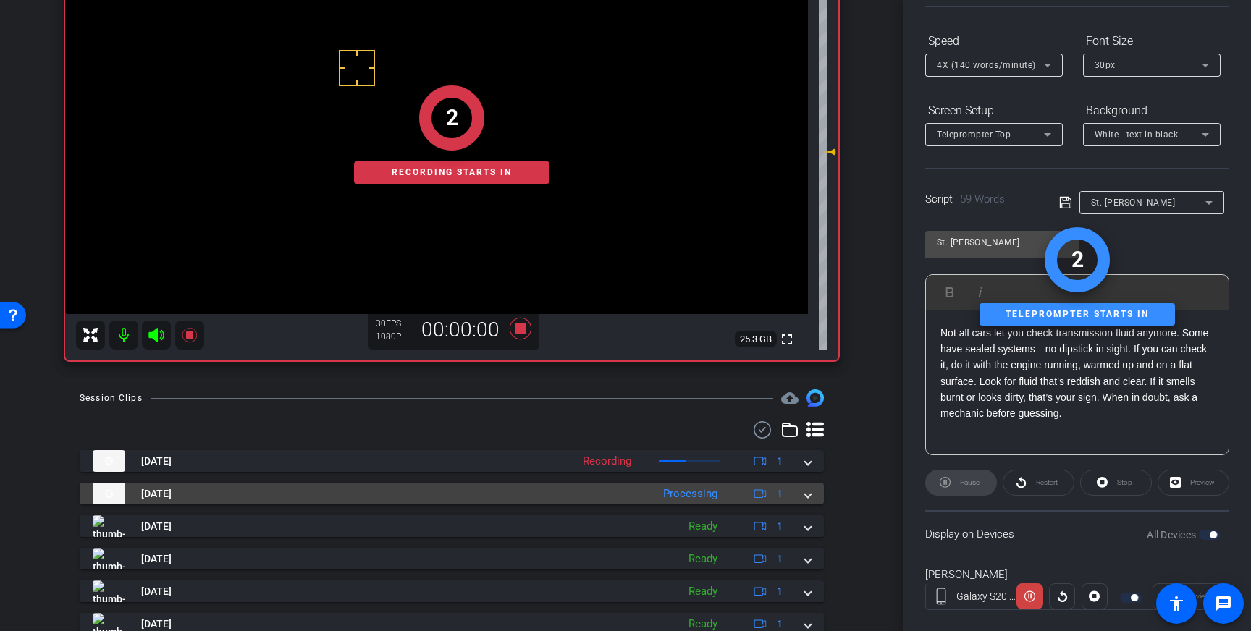
click at [805, 487] on div "[DATE] Processing 1" at bounding box center [449, 494] width 713 height 22
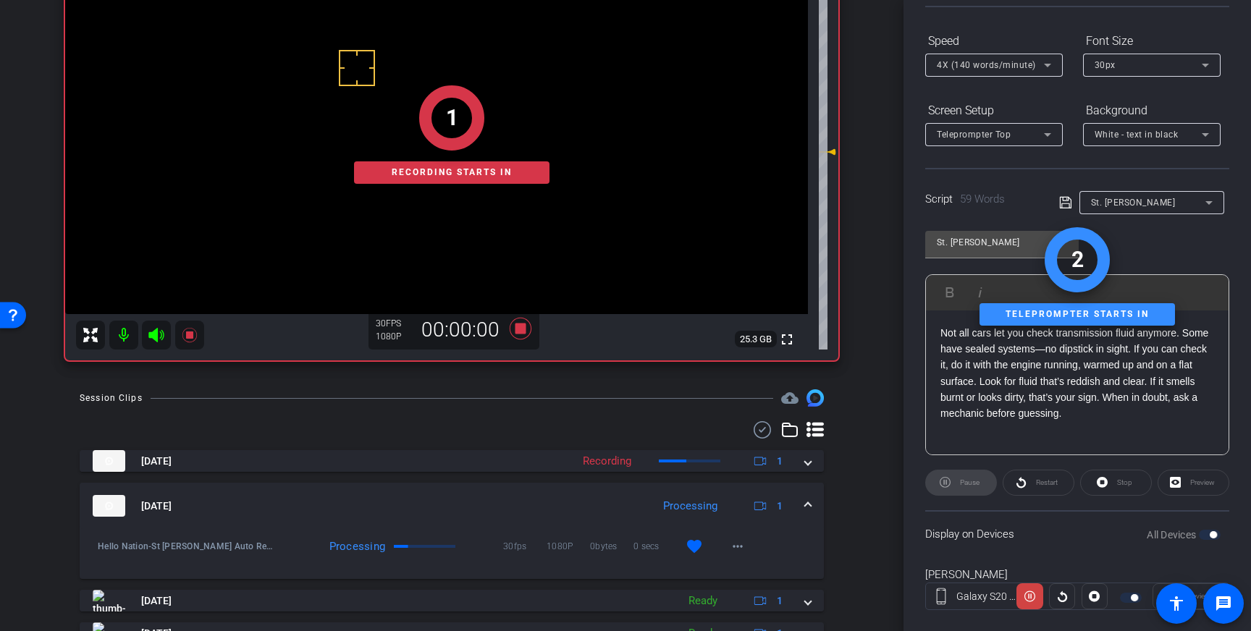
click at [808, 498] on mat-expansion-panel-header "[DATE] Processing 1" at bounding box center [452, 506] width 744 height 46
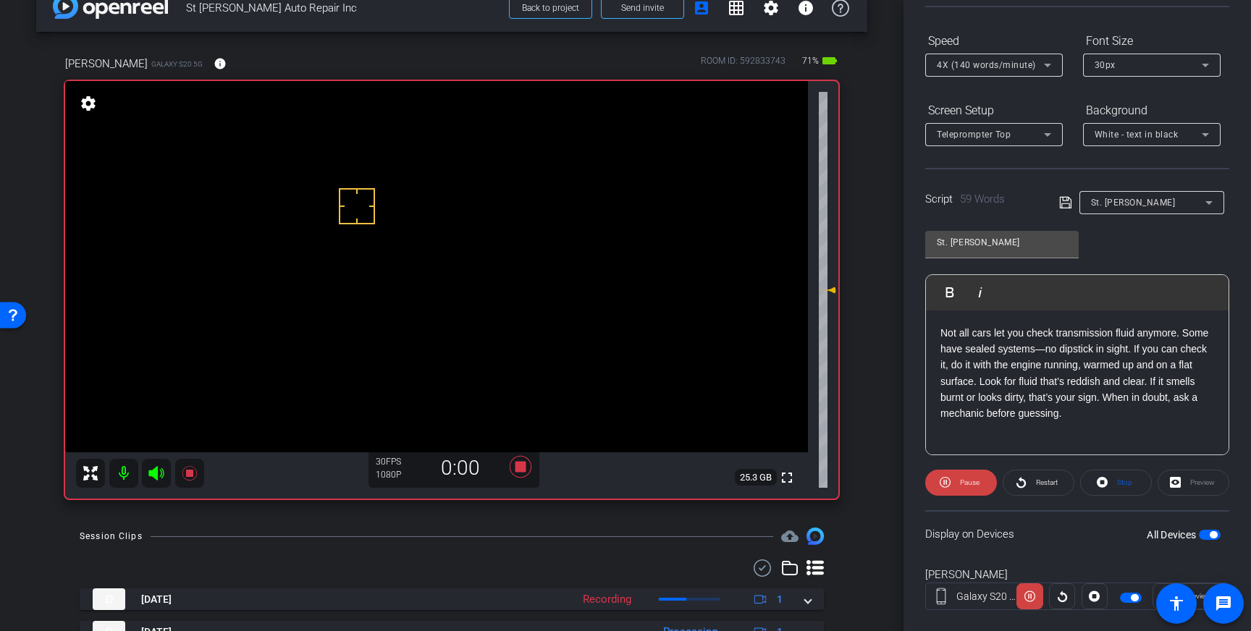
scroll to position [0, 0]
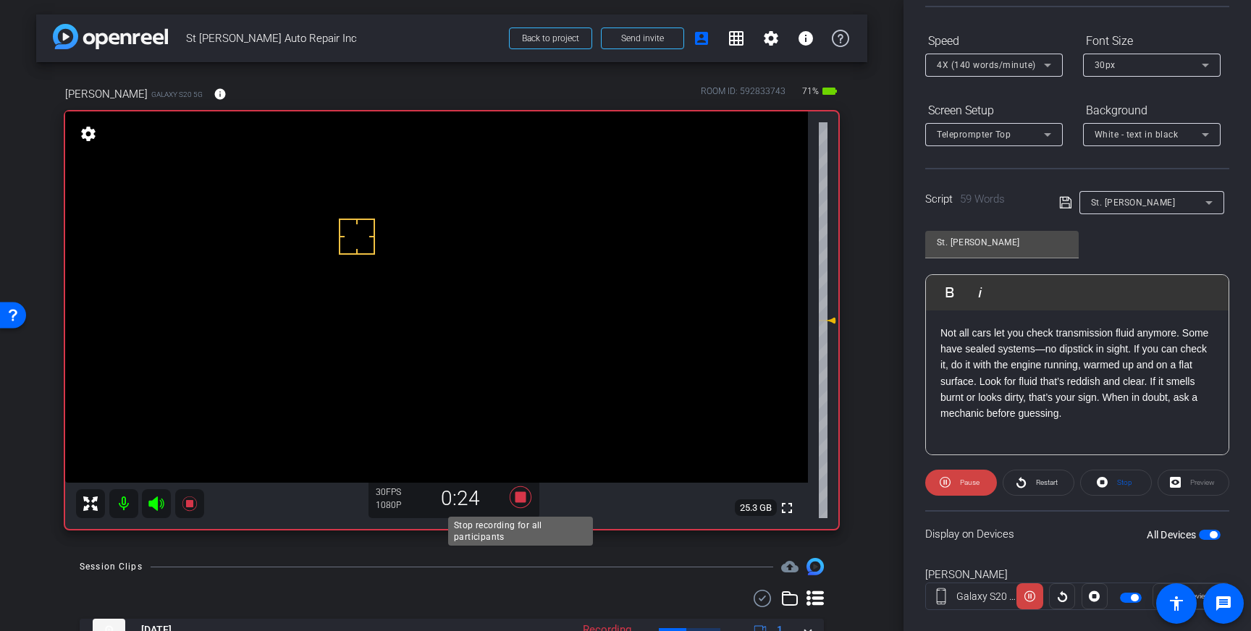
click at [519, 497] on icon at bounding box center [521, 498] width 22 height 22
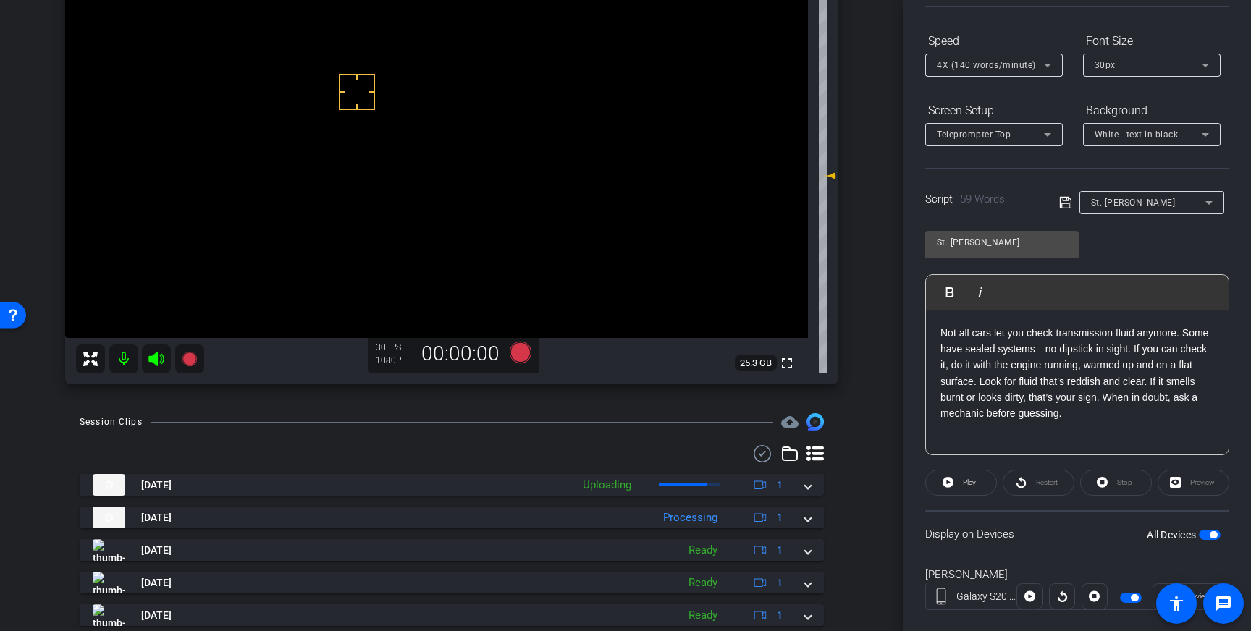
scroll to position [183, 0]
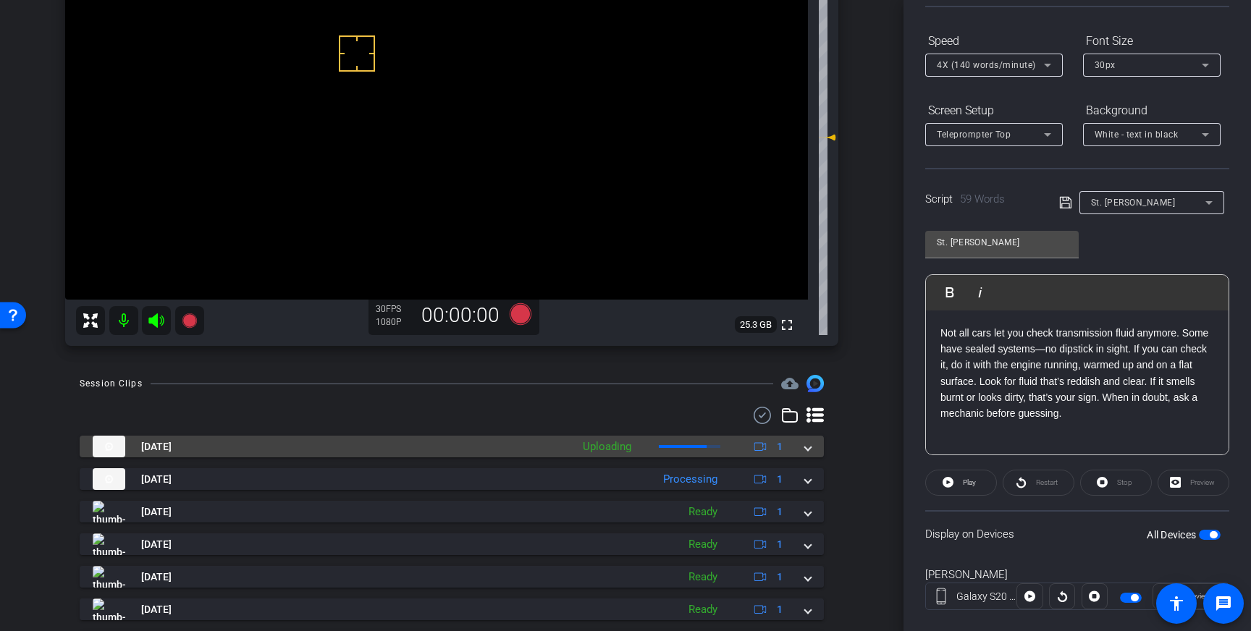
click at [805, 448] on span at bounding box center [808, 447] width 6 height 15
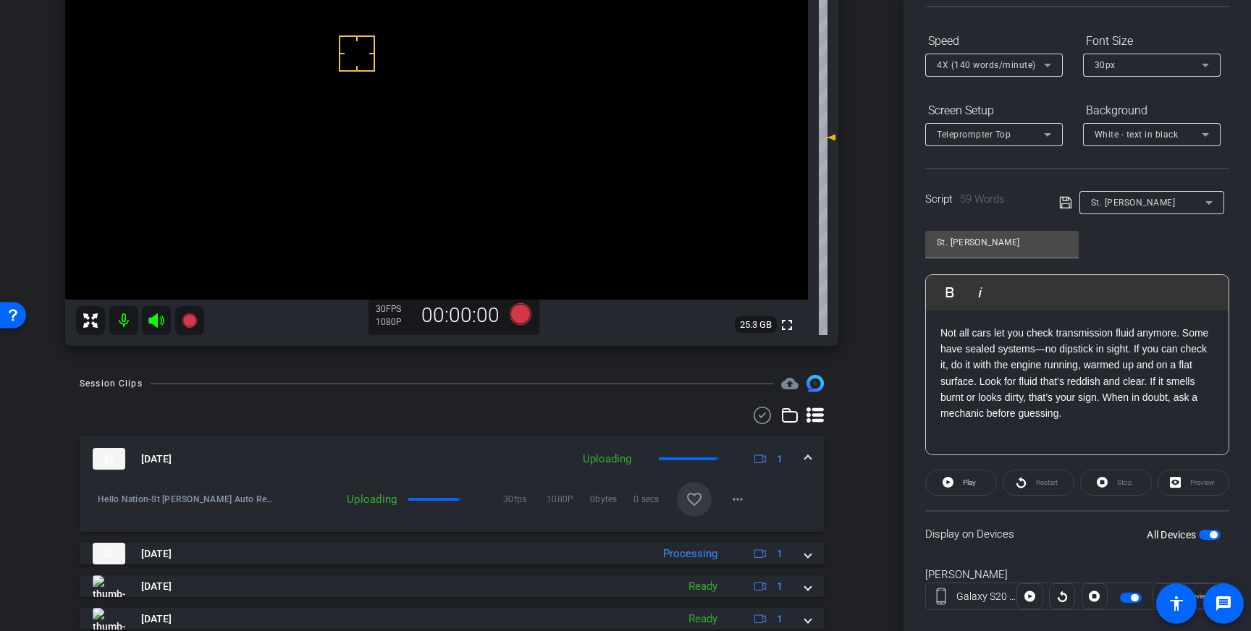
click at [704, 499] on span at bounding box center [694, 499] width 35 height 35
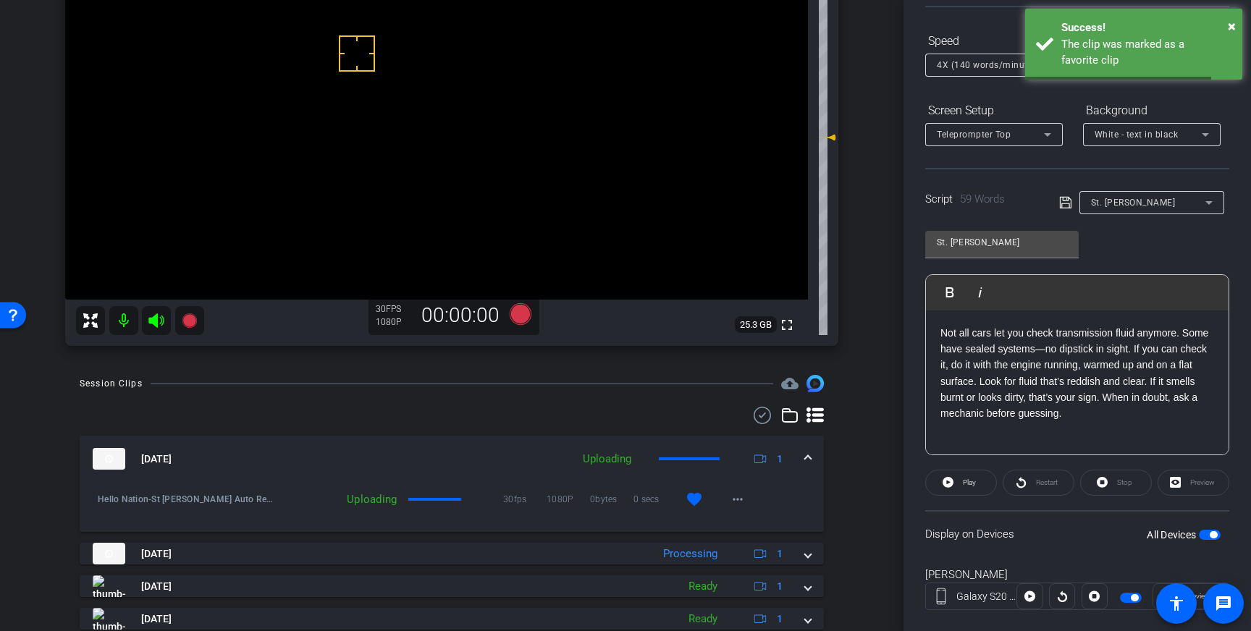
click at [831, 449] on div "Session Clips cloud_upload [DATE] Uploading 1 Hello Nation-St [PERSON_NAME] Aut…" at bounding box center [451, 626] width 831 height 502
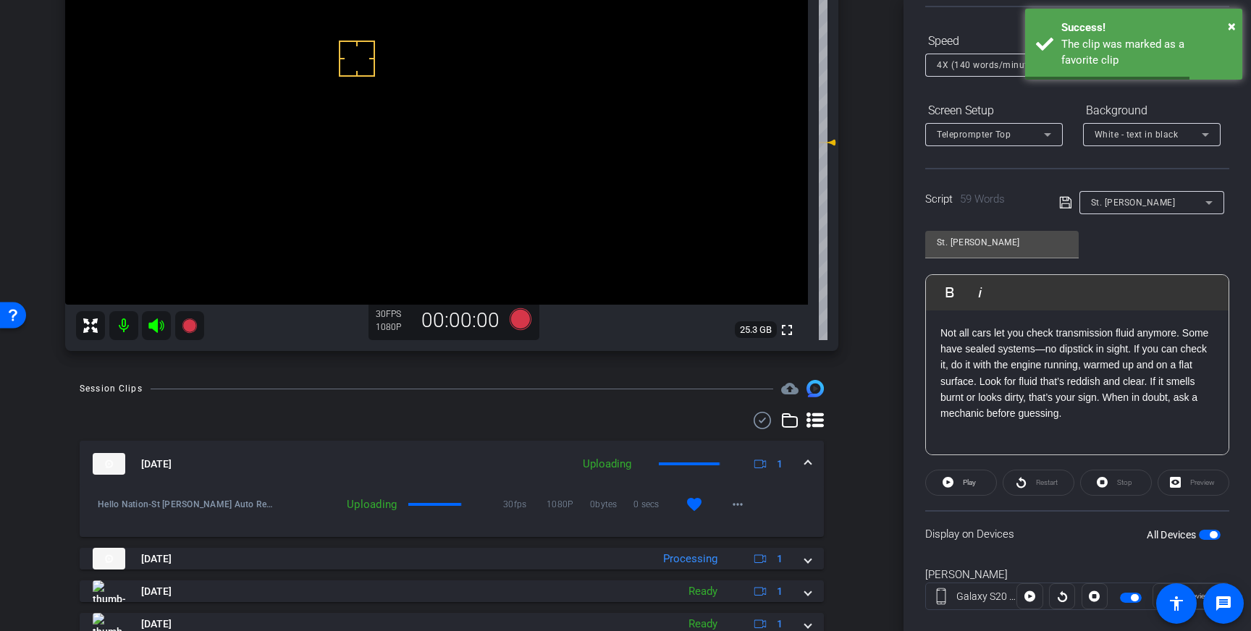
click at [803, 468] on div "[DATE] Uploading 1" at bounding box center [449, 464] width 713 height 22
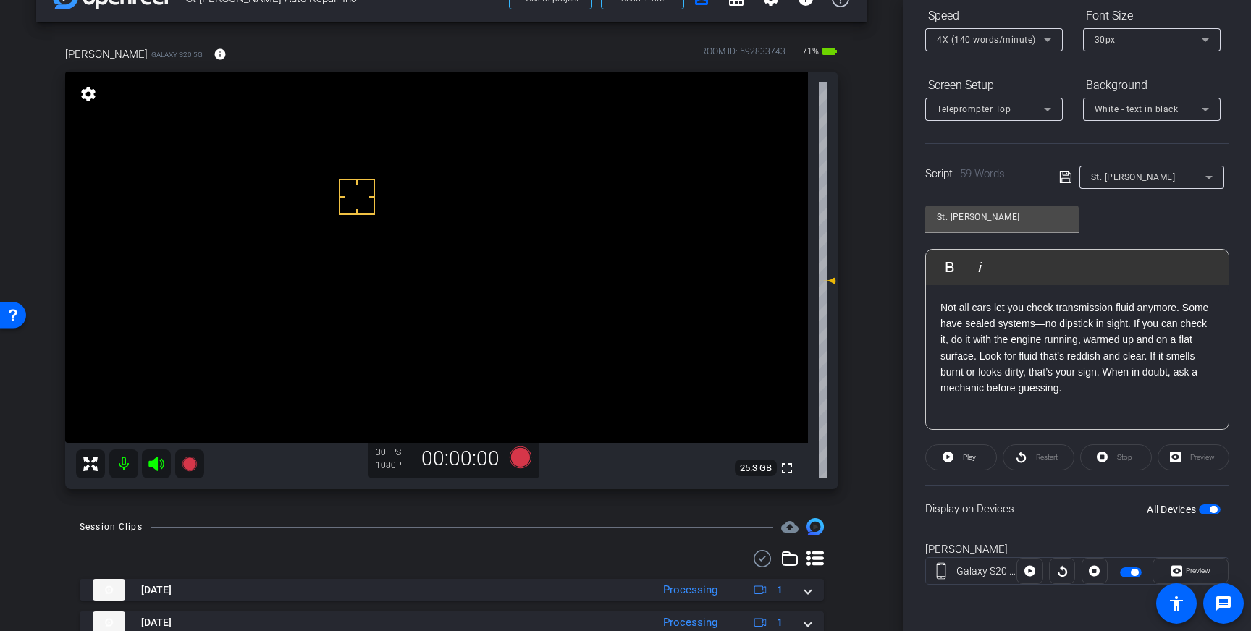
scroll to position [39, 0]
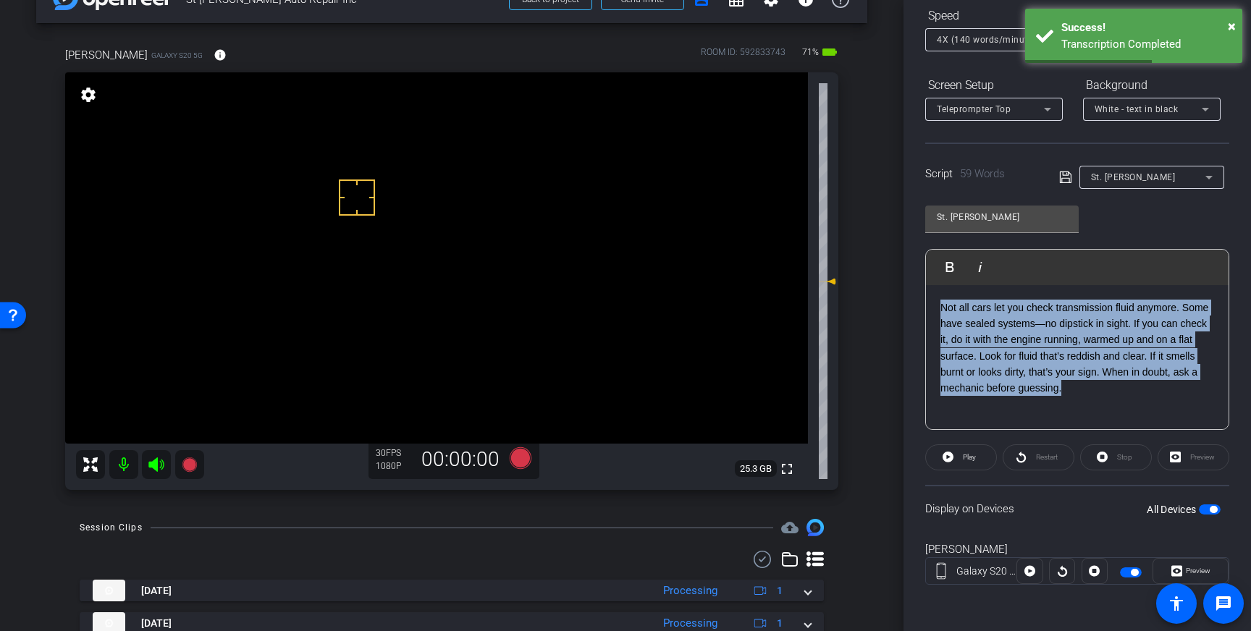
drag, startPoint x: 1066, startPoint y: 385, endPoint x: 942, endPoint y: 311, distance: 143.8
click at [942, 311] on p "Not all cars let you check transmission fluid anymore. Some have sealed systems…" at bounding box center [1078, 348] width 274 height 97
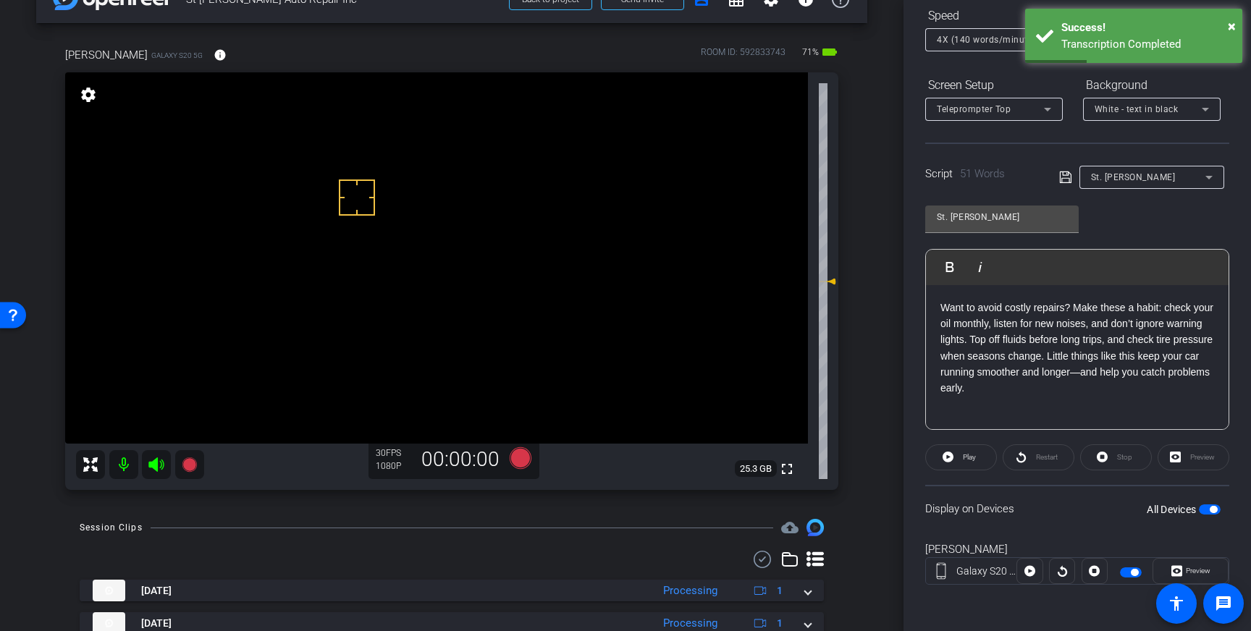
click at [1069, 176] on icon at bounding box center [1065, 177] width 13 height 17
click at [1207, 507] on span "button" at bounding box center [1210, 510] width 22 height 10
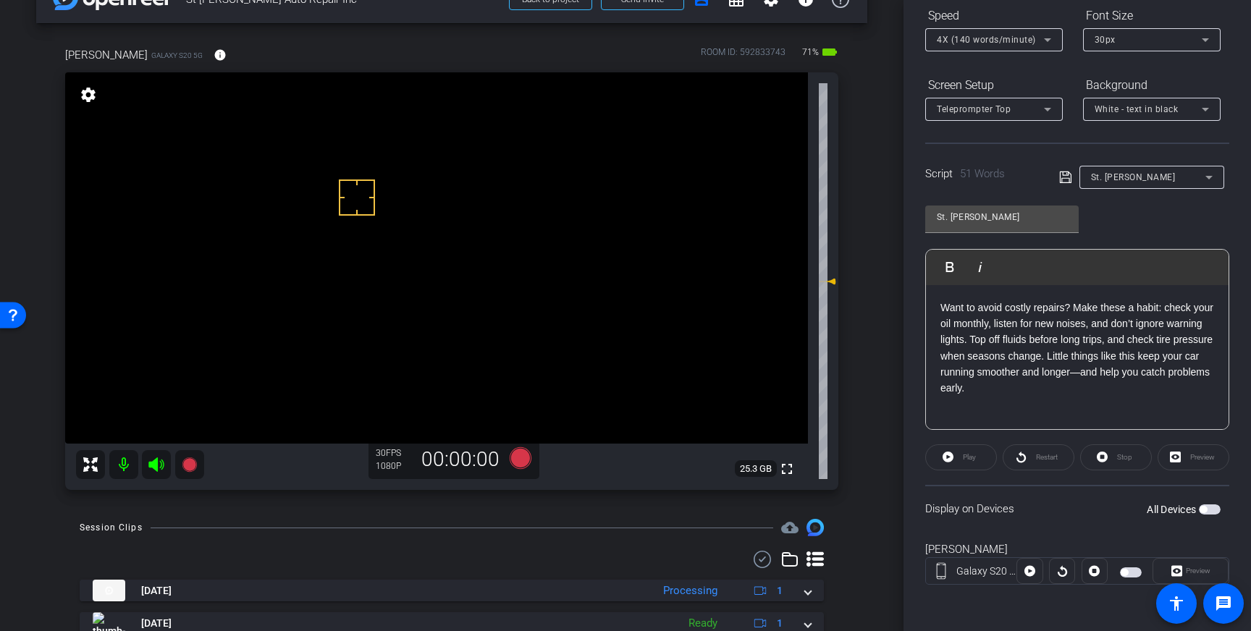
click at [1065, 177] on icon at bounding box center [1065, 177] width 13 height 17
click at [1205, 511] on span "button" at bounding box center [1203, 509] width 7 height 7
click at [957, 455] on span at bounding box center [961, 457] width 70 height 35
click at [1124, 456] on span "Stop" at bounding box center [1124, 457] width 15 height 8
click at [516, 458] on icon at bounding box center [521, 459] width 22 height 22
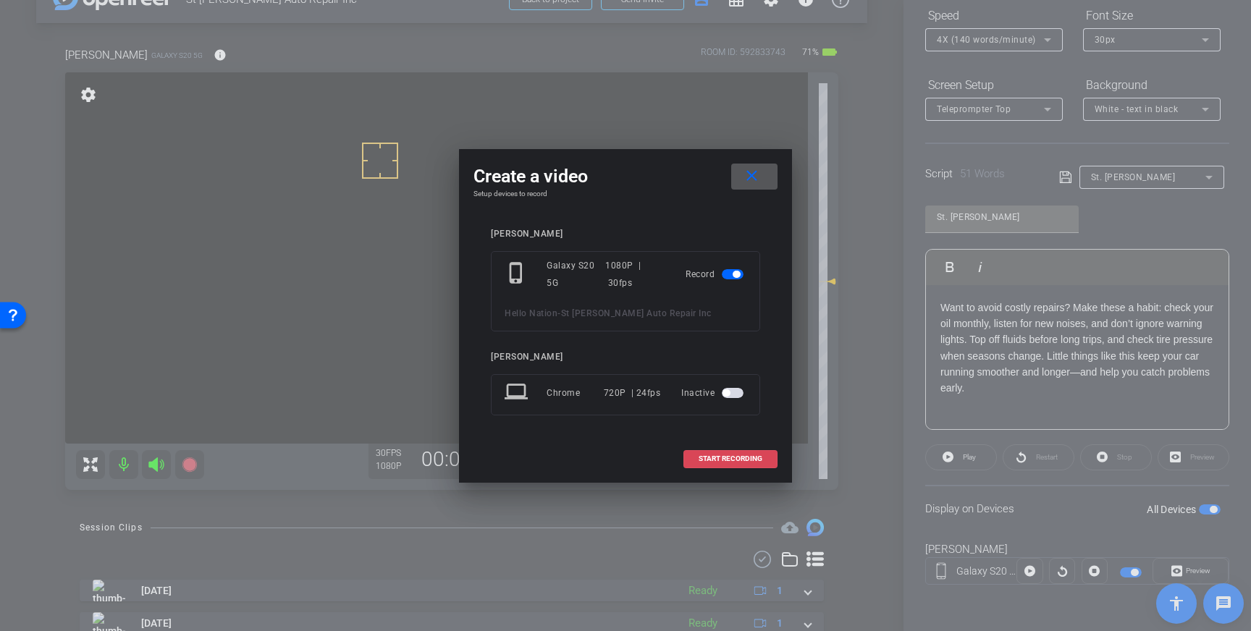
drag, startPoint x: 717, startPoint y: 457, endPoint x: 738, endPoint y: 447, distance: 23.3
click at [718, 457] on span "START RECORDING" at bounding box center [731, 459] width 64 height 7
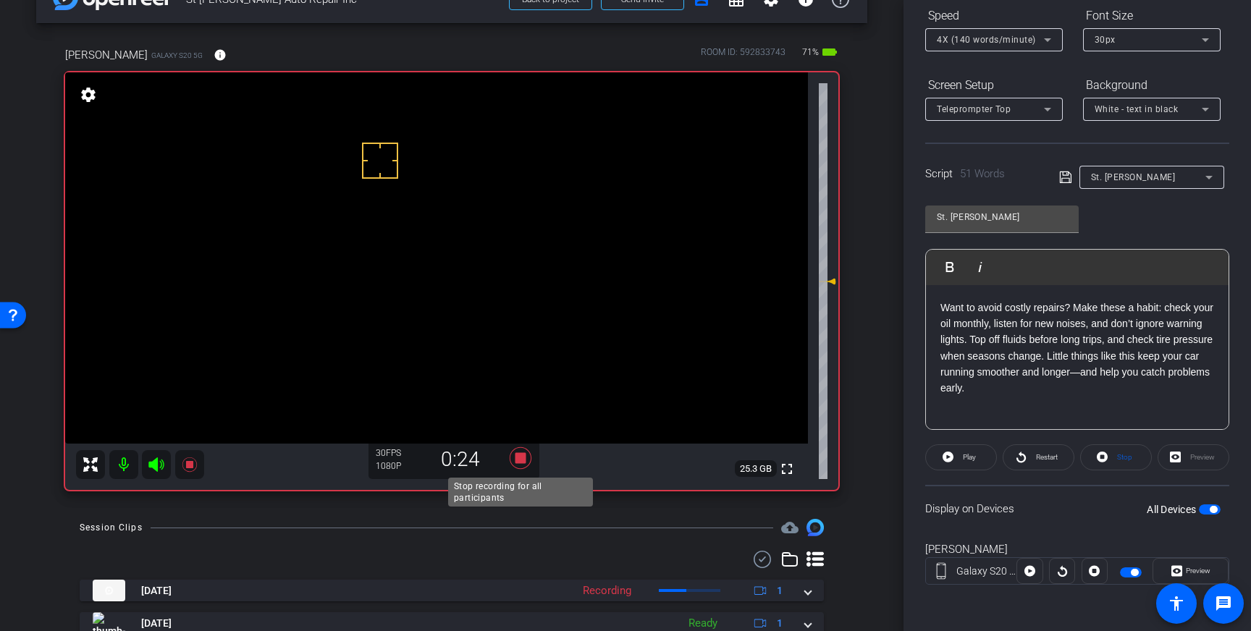
click at [517, 461] on icon at bounding box center [521, 459] width 22 height 22
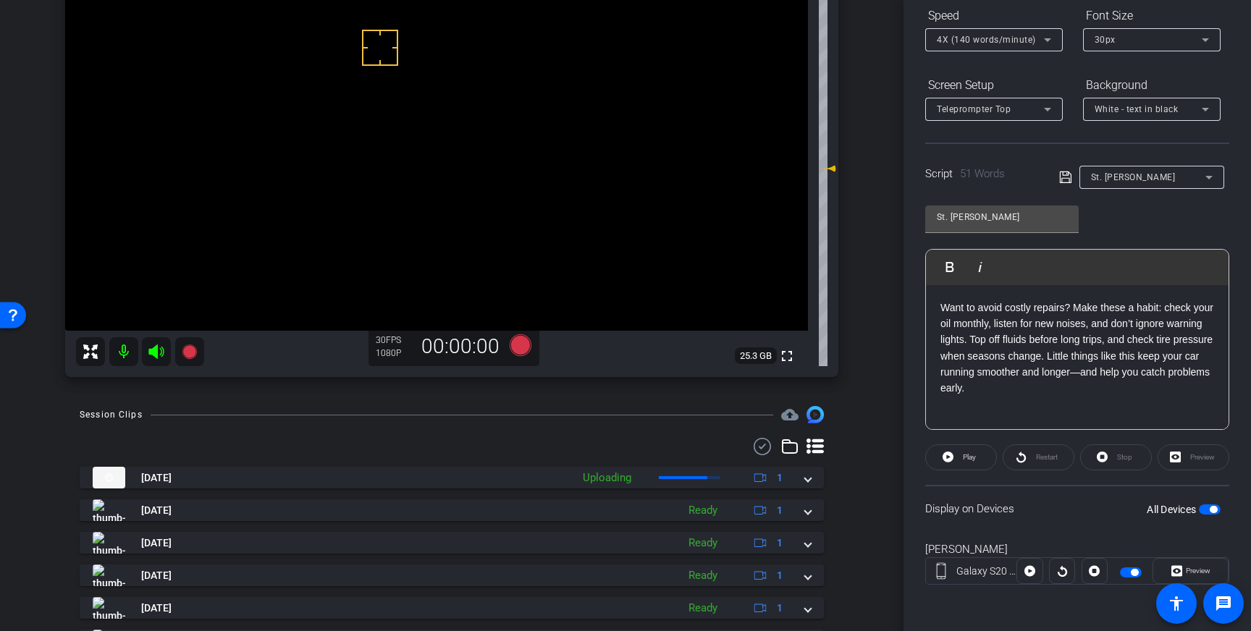
scroll to position [154, 0]
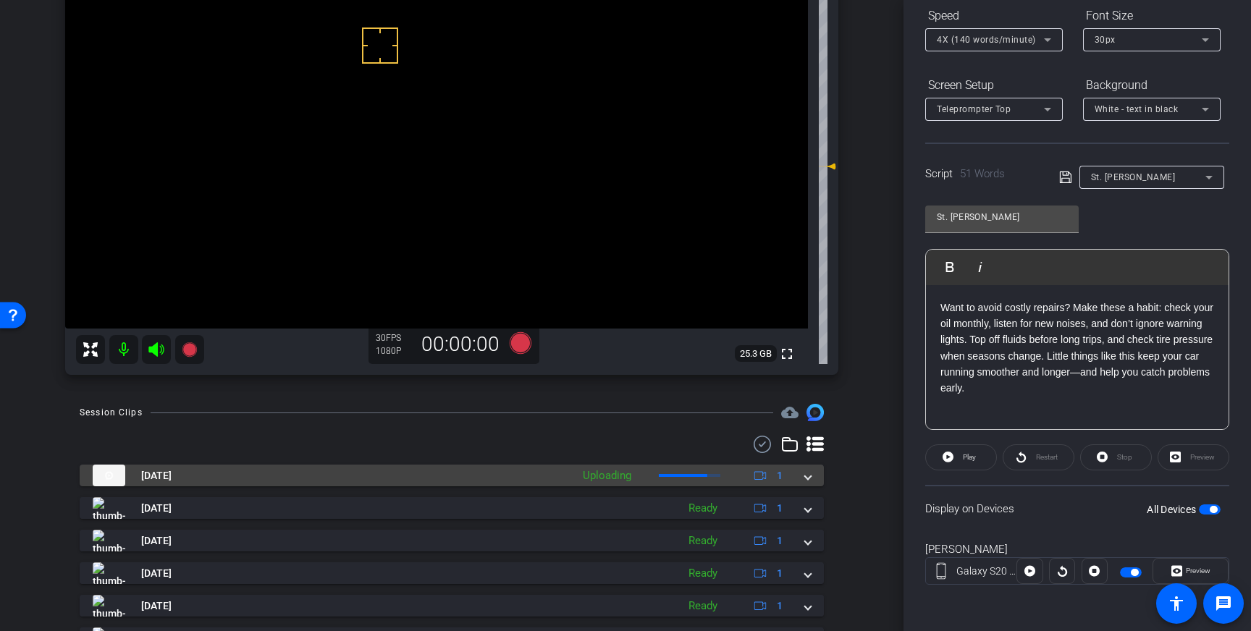
click at [811, 477] on span at bounding box center [808, 476] width 6 height 15
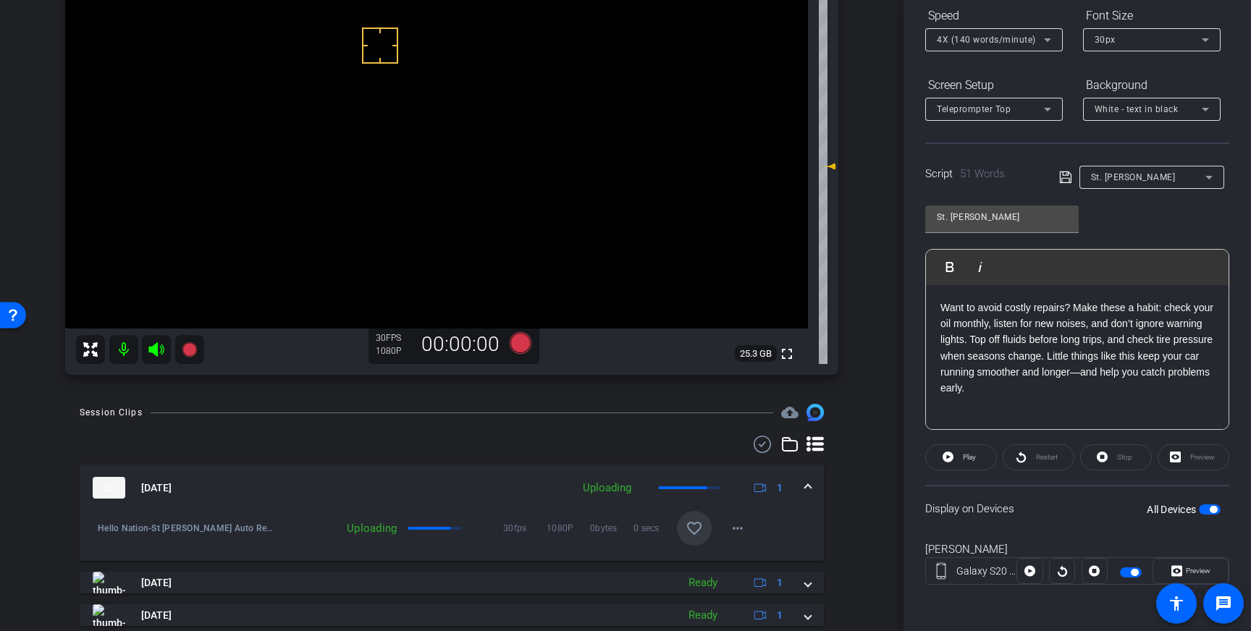
click at [693, 531] on mat-icon "favorite_border" at bounding box center [694, 528] width 17 height 17
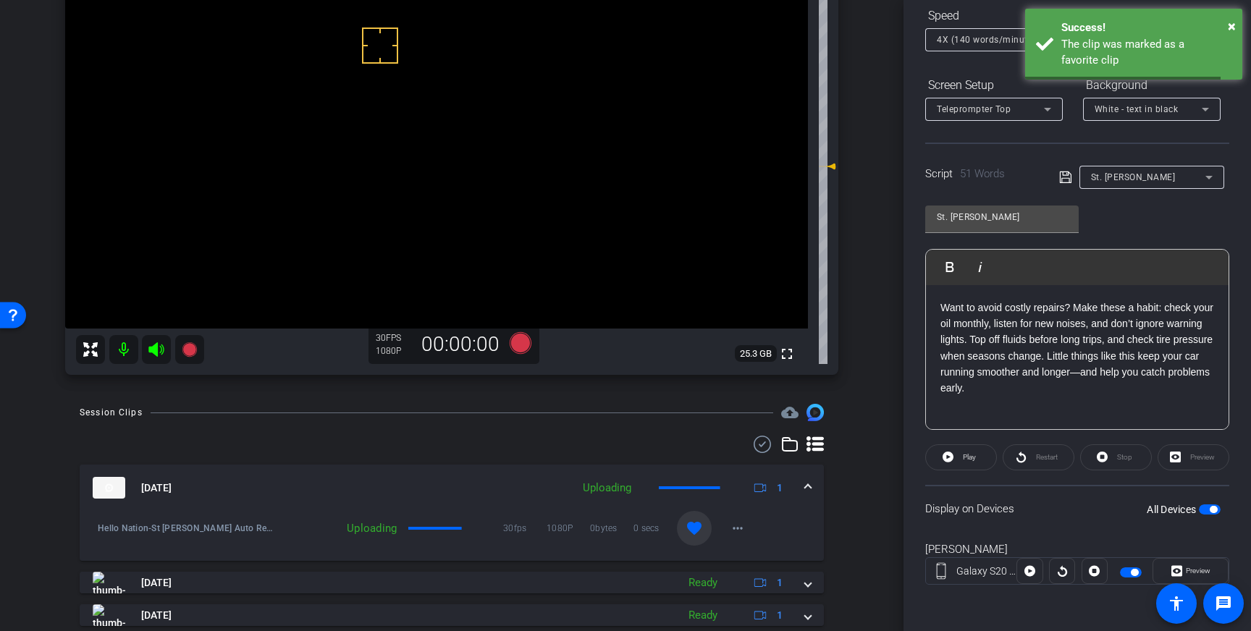
click at [807, 481] on span at bounding box center [808, 488] width 6 height 15
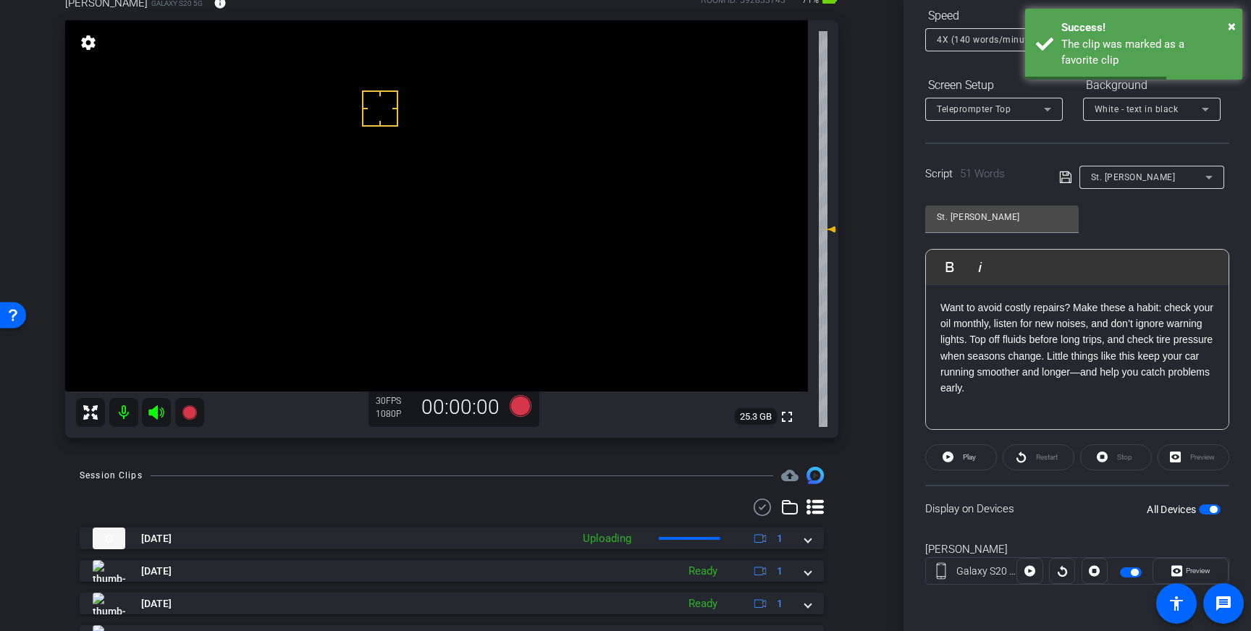
scroll to position [86, 0]
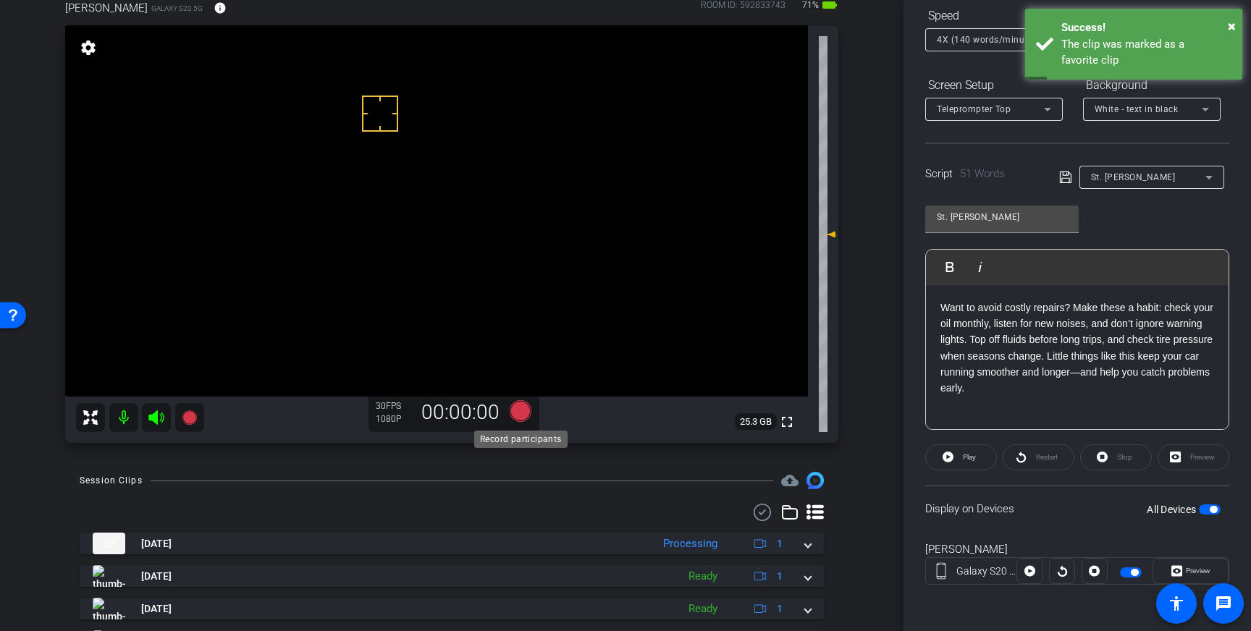
click at [522, 409] on icon at bounding box center [521, 411] width 22 height 22
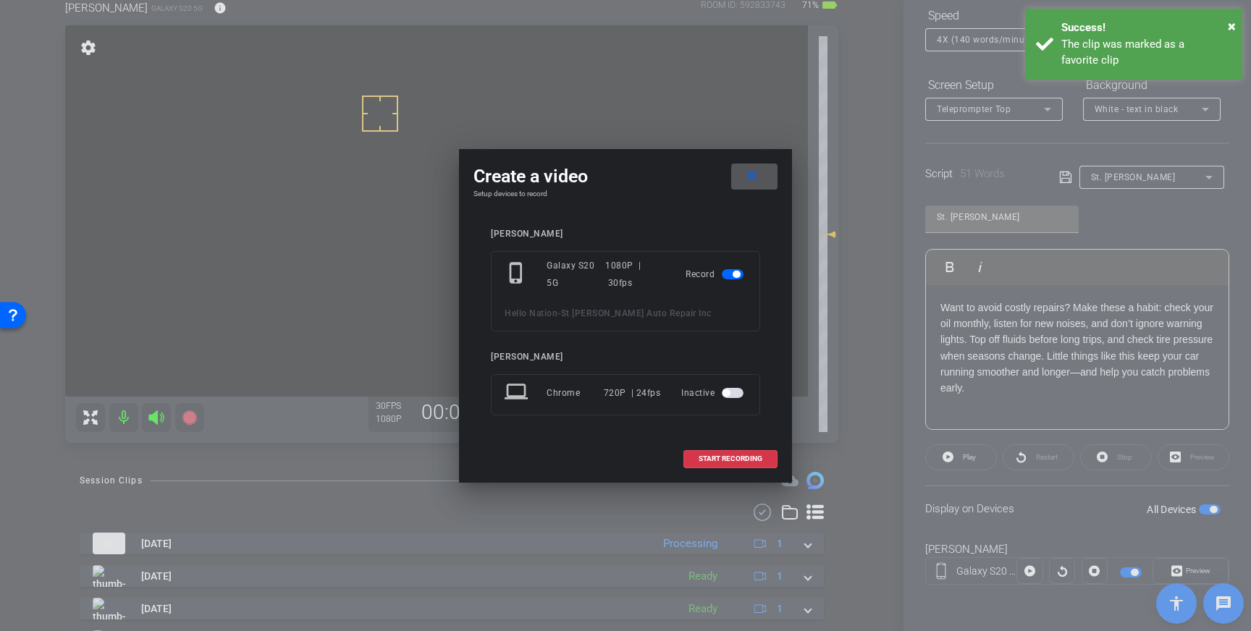
drag, startPoint x: 734, startPoint y: 451, endPoint x: 826, endPoint y: 390, distance: 110.9
click at [734, 451] on span at bounding box center [730, 459] width 93 height 35
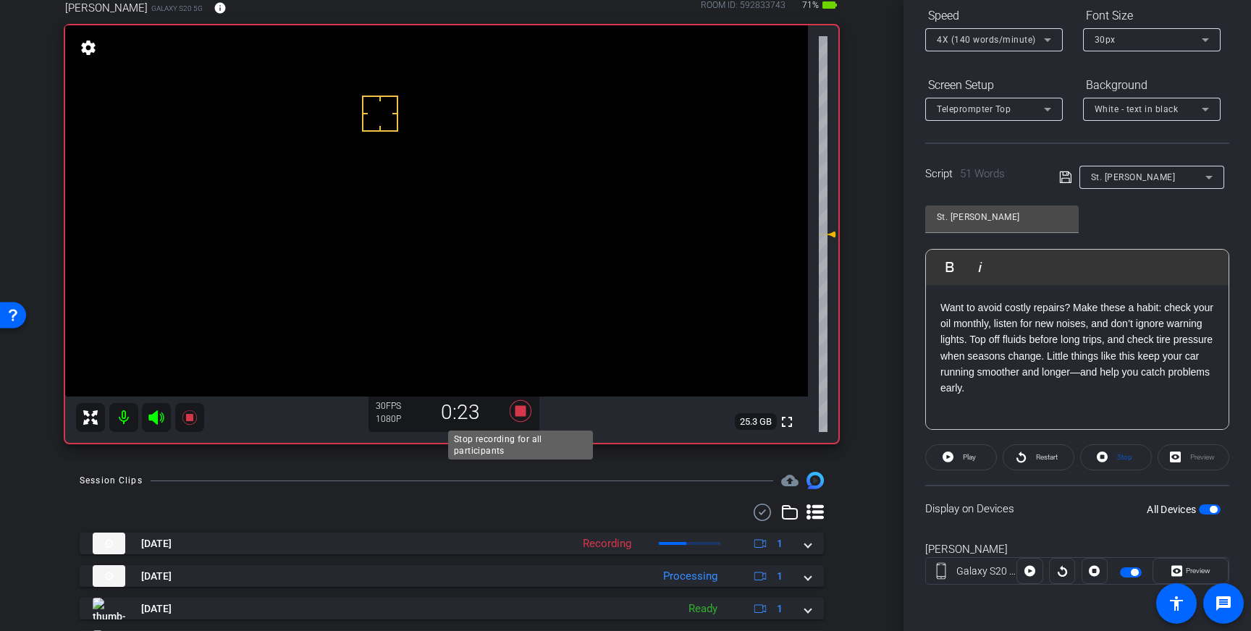
click at [519, 410] on icon at bounding box center [521, 411] width 22 height 22
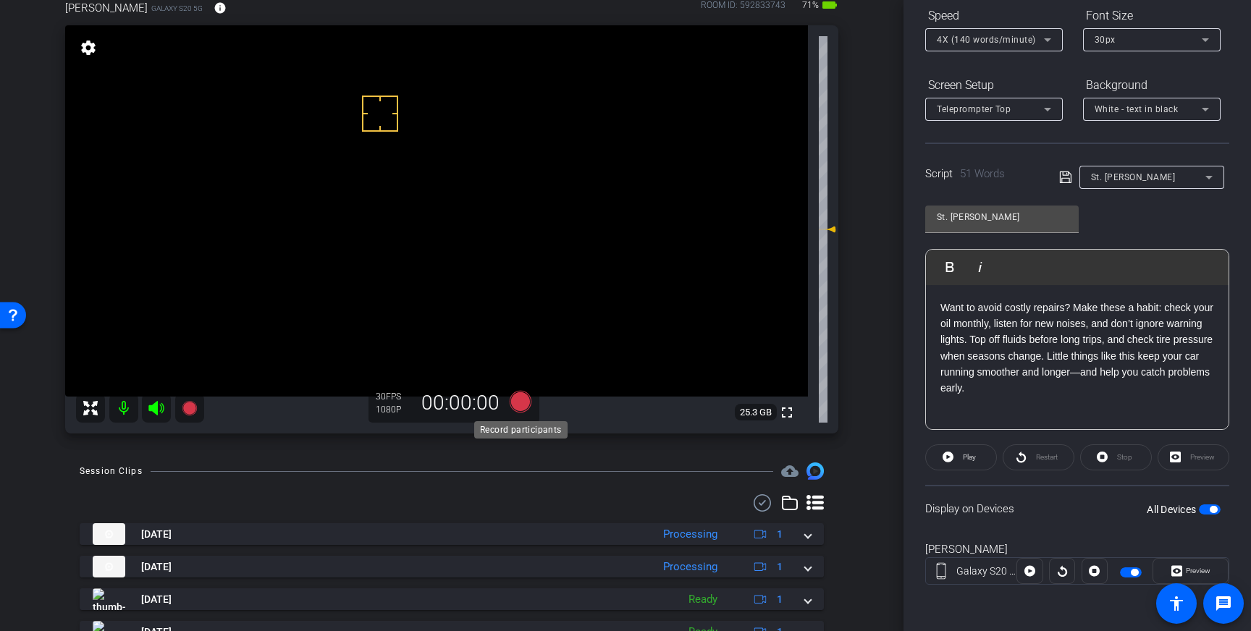
click at [519, 407] on icon at bounding box center [521, 402] width 22 height 22
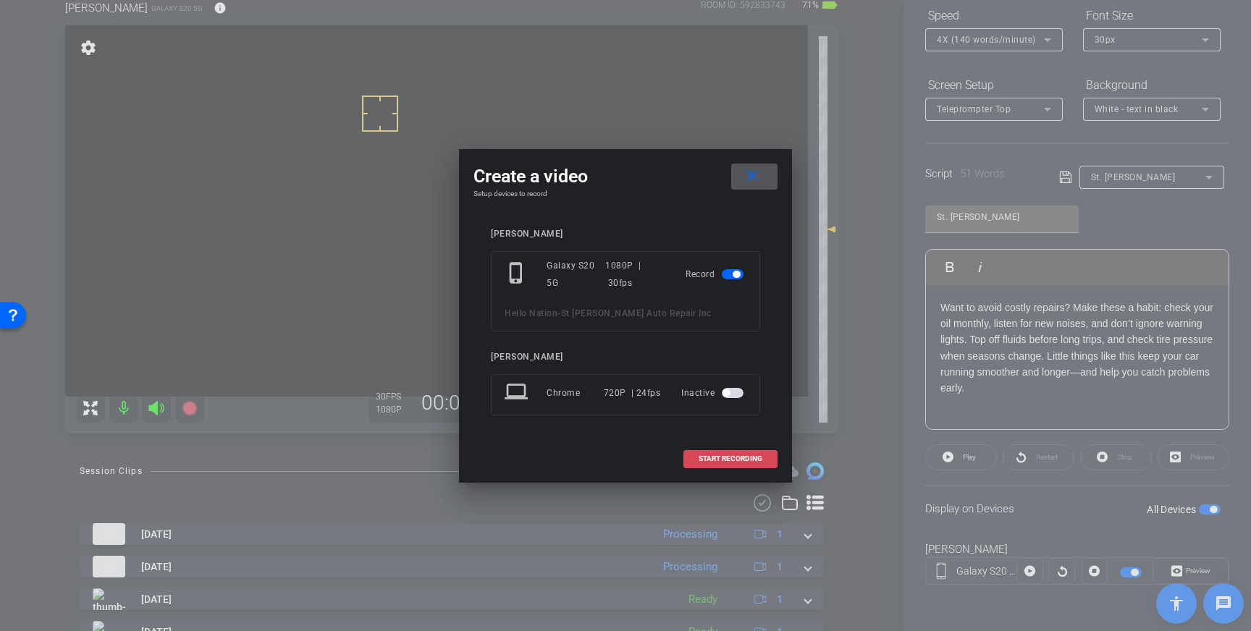
click at [710, 457] on span "START RECORDING" at bounding box center [731, 459] width 64 height 7
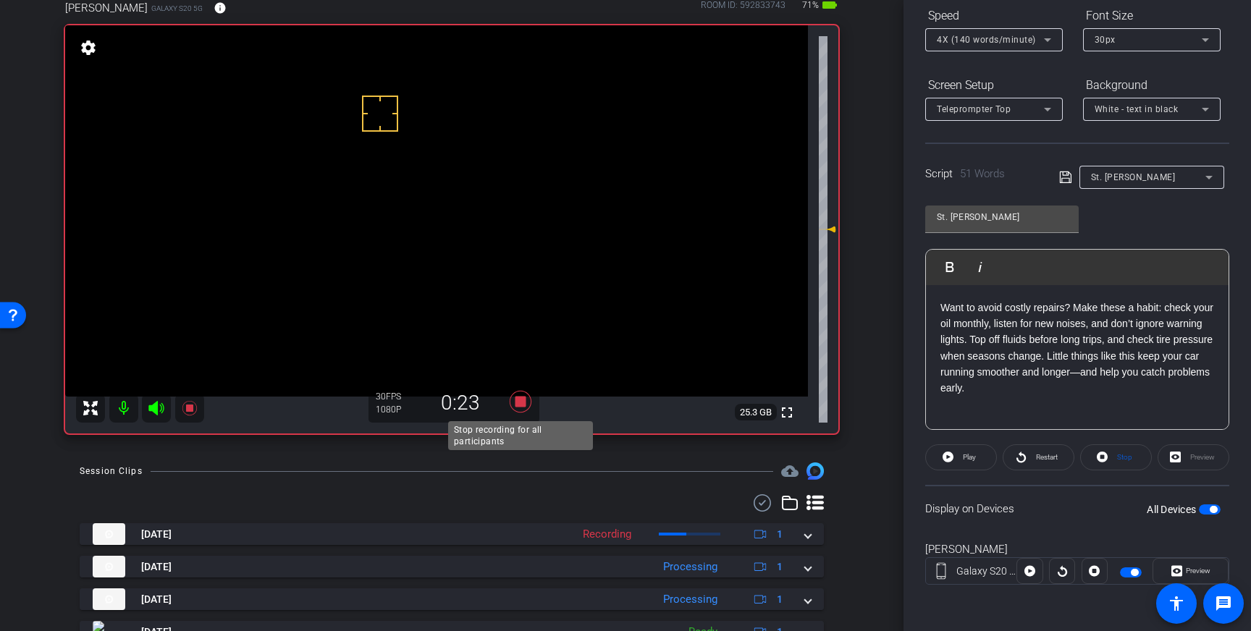
click at [520, 408] on icon at bounding box center [520, 402] width 35 height 26
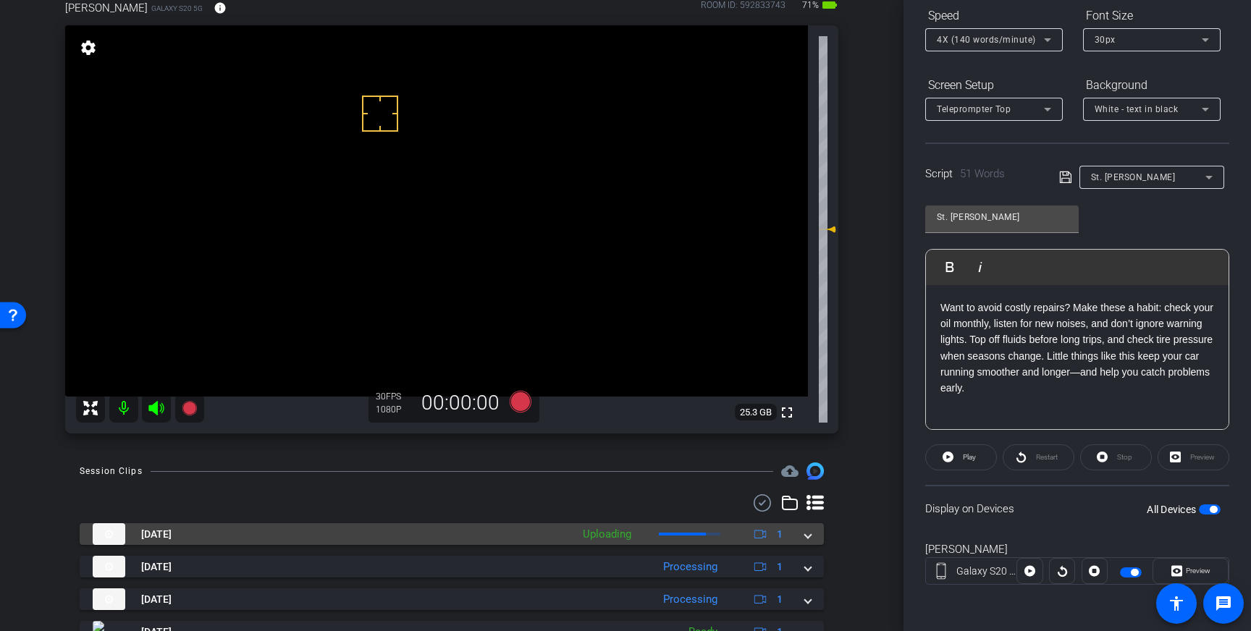
click at [811, 534] on span at bounding box center [808, 534] width 6 height 15
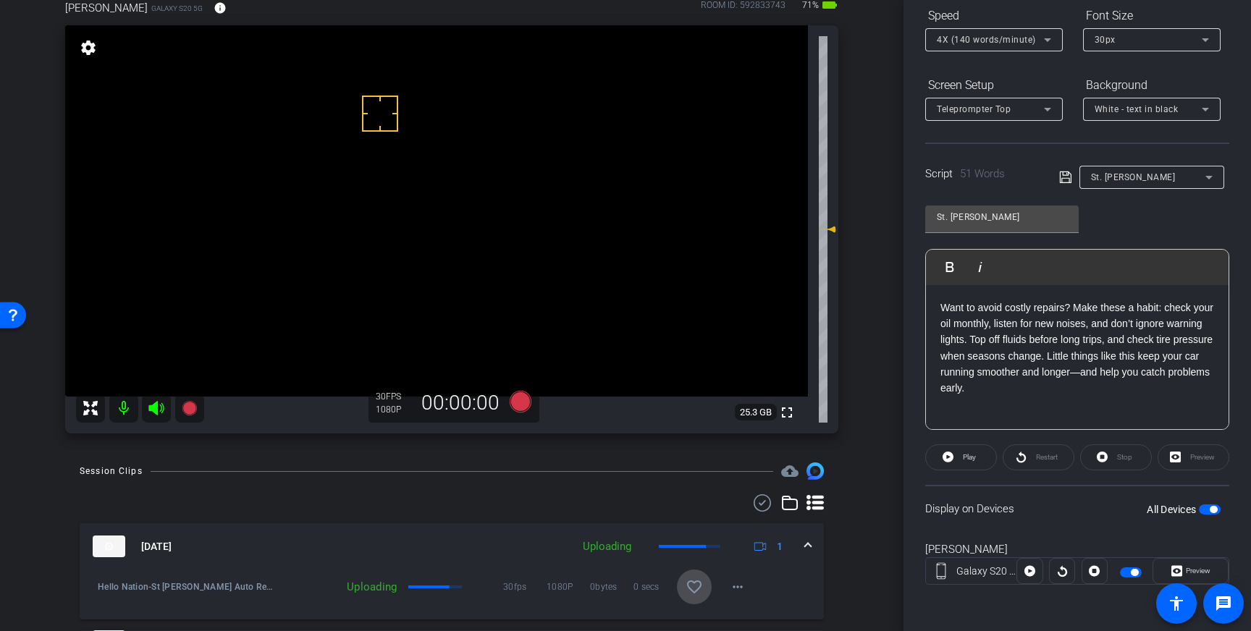
click at [690, 583] on mat-icon "favorite_border" at bounding box center [694, 587] width 17 height 17
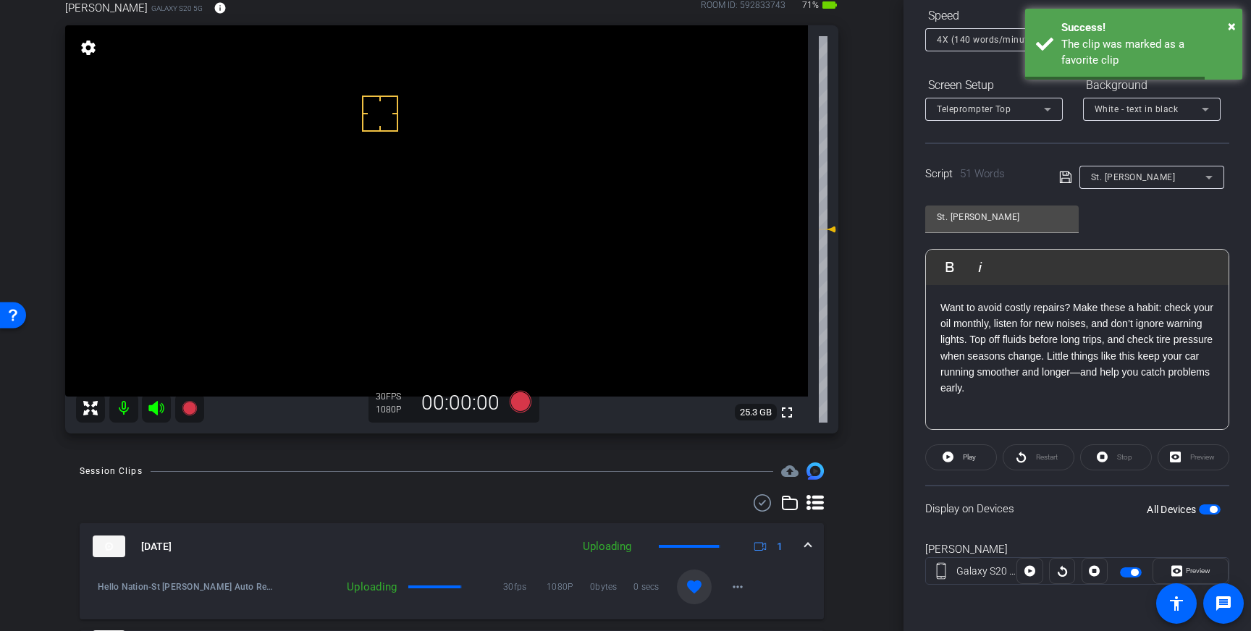
click at [809, 542] on span at bounding box center [808, 547] width 6 height 15
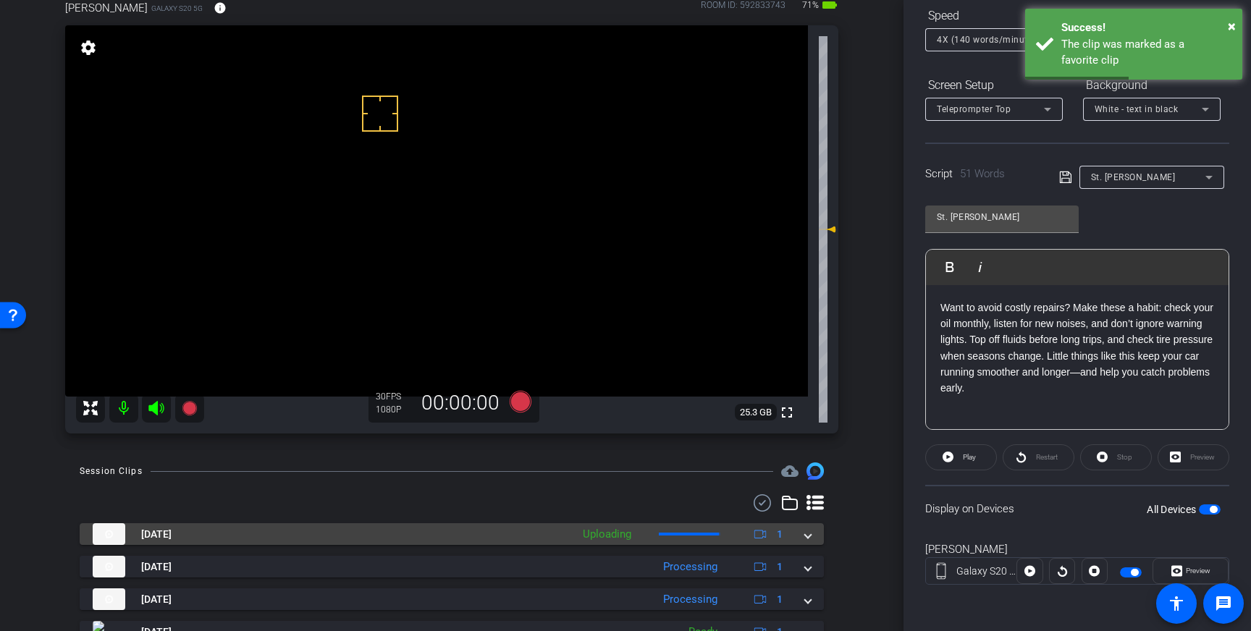
click at [809, 542] on span at bounding box center [808, 534] width 6 height 15
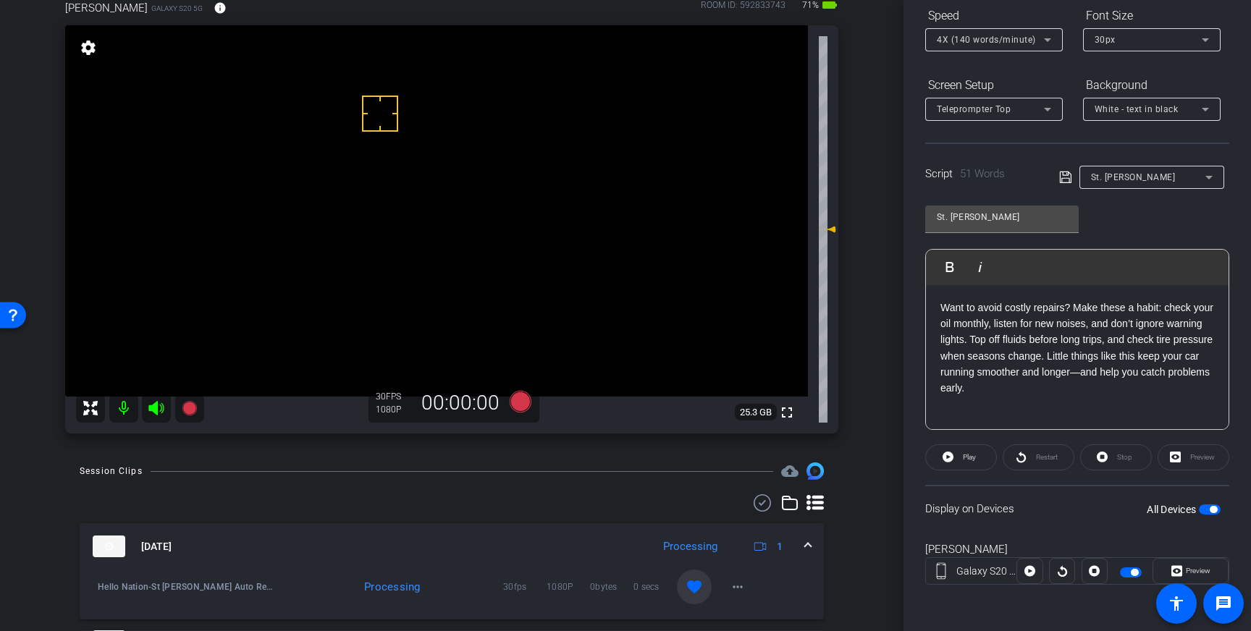
click at [809, 542] on span at bounding box center [808, 547] width 6 height 15
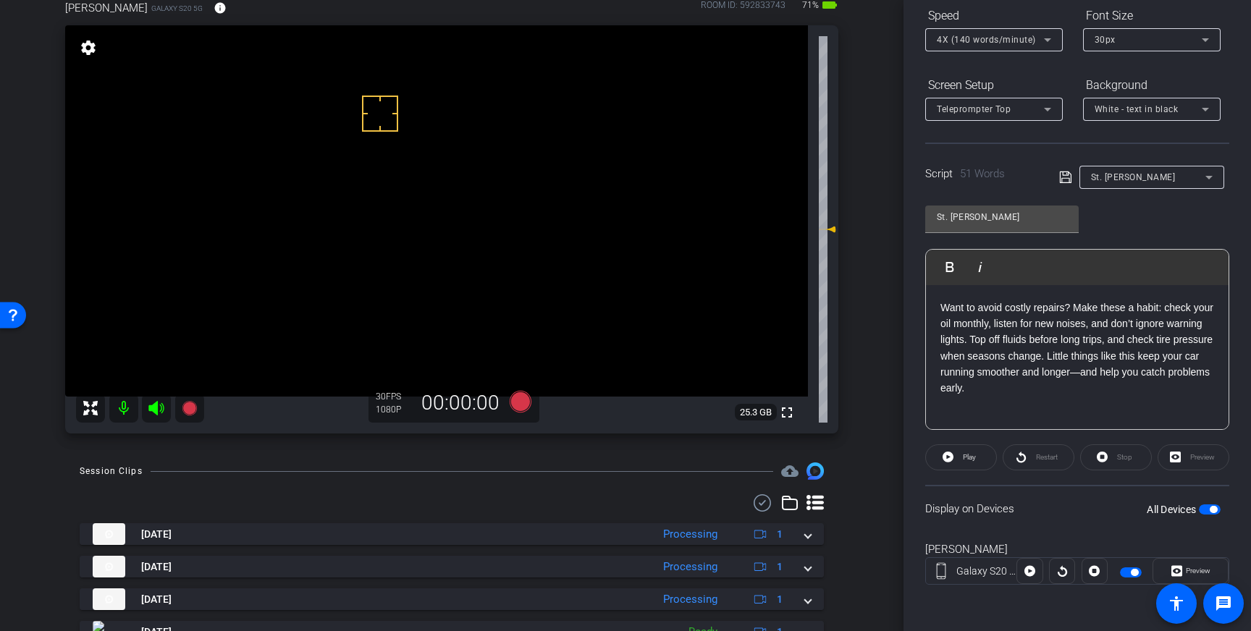
click at [1208, 505] on span "button" at bounding box center [1210, 510] width 22 height 10
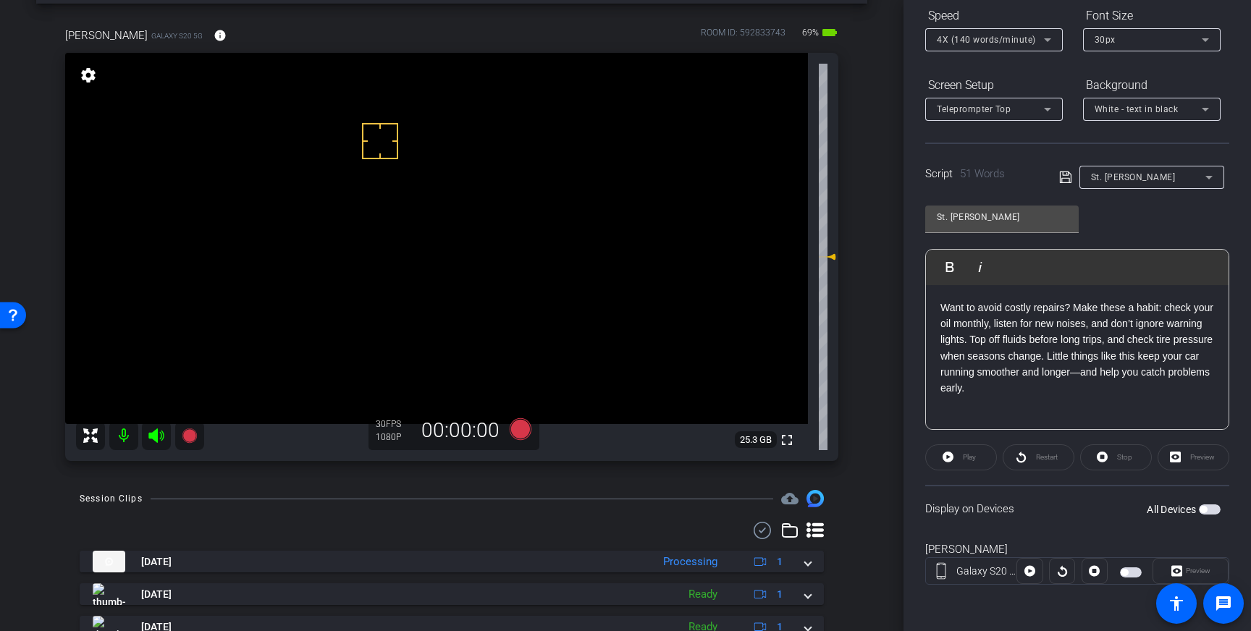
scroll to position [82, 0]
